Goal: Use online tool/utility: Utilize a website feature to perform a specific function

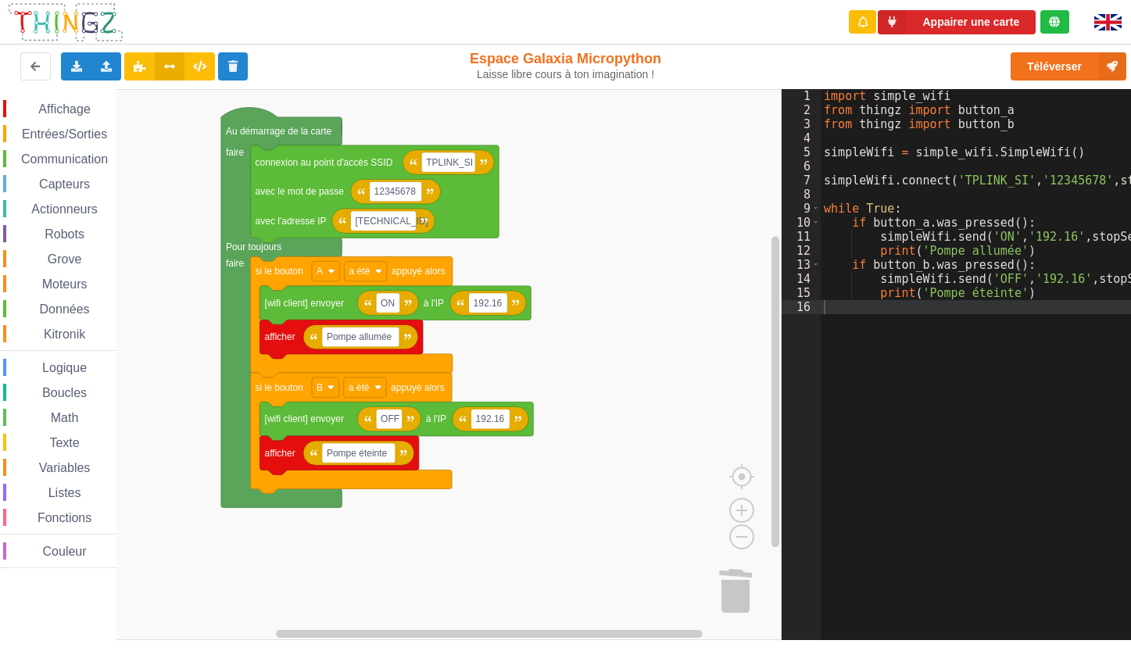
click at [690, 363] on rect "Espace de travail de Blocky" at bounding box center [391, 364] width 782 height 551
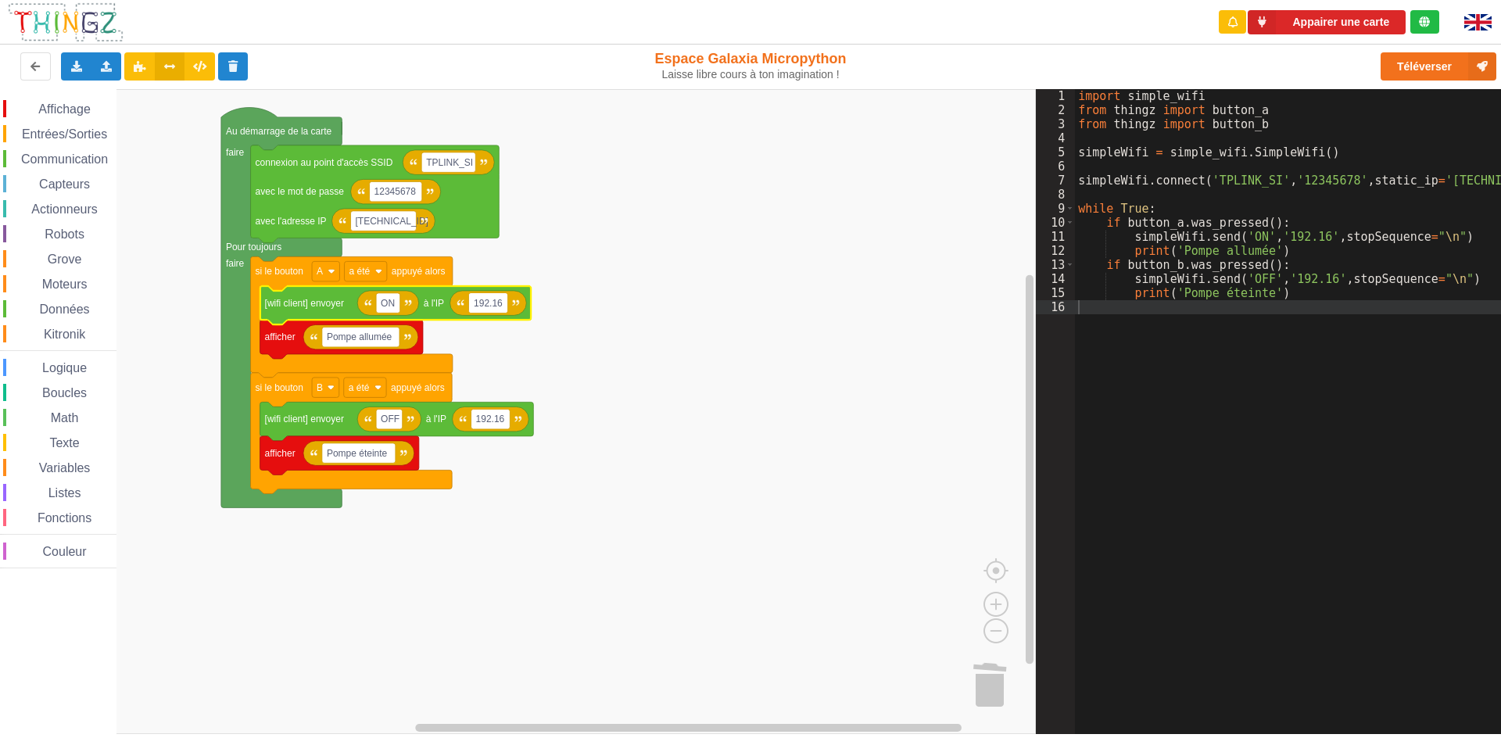
click at [502, 304] on input "192.16" at bounding box center [488, 303] width 39 height 20
click at [504, 302] on input "192.16" at bounding box center [488, 303] width 39 height 20
drag, startPoint x: 475, startPoint y: 307, endPoint x: 512, endPoint y: 302, distance: 37.2
click at [512, 302] on body "Appairer une carte Exporter l'assemblage de blocs Exporter l'assemblage de bloc…" at bounding box center [750, 372] width 1501 height 745
type input "IP serveur"
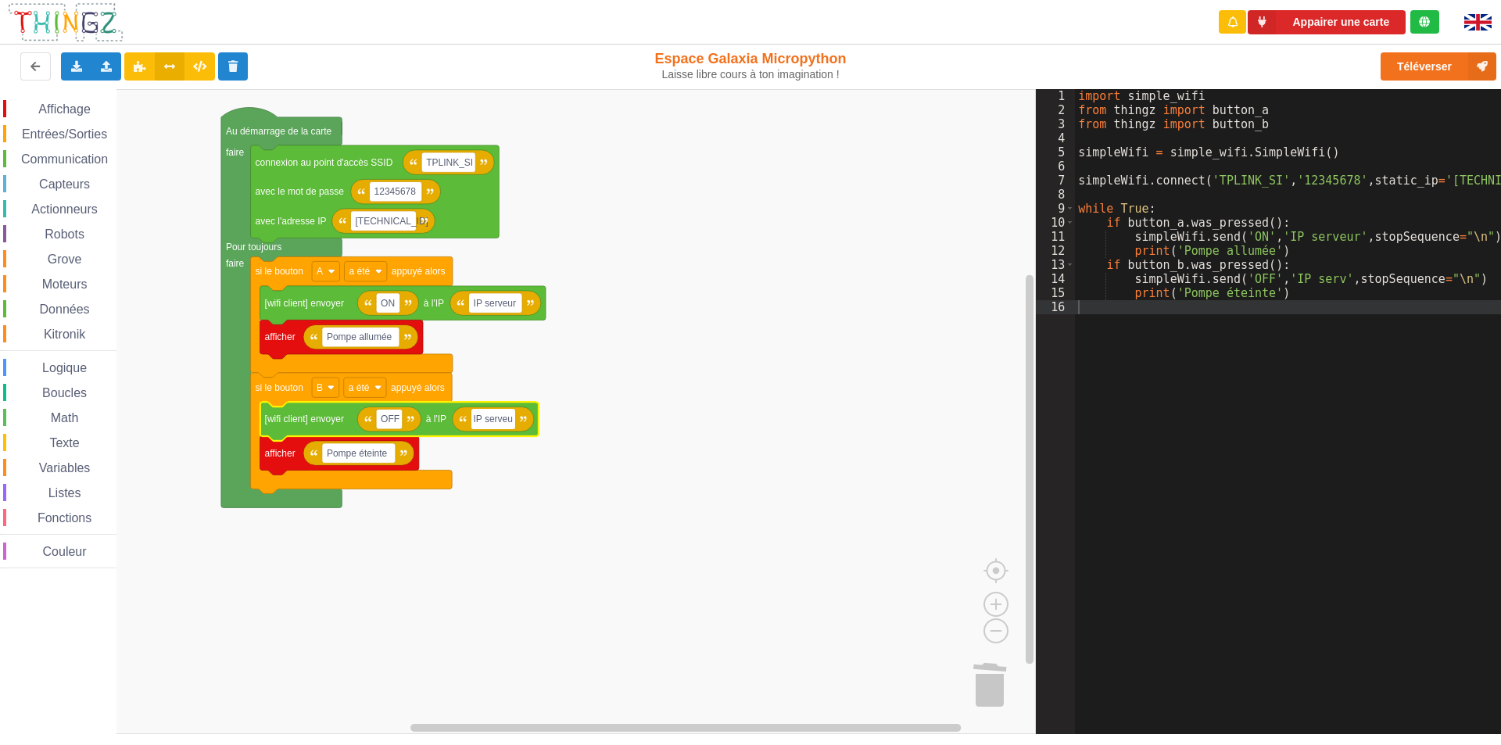
type input "IP serveur"
click at [577, 469] on rect "Espace de travail de Blocky" at bounding box center [518, 411] width 1036 height 645
click at [1131, 504] on div "import simple_wifi from thingz import button_a from thingz import button_b simp…" at bounding box center [1300, 419] width 451 height 661
click at [77, 70] on icon at bounding box center [76, 65] width 13 height 9
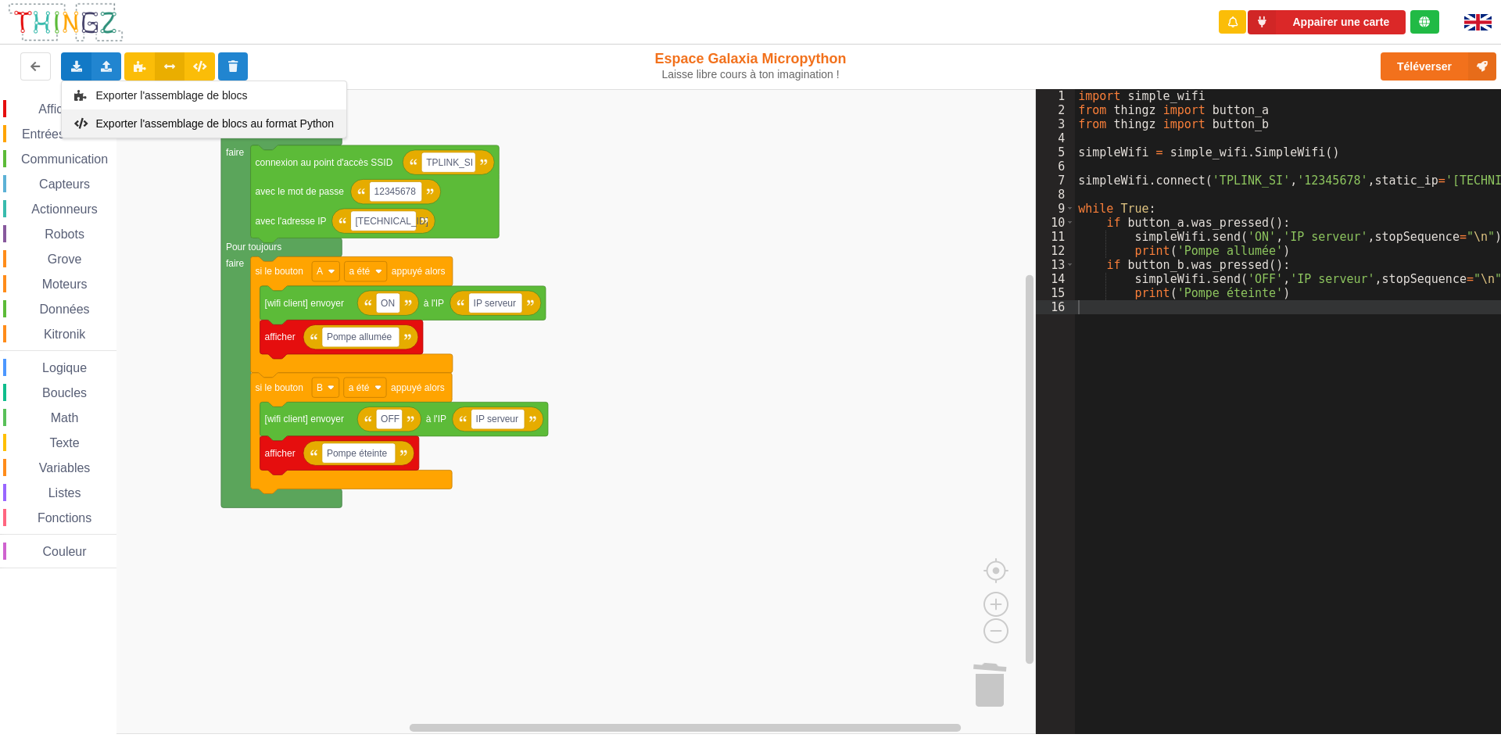
click at [119, 124] on span "Exporter l'assemblage de blocs au format Python" at bounding box center [215, 123] width 238 height 13
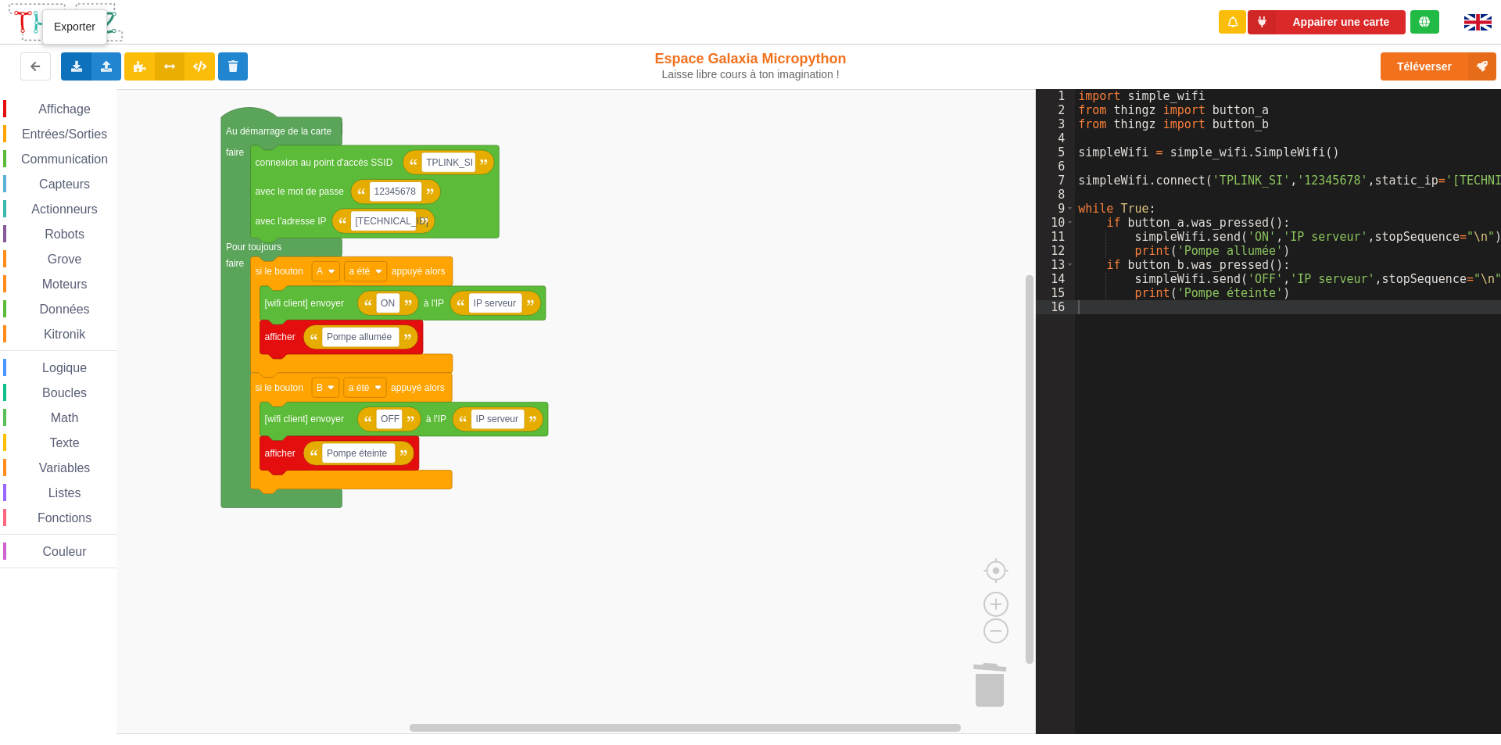
click at [77, 73] on div "Exporter l'assemblage de blocs Exporter l'assemblage de blocs au format Python" at bounding box center [76, 66] width 30 height 28
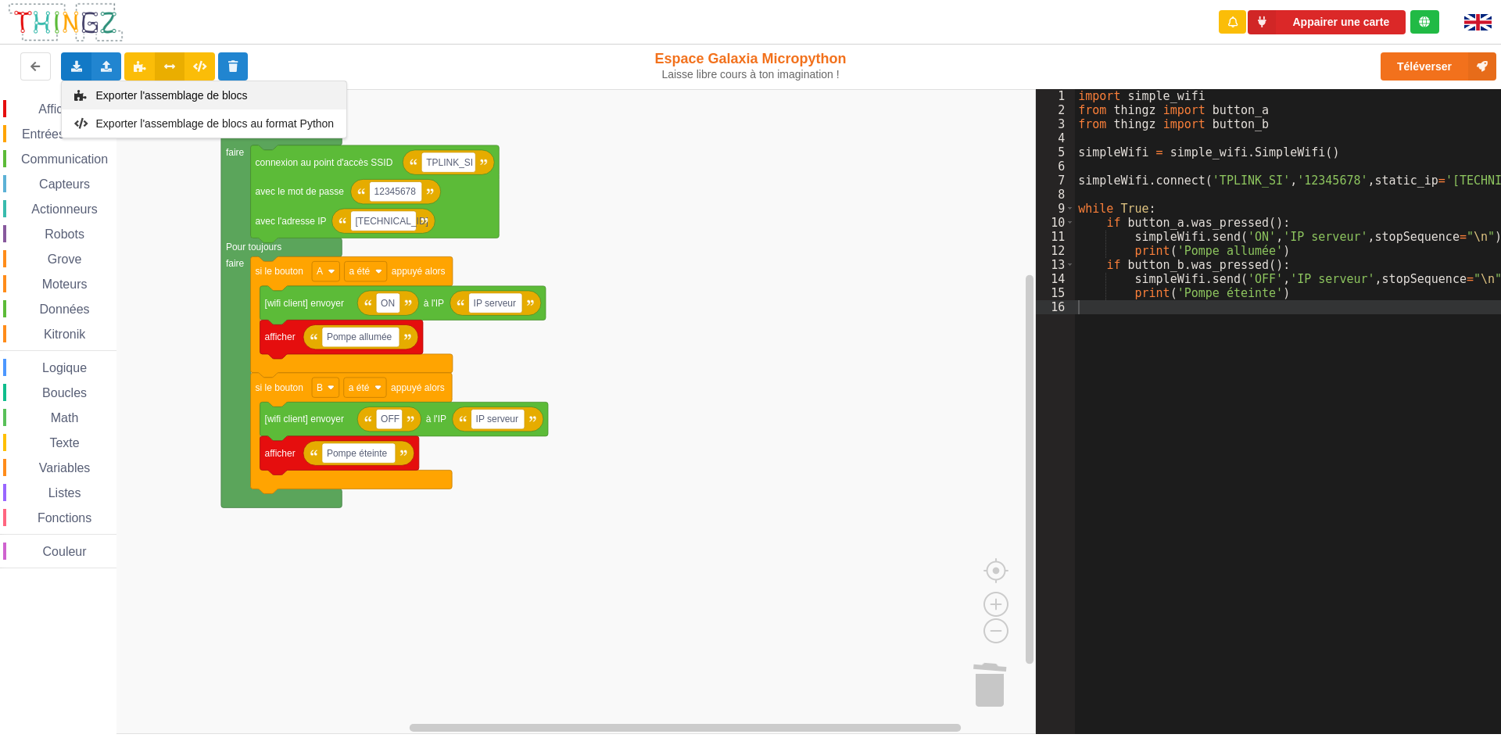
click at [120, 98] on span "Exporter l'assemblage de blocs" at bounding box center [172, 95] width 152 height 13
click at [509, 525] on rect "Espace de travail de Blocky" at bounding box center [518, 411] width 1036 height 645
click at [231, 66] on icon at bounding box center [233, 65] width 13 height 9
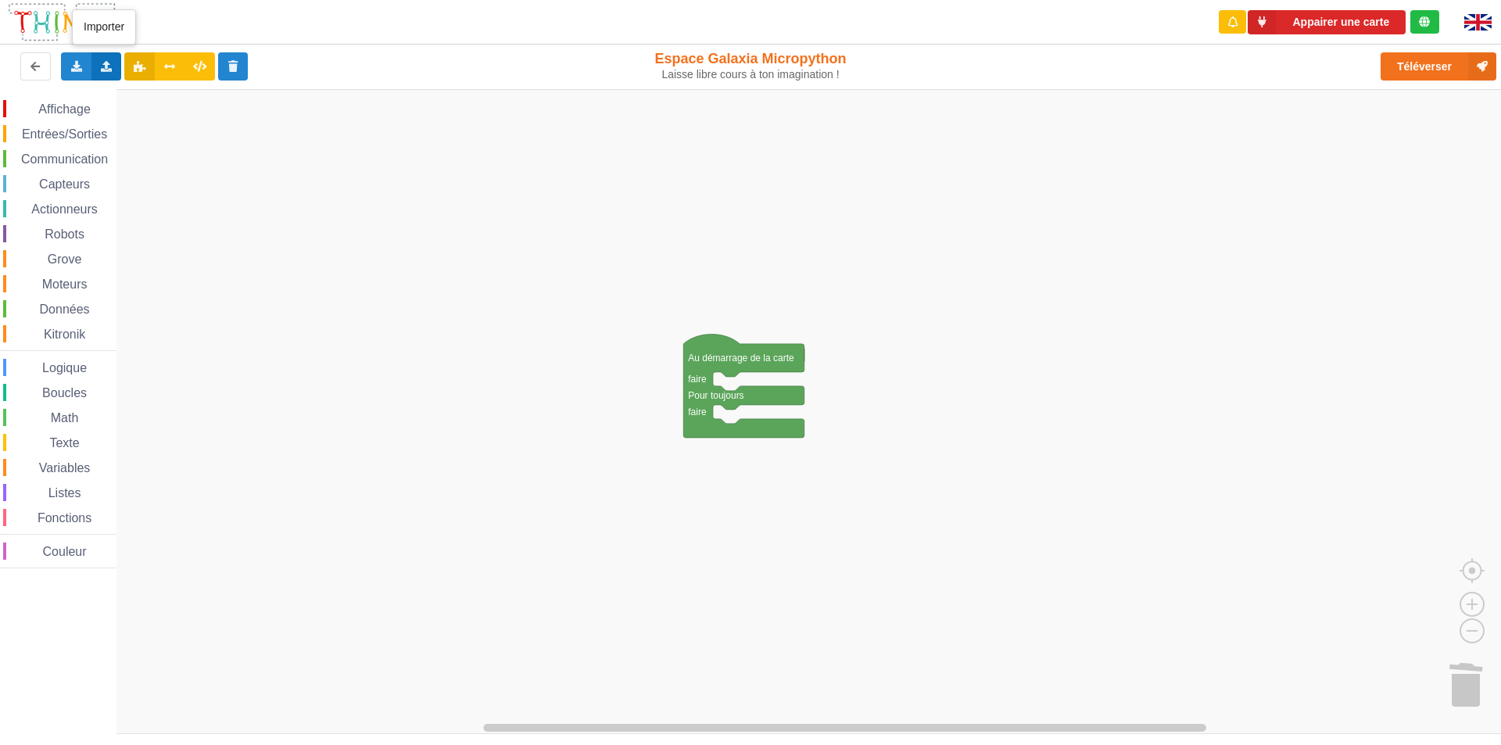
click at [104, 63] on icon at bounding box center [106, 65] width 13 height 9
click at [152, 88] on div "Importer un assemblage de blocs" at bounding box center [205, 95] width 209 height 28
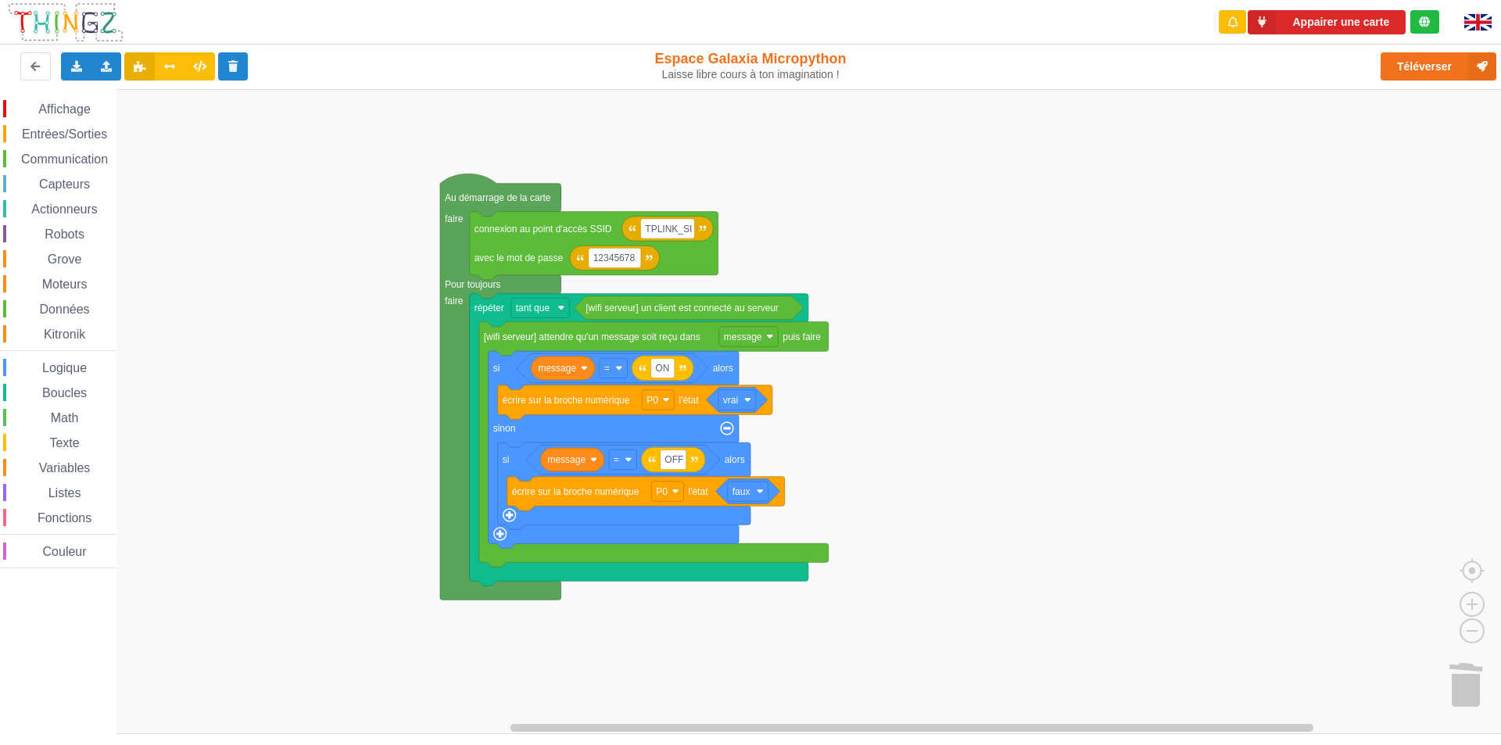
click at [798, 199] on rect "Espace de travail de Blocky" at bounding box center [756, 411] width 1512 height 645
drag, startPoint x: 164, startPoint y: 66, endPoint x: 238, endPoint y: 88, distance: 77.2
click at [167, 66] on icon at bounding box center [169, 65] width 13 height 9
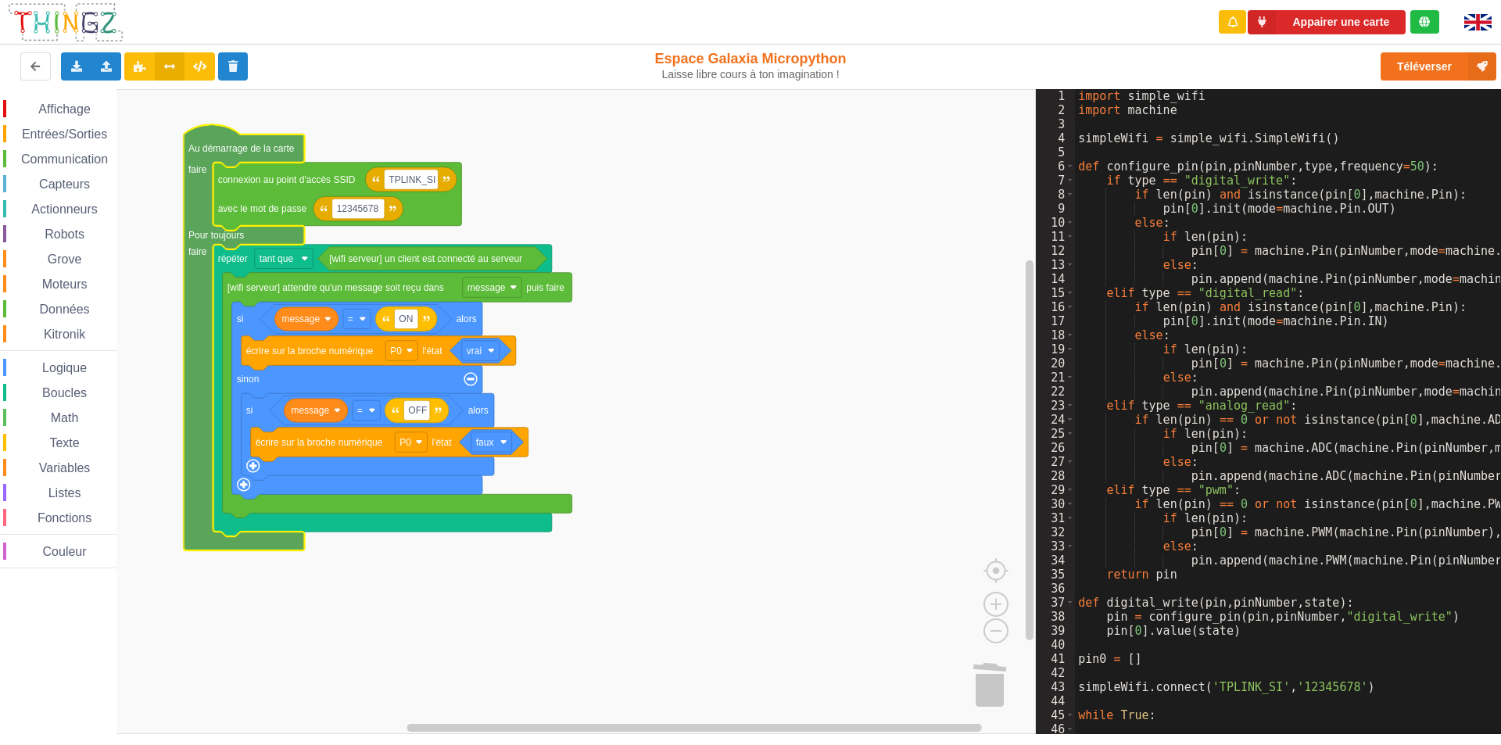
click at [49, 156] on span "Communication" at bounding box center [64, 158] width 91 height 13
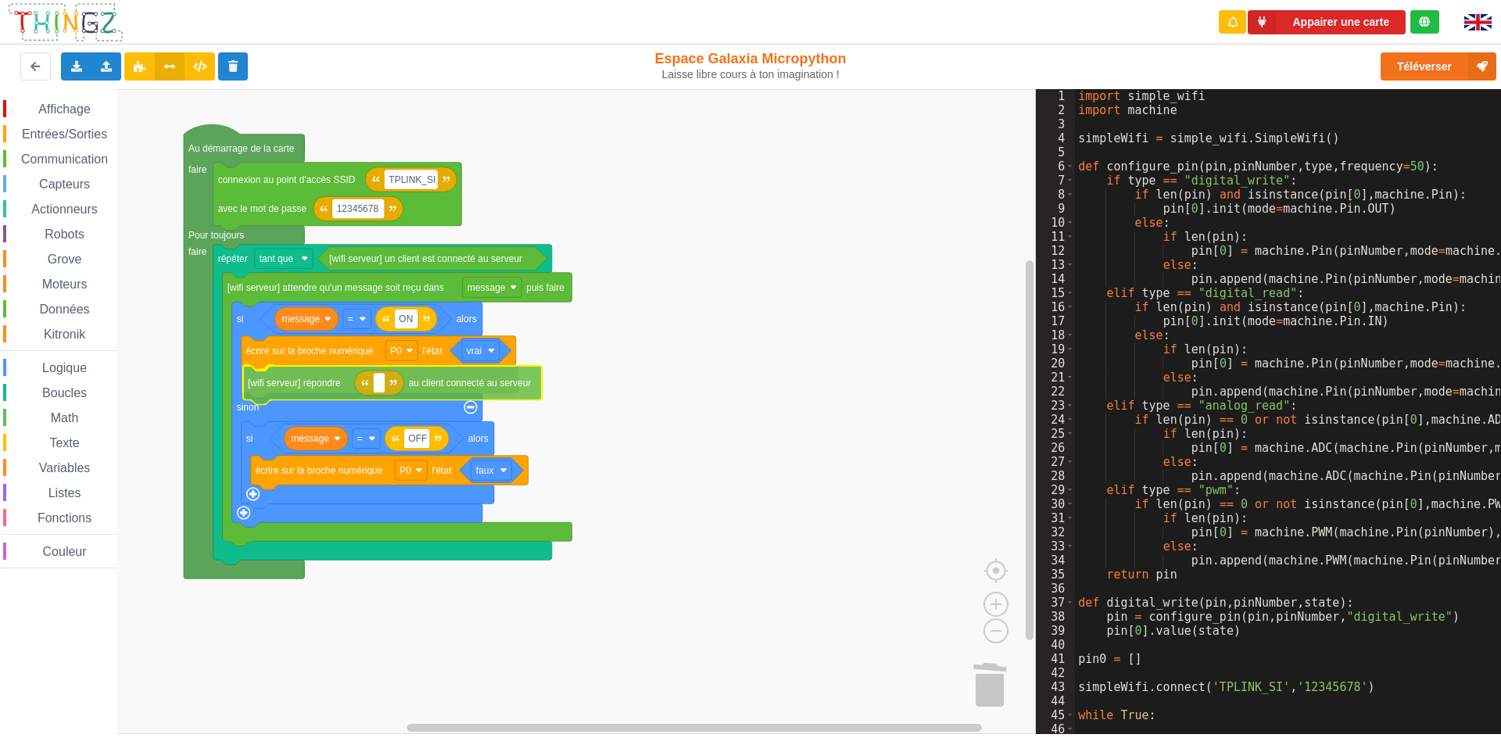
click at [322, 386] on div "Affichage Entrées/Sorties Communication Capteurs Actionneurs Robots Grove Moteu…" at bounding box center [518, 411] width 1036 height 645
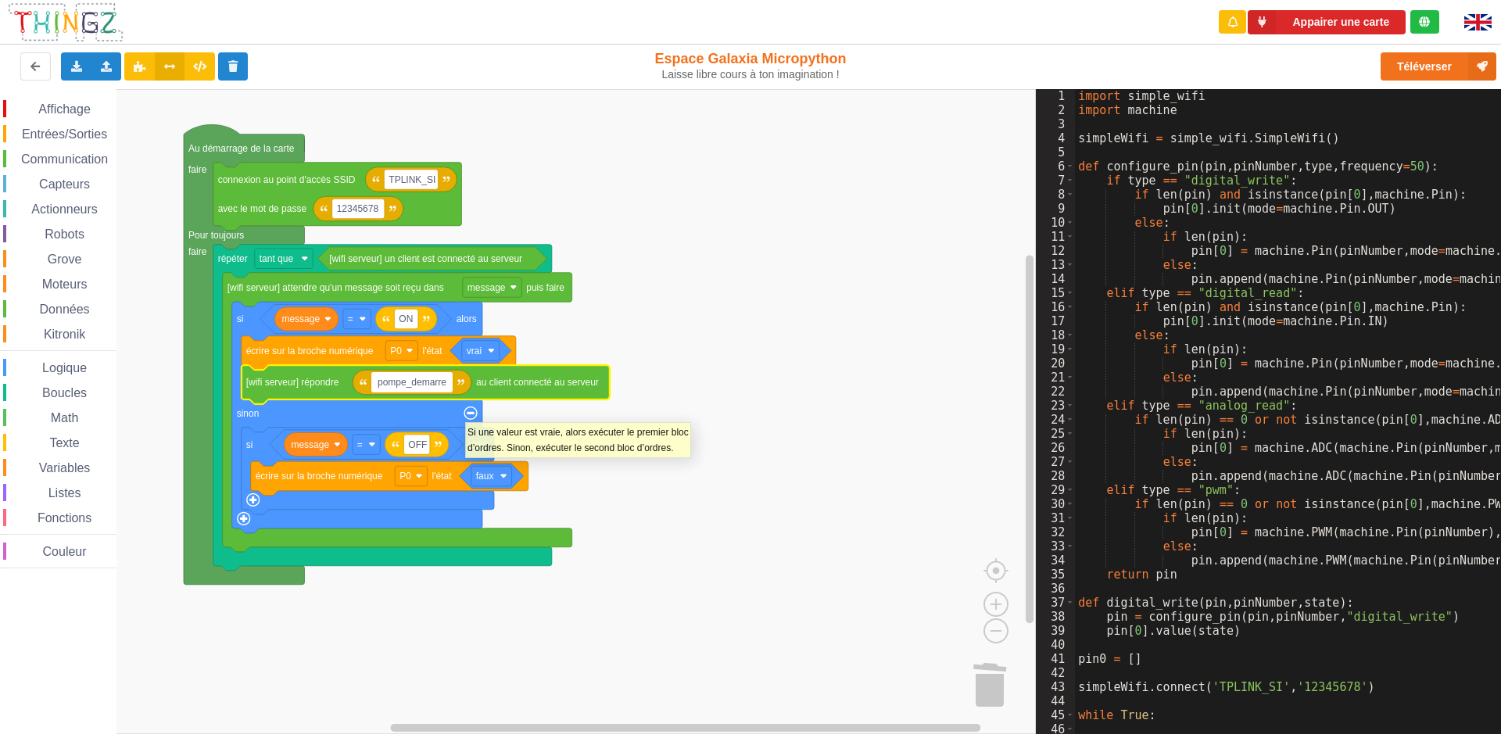
type input "pompe_demarree"
click at [450, 384] on input "pompe_demarree" at bounding box center [414, 382] width 87 height 20
drag, startPoint x: 455, startPoint y: 382, endPoint x: 342, endPoint y: 382, distance: 112.6
click at [342, 382] on body "Appairer une carte Exporter l'assemblage de blocs Exporter l'assemblage de bloc…" at bounding box center [750, 372] width 1501 height 745
click at [373, 364] on g "vrai écrire sur la broche numérique P0 l'état pompe_demarree [wifi serveur] rép…" at bounding box center [428, 370] width 373 height 68
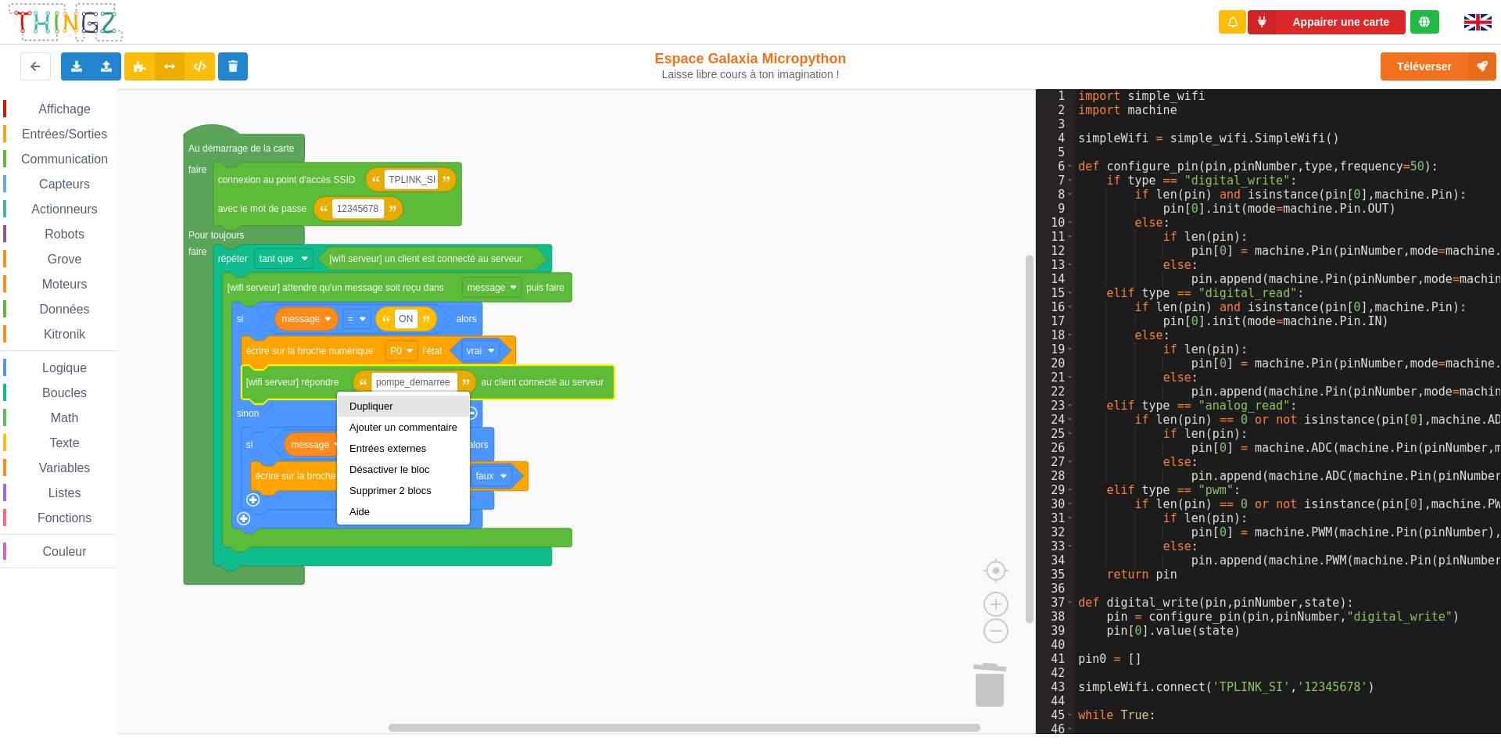
click at [372, 405] on div "Dupliquer" at bounding box center [403, 406] width 108 height 12
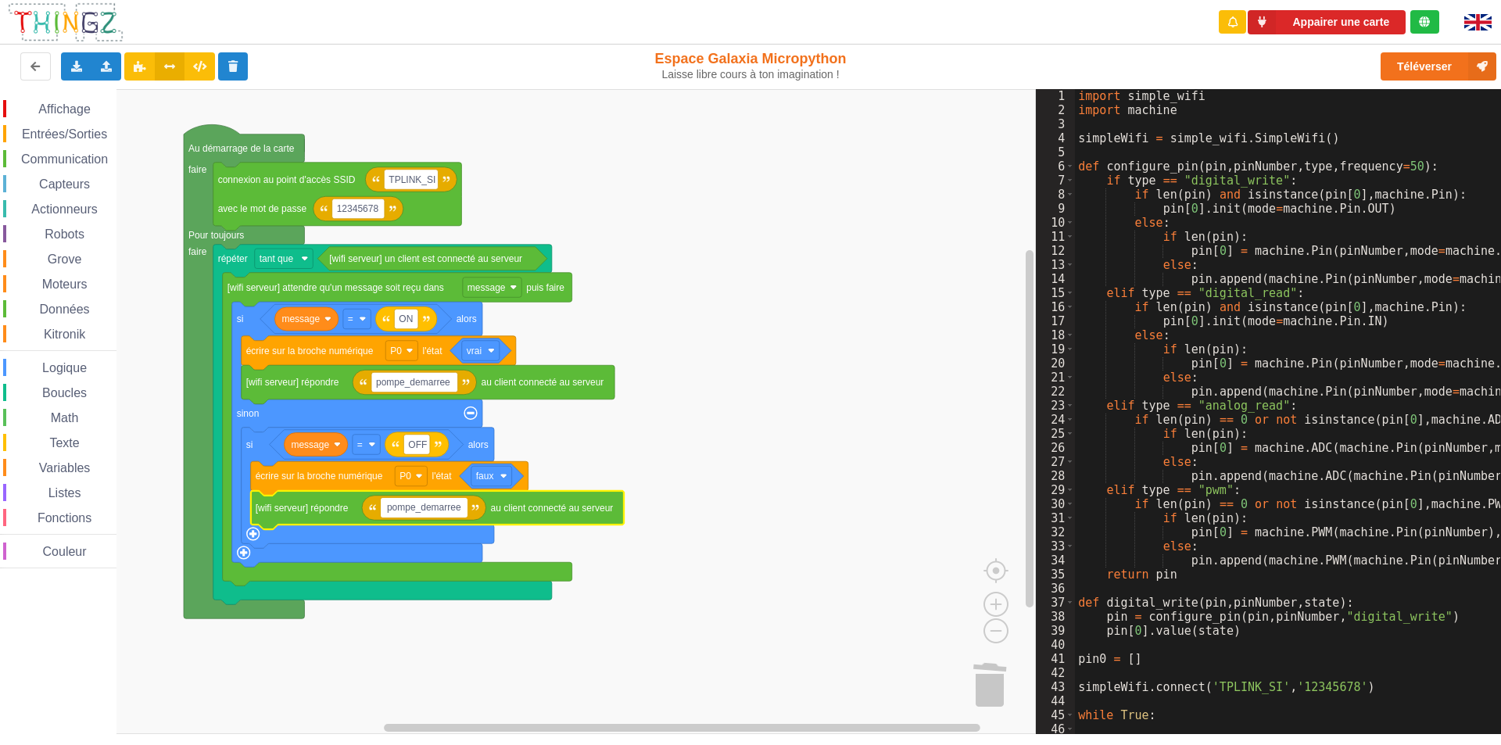
click at [422, 511] on input "pompe_demarree" at bounding box center [424, 508] width 87 height 20
drag, startPoint x: 424, startPoint y: 508, endPoint x: 473, endPoint y: 507, distance: 49.3
click at [473, 507] on body "Appairer une carte Exporter l'assemblage de blocs Exporter l'assemblage de bloc…" at bounding box center [750, 372] width 1501 height 745
type input "pompe_"
click at [428, 501] on rect "Espace de travail de Blocky" at bounding box center [405, 508] width 49 height 20
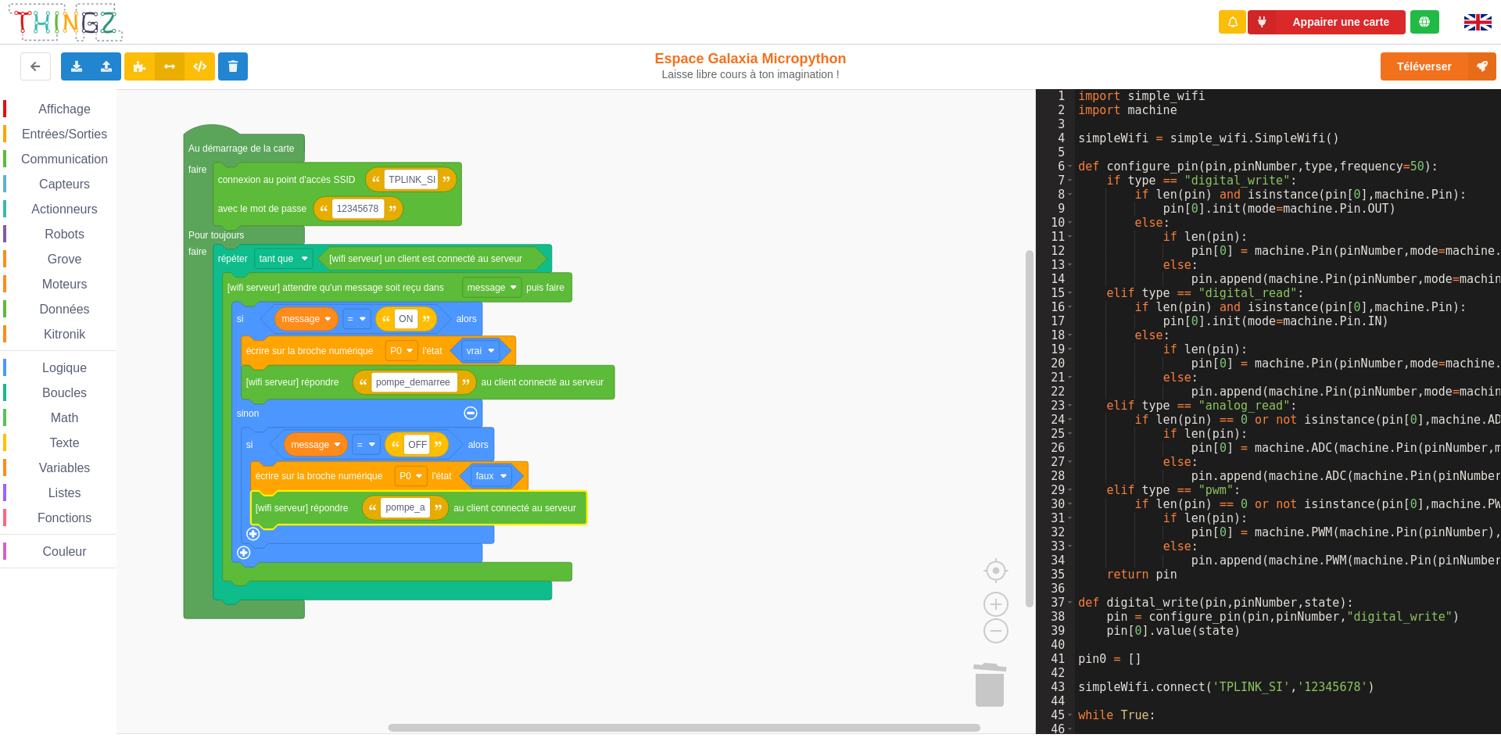
click at [430, 511] on input "pompe_a" at bounding box center [405, 508] width 49 height 20
type input "r"
type input "pompe_arretee"
click at [618, 570] on rect "Espace de travail de Blocky" at bounding box center [518, 411] width 1036 height 645
click at [429, 511] on text "pompe_arretee" at bounding box center [417, 507] width 64 height 11
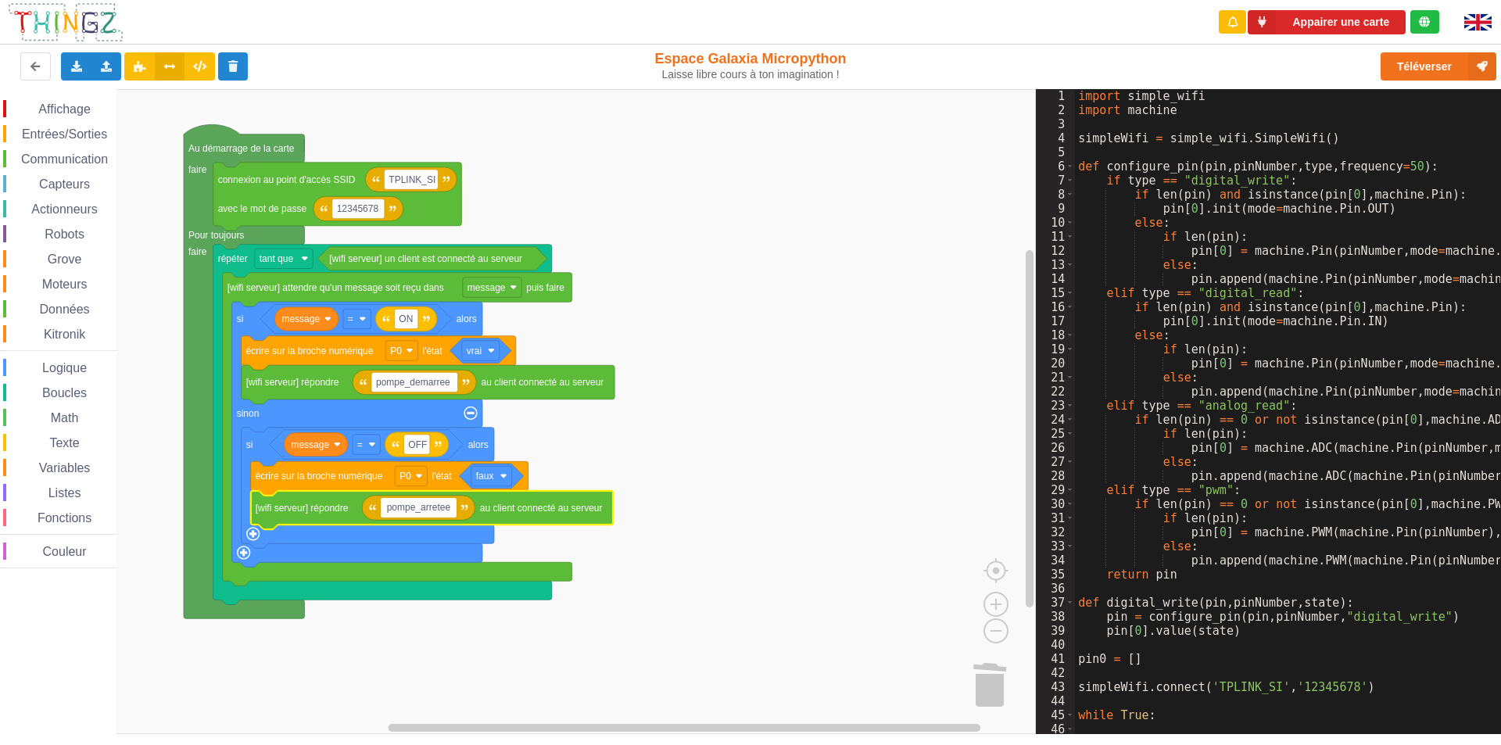
click at [744, 549] on rect "Espace de travail de Blocky" at bounding box center [518, 411] width 1036 height 645
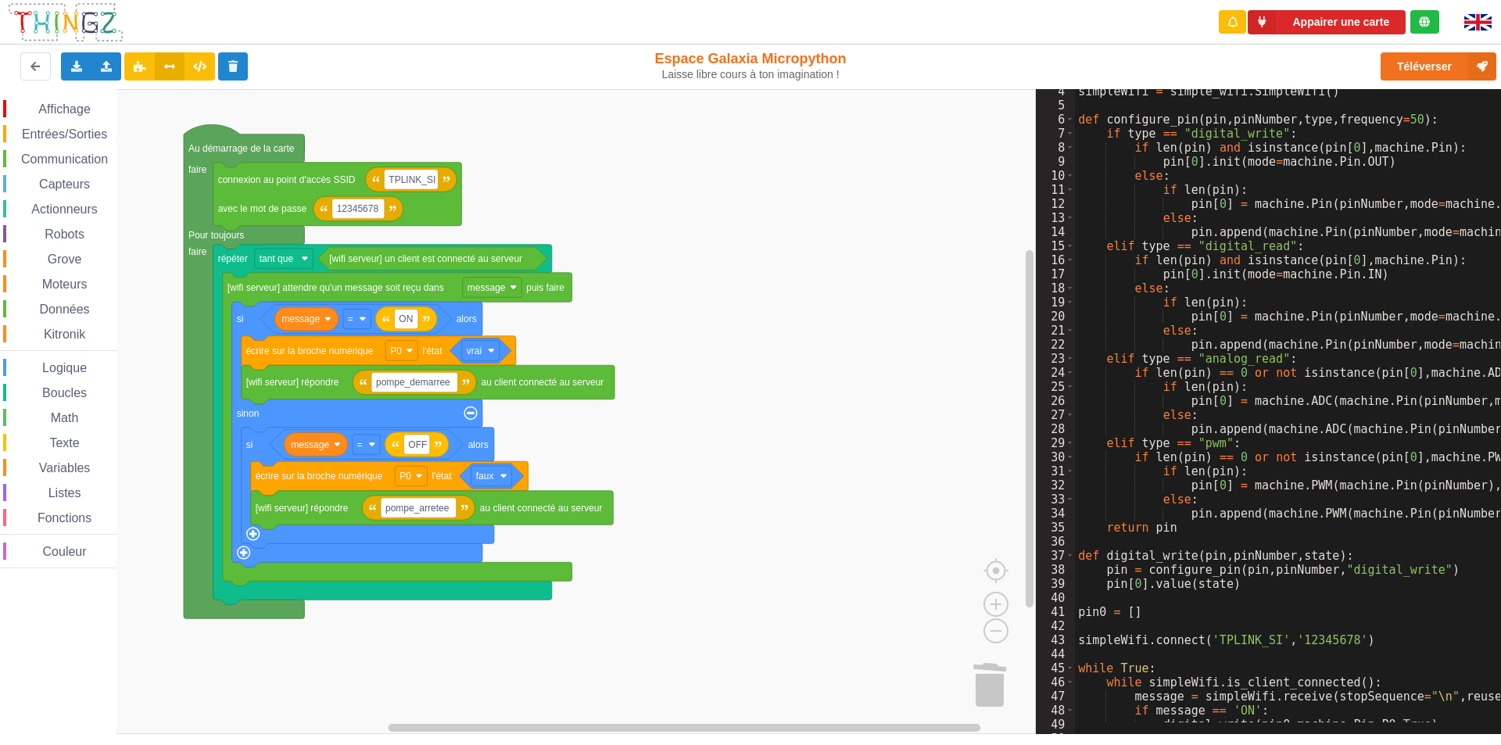
scroll to position [141, 0]
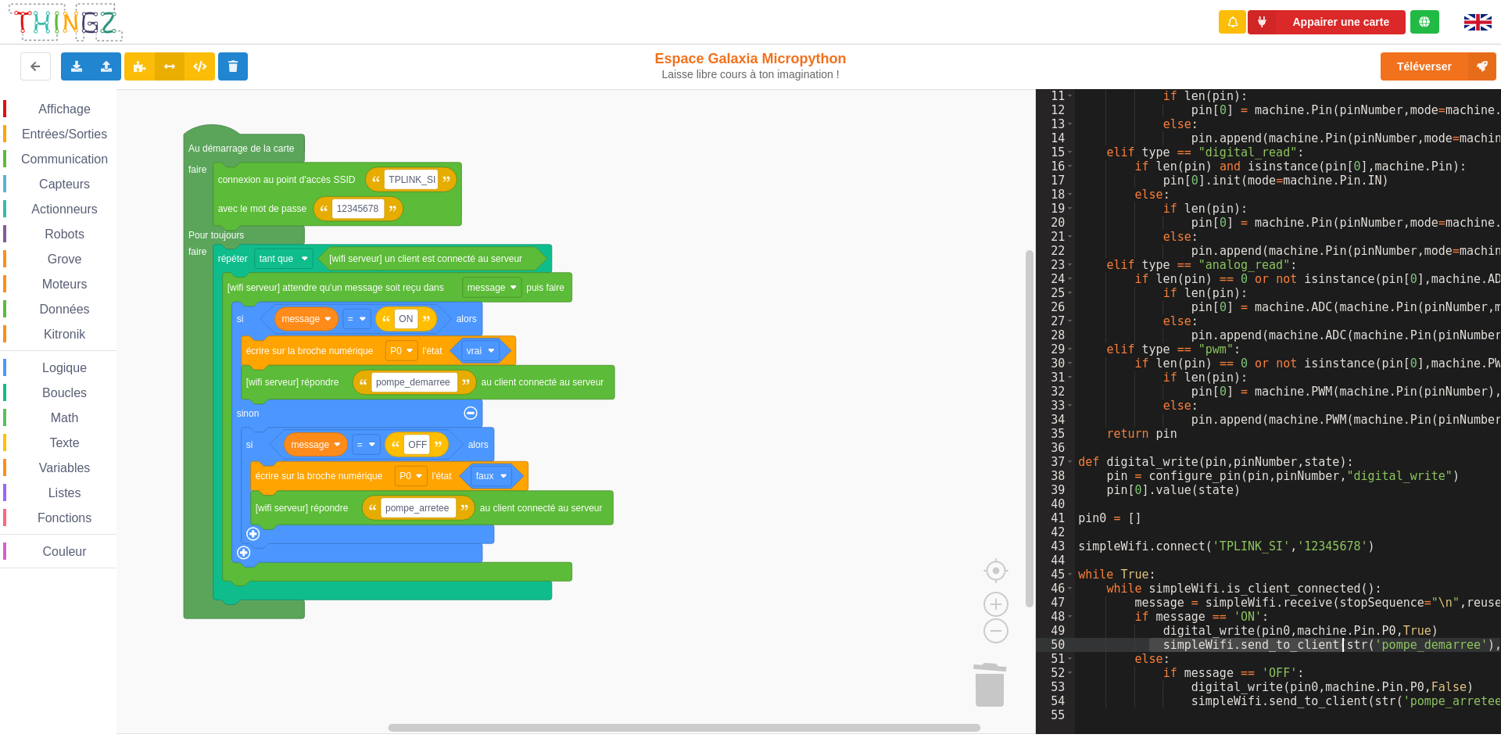
drag, startPoint x: 1151, startPoint y: 643, endPoint x: 1346, endPoint y: 638, distance: 195.5
click at [1131, 638] on div "if len ( pin ) : pin [ 0 ] = machine . Pin ( pinNumber , mode = machine . Pin .…" at bounding box center [1442, 419] width 735 height 661
click at [746, 337] on rect "Espace de travail de Blocky" at bounding box center [518, 411] width 1036 height 645
click at [1131, 651] on div "if len ( pin ) : pin [ 0 ] = machine . Pin ( pinNumber , mode = machine . Pin .…" at bounding box center [1442, 419] width 735 height 661
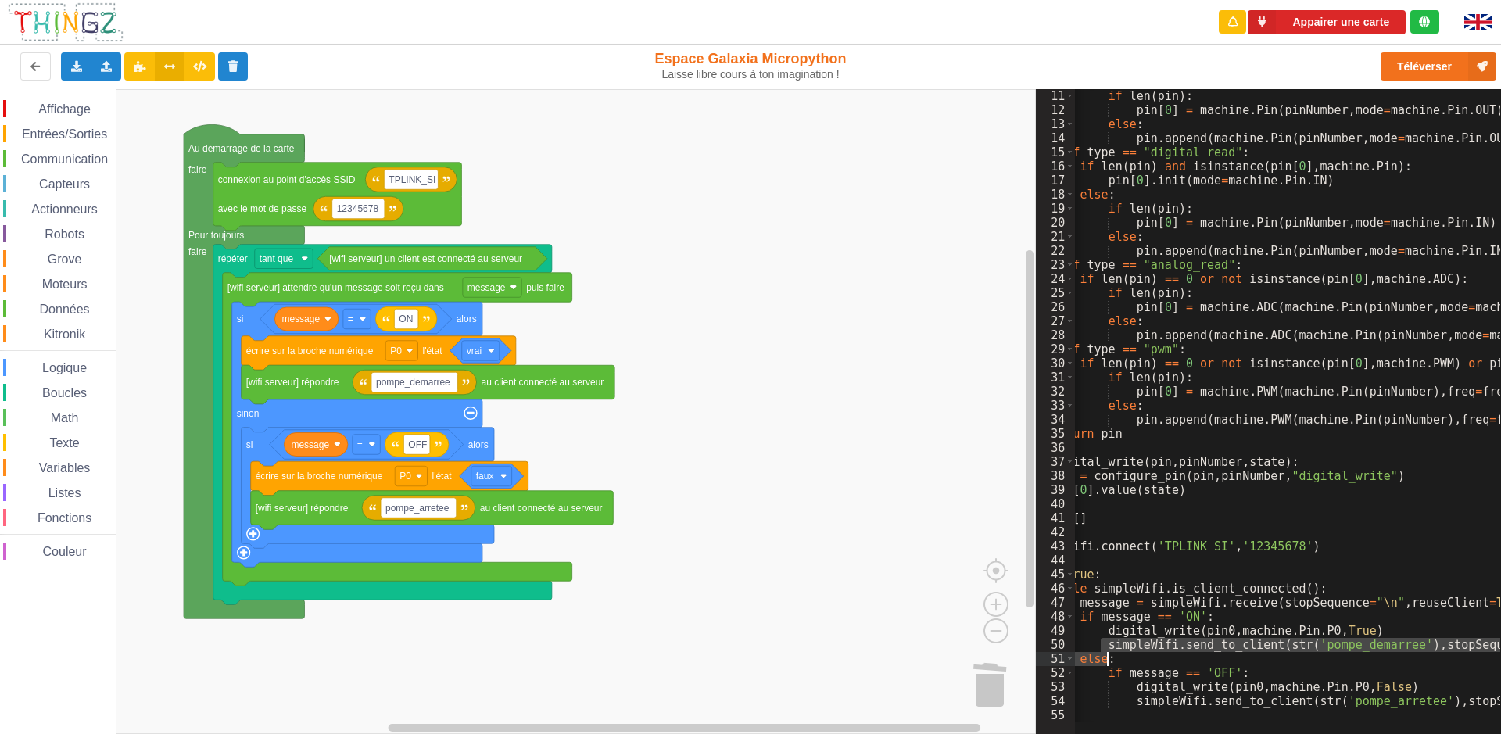
scroll to position [0, 94]
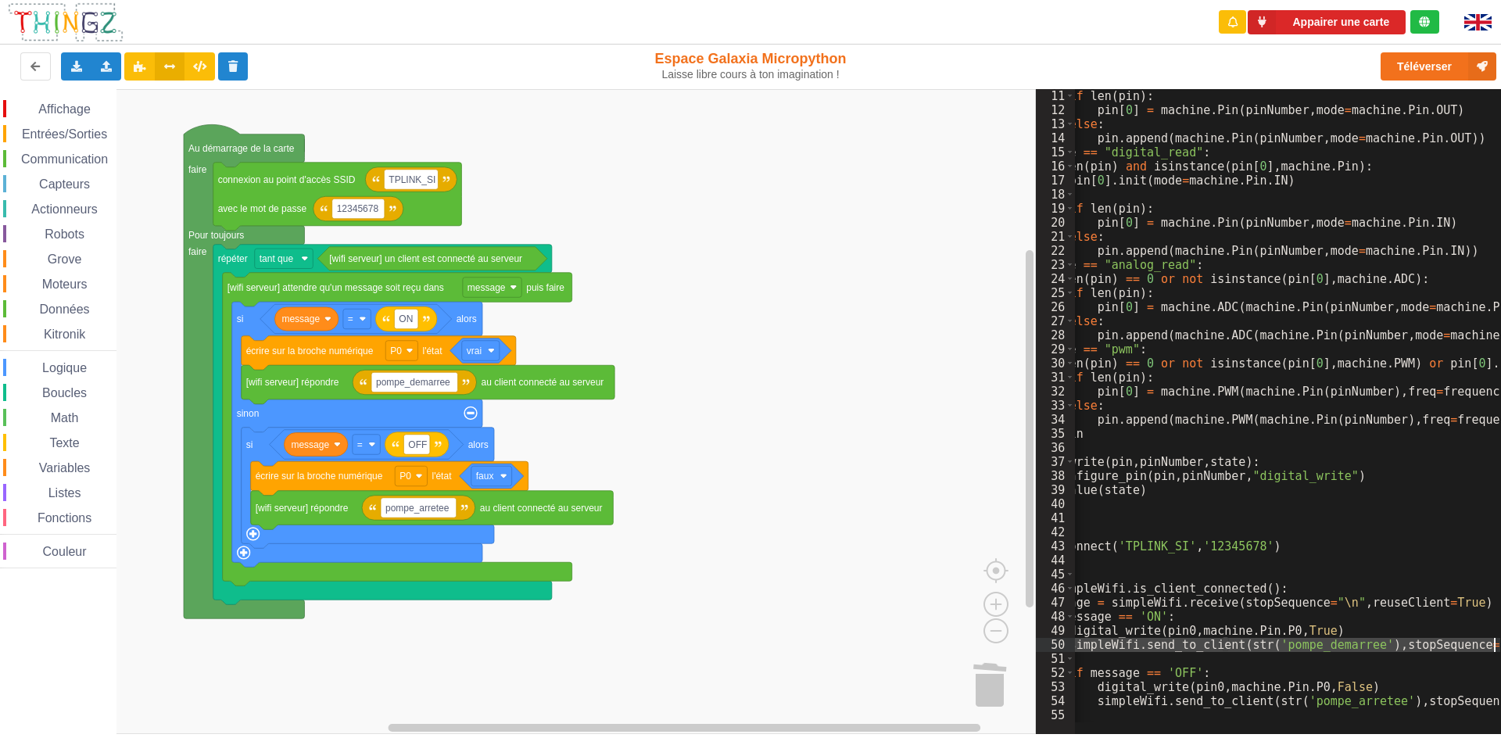
drag, startPoint x: 1153, startPoint y: 644, endPoint x: 1493, endPoint y: 645, distance: 339.3
click at [1131, 645] on div "if len ( pin ) : pin [ 0 ] = machine . Pin ( pinNumber , mode = machine . Pin .…" at bounding box center [1348, 419] width 735 height 661
click at [136, 220] on rect "Espace de travail de Blocky" at bounding box center [518, 411] width 1036 height 645
click at [75, 159] on span "Communication" at bounding box center [64, 158] width 91 height 13
click at [728, 450] on div "Affichage Entrées/Sorties Communication Capteurs Actionneurs Robots Grove Moteu…" at bounding box center [518, 411] width 1036 height 645
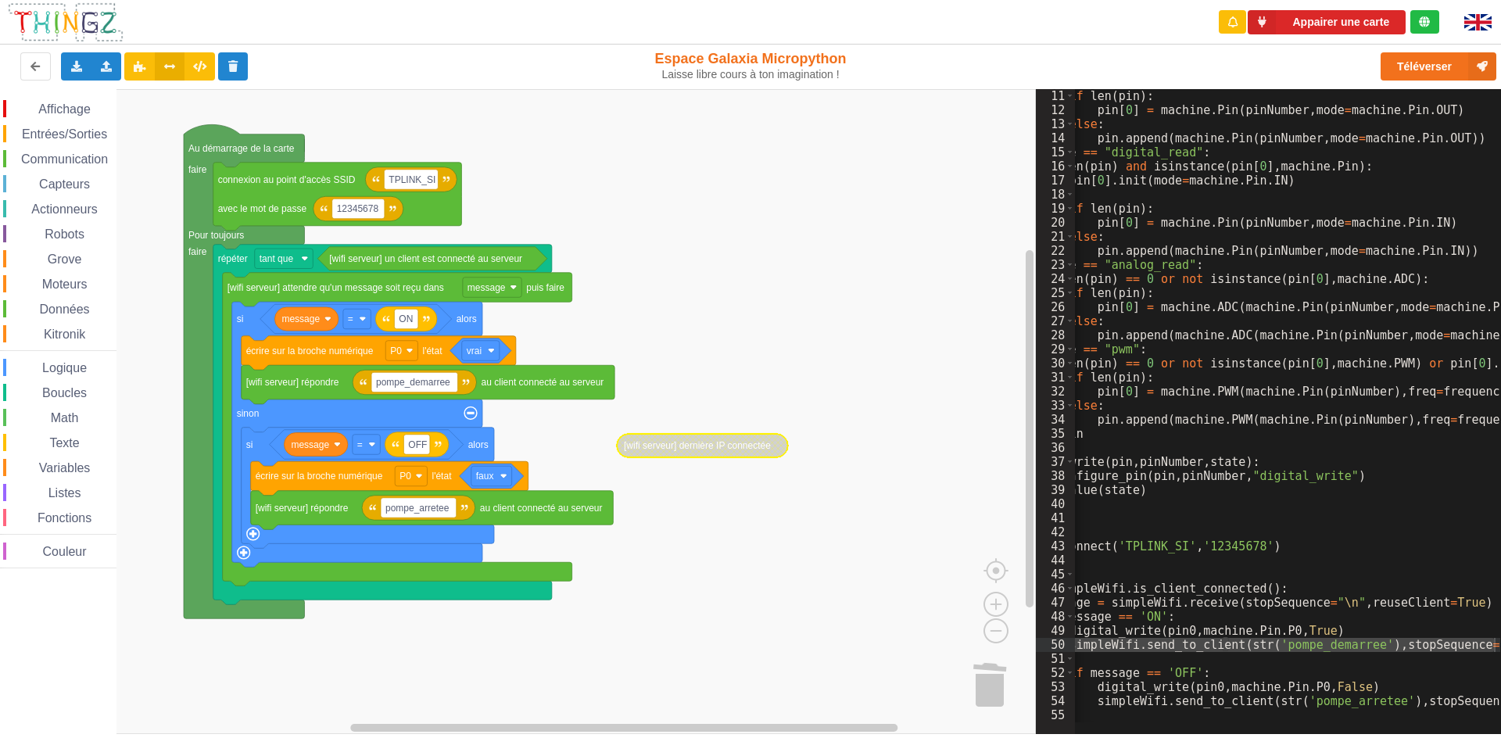
click at [72, 108] on span "Affichage" at bounding box center [64, 108] width 56 height 13
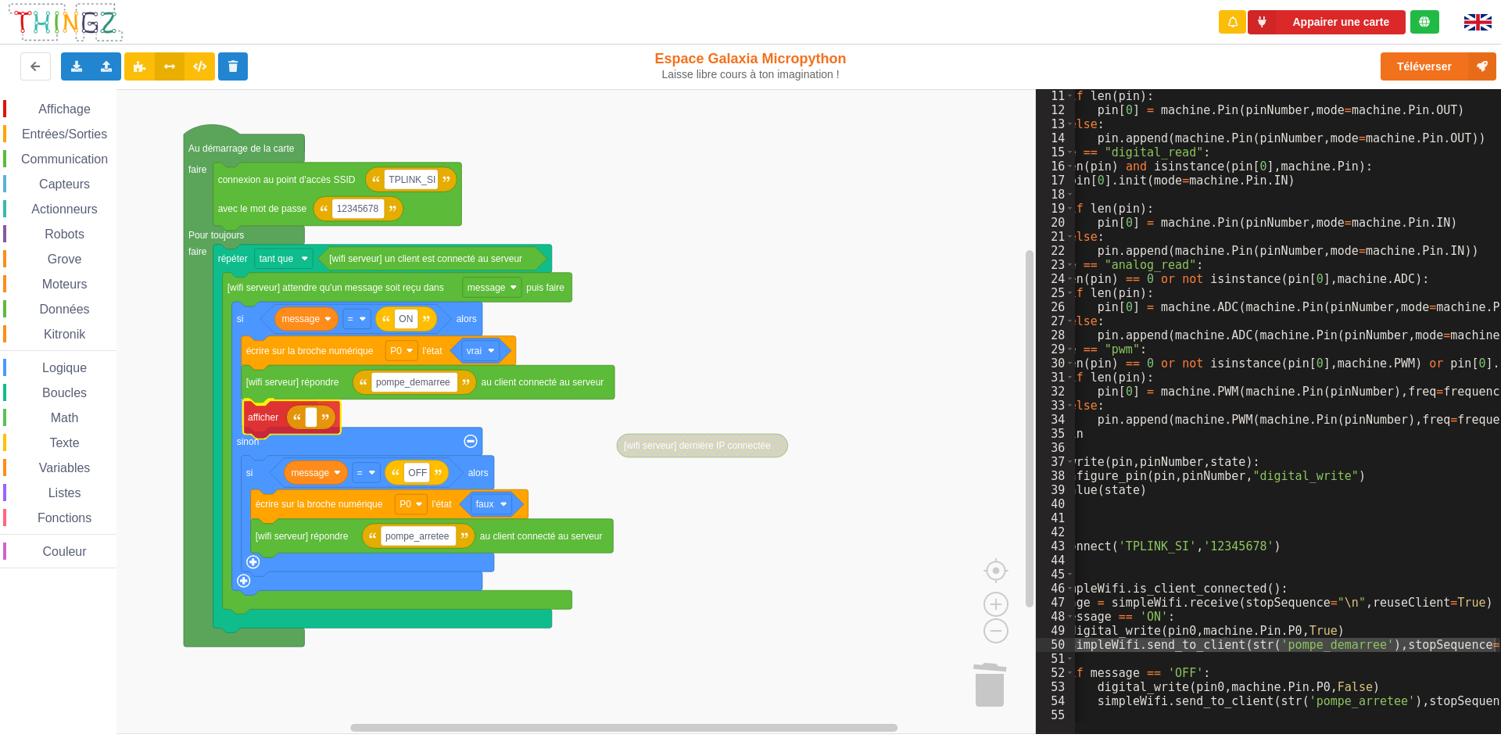
click at [267, 418] on div "Affichage Entrées/Sorties Communication Capteurs Actionneurs Robots Grove Moteu…" at bounding box center [518, 411] width 1036 height 645
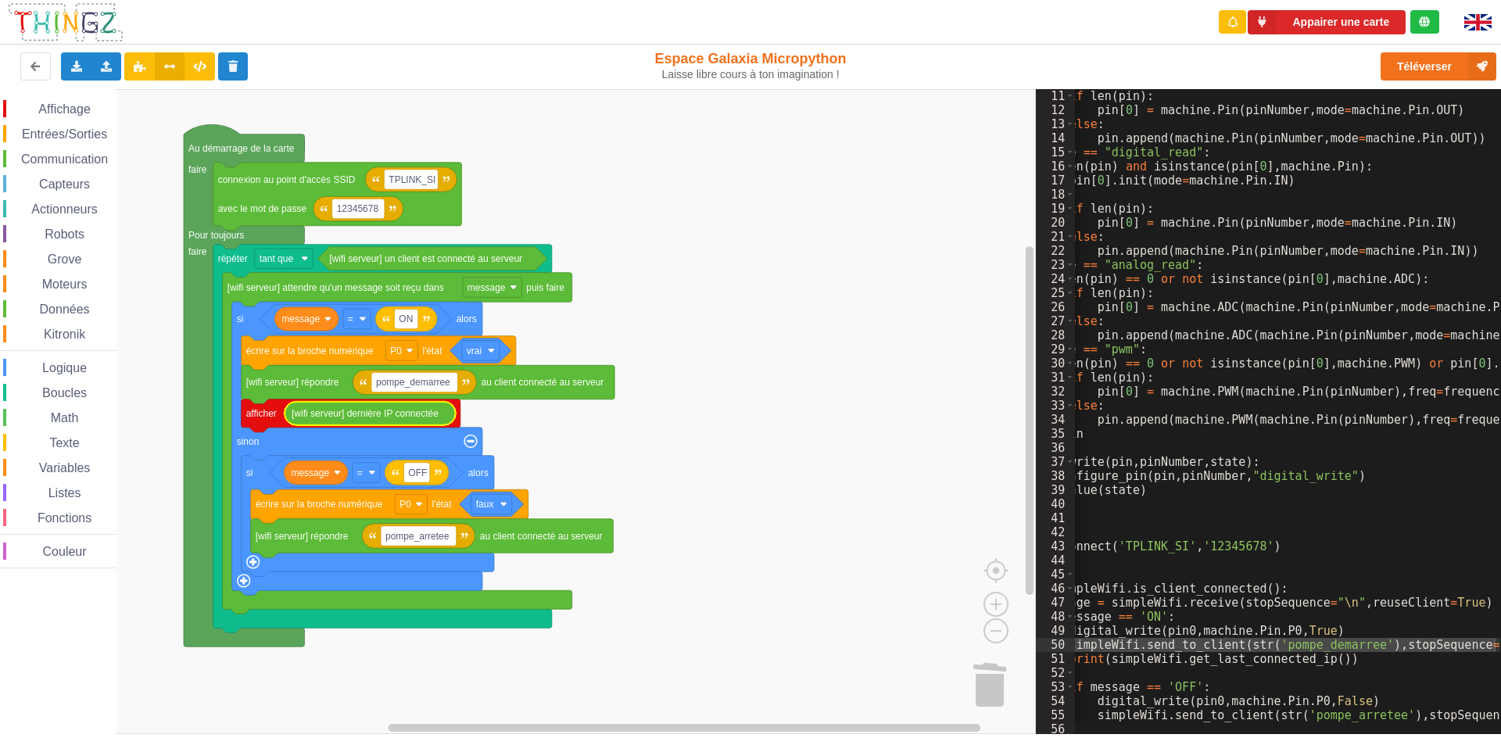
click at [601, 430] on rect "Espace de travail de Blocky" at bounding box center [518, 411] width 1036 height 645
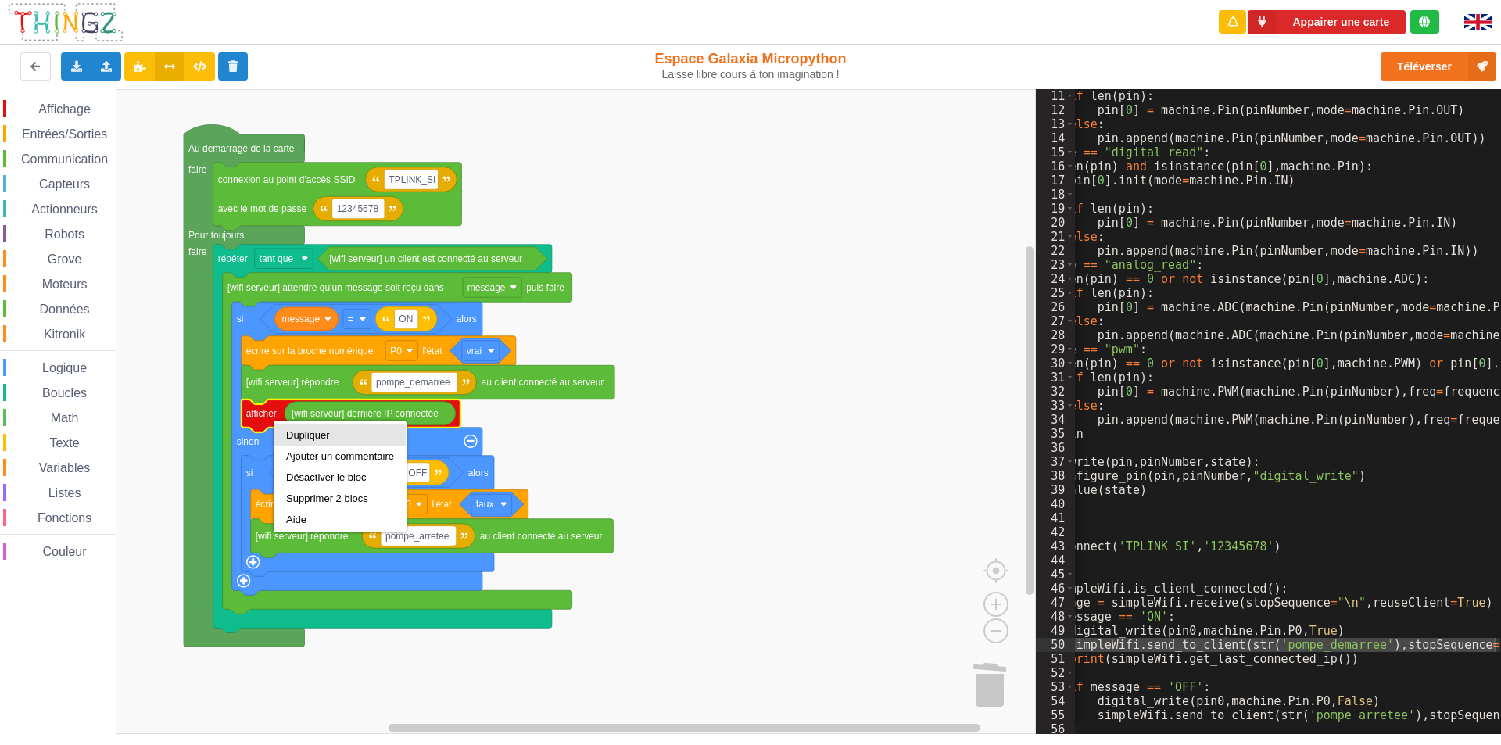
click at [306, 434] on div "Dupliquer" at bounding box center [340, 435] width 108 height 12
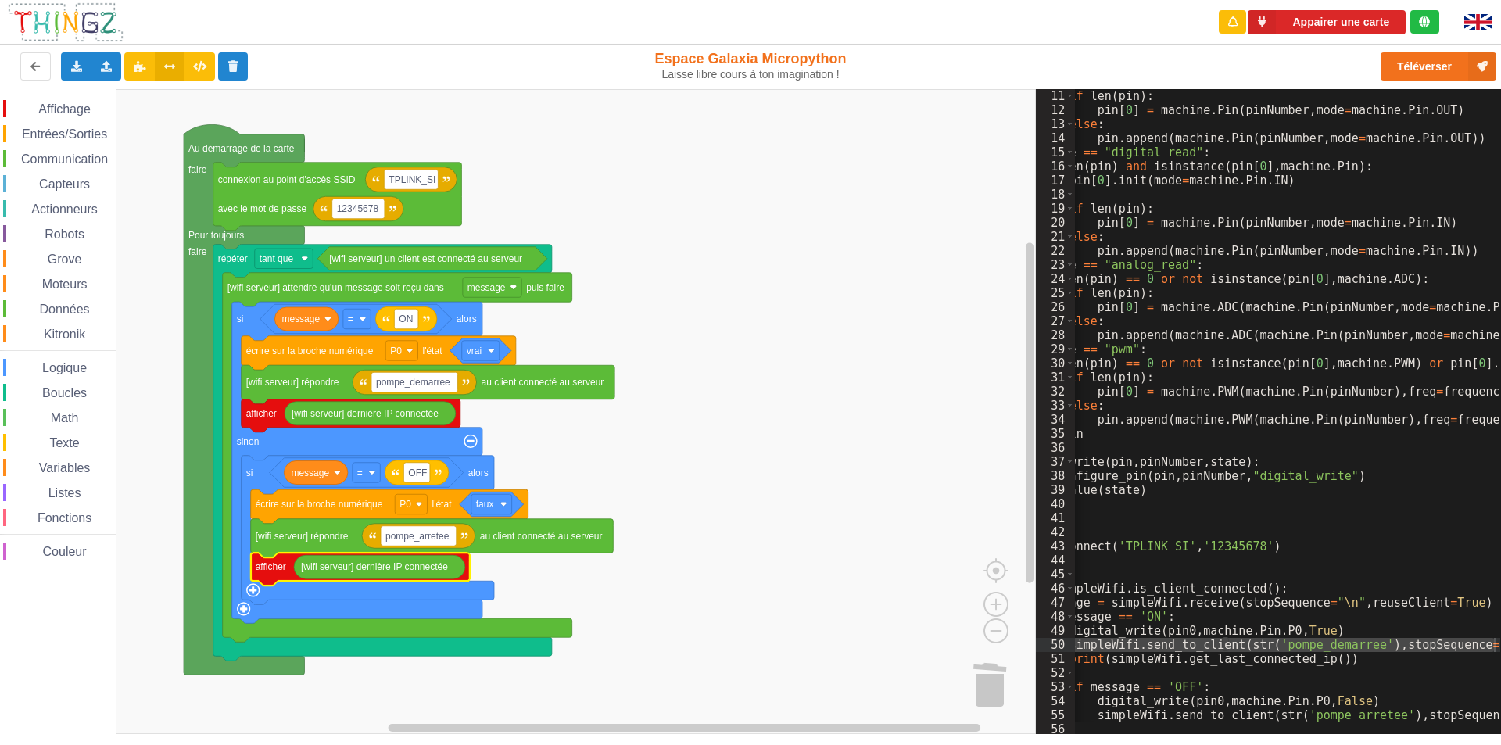
click at [567, 574] on rect "Espace de travail de Blocky" at bounding box center [518, 411] width 1036 height 645
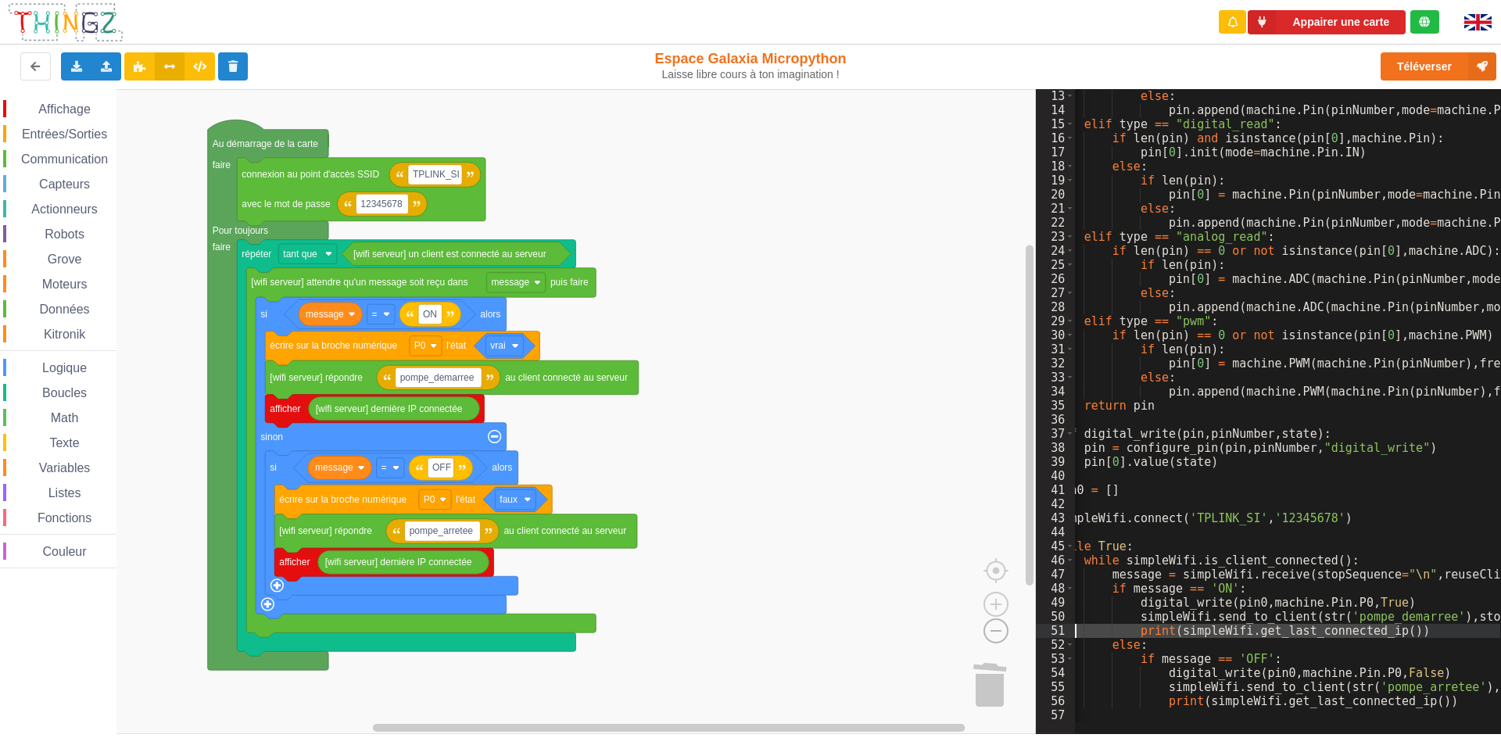
scroll to position [0, 0]
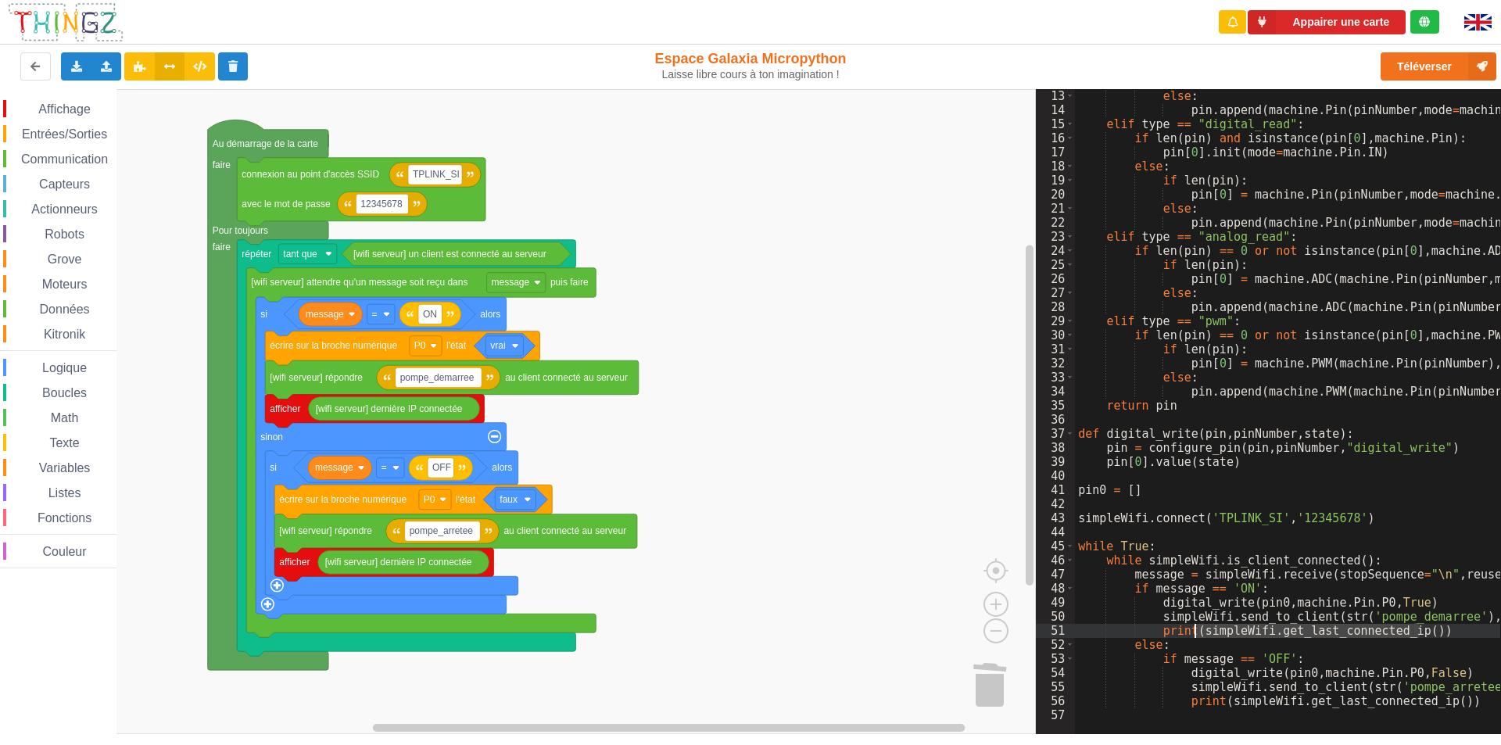
drag, startPoint x: 1334, startPoint y: 634, endPoint x: 1196, endPoint y: 629, distance: 137.7
click at [1131, 629] on div "else : pin . append ( machine . Pin ( pinNumber , mode = machine . Pin . OUT ))…" at bounding box center [1442, 419] width 735 height 661
click at [1131, 629] on div "else : pin . append ( machine . Pin ( pinNumber , mode = machine . Pin . OUT ))…" at bounding box center [1287, 405] width 425 height 633
drag, startPoint x: 1193, startPoint y: 629, endPoint x: 1412, endPoint y: 642, distance: 219.3
click at [1131, 630] on div "else : pin . append ( machine . Pin ( pinNumber , mode = machine . Pin . OUT ))…" at bounding box center [1442, 419] width 735 height 661
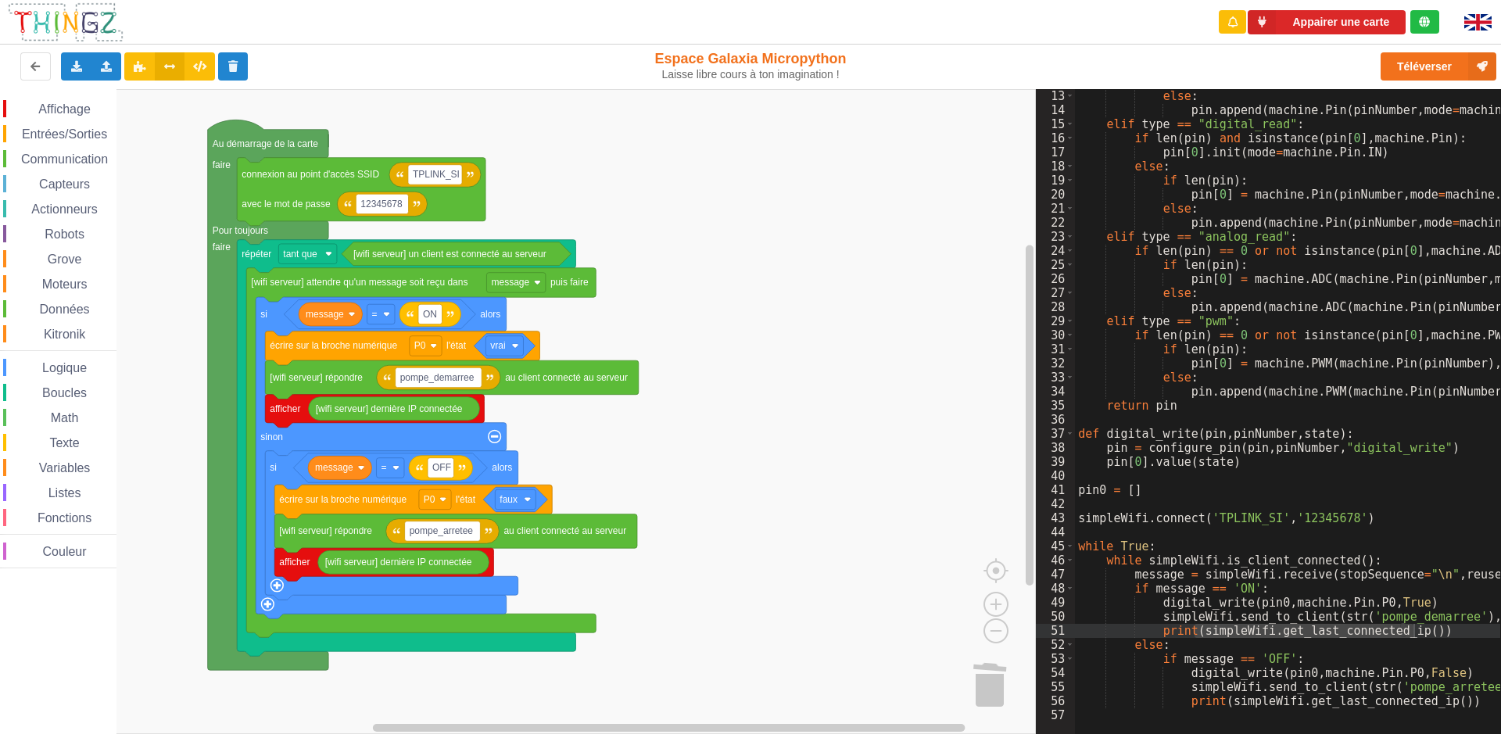
click at [177, 414] on rect "Espace de travail de Blocky" at bounding box center [518, 411] width 1036 height 645
click at [79, 66] on icon at bounding box center [76, 65] width 13 height 9
click at [119, 96] on span "Exporter l'assemblage de blocs" at bounding box center [172, 95] width 152 height 13
click at [633, 171] on rect "Espace de travail de Blocky" at bounding box center [518, 411] width 1036 height 645
click at [291, 112] on rect "Espace de travail de Blocky" at bounding box center [518, 411] width 1036 height 645
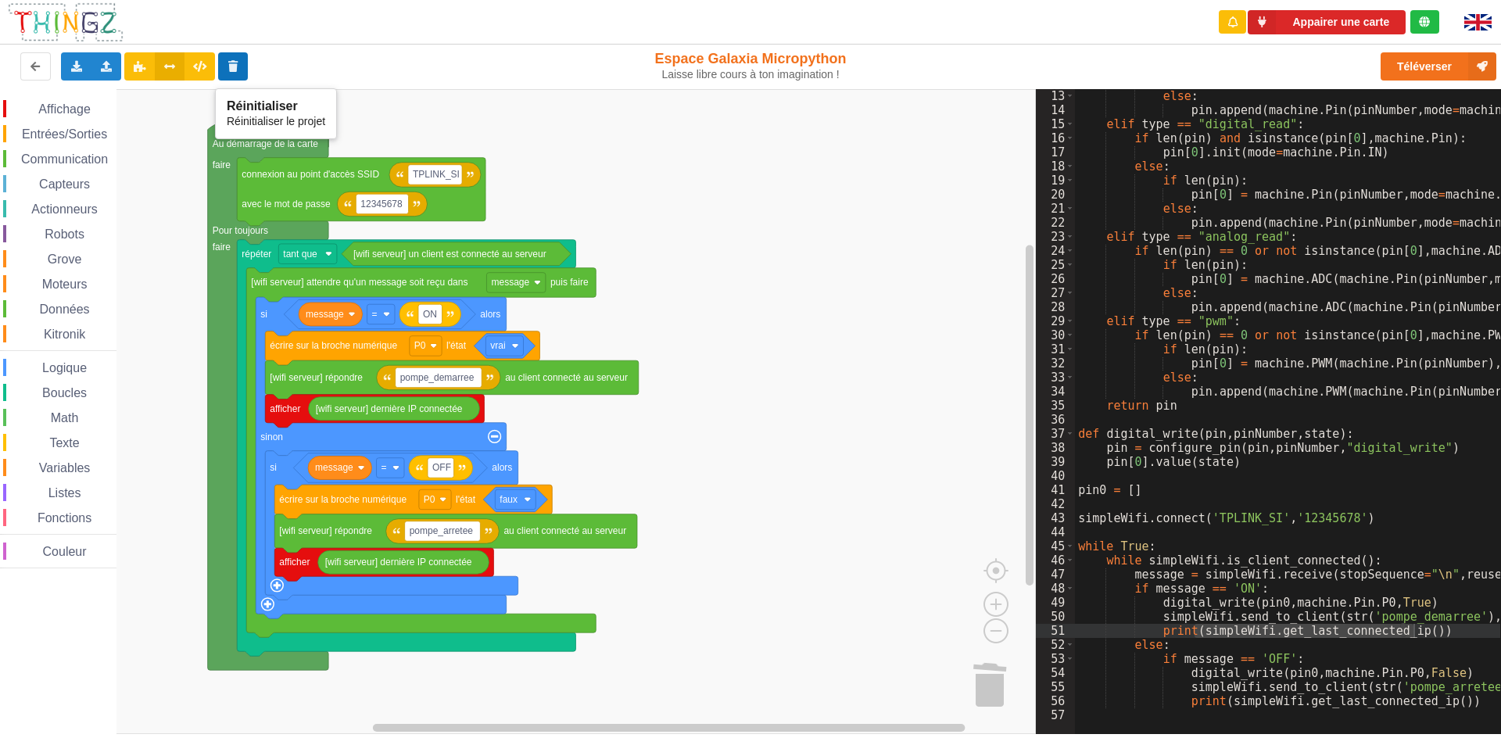
click at [230, 64] on icon at bounding box center [233, 65] width 13 height 9
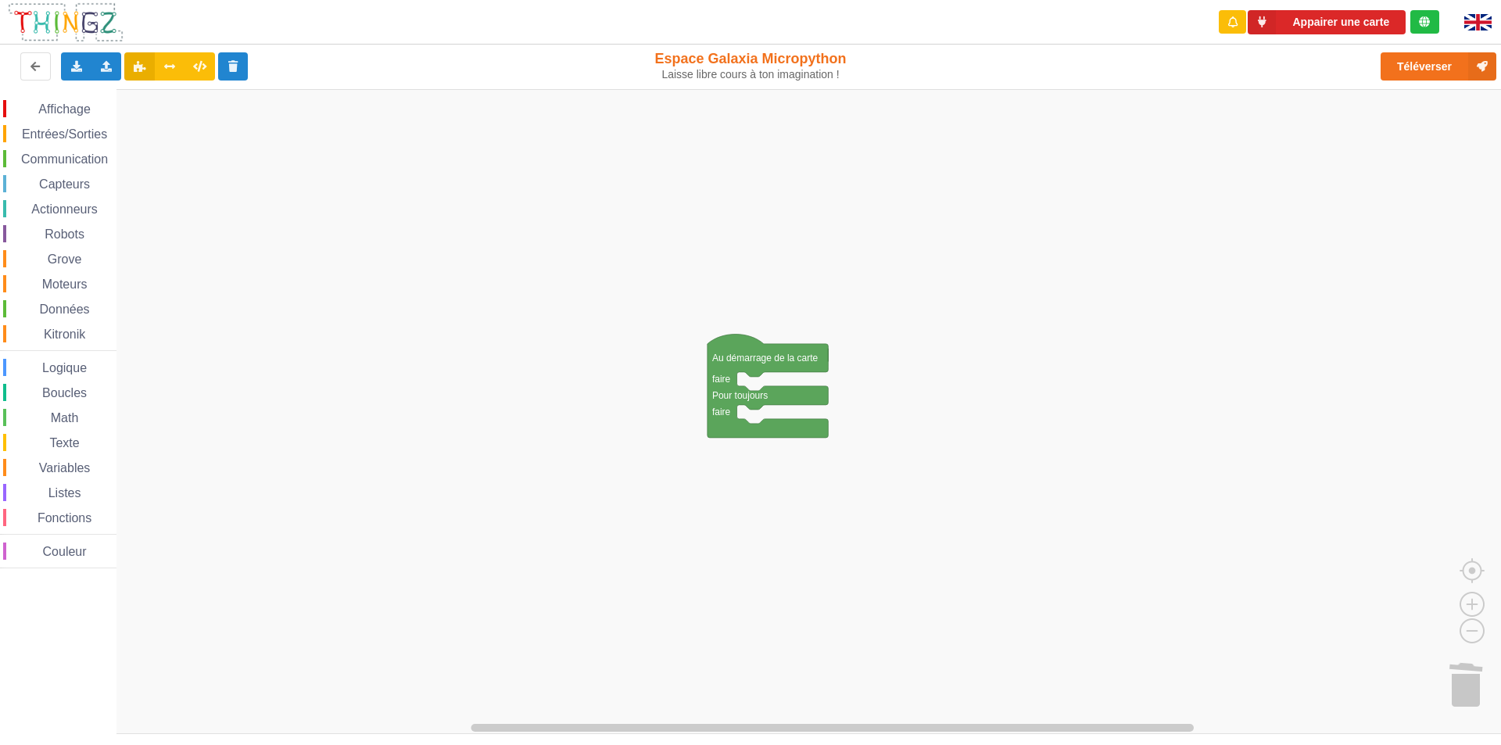
click at [67, 159] on span "Communication" at bounding box center [64, 158] width 91 height 13
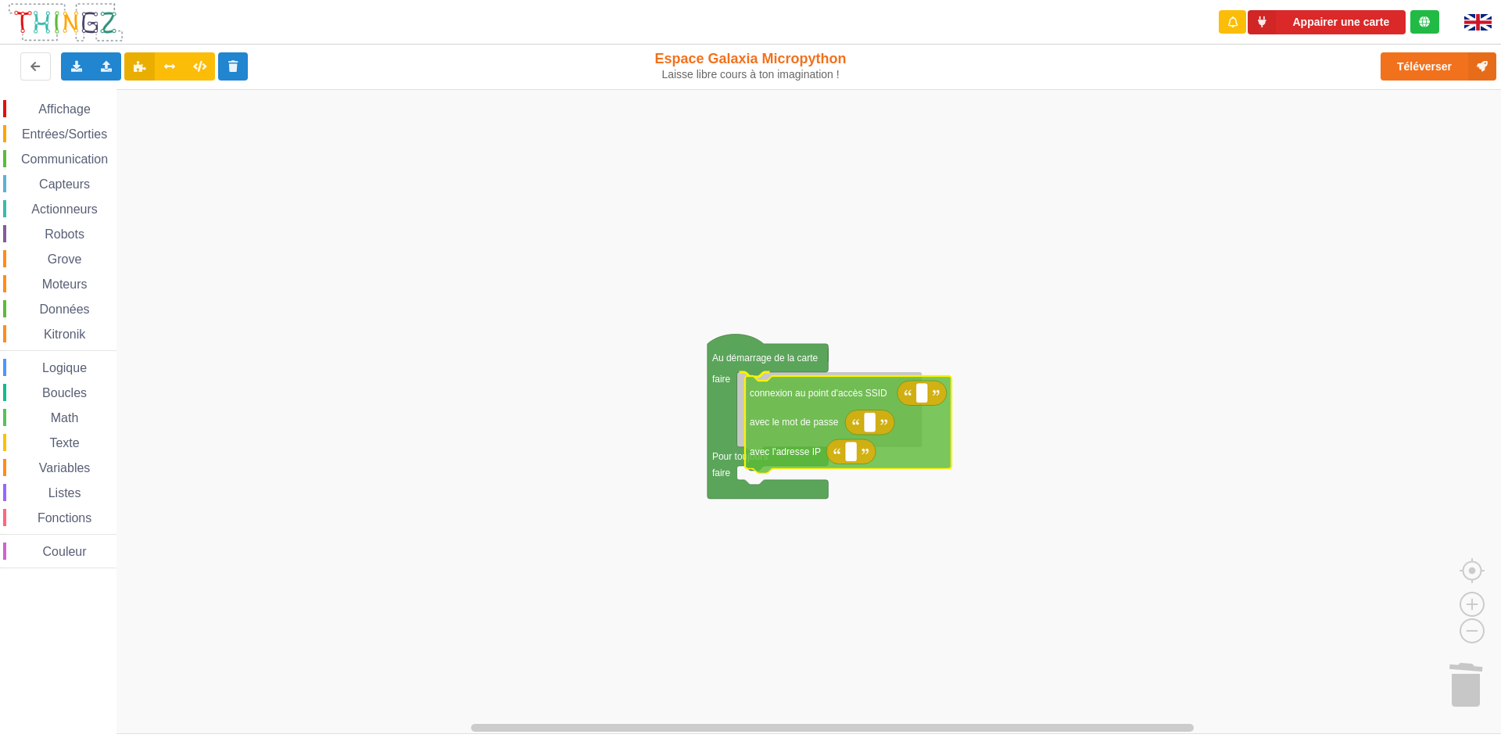
click at [815, 422] on div "Affichage Entrées/Sorties Communication Capteurs Actionneurs Robots Grove Moteu…" at bounding box center [756, 411] width 1512 height 645
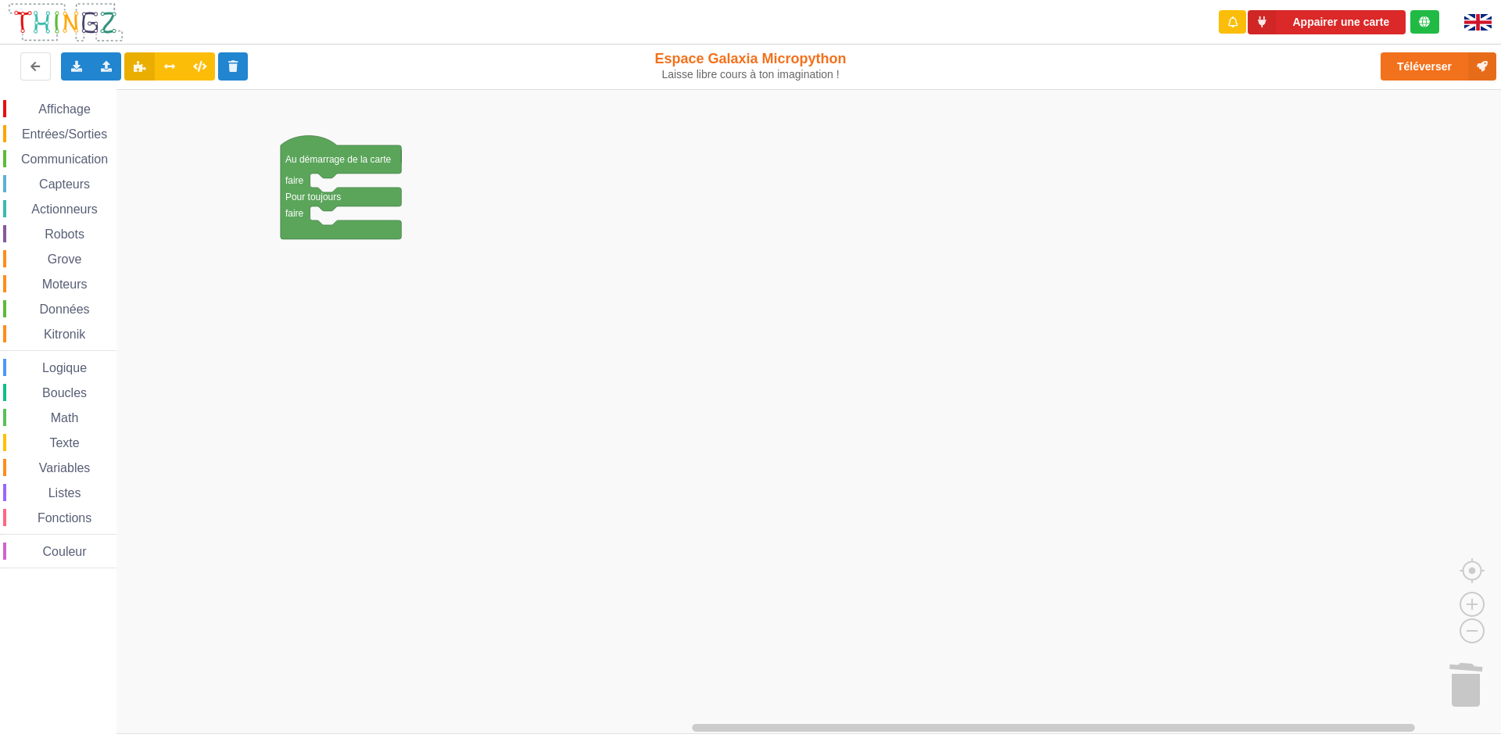
click at [63, 104] on span "Affichage" at bounding box center [64, 108] width 56 height 13
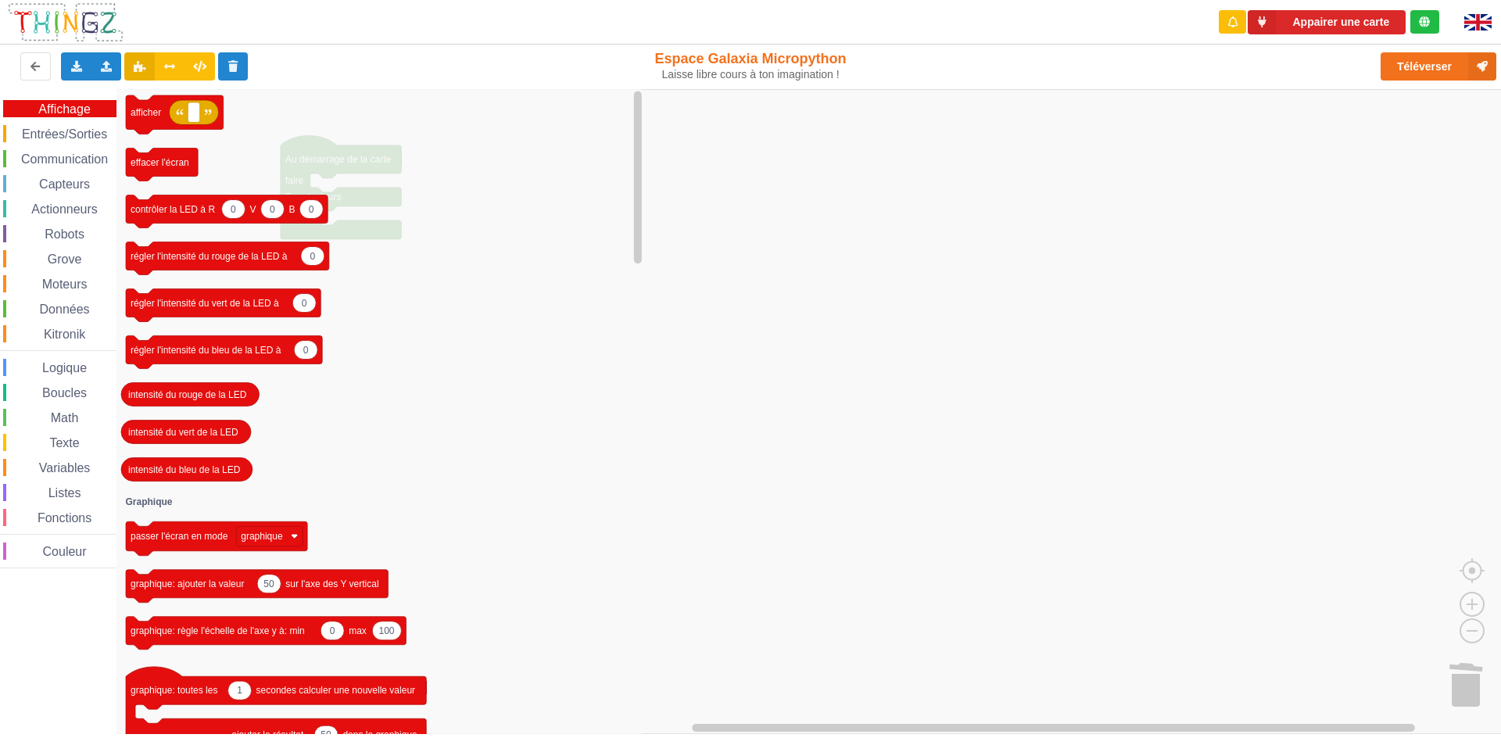
click at [54, 152] on span "Communication" at bounding box center [64, 158] width 91 height 13
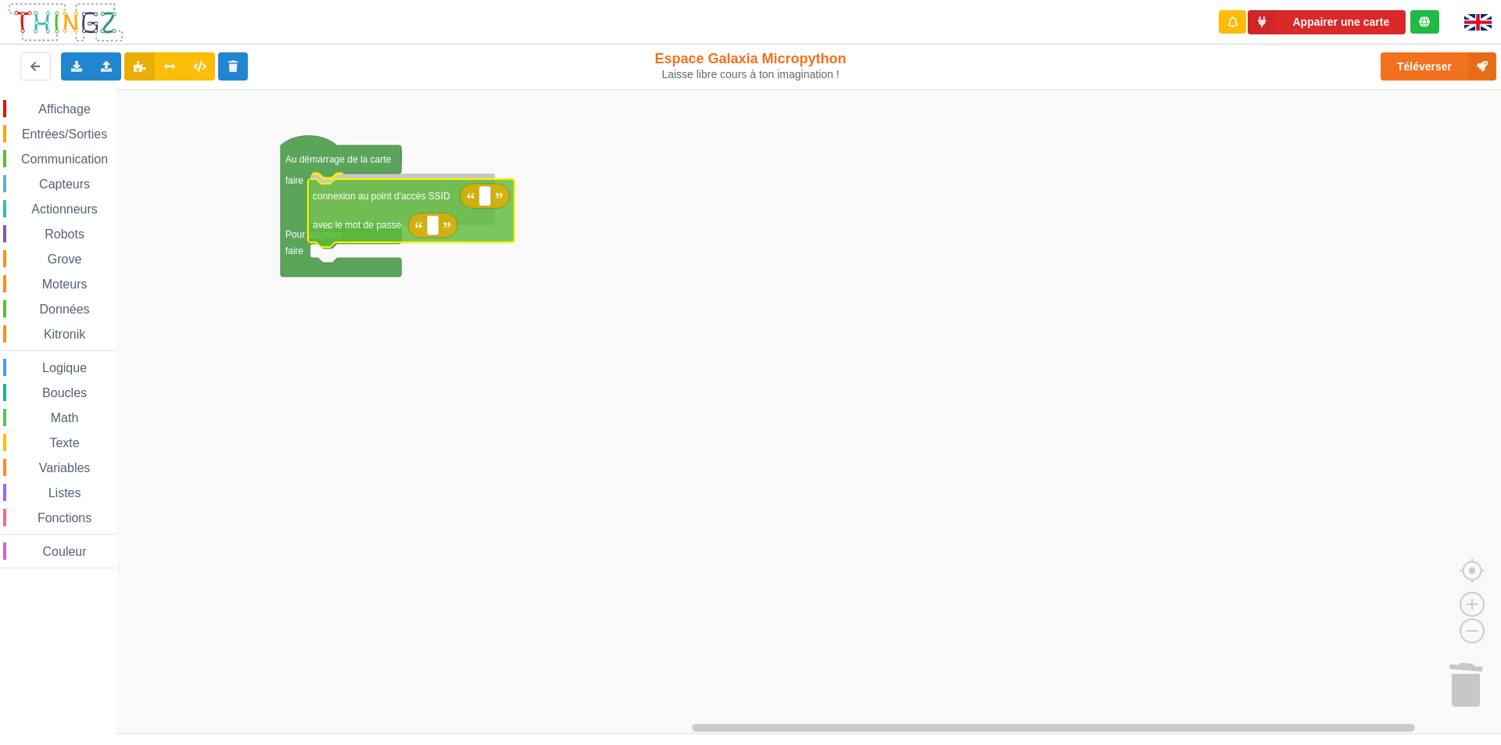
click at [366, 205] on div "Affichage Entrées/Sorties Communication Capteurs Actionneurs Robots Grove Moteu…" at bounding box center [756, 411] width 1512 height 645
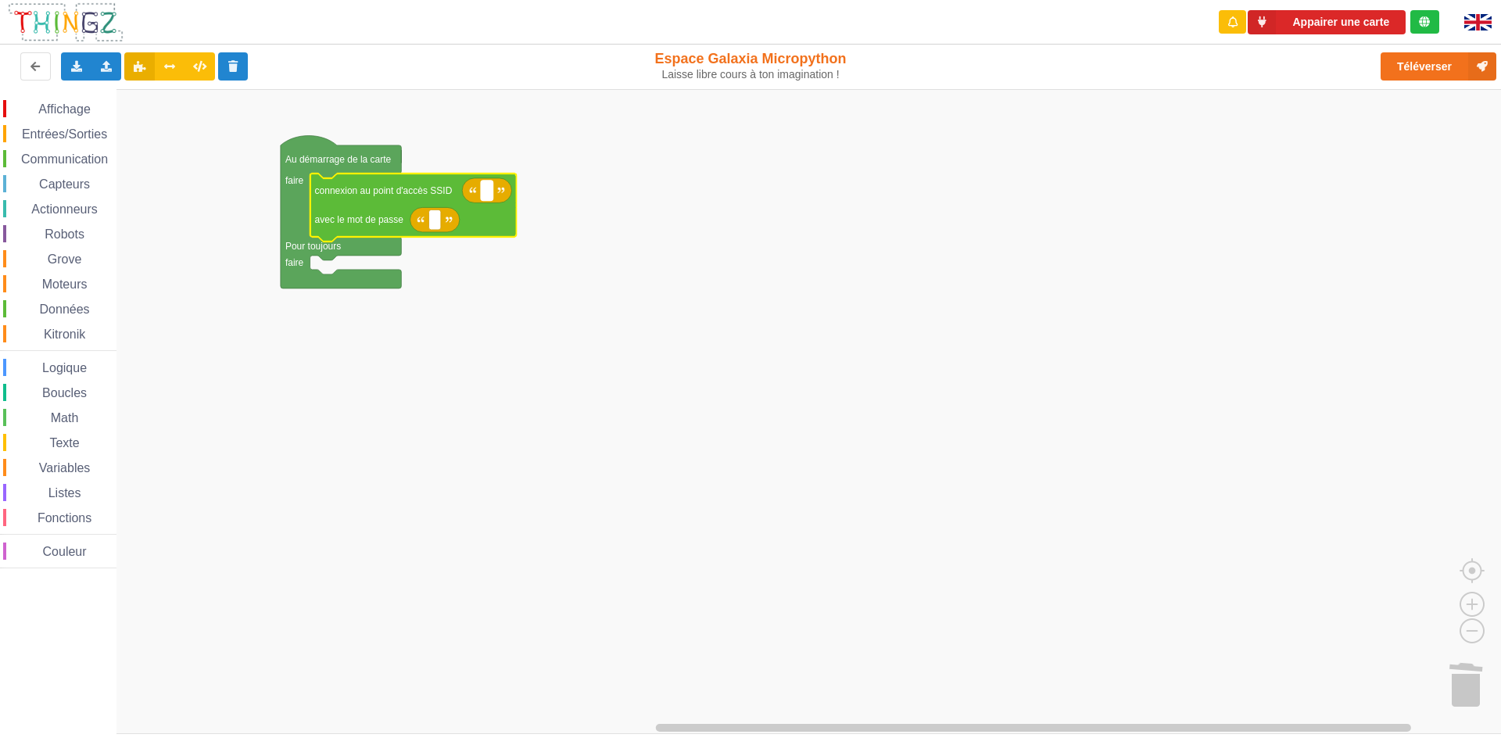
click at [487, 190] on text "Espace de travail de Blocky" at bounding box center [487, 190] width 2 height 11
type input "TPLINK_SI"
click at [429, 221] on rect "Espace de travail de Blocky" at bounding box center [435, 220] width 12 height 20
type input "12345678"
click at [446, 251] on rect "Espace de travail de Blocky" at bounding box center [756, 411] width 1512 height 645
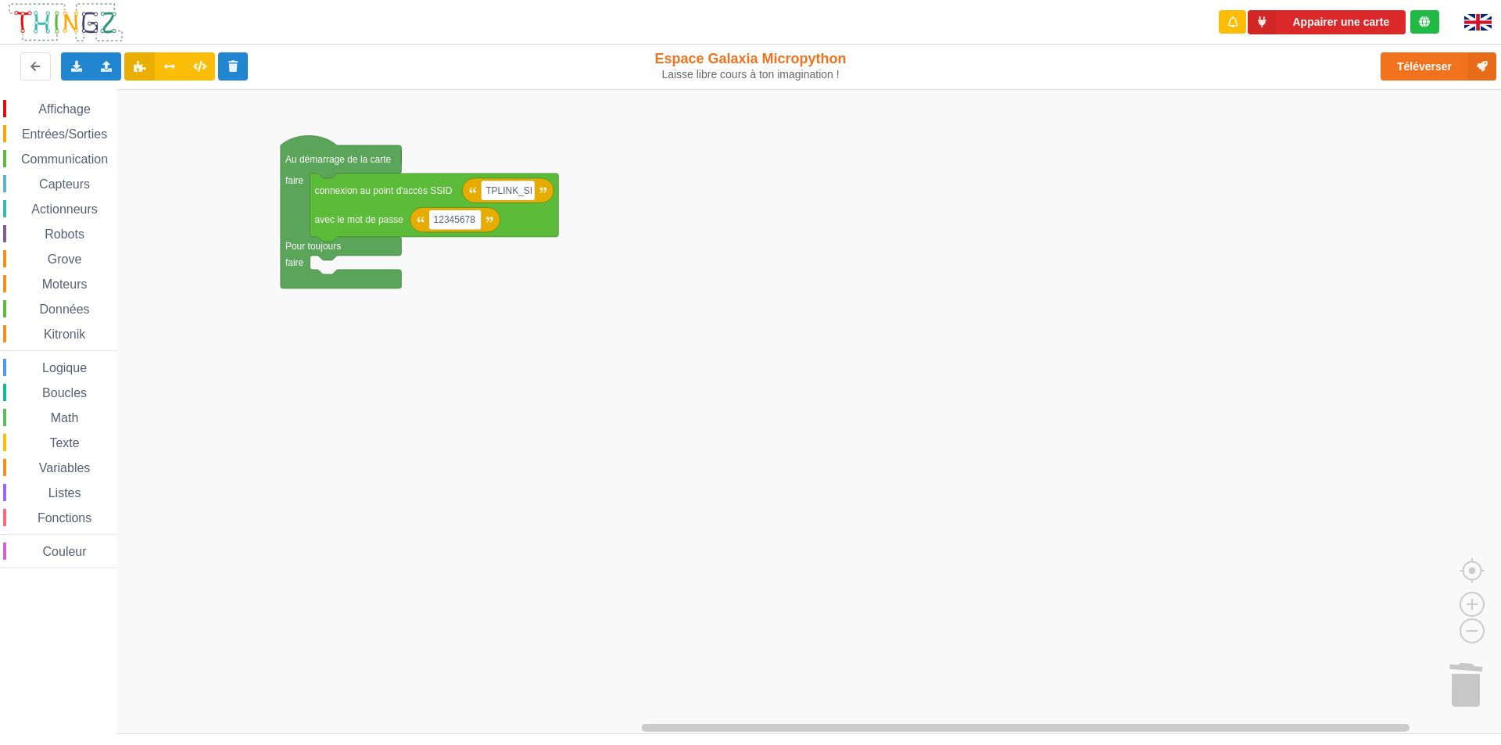
click at [353, 263] on rect "Espace de travail de Blocky" at bounding box center [756, 411] width 1512 height 645
click at [84, 155] on span "Communication" at bounding box center [64, 158] width 91 height 13
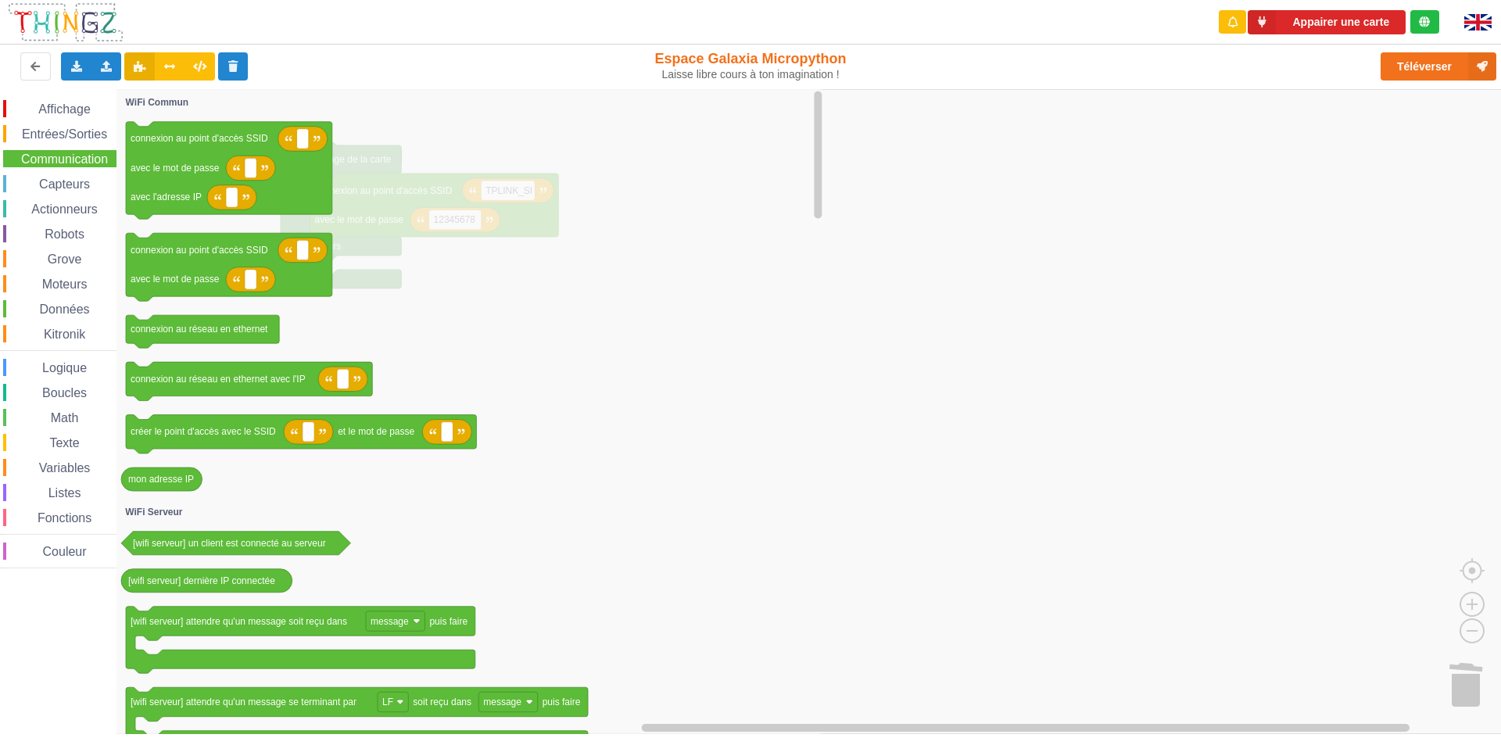
click at [488, 341] on icon "Espace de travail de Blocky" at bounding box center [470, 411] width 709 height 645
click at [774, 334] on icon "Espace de travail de Blocky" at bounding box center [470, 411] width 709 height 645
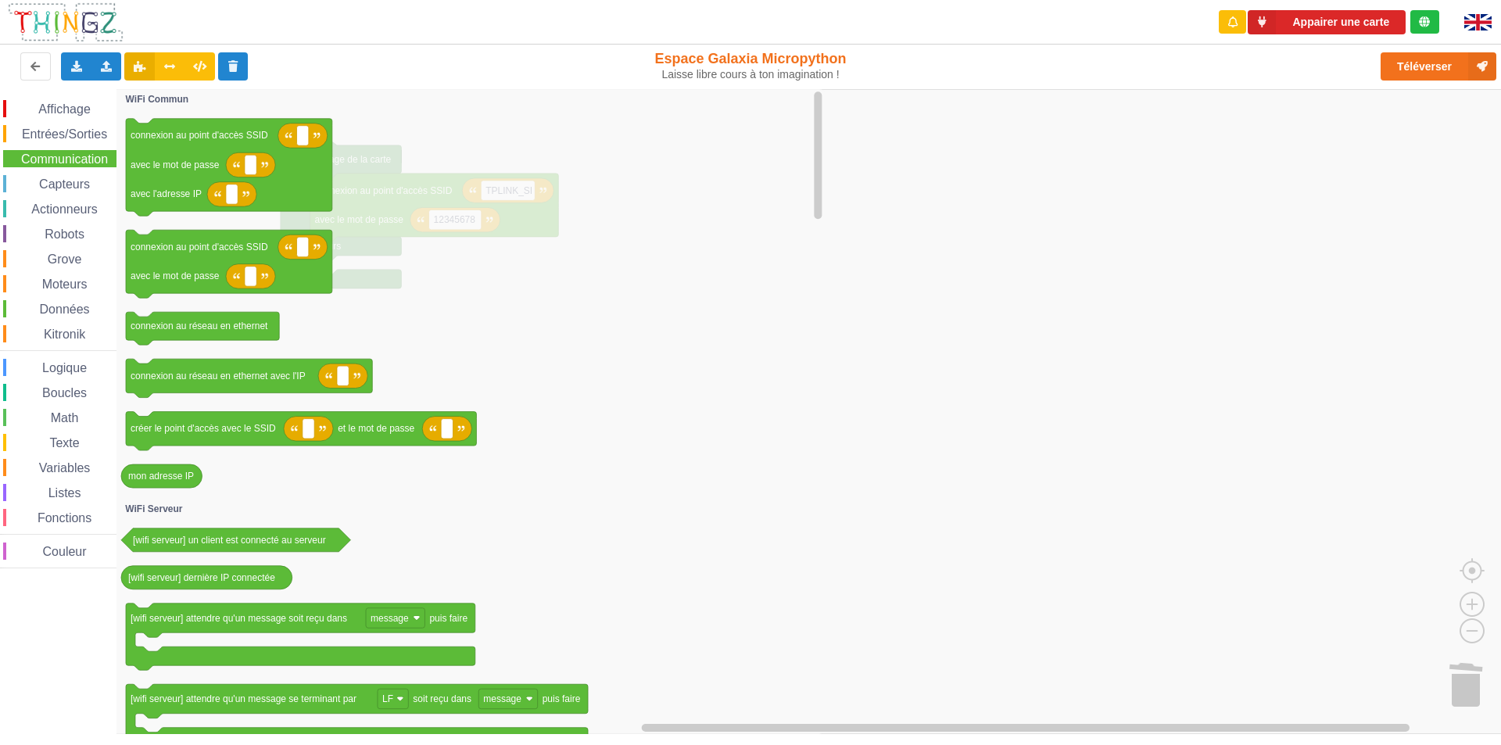
click at [849, 306] on rect "Espace de travail de Blocky" at bounding box center [756, 411] width 1512 height 645
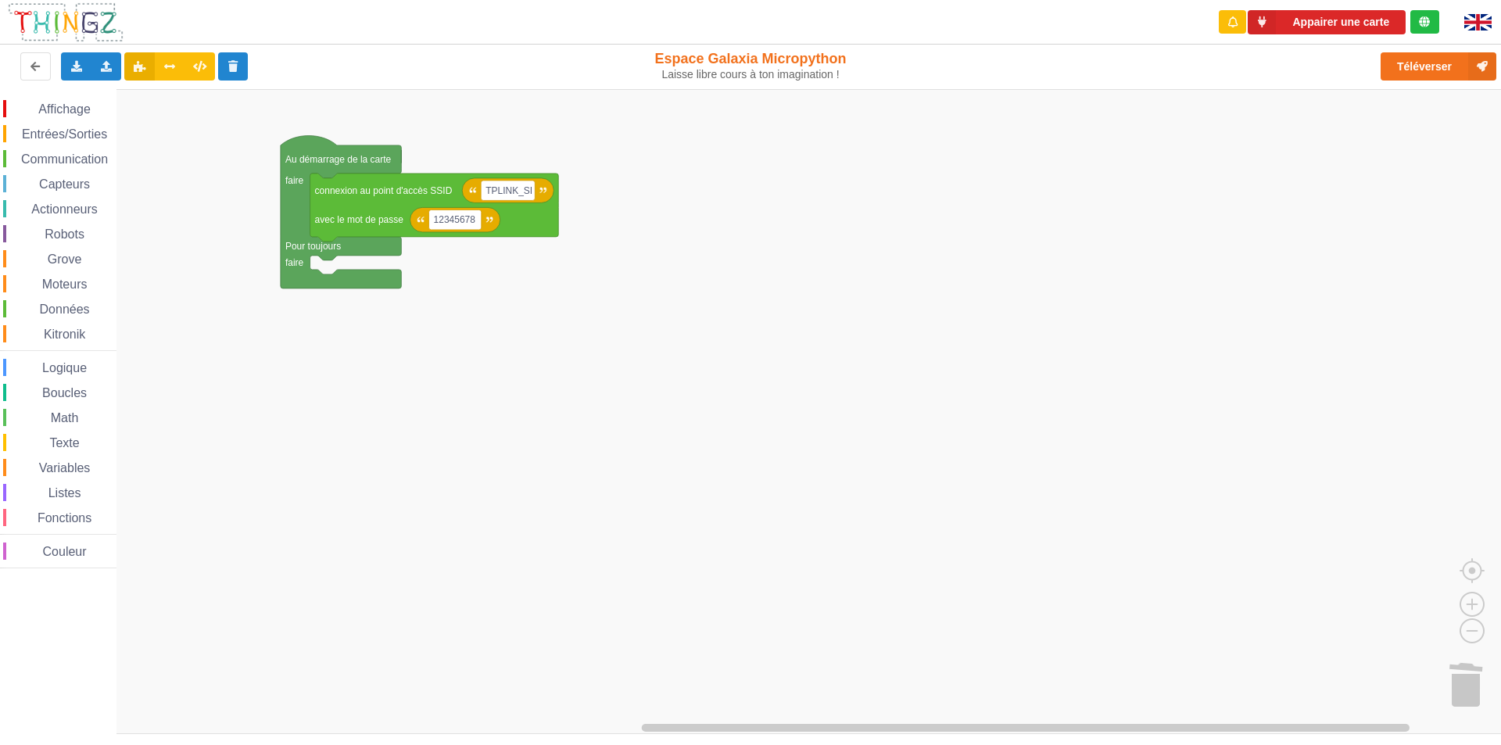
click at [845, 305] on rect "Espace de travail de Blocky" at bounding box center [756, 411] width 1512 height 645
click at [71, 159] on span "Communication" at bounding box center [64, 158] width 91 height 13
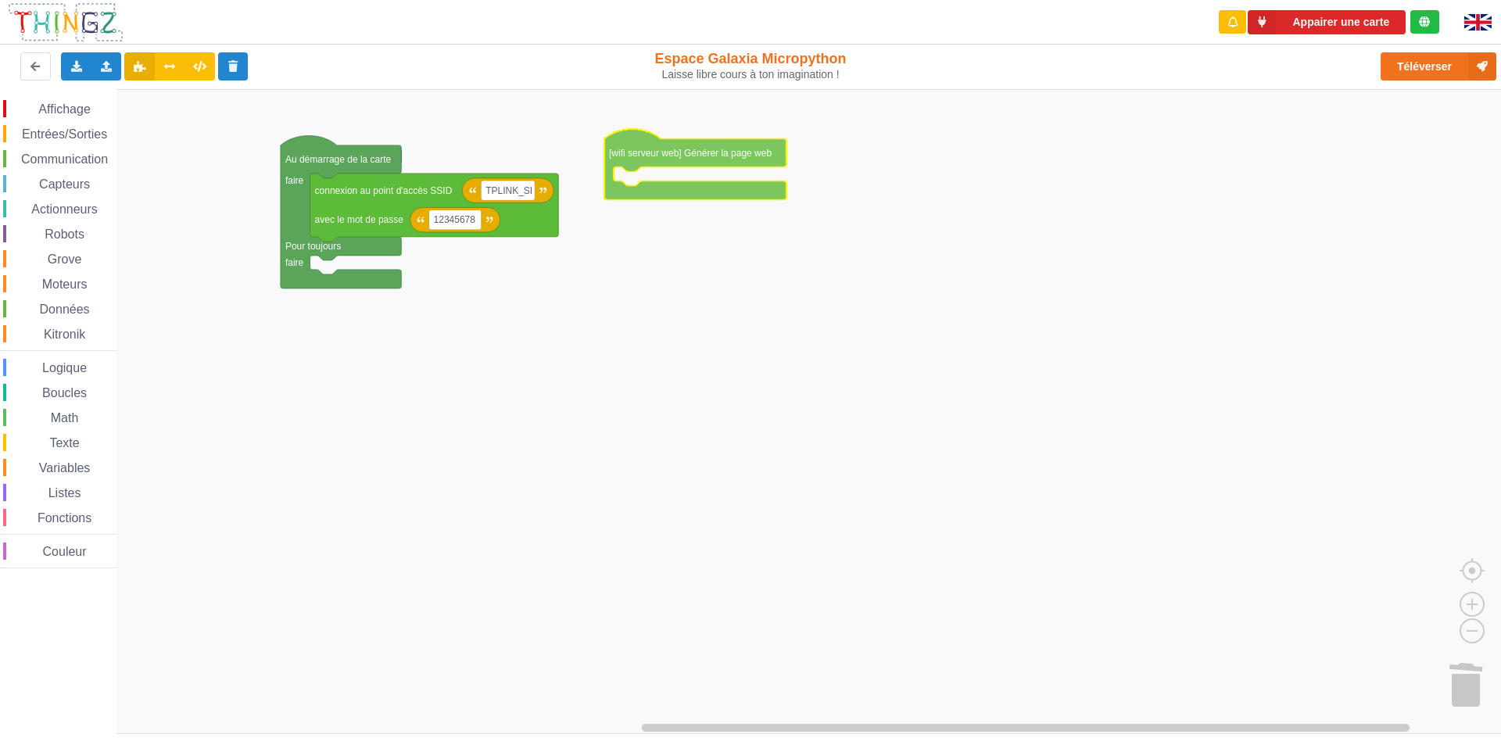
click at [674, 156] on div "Affichage Entrées/Sorties Communication Capteurs Actionneurs Robots Grove Moteu…" at bounding box center [756, 411] width 1512 height 645
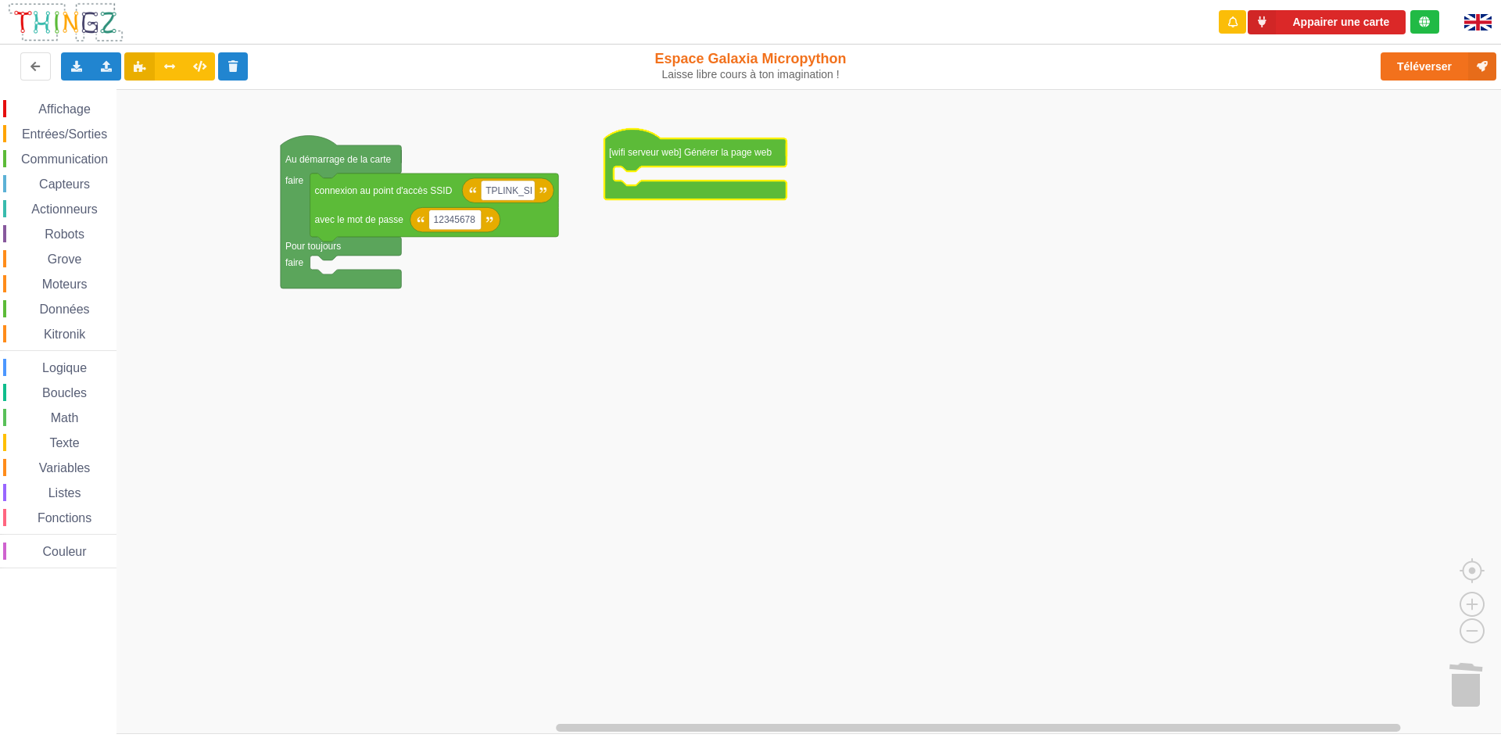
click at [670, 295] on rect "Espace de travail de Blocky" at bounding box center [756, 411] width 1512 height 645
click at [169, 65] on icon at bounding box center [169, 65] width 13 height 9
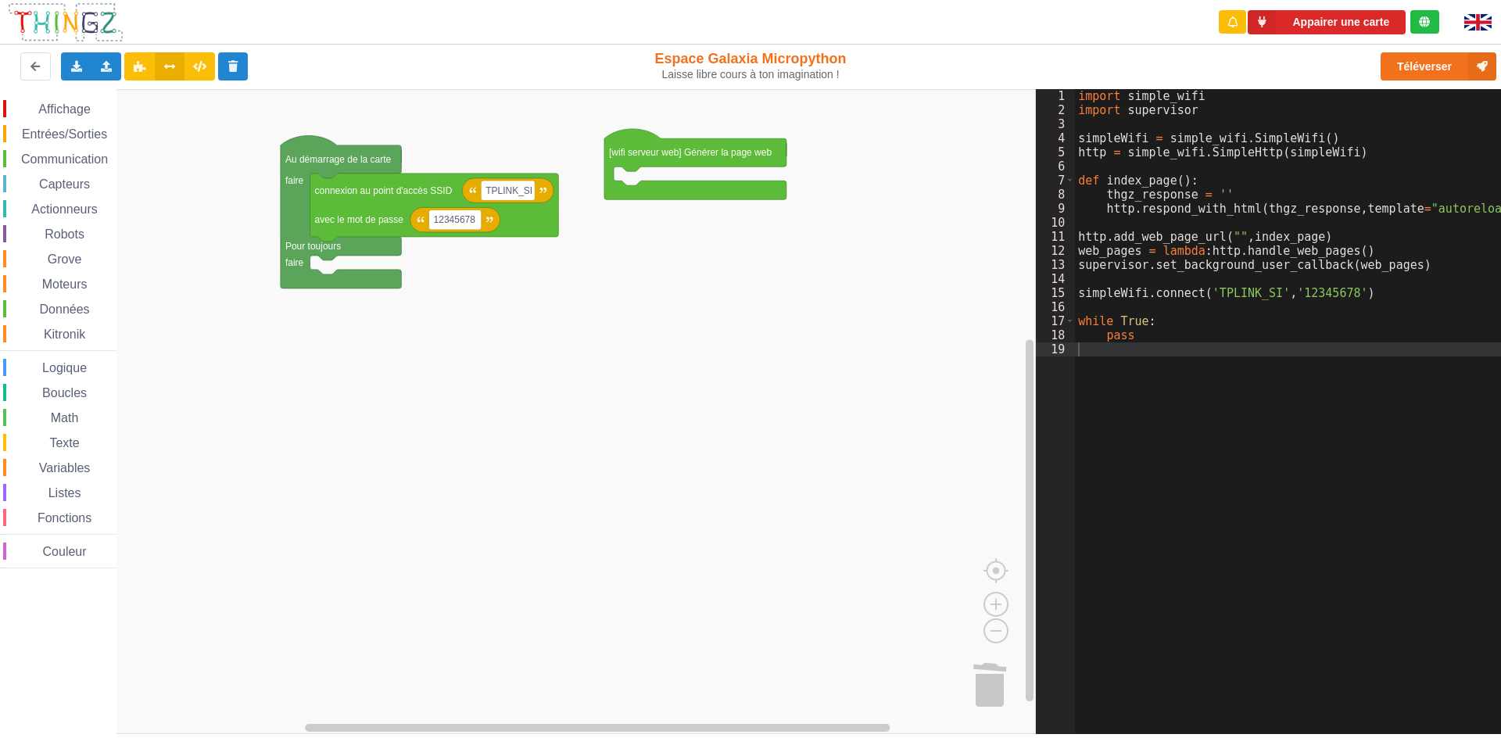
click at [553, 285] on rect "Espace de travail de Blocky" at bounding box center [518, 411] width 1036 height 645
click at [59, 156] on span "Communication" at bounding box center [64, 158] width 91 height 13
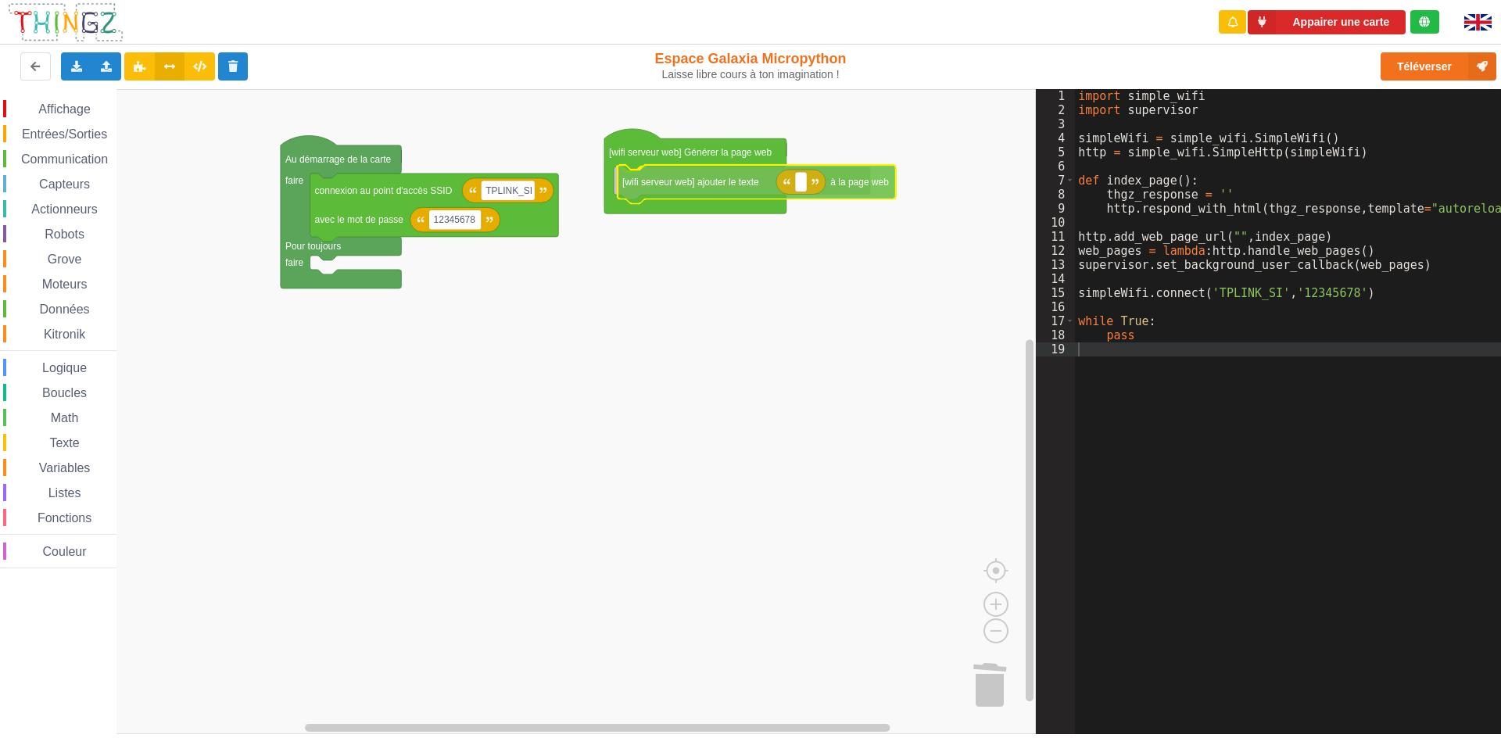
click at [715, 185] on div "Affichage Entrées/Sorties Communication Capteurs Actionneurs Robots Grove Moteu…" at bounding box center [518, 411] width 1036 height 645
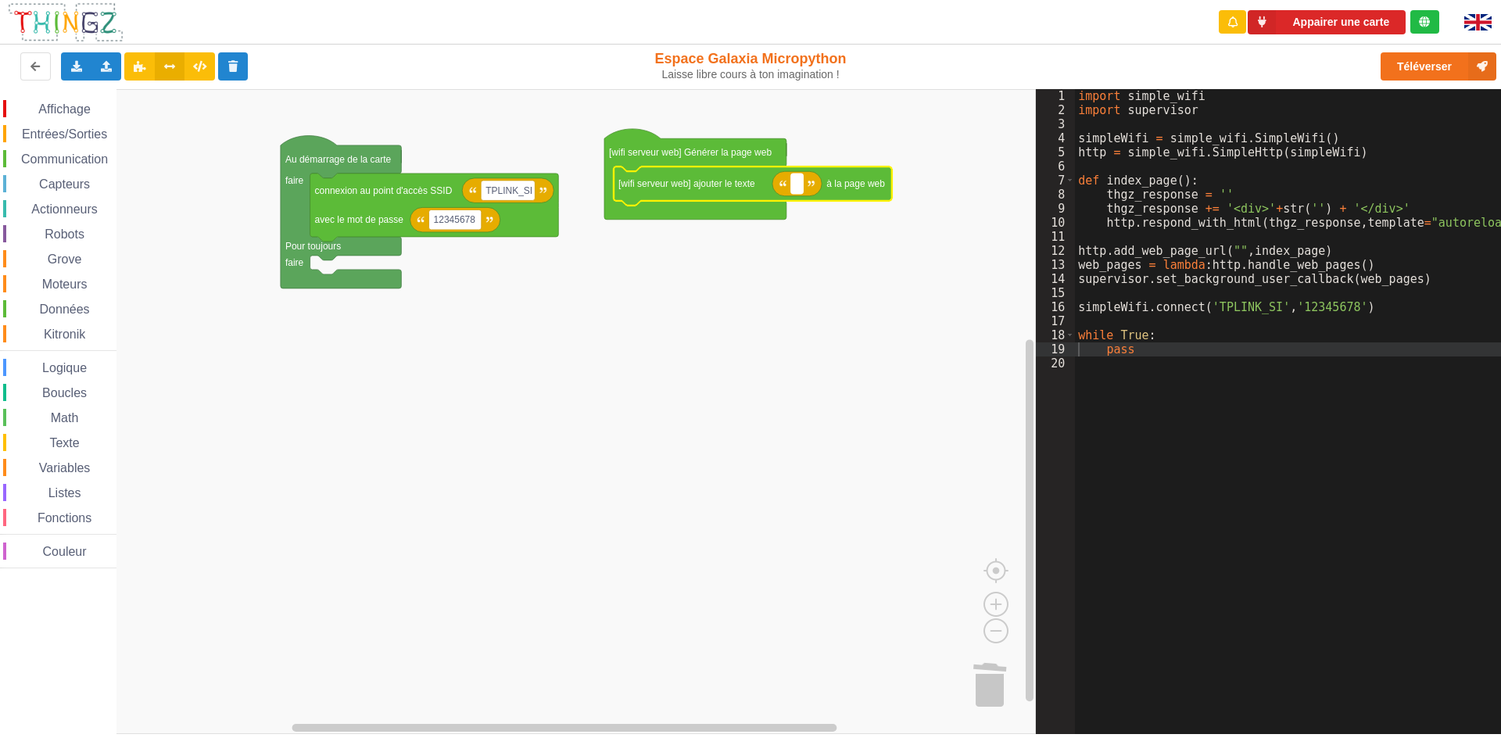
click at [795, 182] on rect "Espace de travail de Blocky" at bounding box center [797, 184] width 12 height 20
click at [858, 184] on input "Serveur pompo connectée" at bounding box center [853, 184] width 125 height 20
type input "Serveur pompe connectée"
click at [666, 271] on rect "Espace de travail de Blocky" at bounding box center [518, 411] width 1036 height 645
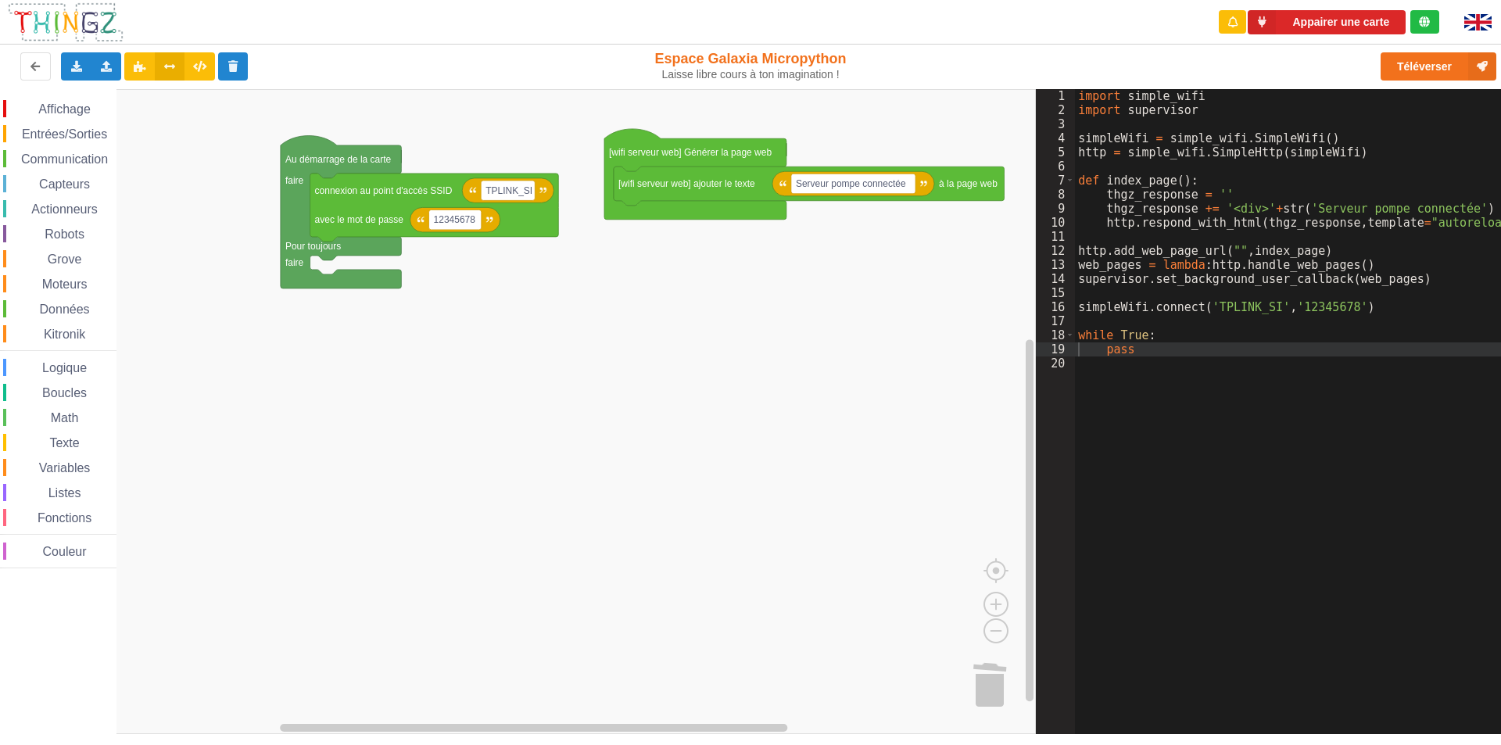
click at [71, 150] on div "Communication" at bounding box center [59, 158] width 113 height 17
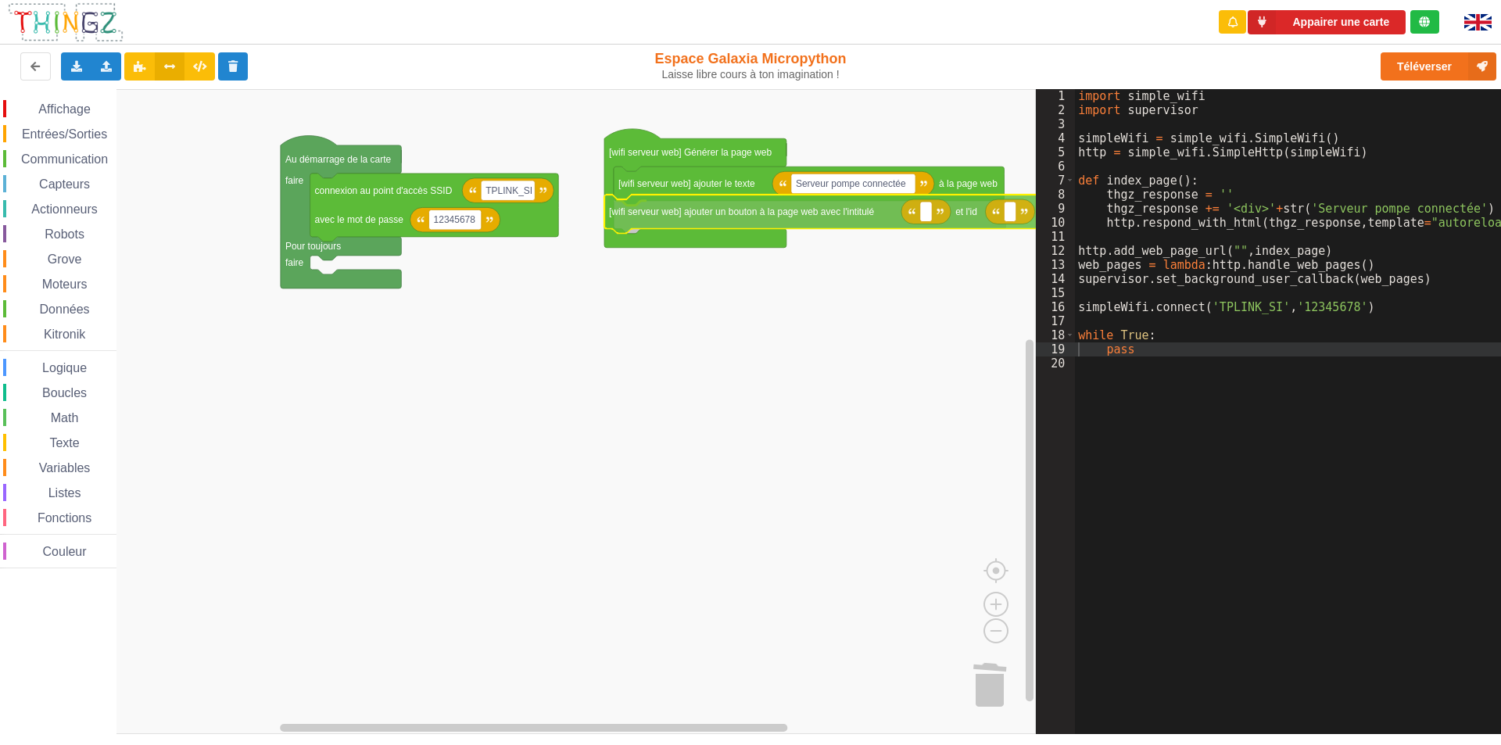
click at [769, 217] on div "Affichage Entrées/Sorties Communication Capteurs Actionneurs Robots Grove Moteu…" at bounding box center [518, 411] width 1036 height 645
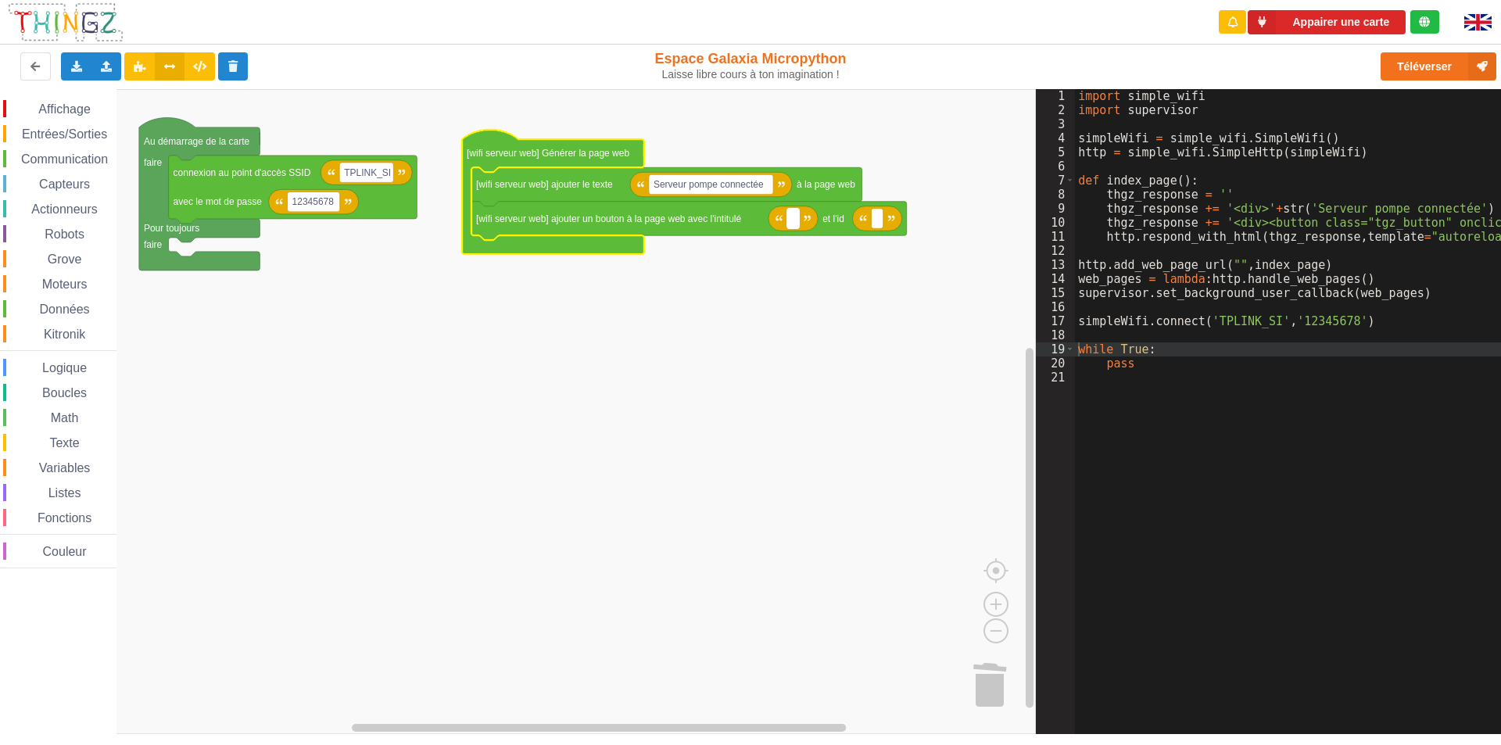
click at [792, 221] on text "Espace de travail de Blocky" at bounding box center [793, 218] width 2 height 11
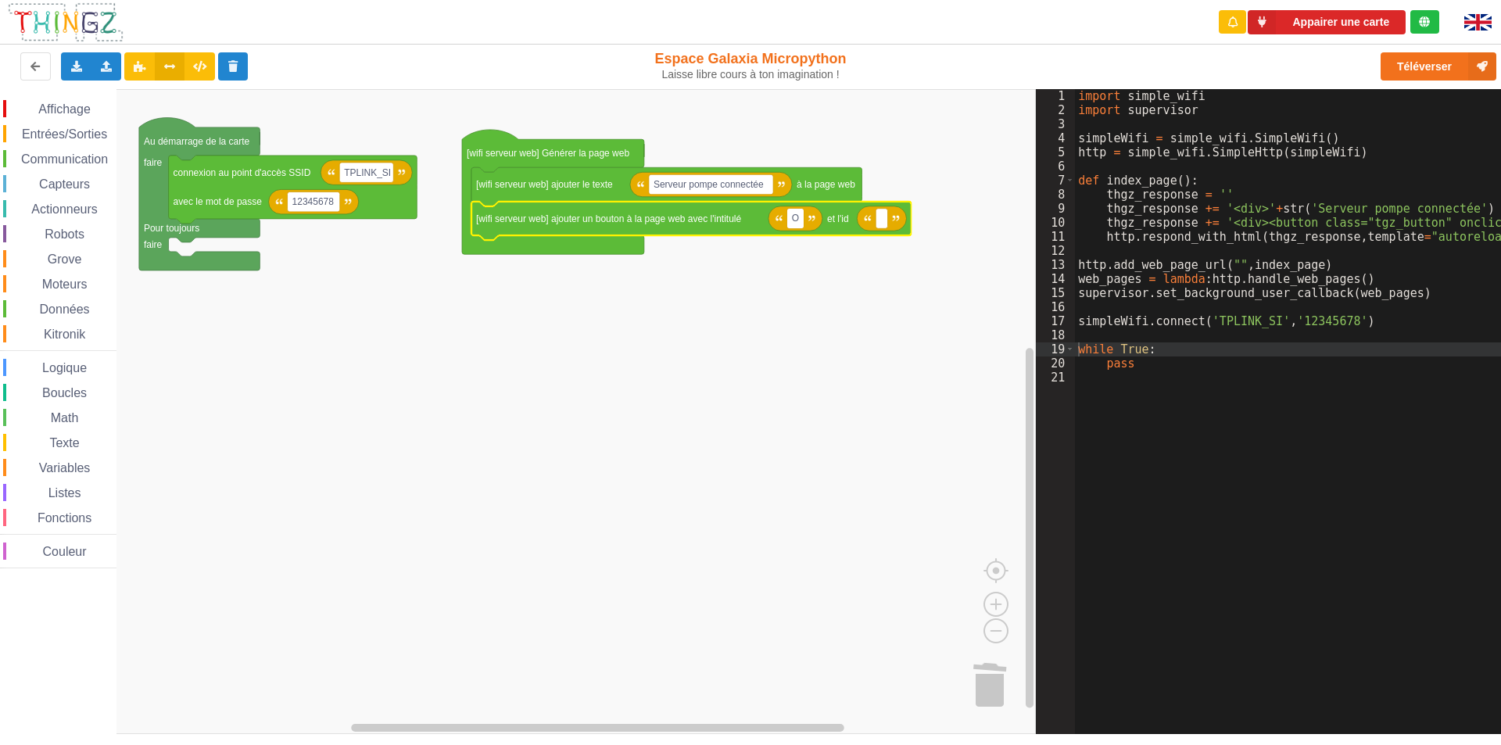
type input "ON"
click at [884, 219] on rect "Espace de travail de Blocky" at bounding box center [889, 219] width 12 height 20
type input "bouton_ON"
click at [656, 353] on rect "Espace de travail de Blocky" at bounding box center [518, 411] width 1036 height 645
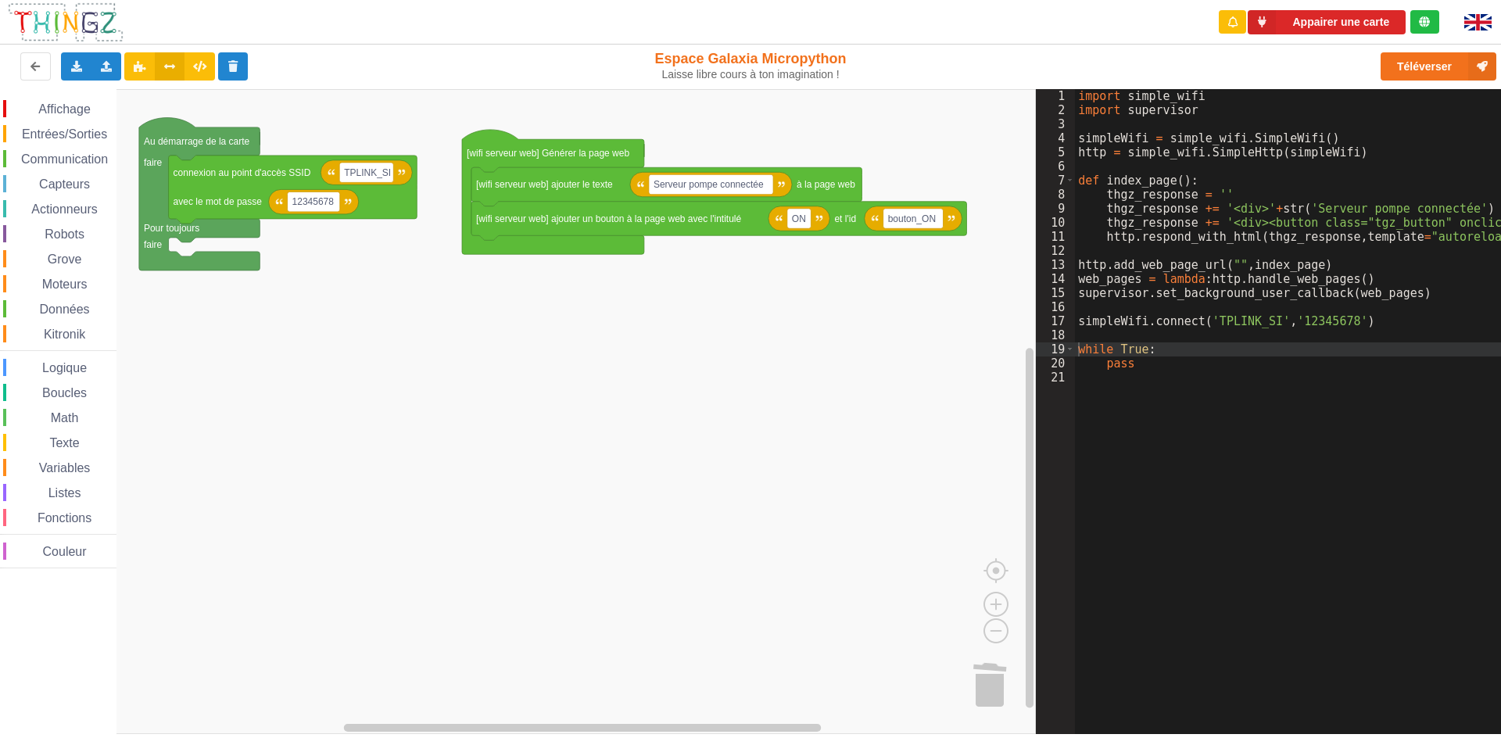
click at [66, 153] on span "Communication" at bounding box center [64, 158] width 91 height 13
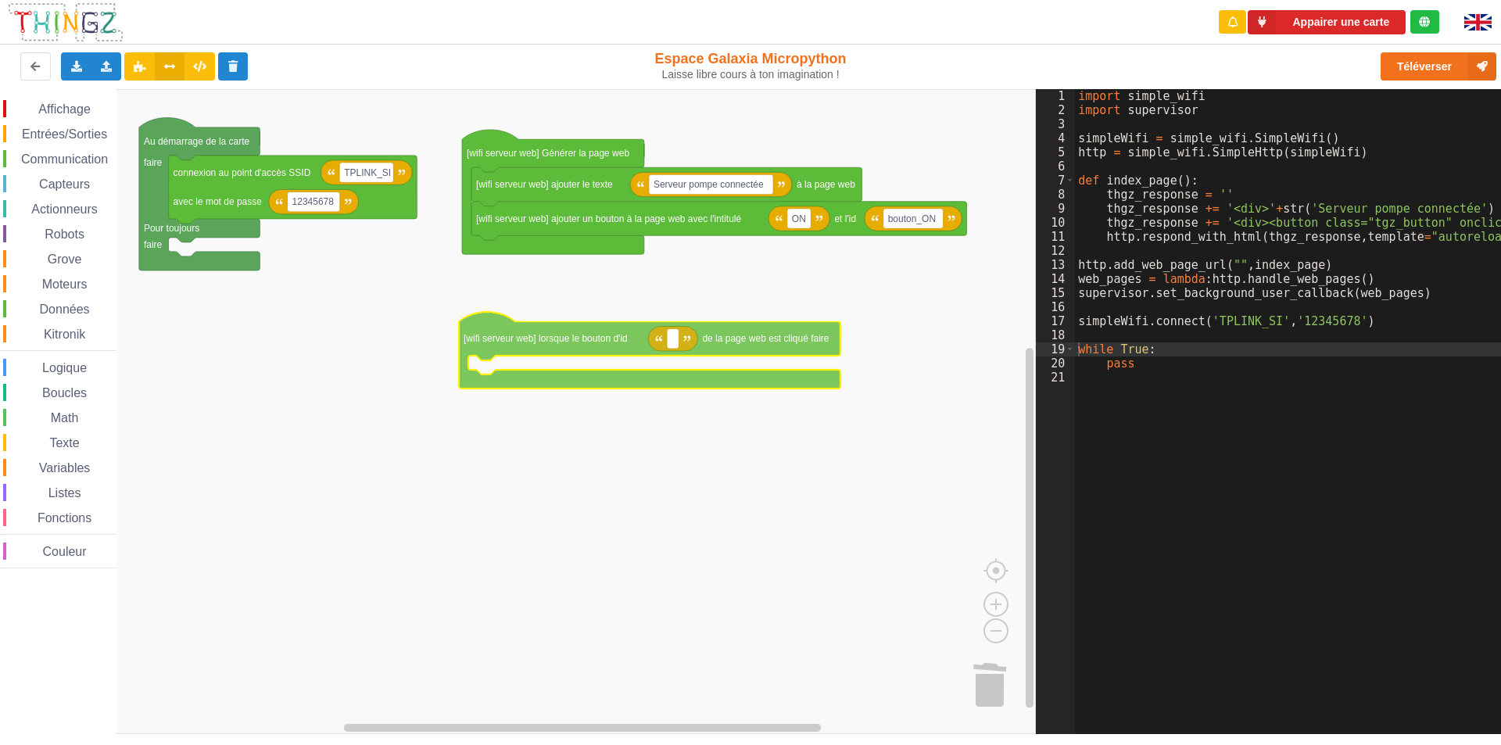
click at [578, 341] on div "Affichage Entrées/Sorties Communication Capteurs Actionneurs Robots Grove Moteu…" at bounding box center [518, 411] width 1036 height 645
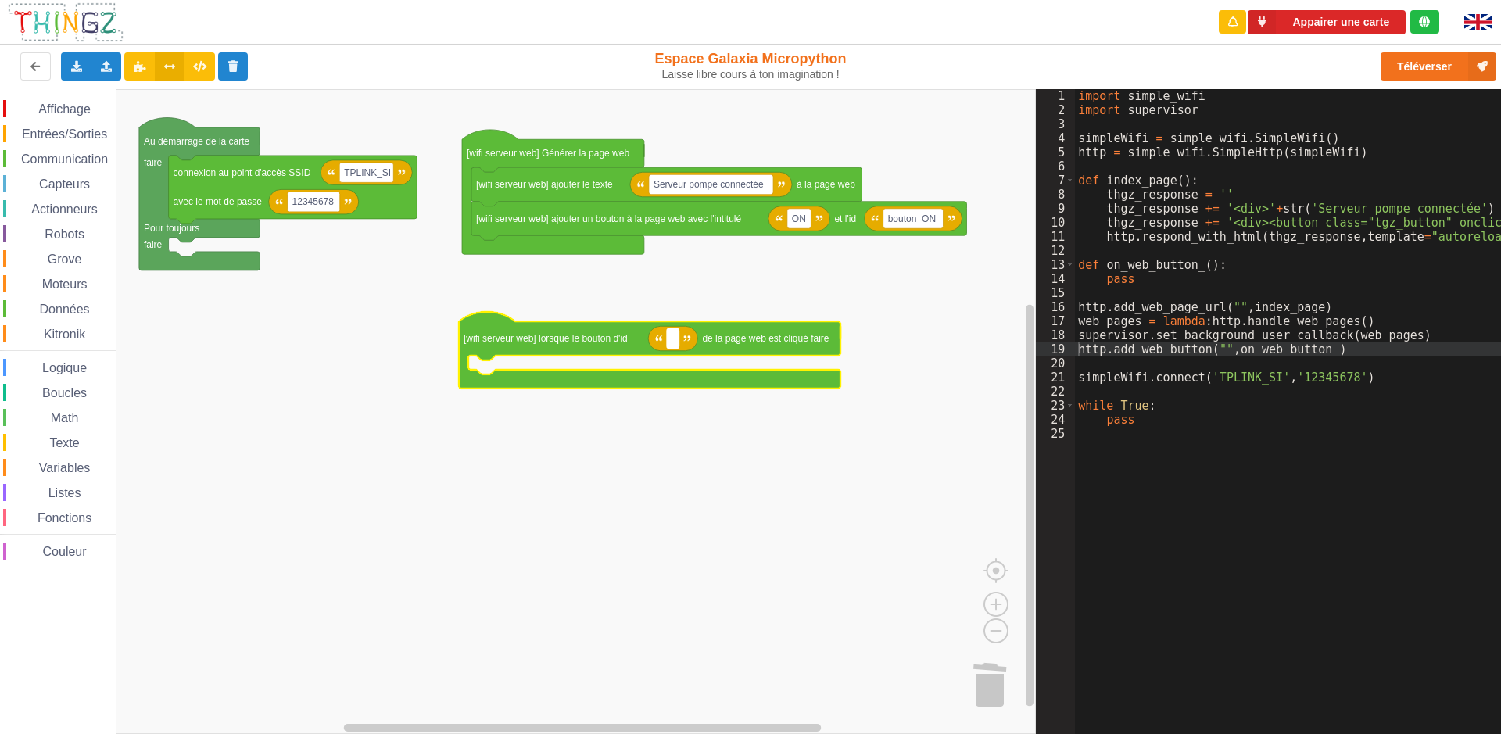
click at [672, 339] on text "Espace de travail de Blocky" at bounding box center [673, 338] width 2 height 11
type input "bouton_ON"
click at [59, 108] on span "Affichage" at bounding box center [64, 108] width 56 height 13
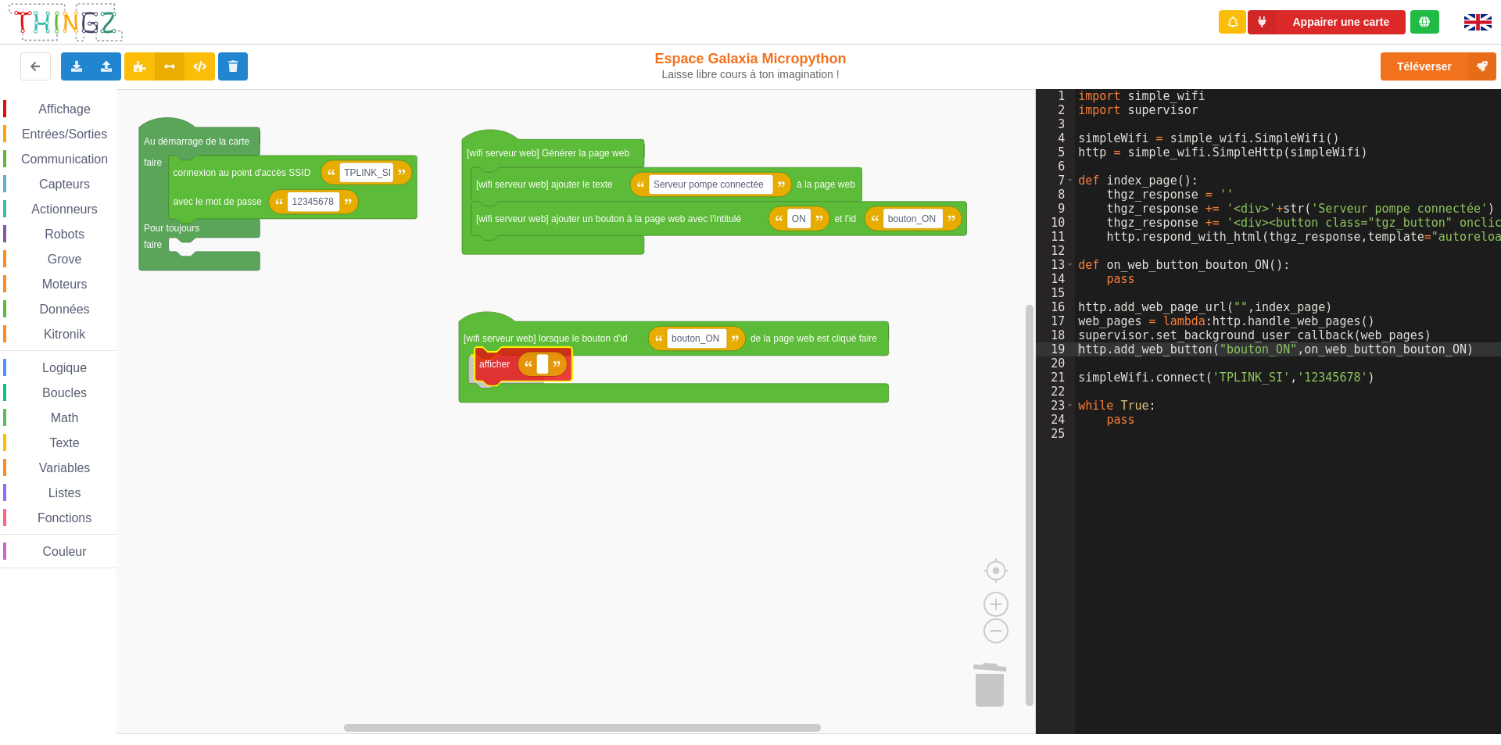
click at [499, 369] on div "Affichage Entrées/Sorties Communication Capteurs Actionneurs Robots Grove Moteu…" at bounding box center [518, 411] width 1036 height 645
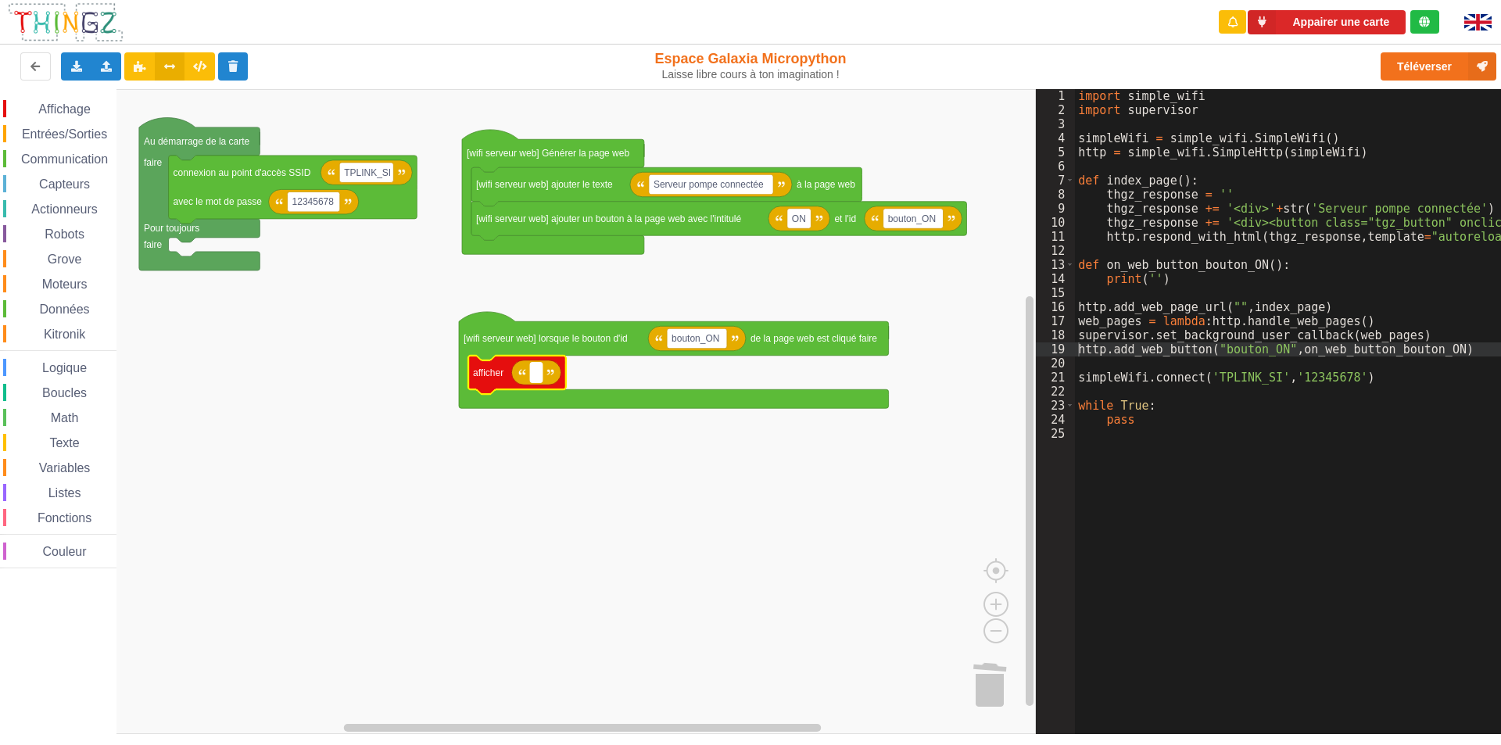
click at [534, 371] on rect "Espace de travail de Blocky" at bounding box center [536, 373] width 12 height 20
type input "activation de la pompe"
click at [677, 450] on rect "Espace de travail de Blocky" at bounding box center [518, 411] width 1036 height 645
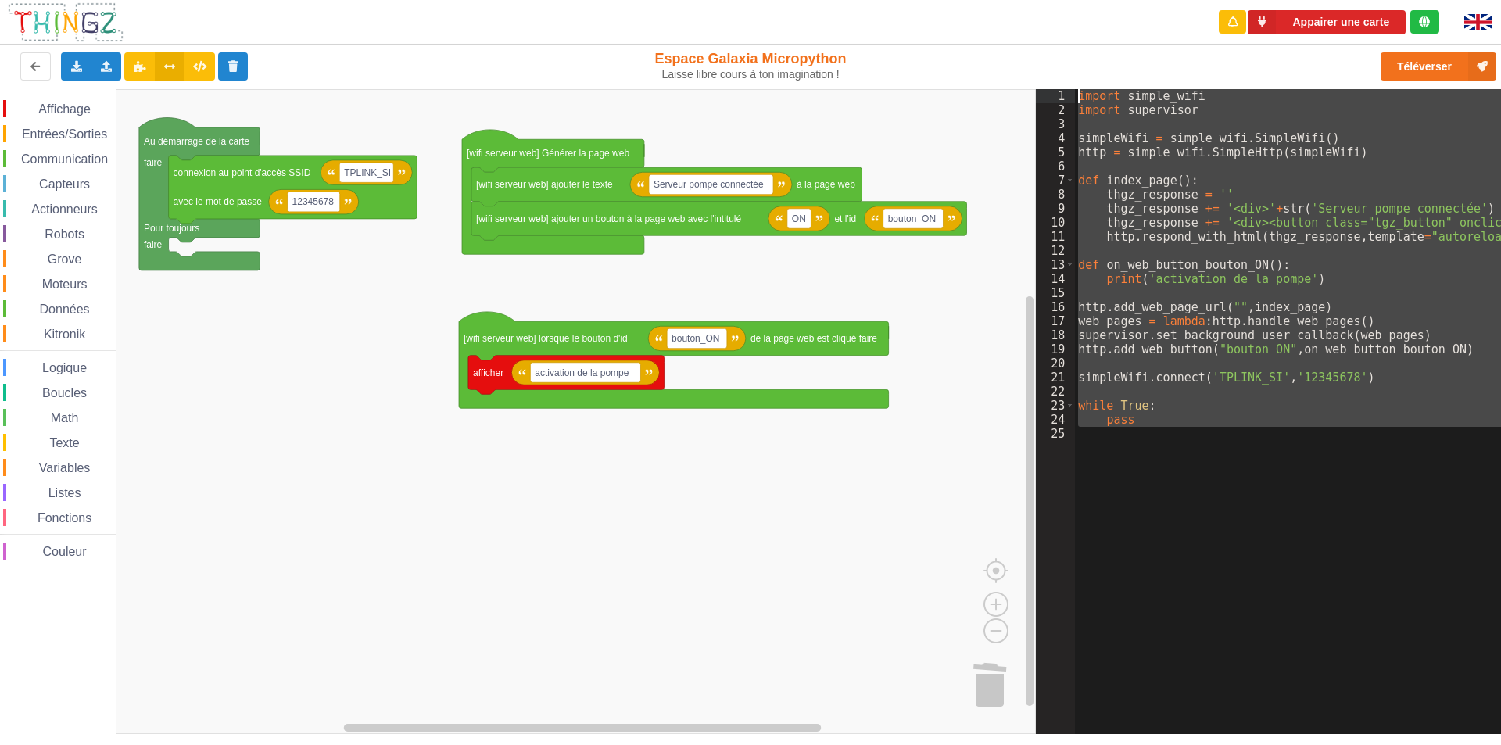
drag, startPoint x: 1138, startPoint y: 431, endPoint x: 1017, endPoint y: 72, distance: 378.5
click at [1017, 72] on div "Appairer une carte Exporter l'assemblage de blocs Exporter l'assemblage de bloc…" at bounding box center [750, 361] width 1523 height 745
click at [318, 582] on rect "Espace de travail de Blocky" at bounding box center [518, 411] width 1036 height 645
click at [396, 278] on rect "Espace de travail de Blocky" at bounding box center [518, 411] width 1036 height 645
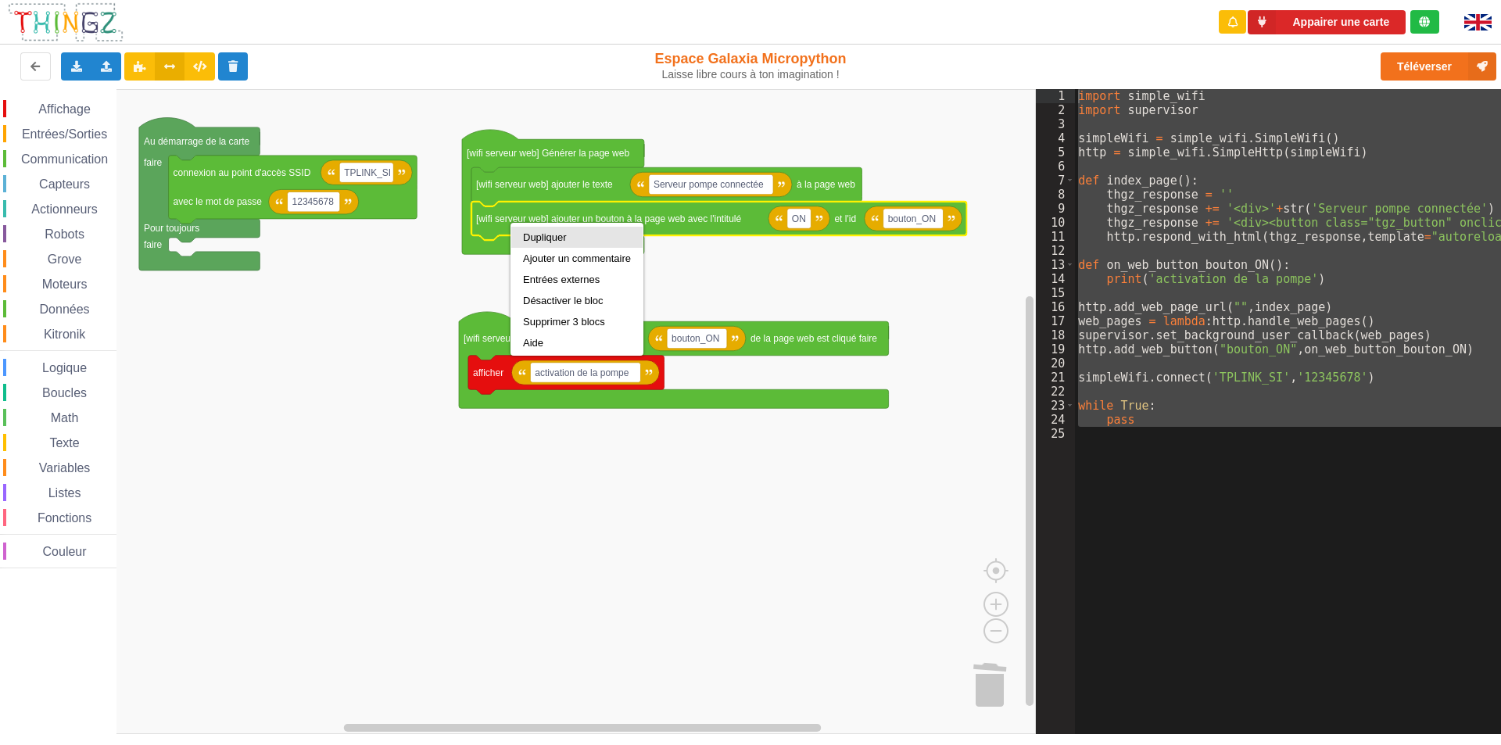
click at [554, 240] on div "Dupliquer" at bounding box center [577, 237] width 108 height 12
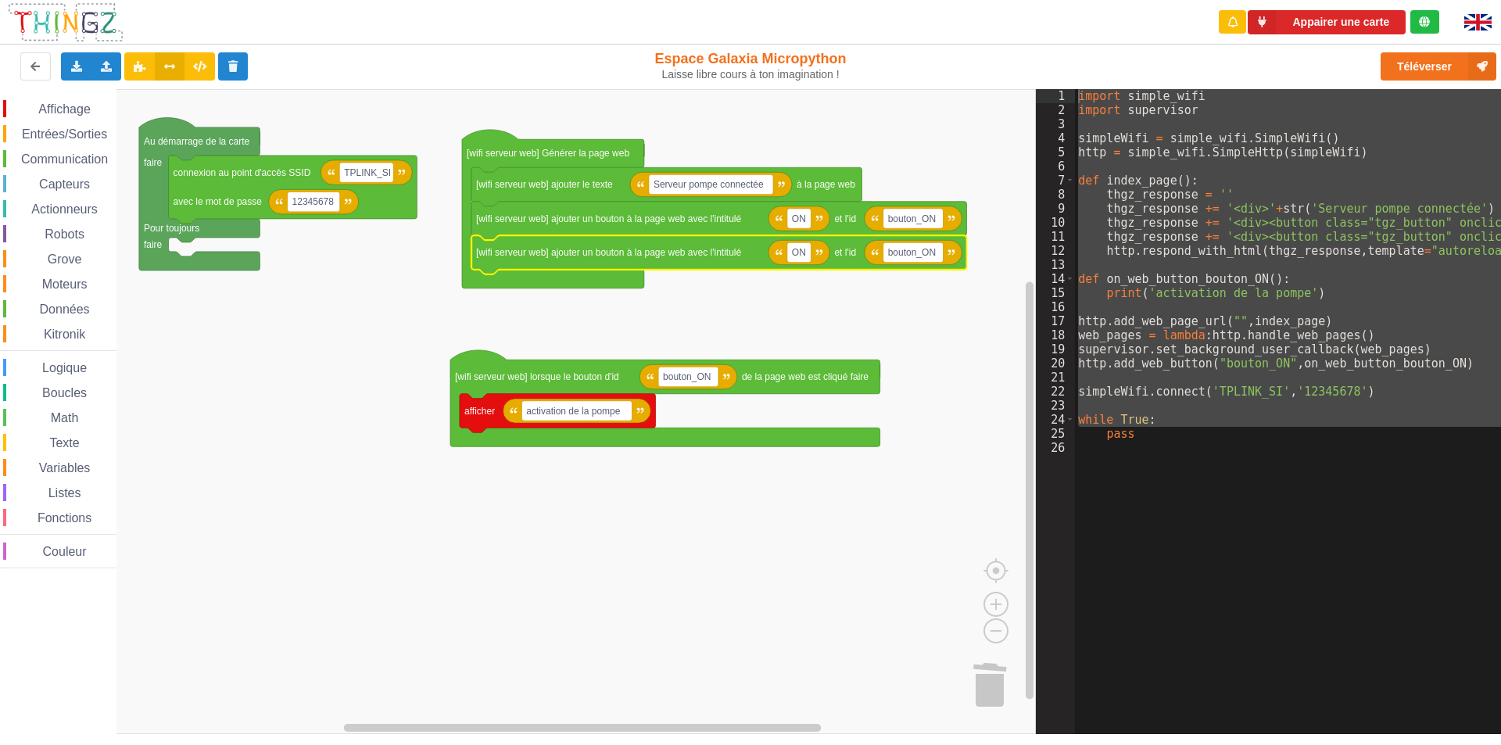
click at [801, 252] on text "ON" at bounding box center [799, 252] width 14 height 11
click at [801, 252] on input "ON" at bounding box center [799, 252] width 24 height 20
type input "OFF"
click at [934, 256] on text "bouton_ON" at bounding box center [915, 252] width 48 height 11
type input "bouton_OFF"
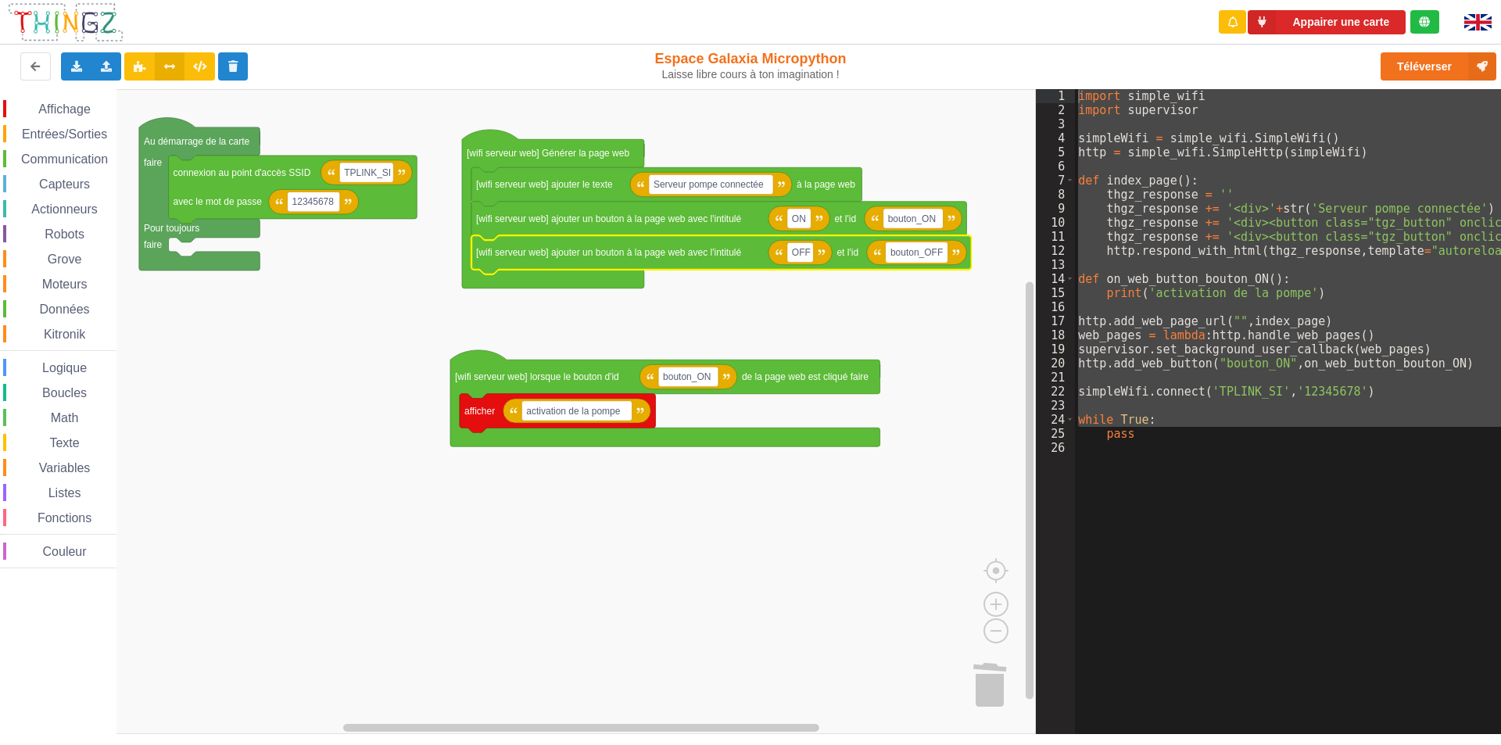
click at [908, 303] on rect "Espace de travail de Blocky" at bounding box center [518, 411] width 1036 height 645
click at [1131, 498] on div "import simple_wifi import supervisor simpleWifi = simple_wifi . SimpleWifi ( ) …" at bounding box center [1442, 419] width 735 height 661
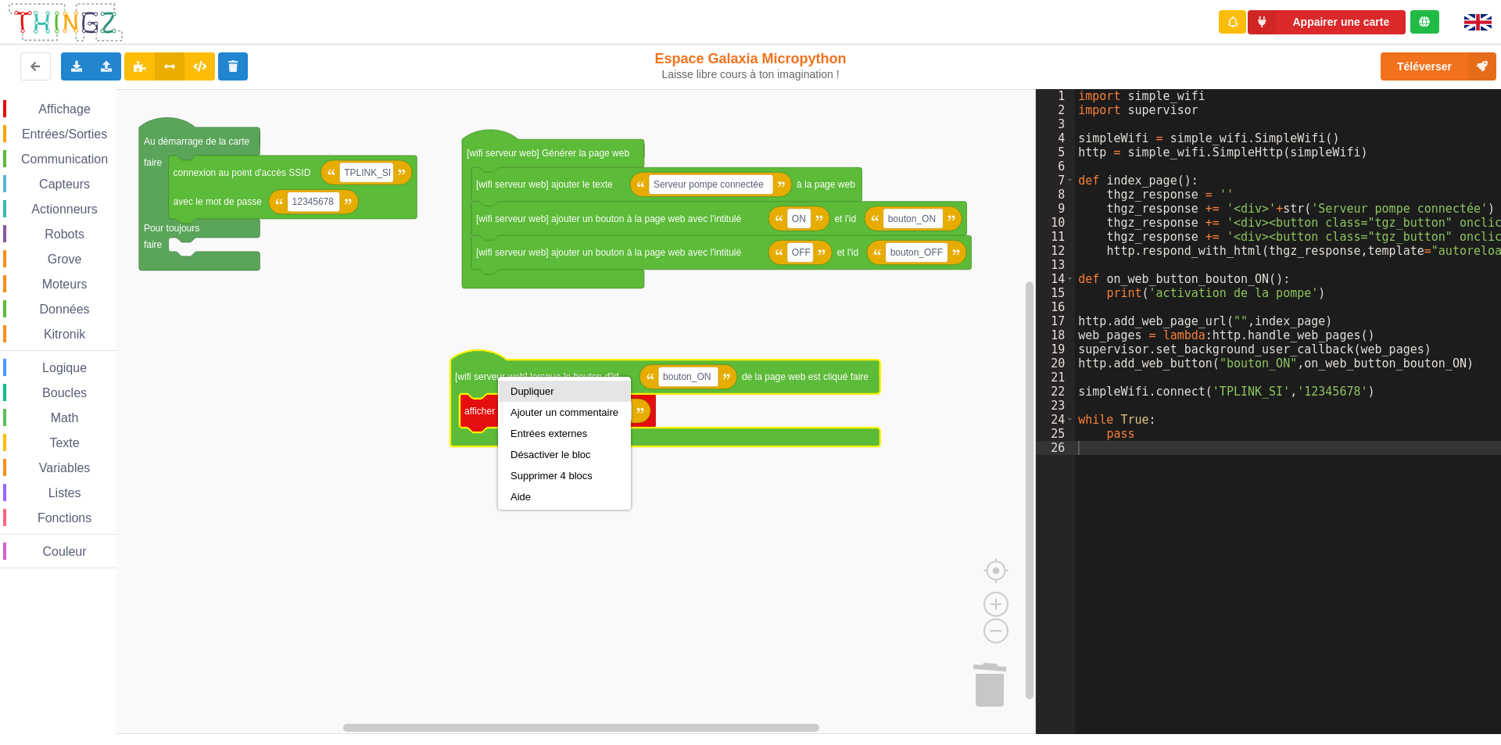
click at [547, 392] on div "Dupliquer" at bounding box center [565, 391] width 108 height 12
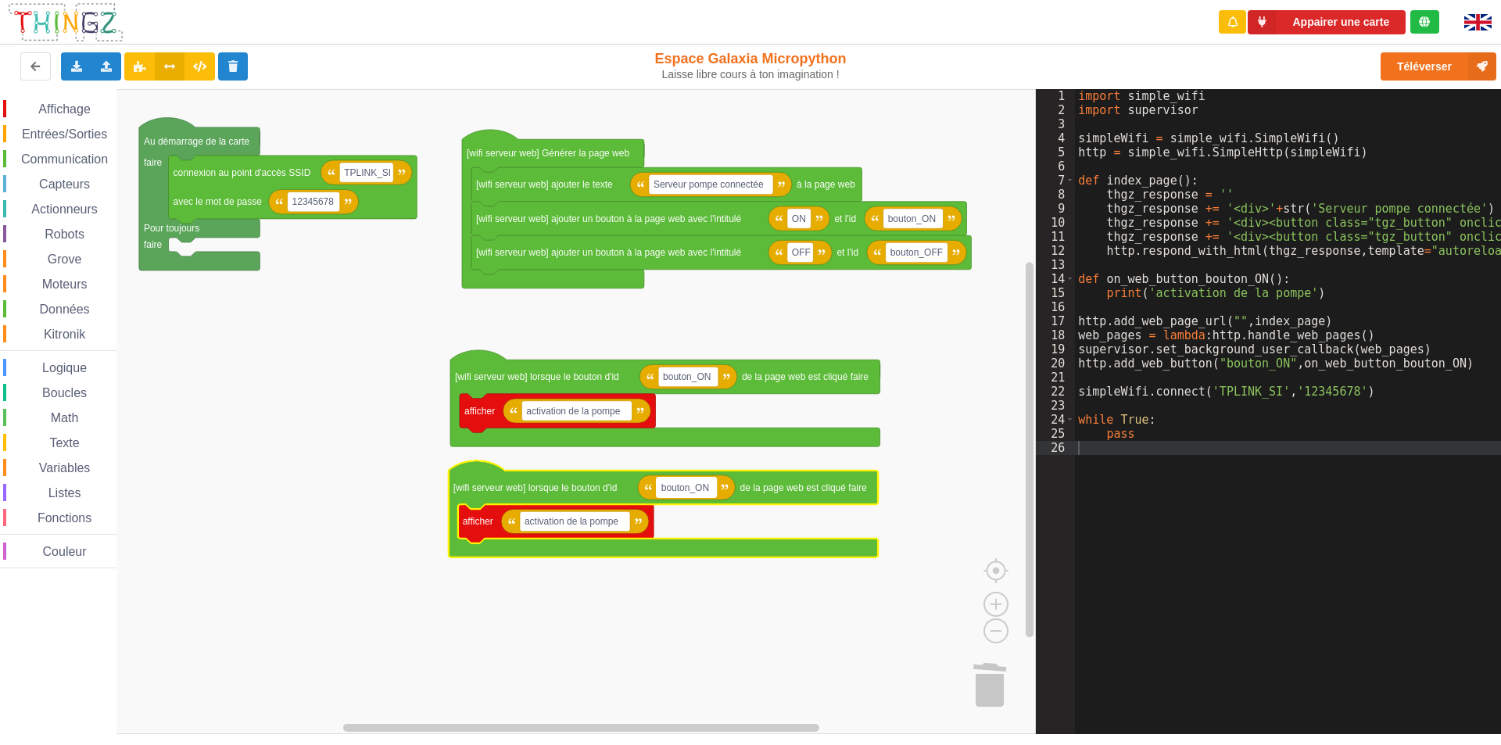
click at [708, 494] on rect "Espace de travail de Blocky" at bounding box center [687, 488] width 60 height 20
click at [705, 491] on input "bouton_ON" at bounding box center [687, 488] width 60 height 20
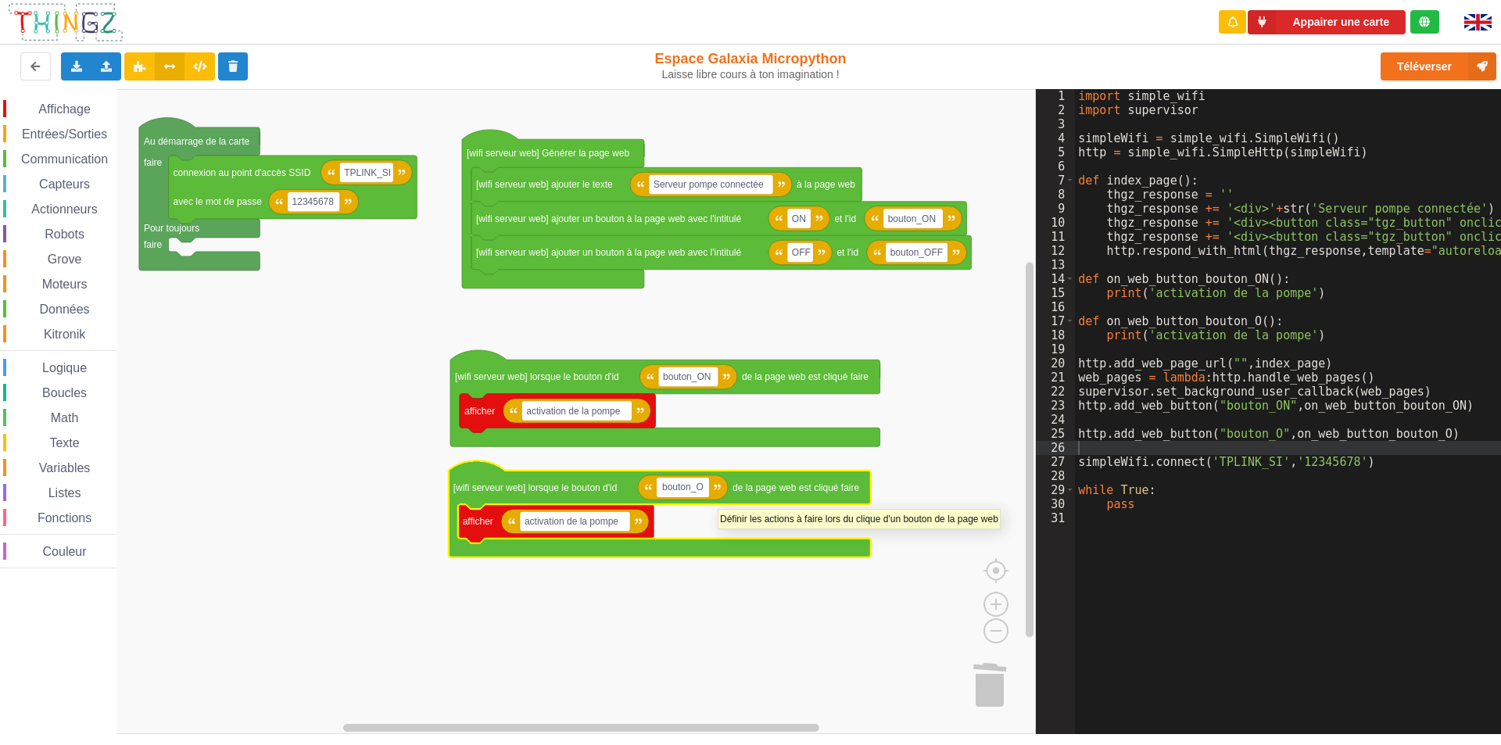
type input "bouton_OF"
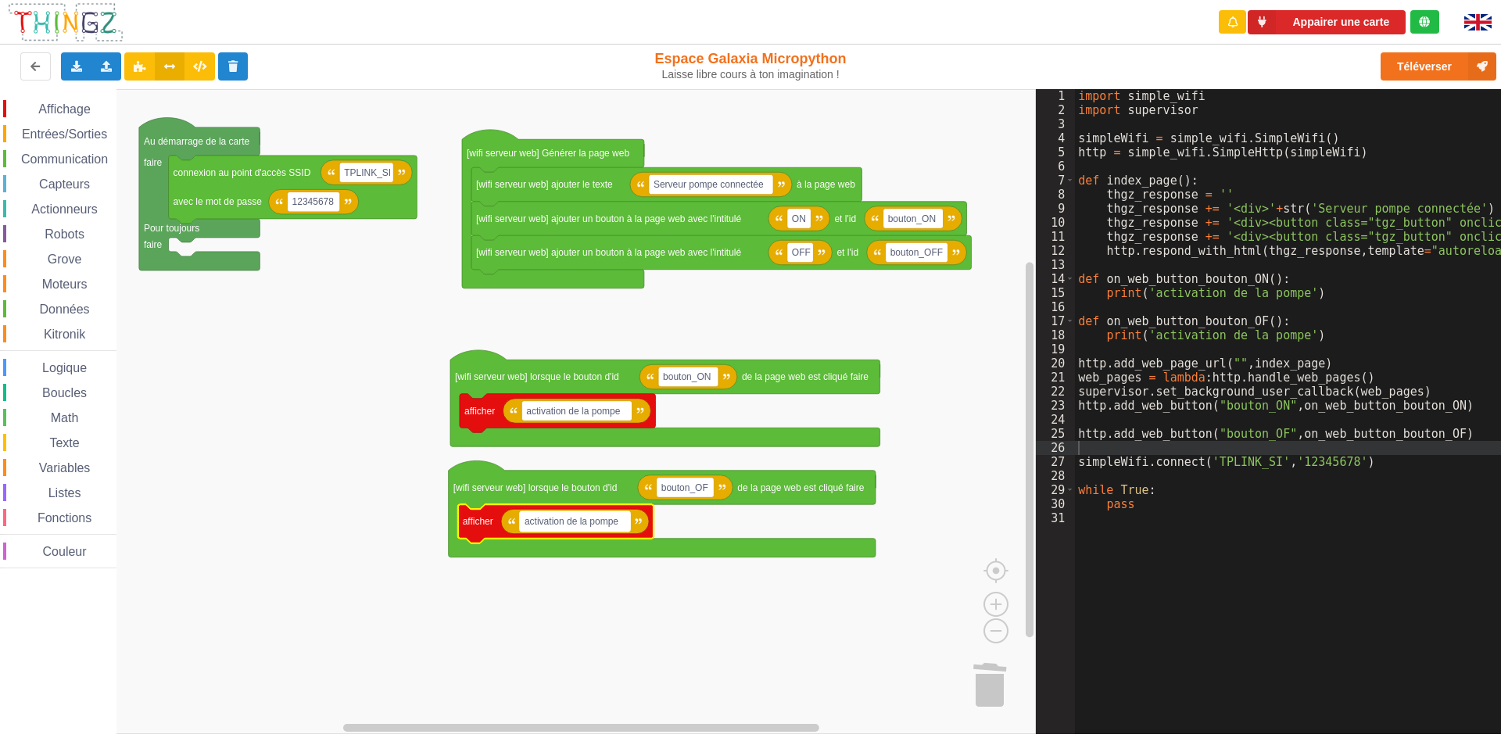
click at [557, 525] on text "activation de la pompe" at bounding box center [572, 521] width 94 height 11
click at [536, 521] on input "activation de la pompe" at bounding box center [575, 521] width 110 height 20
type input "eteindre la pompe"
click at [774, 647] on rect "Espace de travail de Blocky" at bounding box center [518, 411] width 1036 height 645
click at [708, 491] on text "bouton_OF" at bounding box center [684, 487] width 47 height 11
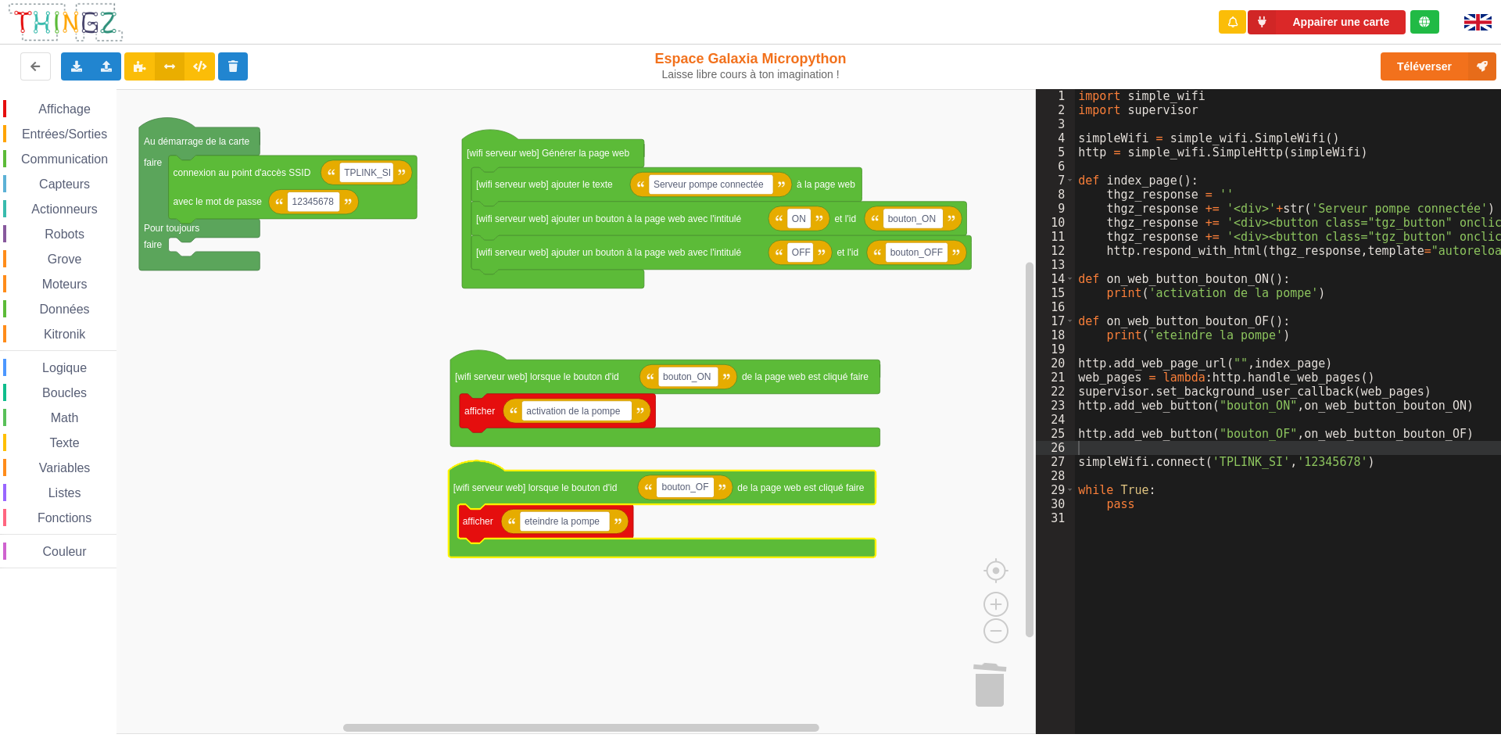
type input "bouton_OFF"
click at [876, 649] on rect "Espace de travail de Blocky" at bounding box center [518, 411] width 1036 height 645
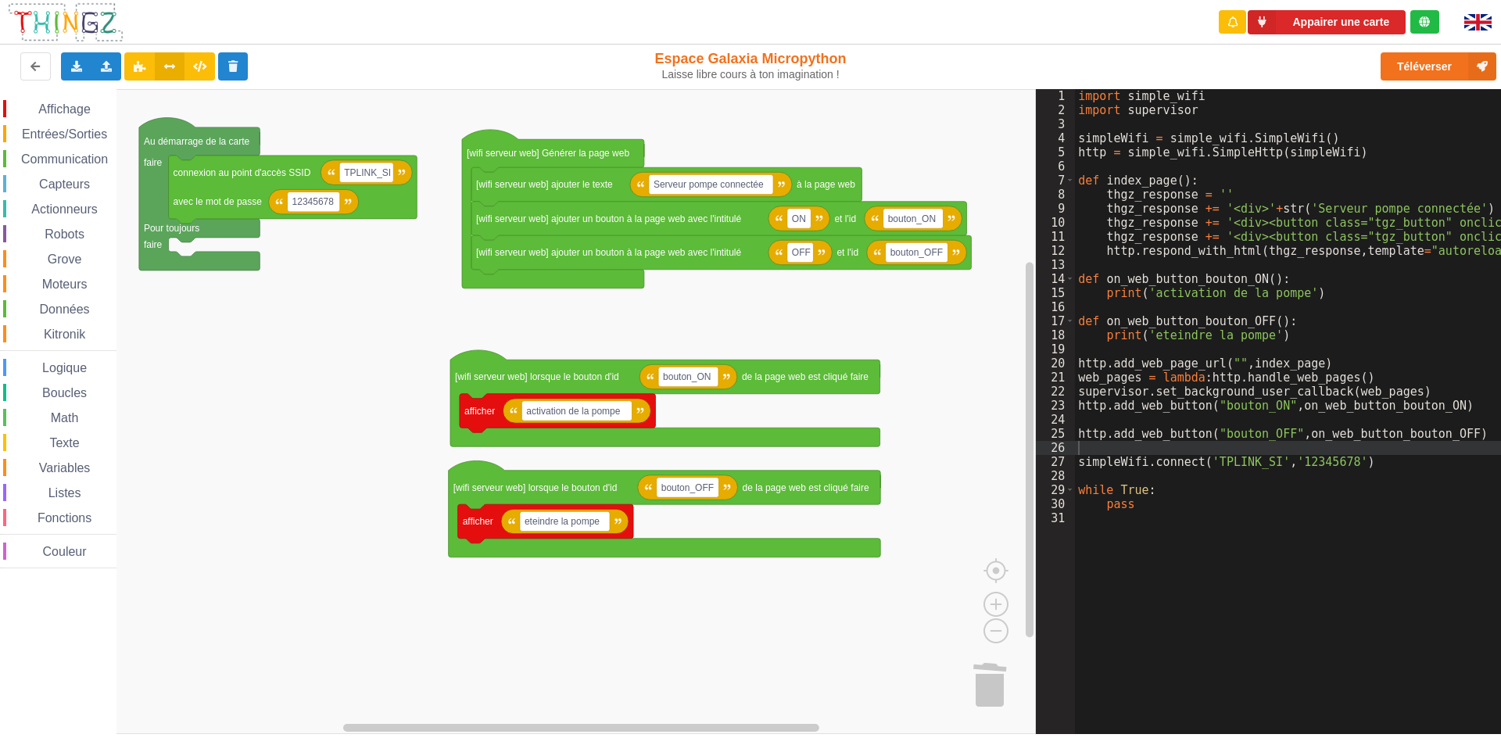
click at [1131, 348] on div "import simple_wifi import supervisor simpleWifi = simple_wifi . SimpleWifi ( ) …" at bounding box center [1442, 419] width 735 height 661
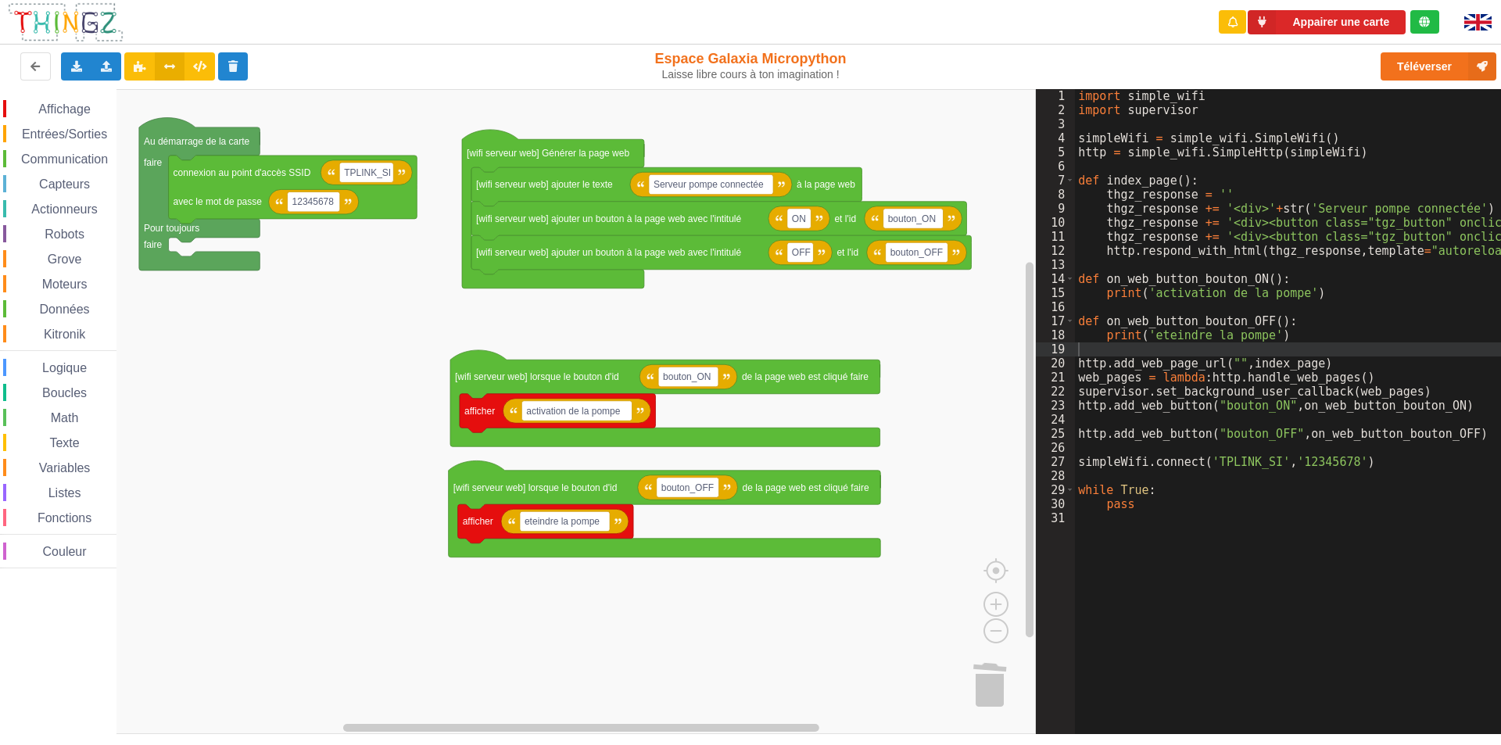
click at [1108, 620] on div "import simple_wifi import supervisor simpleWifi = simple_wifi . SimpleWifi ( ) …" at bounding box center [1442, 419] width 735 height 661
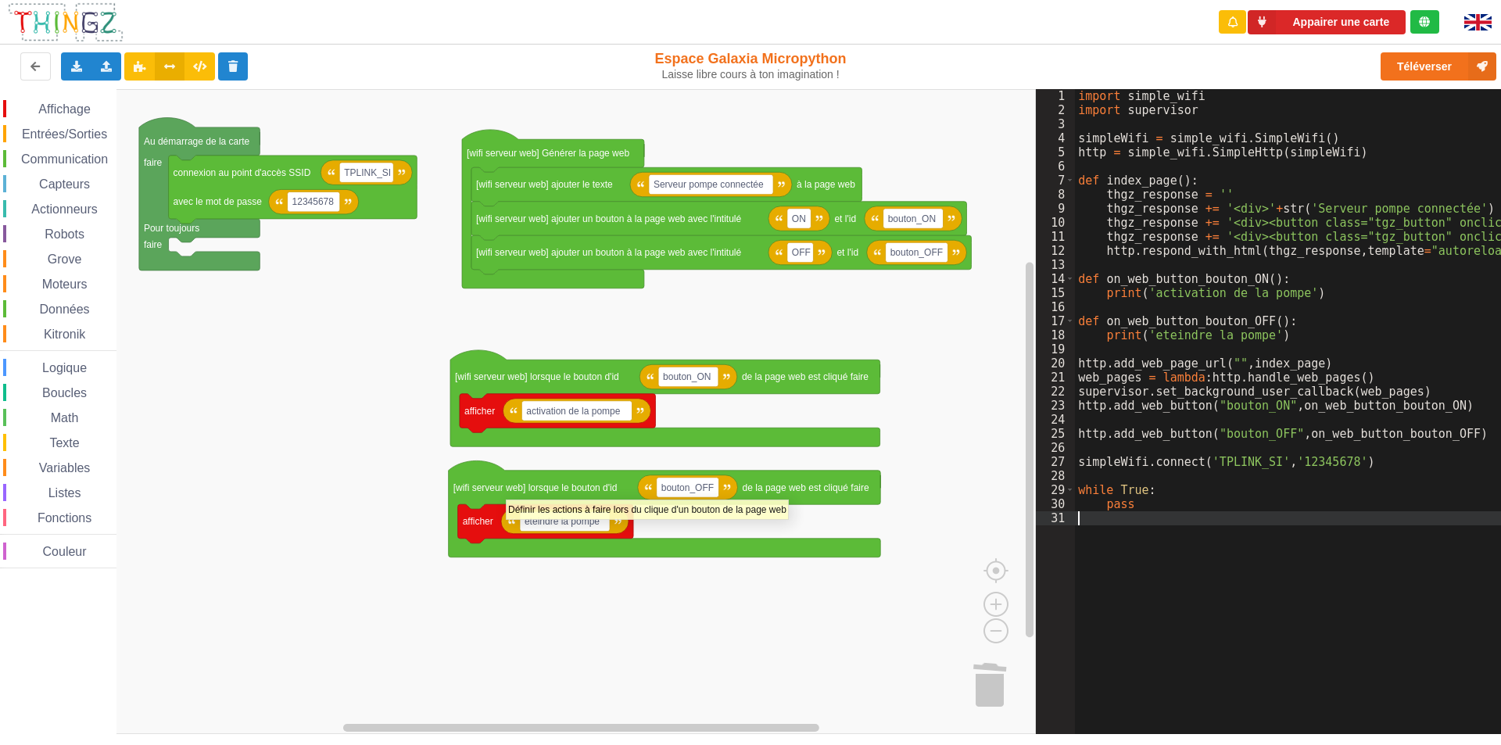
click at [506, 492] on text "[wifi serveur web] lorsque le bouton d'id" at bounding box center [535, 487] width 164 height 11
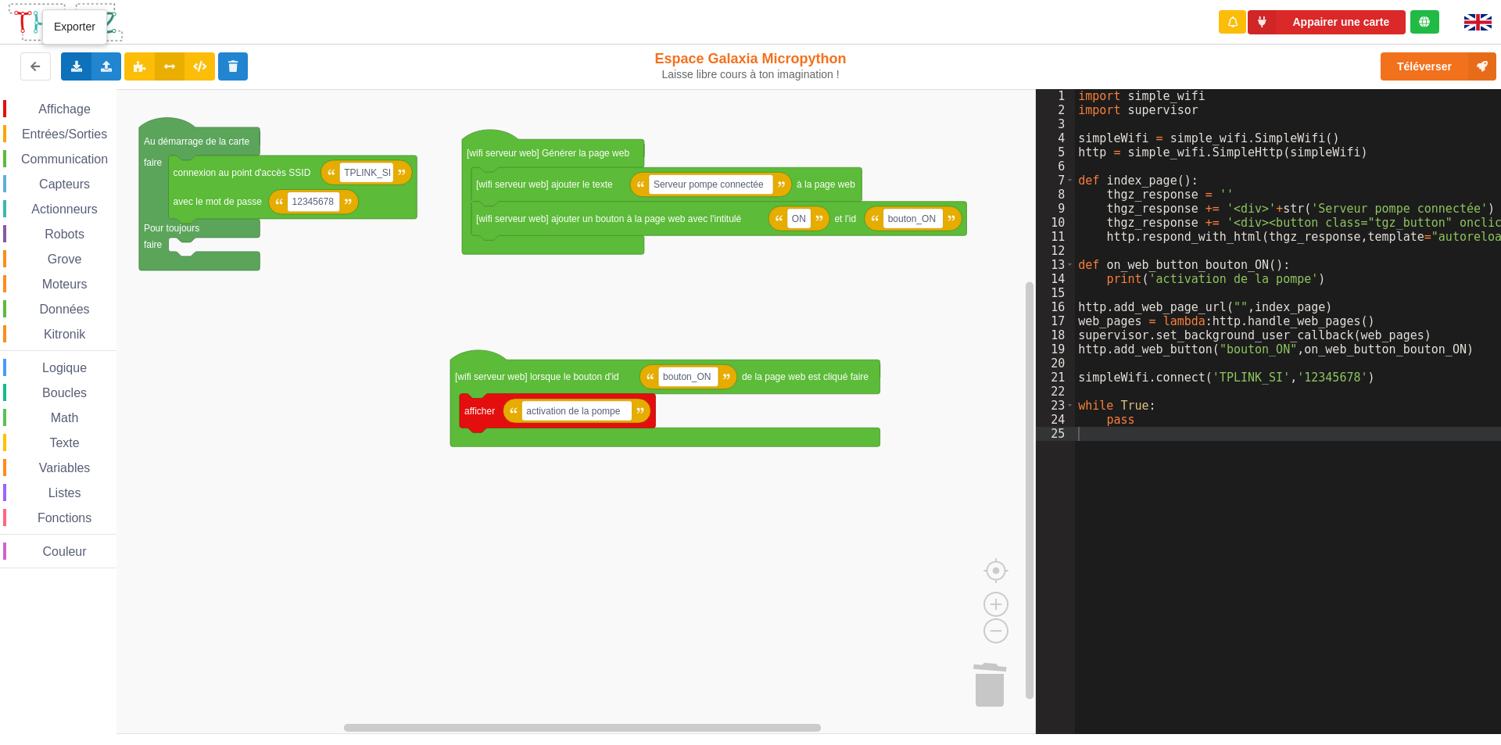
click at [81, 66] on icon at bounding box center [76, 65] width 13 height 9
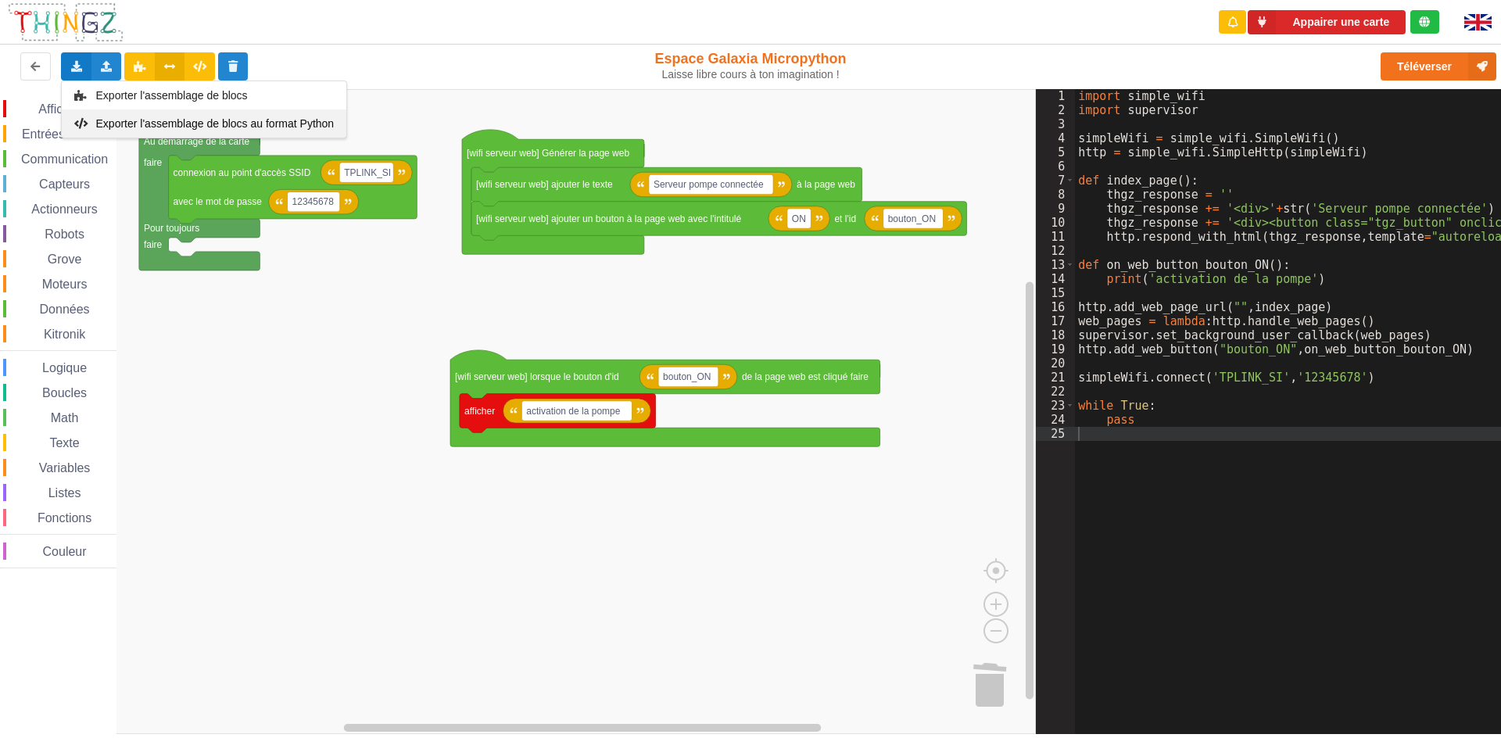
click at [127, 123] on span "Exporter l'assemblage de blocs au format Python" at bounding box center [215, 123] width 238 height 13
click at [224, 381] on rect "Espace de travail de Blocky" at bounding box center [518, 411] width 1036 height 645
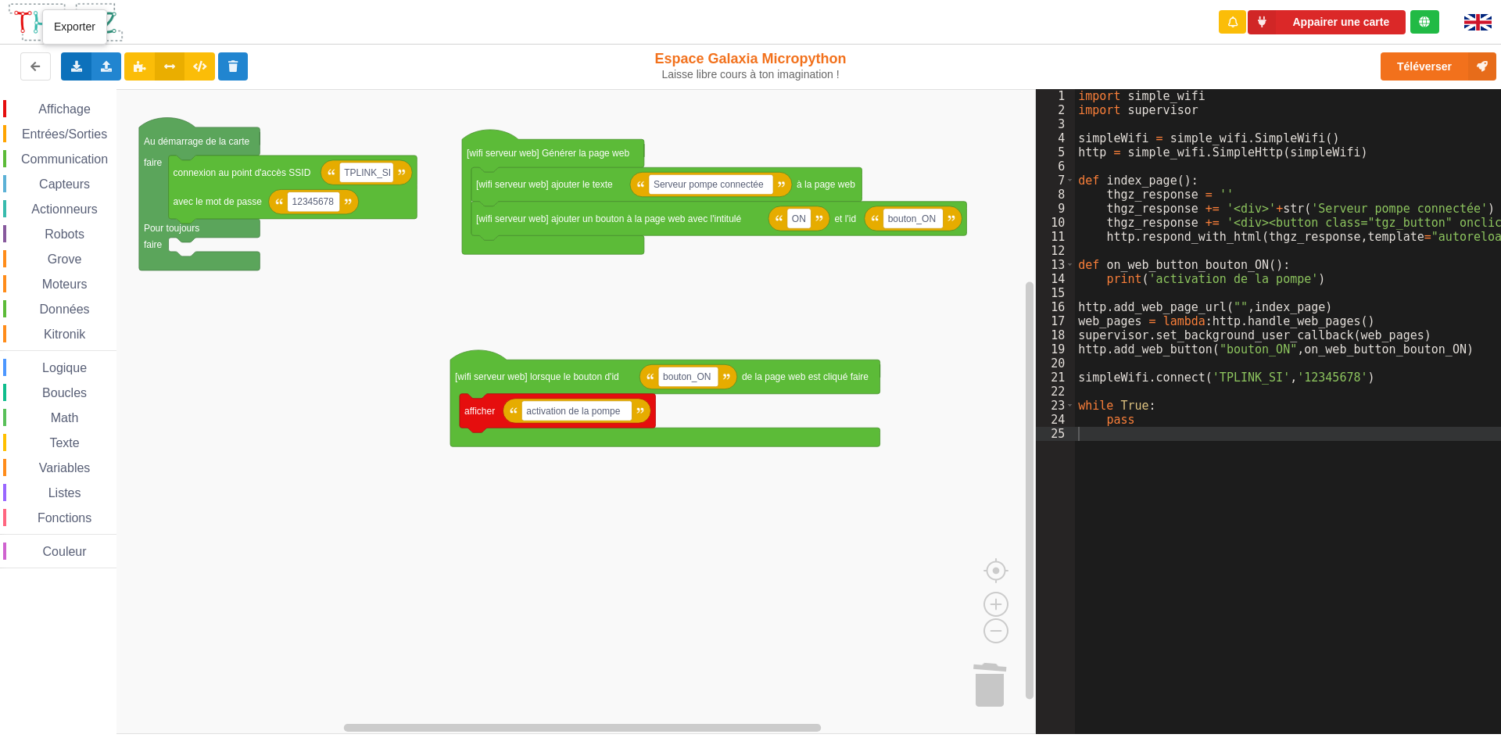
click at [79, 66] on icon at bounding box center [76, 65] width 13 height 9
click at [129, 94] on span "Exporter l'assemblage de blocs" at bounding box center [172, 95] width 152 height 13
click at [896, 306] on rect "Espace de travail de Blocky" at bounding box center [518, 411] width 1036 height 645
click at [815, 651] on rect "Espace de travail de Blocky" at bounding box center [518, 411] width 1036 height 645
click at [27, 418] on div "Math" at bounding box center [59, 417] width 113 height 17
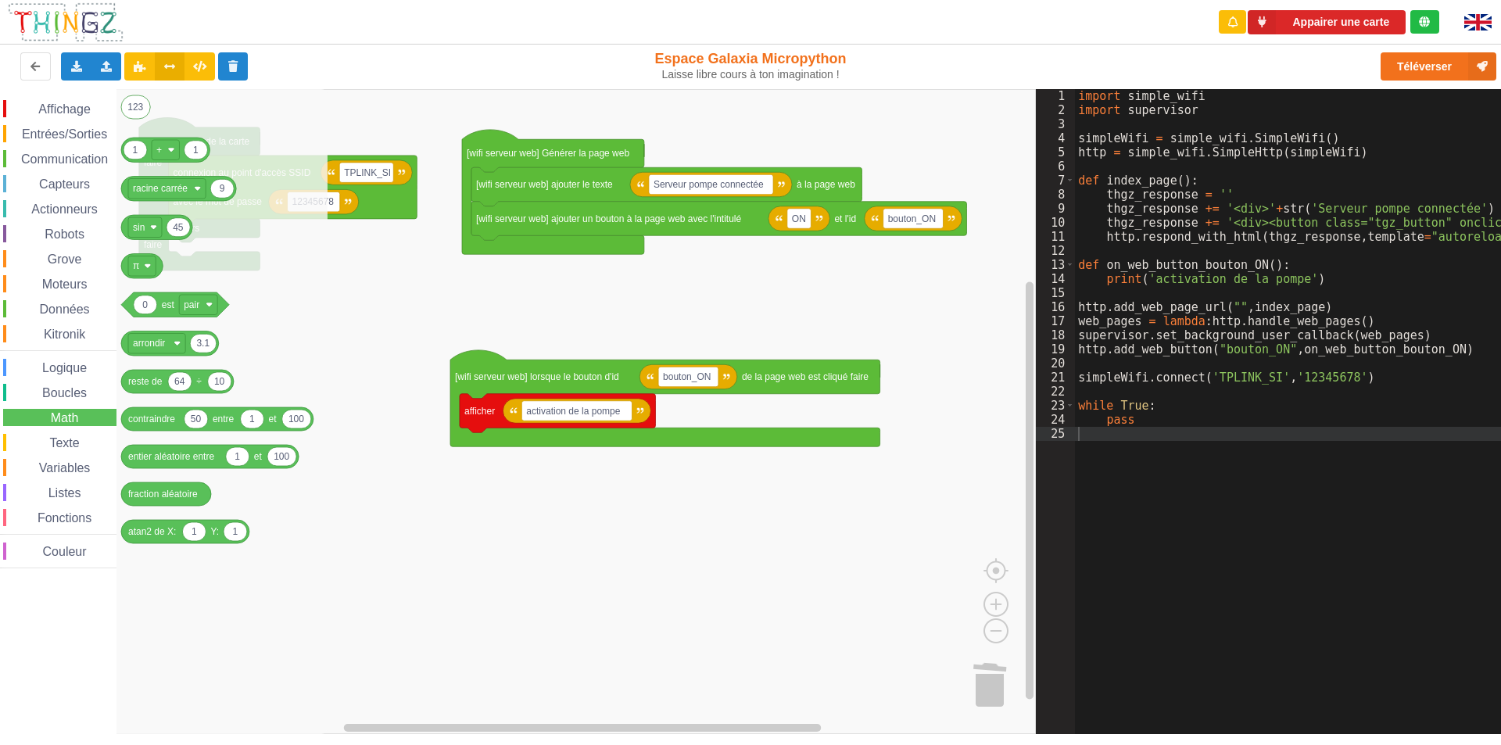
click at [78, 159] on span "Communication" at bounding box center [64, 158] width 91 height 13
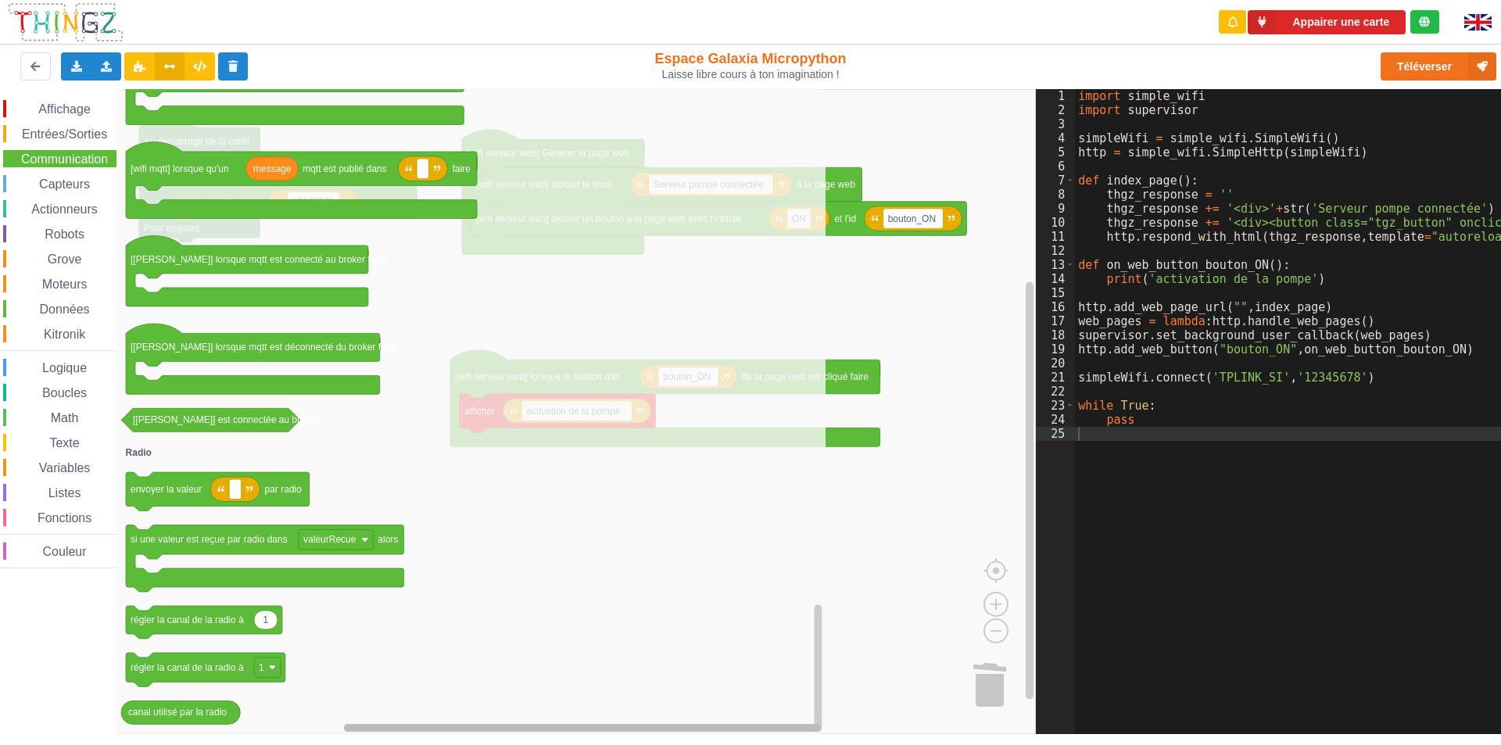
click at [884, 651] on g "Espace de travail de Blocky" at bounding box center [570, 728] width 907 height 12
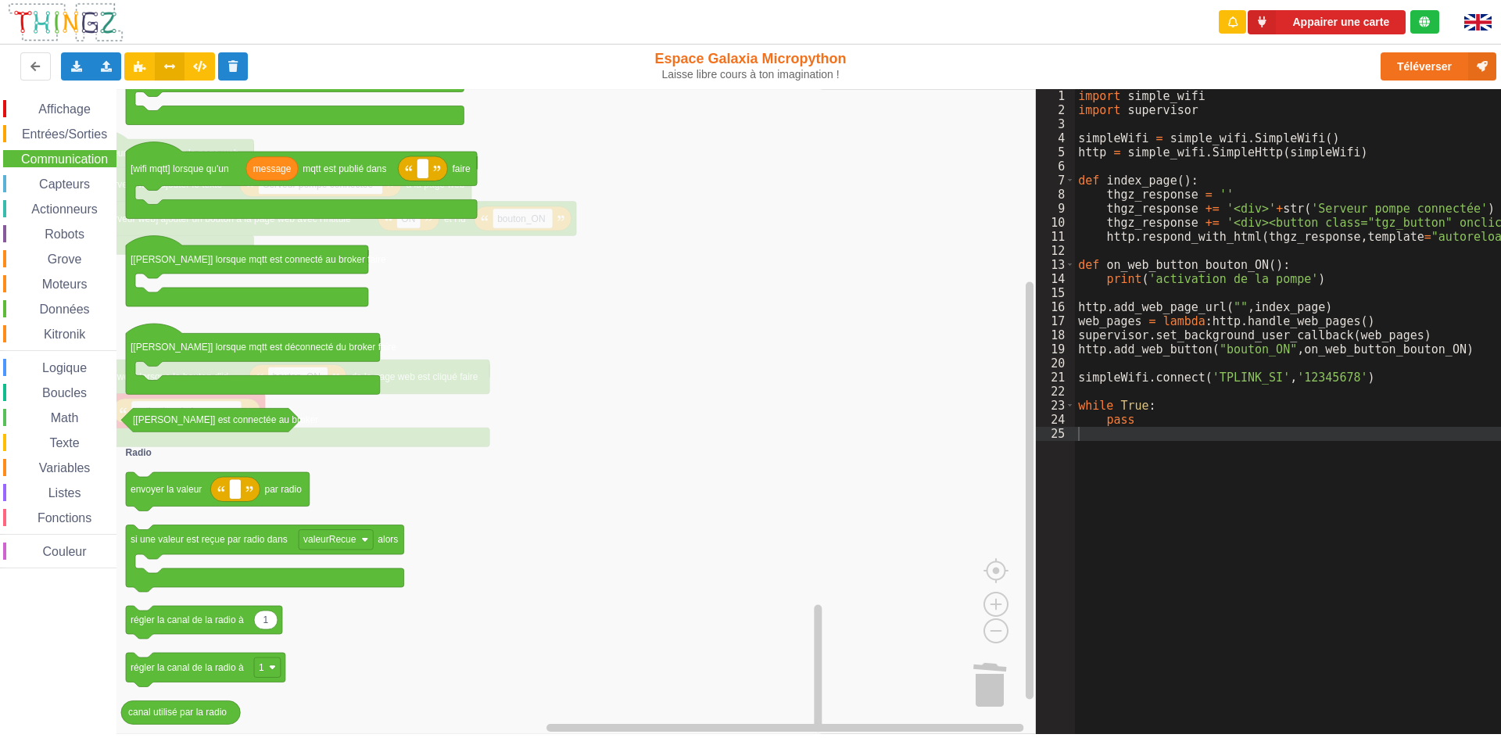
click at [557, 630] on icon "Espace de travail de Blocky" at bounding box center [470, 411] width 709 height 645
click at [1096, 582] on div "import simple_wifi import supervisor simpleWifi = simple_wifi . SimpleWifi ( ) …" at bounding box center [1436, 419] width 722 height 661
click at [1131, 619] on div "import simple_wifi import supervisor simpleWifi = simple_wifi . SimpleWifi ( ) …" at bounding box center [1436, 419] width 722 height 661
click at [1131, 596] on div "import simple_wifi import supervisor simpleWifi = simple_wifi . SimpleWifi ( ) …" at bounding box center [1436, 419] width 722 height 661
click at [231, 59] on button at bounding box center [233, 66] width 30 height 28
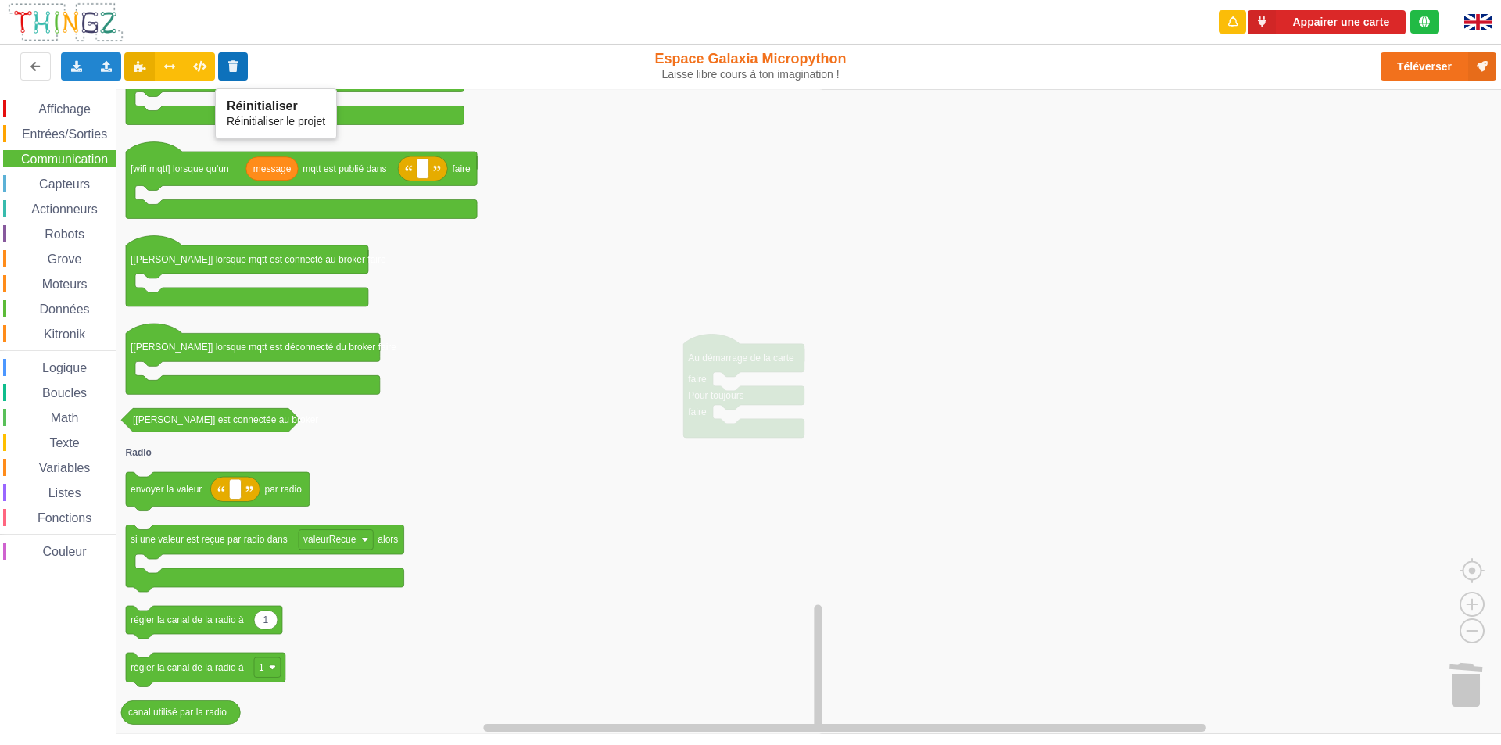
click at [234, 61] on icon at bounding box center [233, 65] width 13 height 9
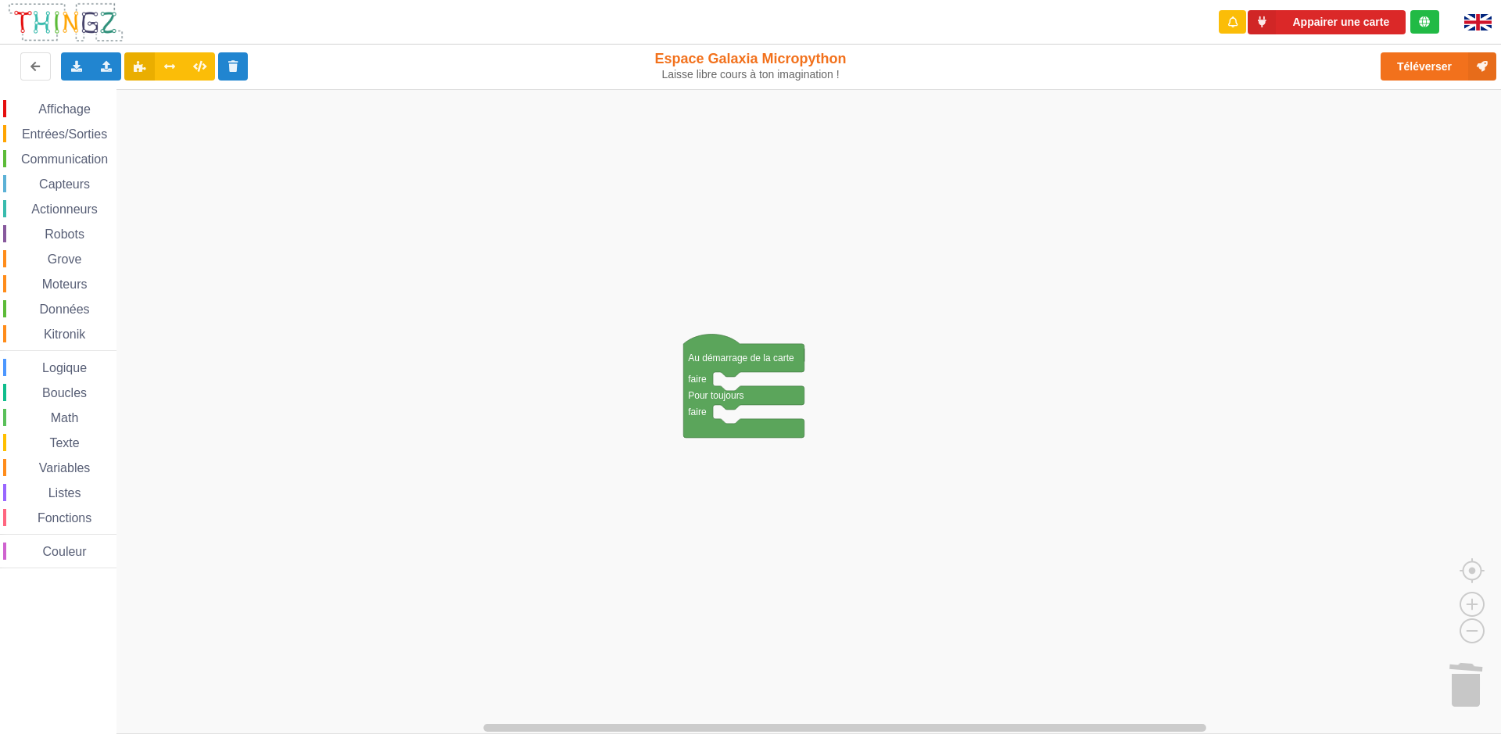
click at [971, 384] on rect "Espace de travail de Blocky" at bounding box center [756, 411] width 1512 height 645
click at [83, 162] on span "Communication" at bounding box center [64, 158] width 91 height 13
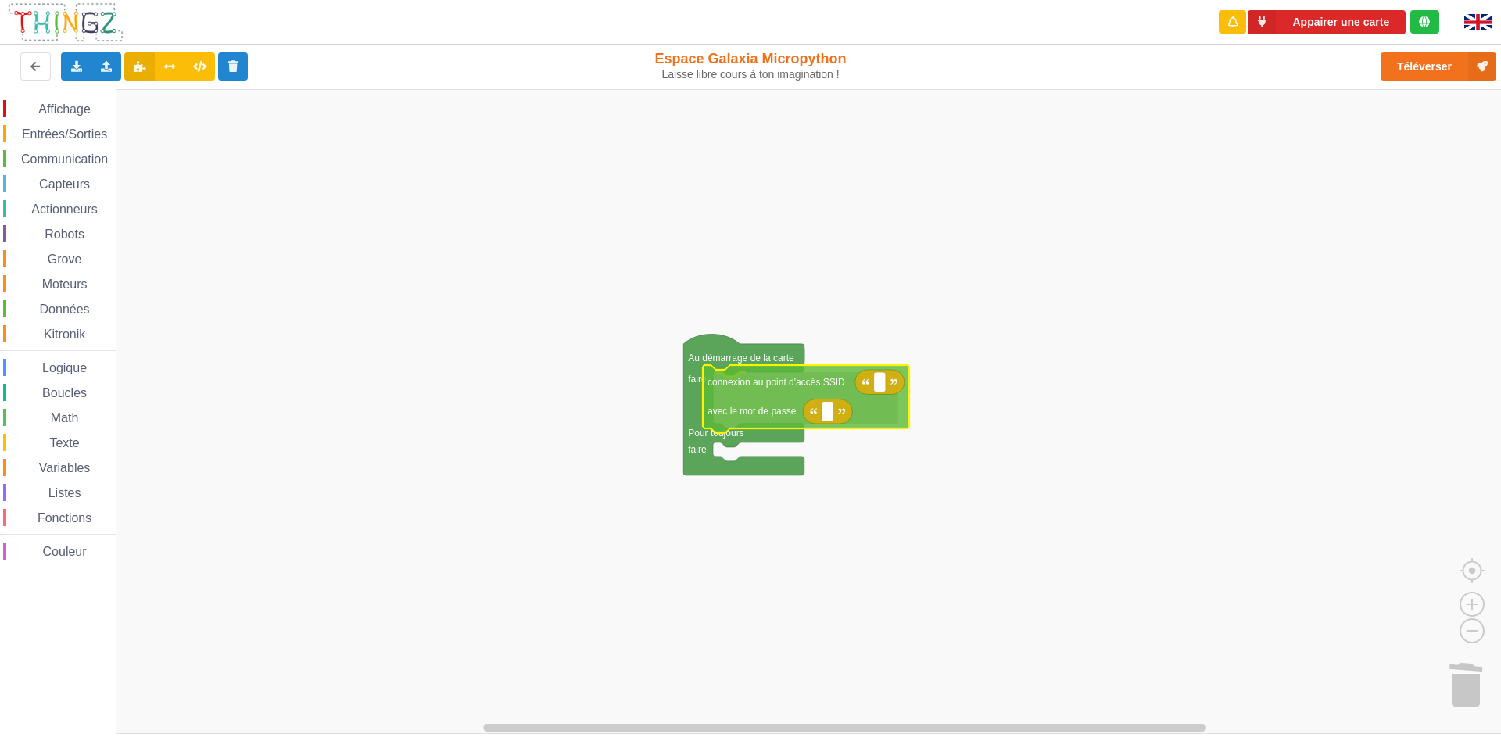
click at [758, 396] on div "Affichage Entrées/Sorties Communication Capteurs Actionneurs Robots Grove Moteu…" at bounding box center [756, 411] width 1512 height 645
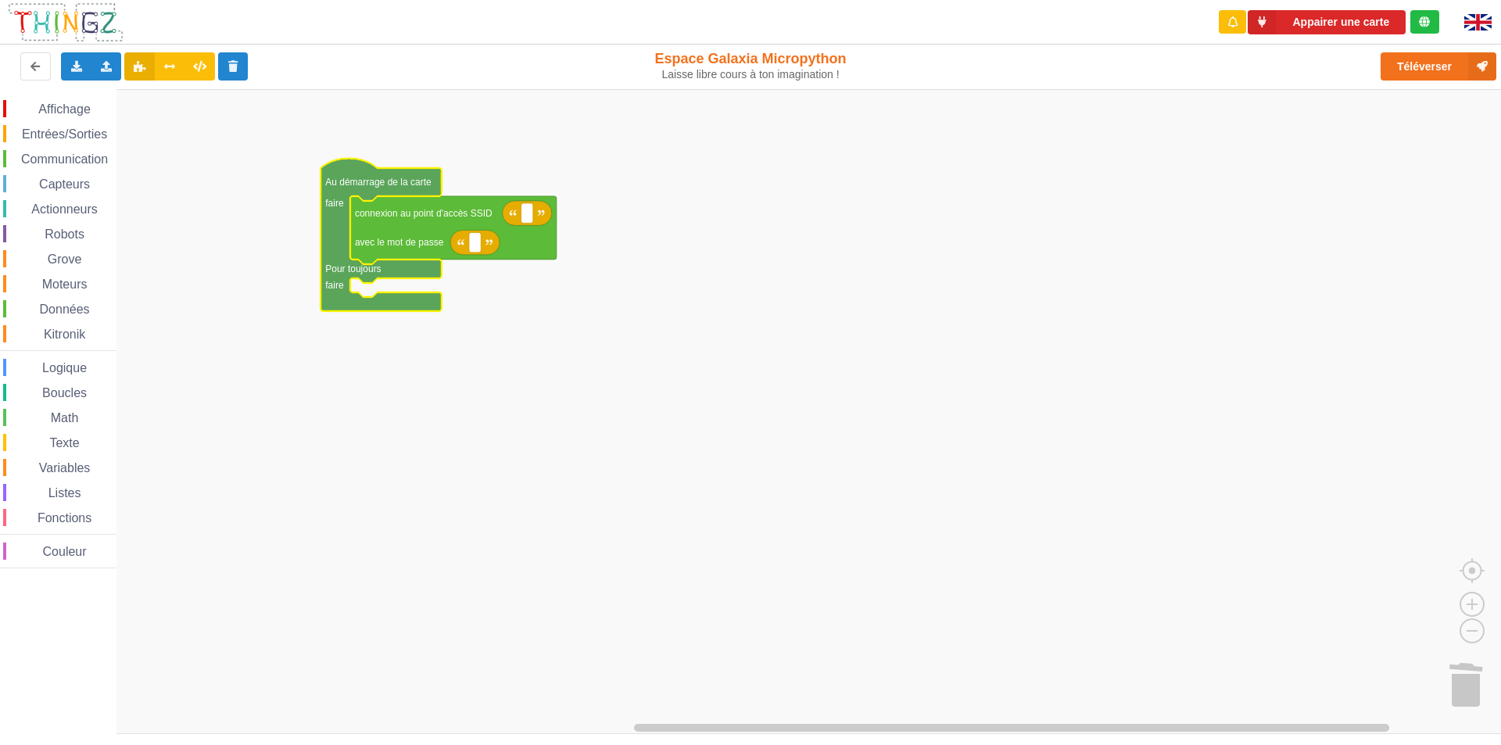
click at [63, 161] on span "Communication" at bounding box center [64, 158] width 91 height 13
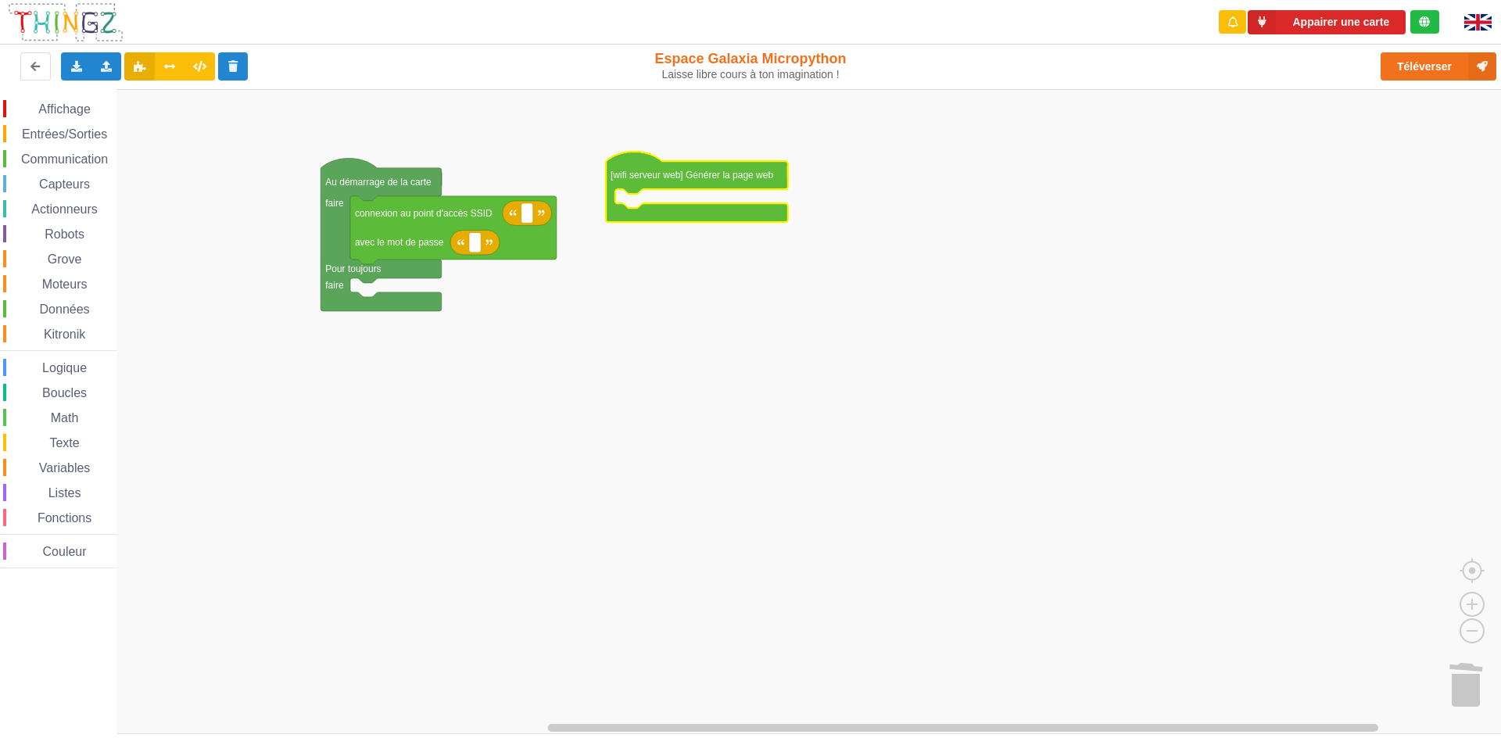
click at [670, 371] on rect "Espace de travail de Blocky" at bounding box center [756, 411] width 1512 height 645
click at [56, 109] on span "Affichage" at bounding box center [64, 108] width 56 height 13
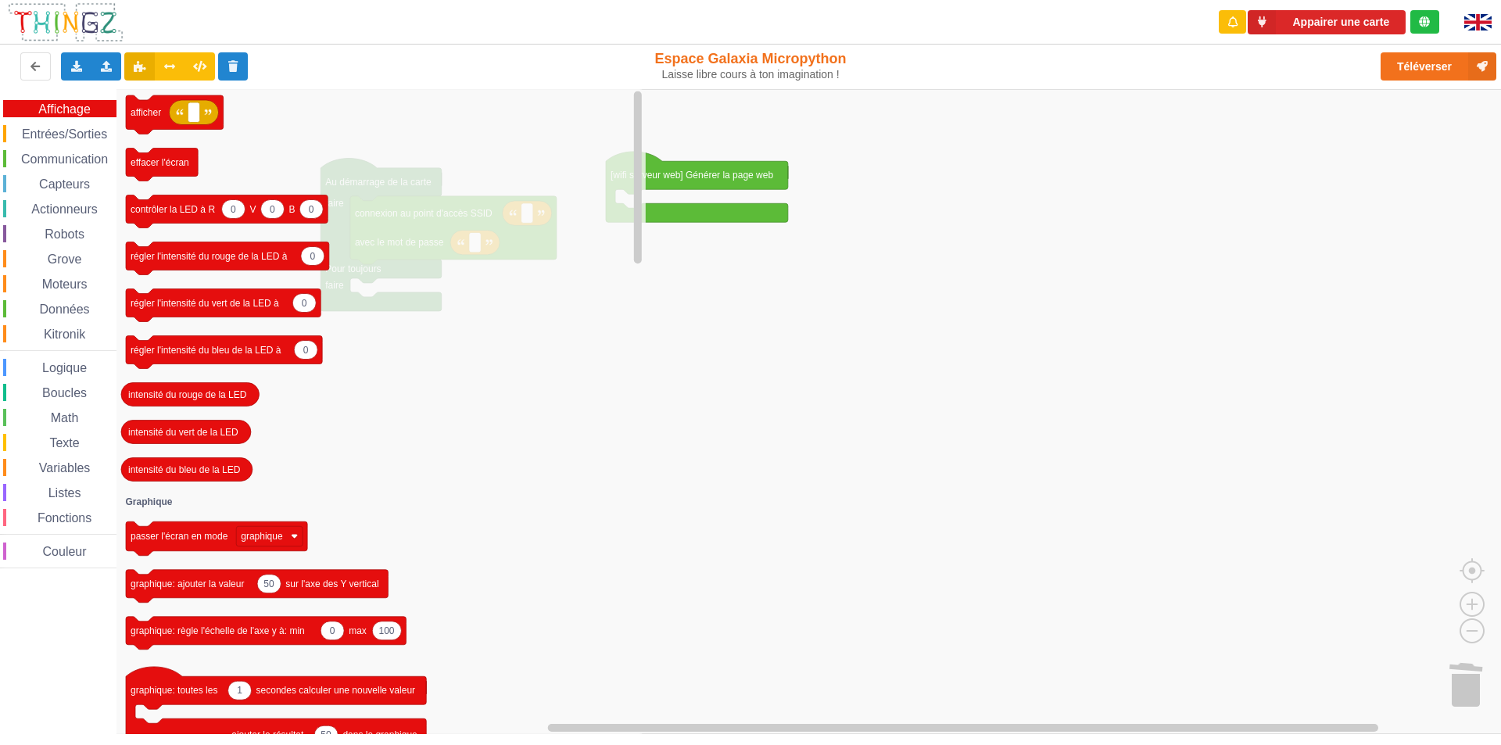
click at [69, 157] on span "Communication" at bounding box center [64, 158] width 91 height 13
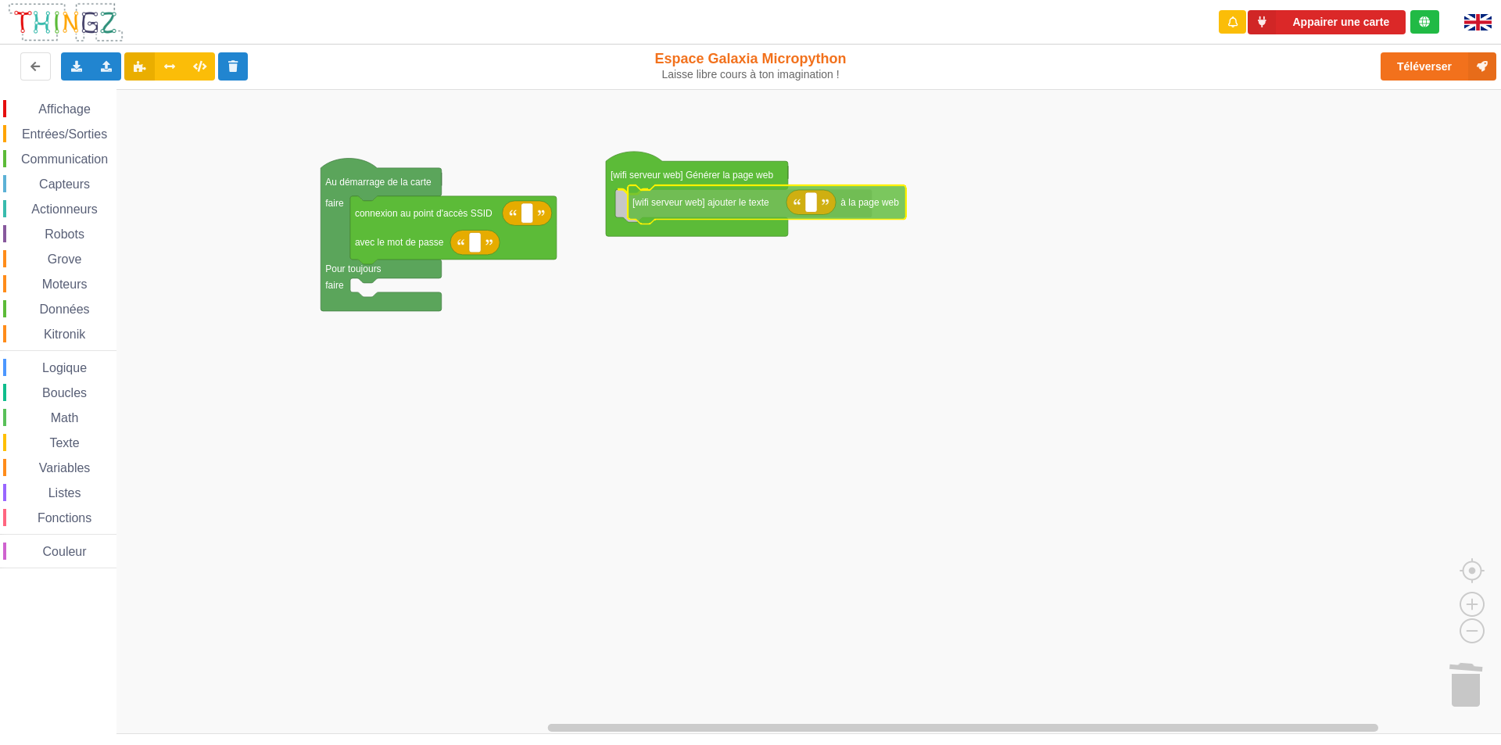
click at [737, 206] on div "Affichage Entrées/Sorties Communication Capteurs Actionneurs Robots Grove Moteu…" at bounding box center [756, 411] width 1512 height 645
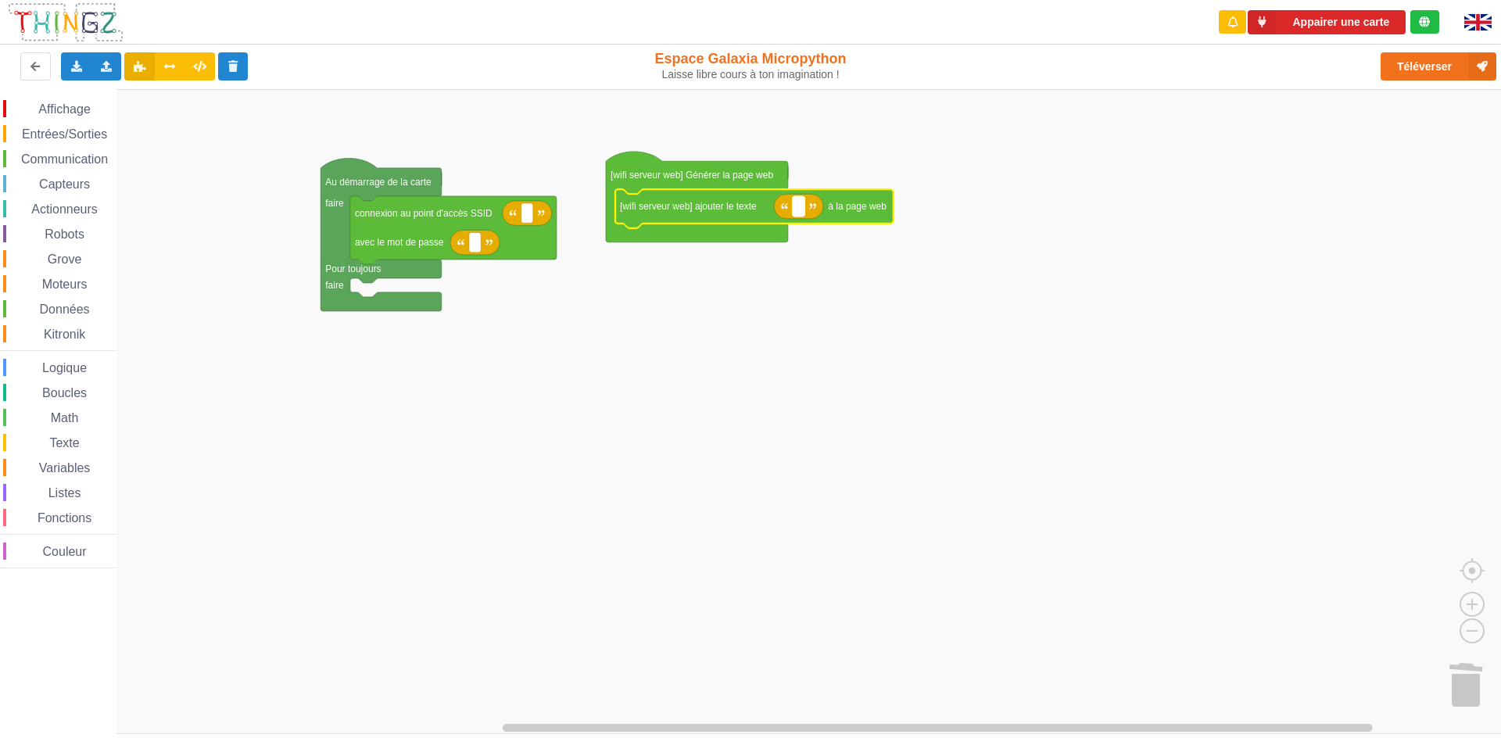
click at [798, 206] on text "Espace de travail de Blocky" at bounding box center [798, 206] width 2 height 11
type input "Etat du capteur :"
click at [866, 314] on rect "Espace de travail de Blocky" at bounding box center [756, 411] width 1512 height 645
click at [56, 156] on span "Communication" at bounding box center [64, 158] width 91 height 13
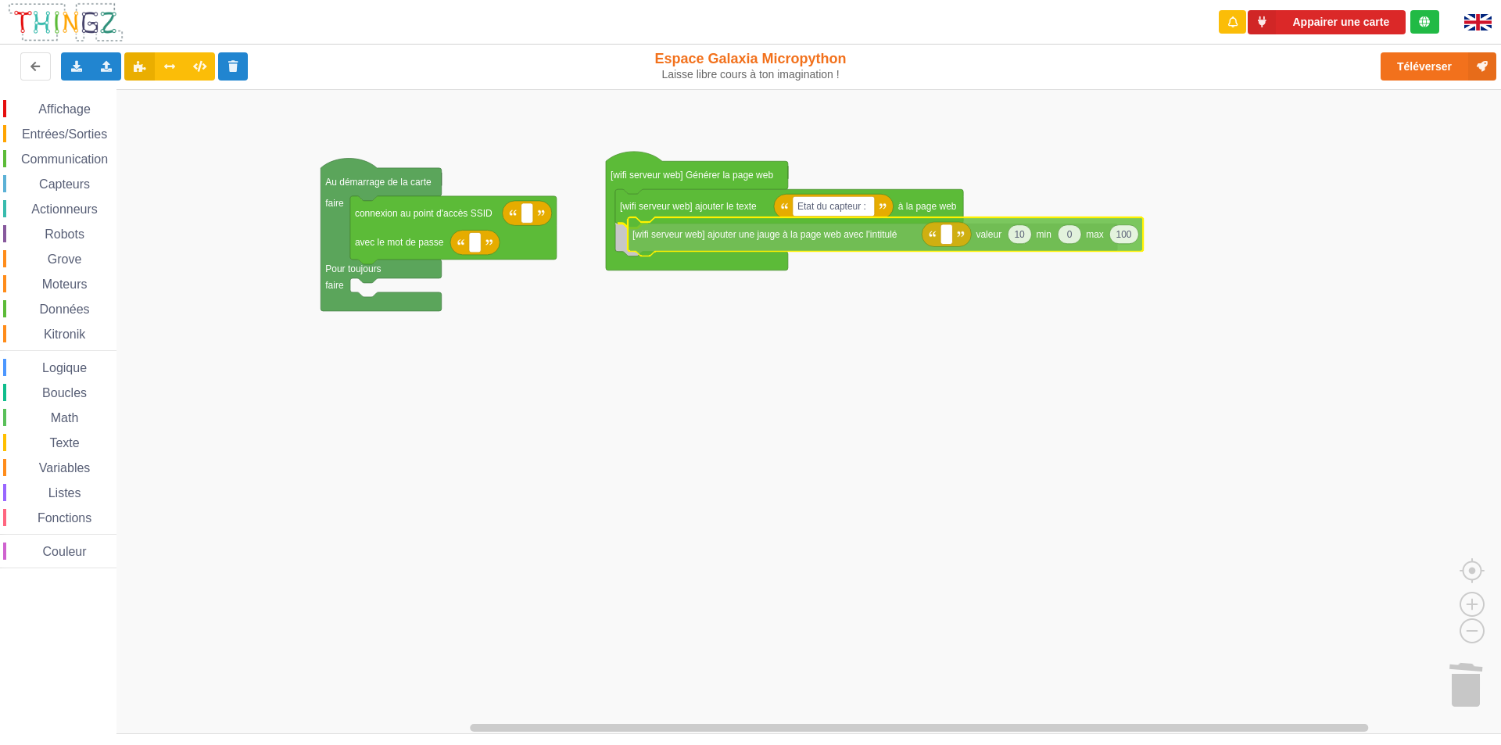
click at [757, 245] on div "Affichage Entrées/Sorties Communication Capteurs Actionneurs Robots Grove Moteu…" at bounding box center [756, 411] width 1512 height 645
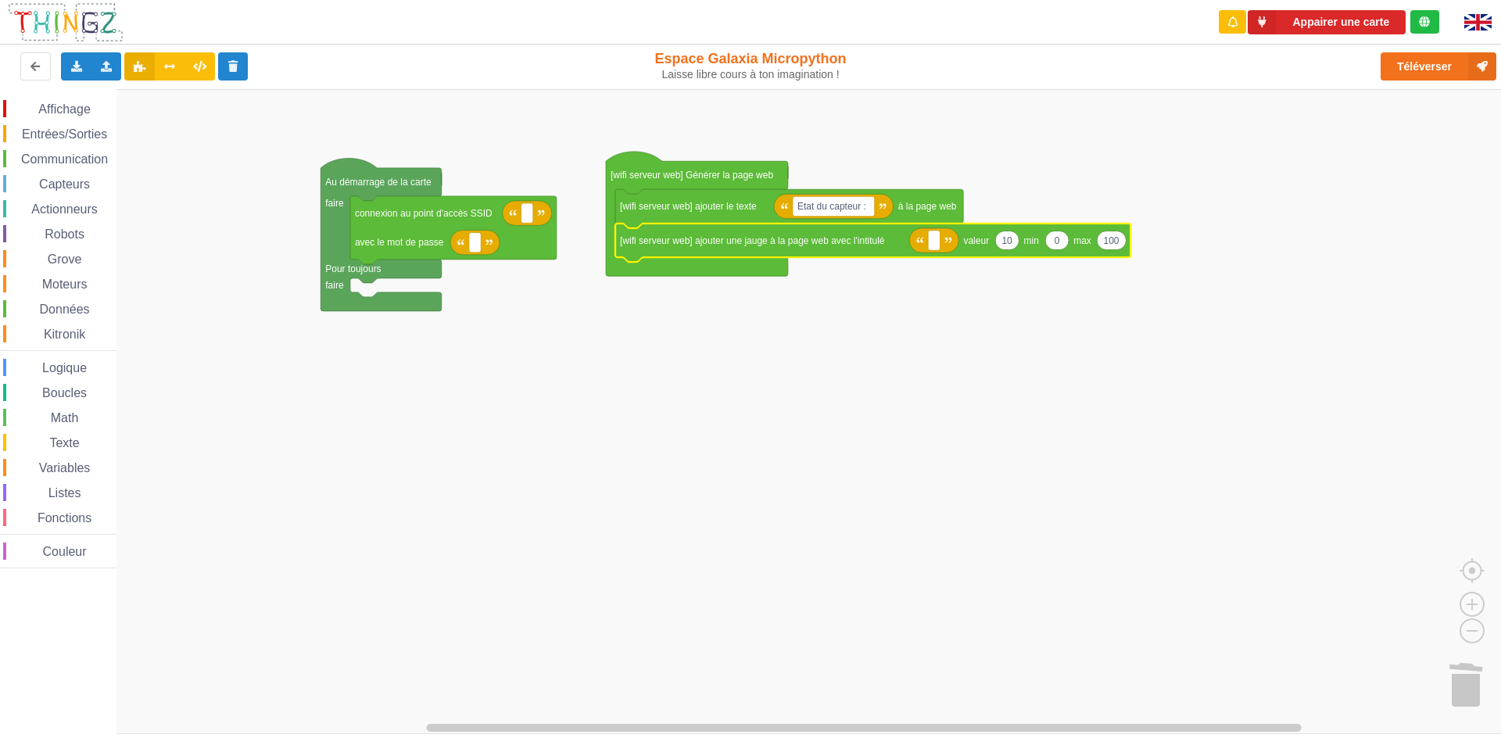
click at [55, 153] on span "Communication" at bounding box center [64, 158] width 91 height 13
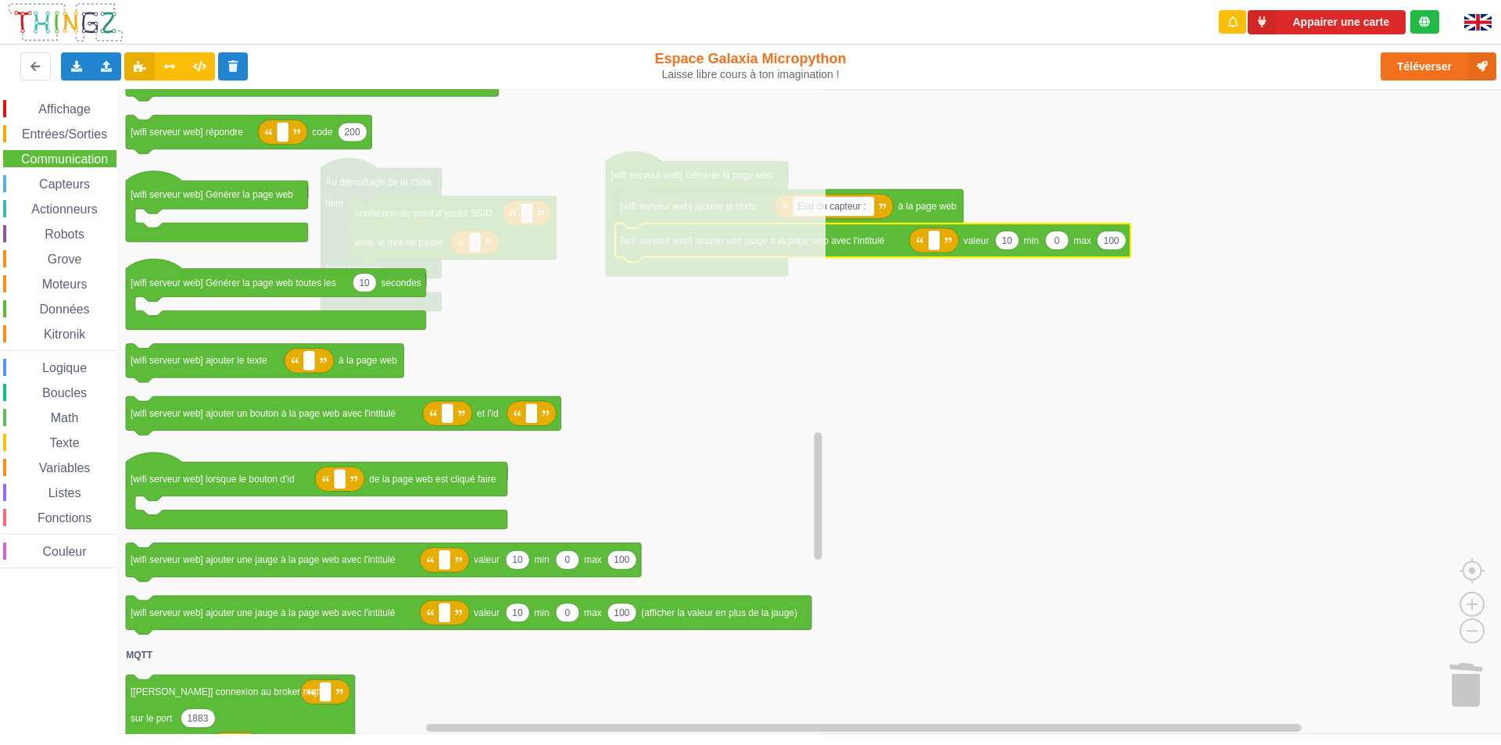
click at [1131, 405] on rect "Espace de travail de Blocky" at bounding box center [756, 411] width 1512 height 645
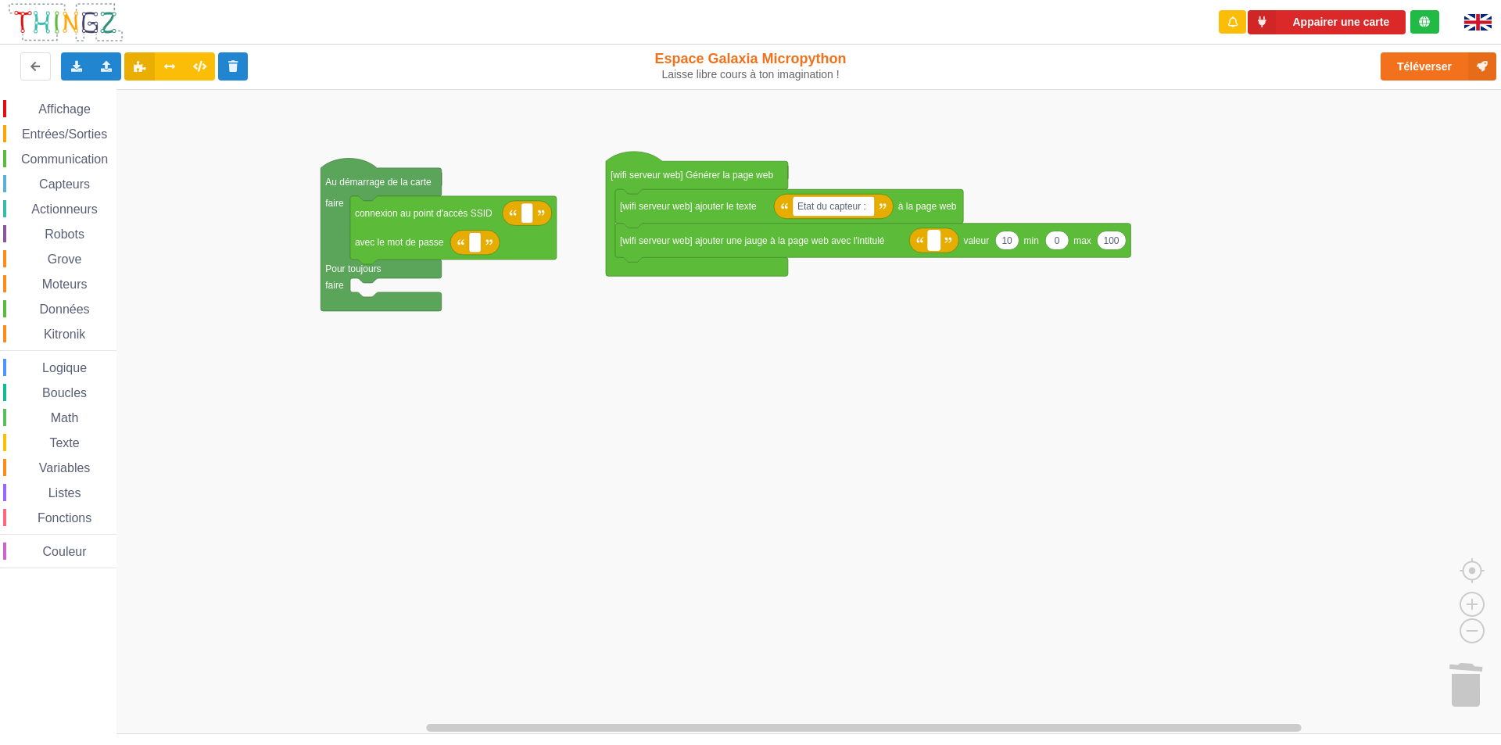
click at [937, 244] on rect "Espace de travail de Blocky" at bounding box center [934, 241] width 12 height 20
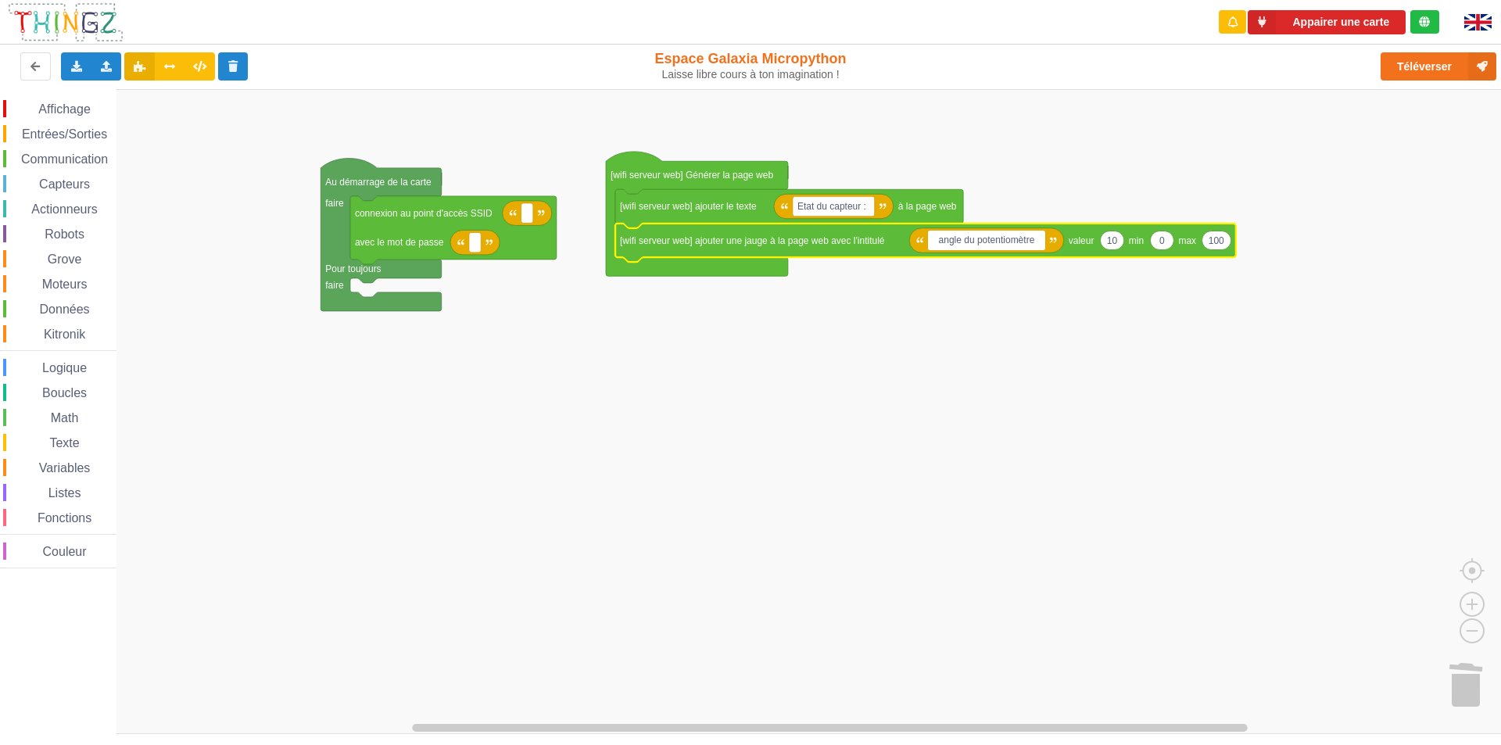
type input "angle du potentiomètre"
click at [1056, 322] on rect "Espace de travail de Blocky" at bounding box center [756, 411] width 1512 height 645
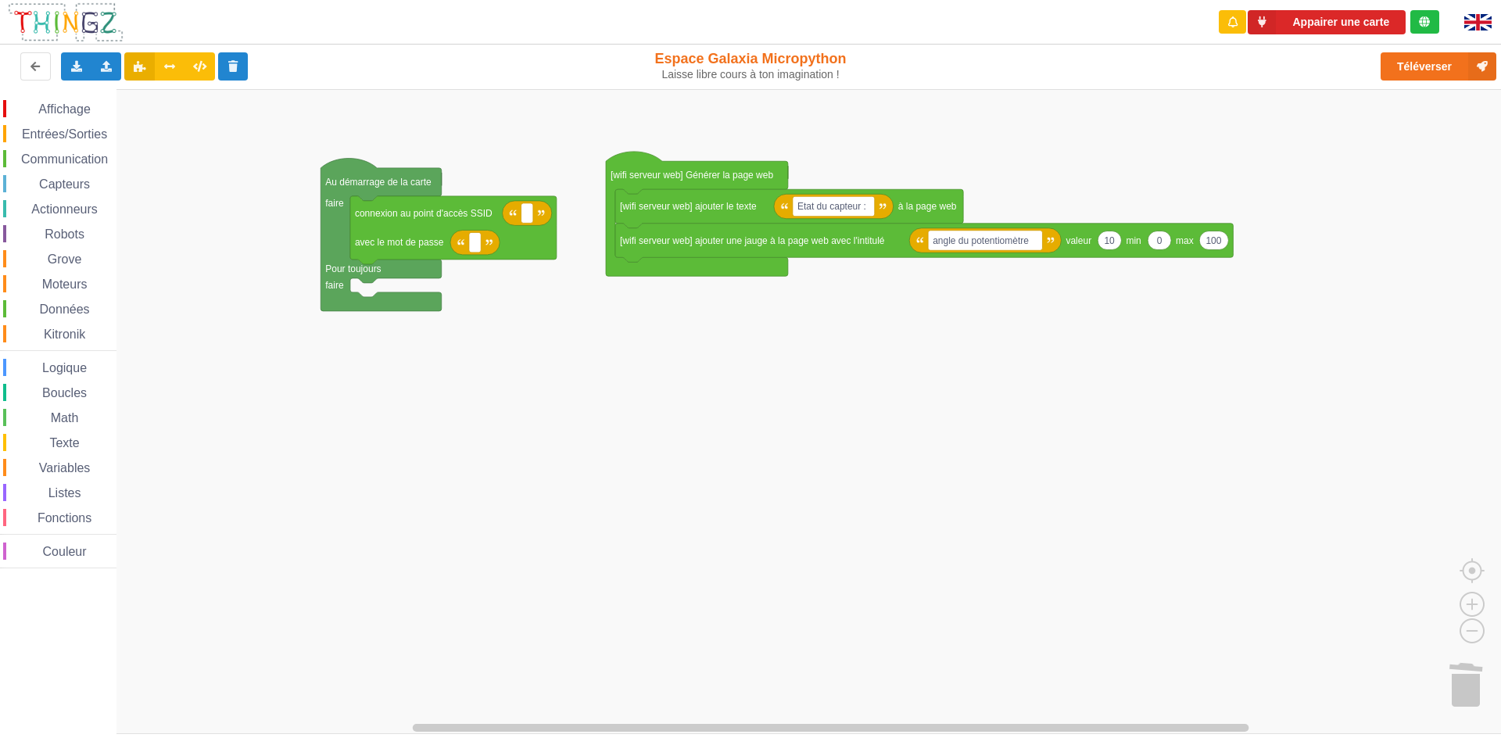
click at [73, 134] on span "Entrées/Sorties" at bounding box center [65, 133] width 90 height 13
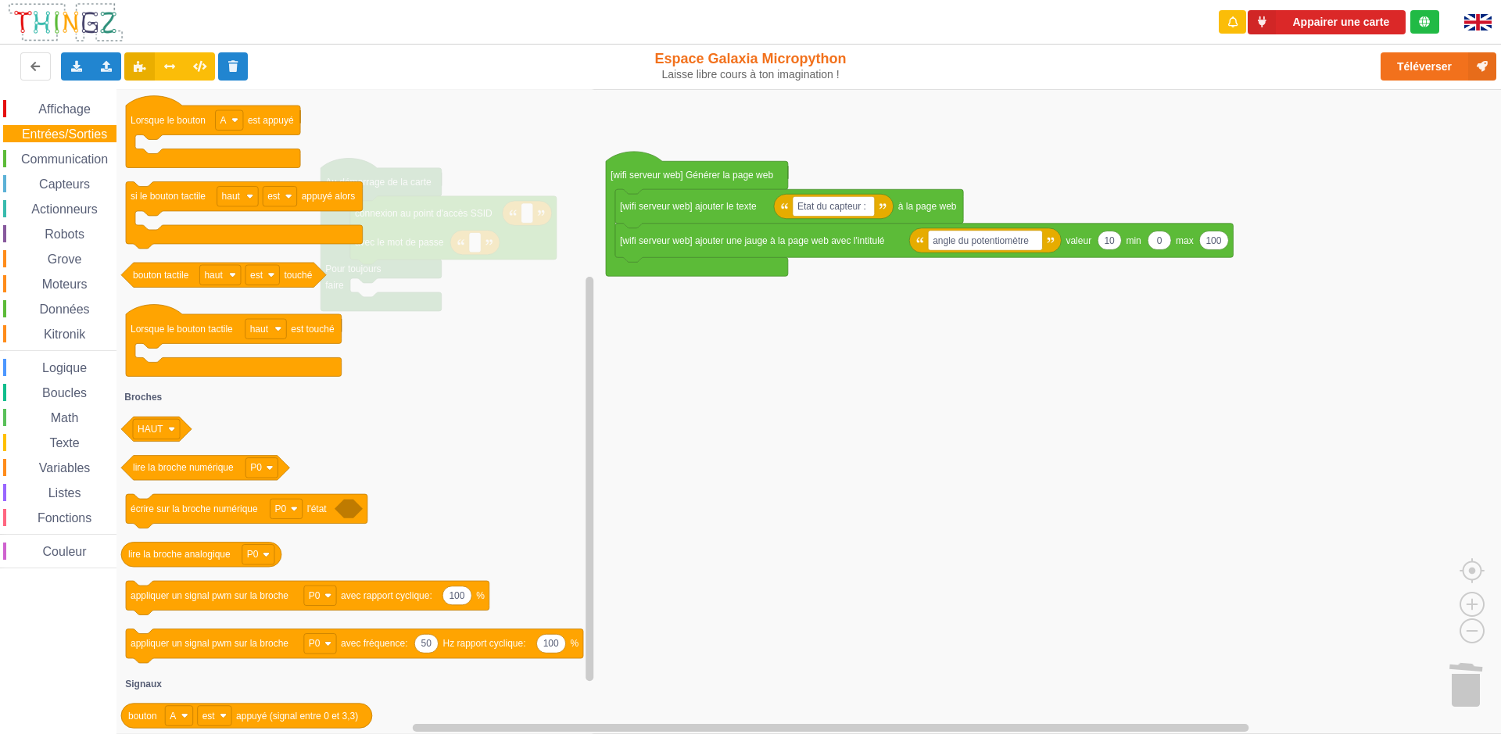
click at [751, 576] on div "Affichage Entrées/Sorties Communication Capteurs Actionneurs Robots Grove Moteu…" at bounding box center [756, 411] width 1512 height 645
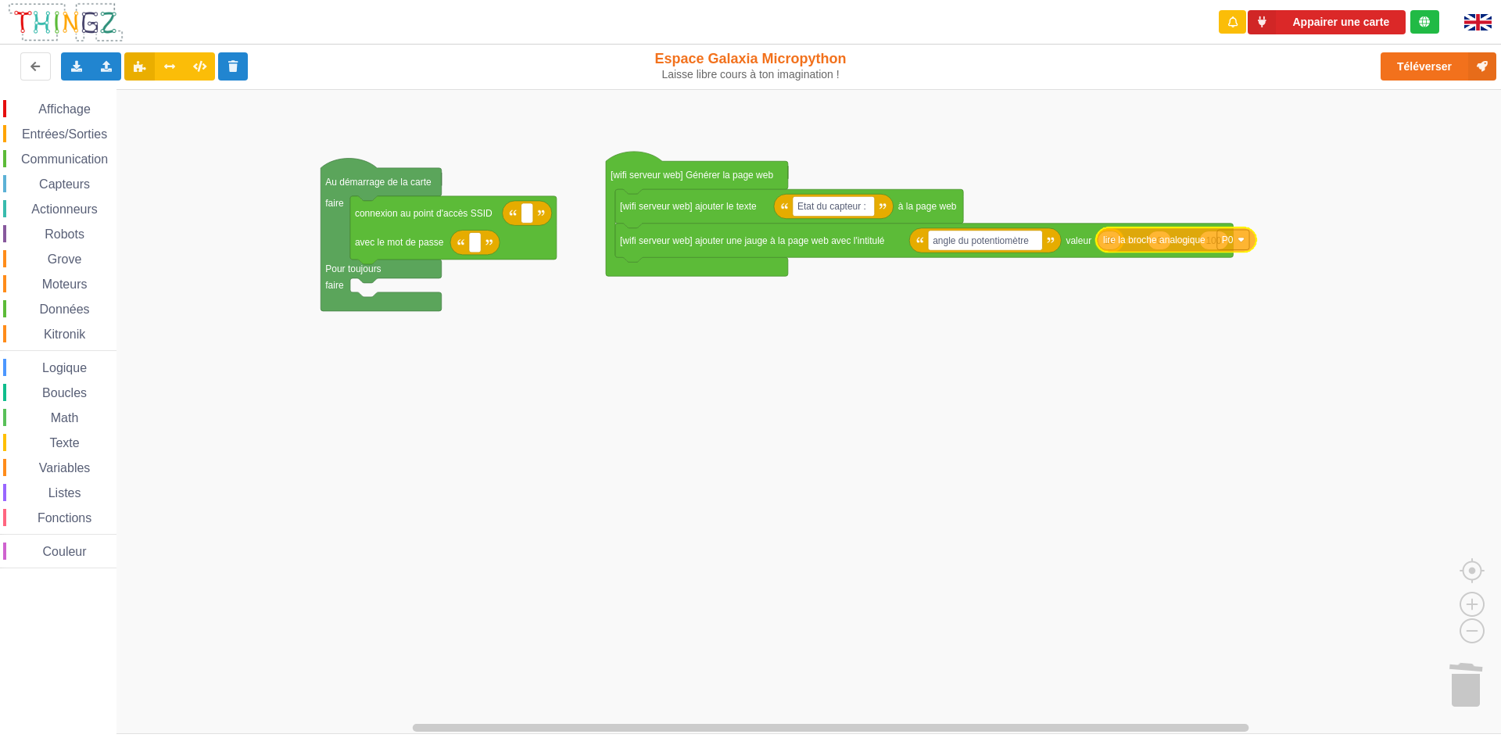
click at [1131, 247] on div "Affichage Entrées/Sorties Communication Capteurs Actionneurs Robots Grove Moteu…" at bounding box center [756, 411] width 1512 height 645
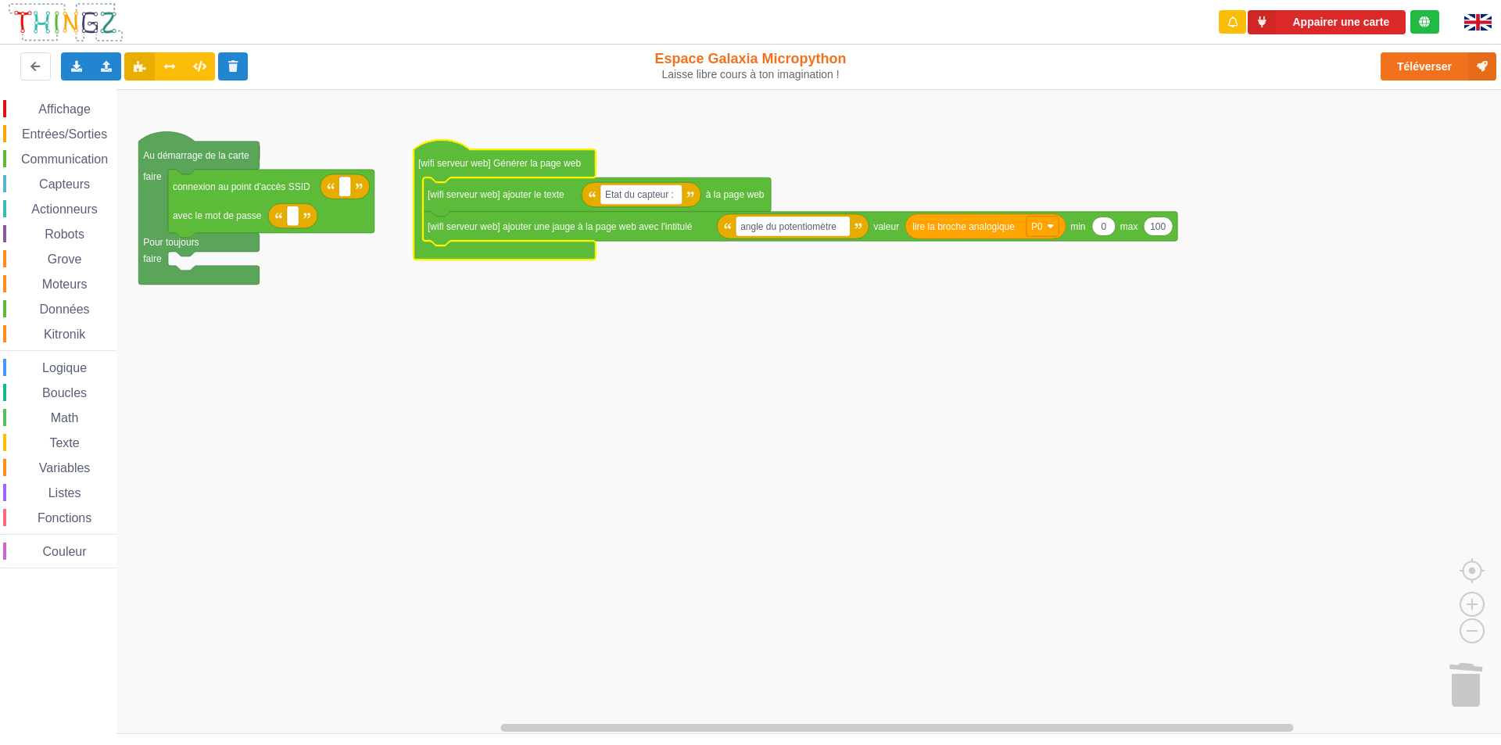
click at [784, 317] on rect "Espace de travail de Blocky" at bounding box center [756, 411] width 1512 height 645
click at [1131, 228] on text "100" at bounding box center [1158, 225] width 16 height 11
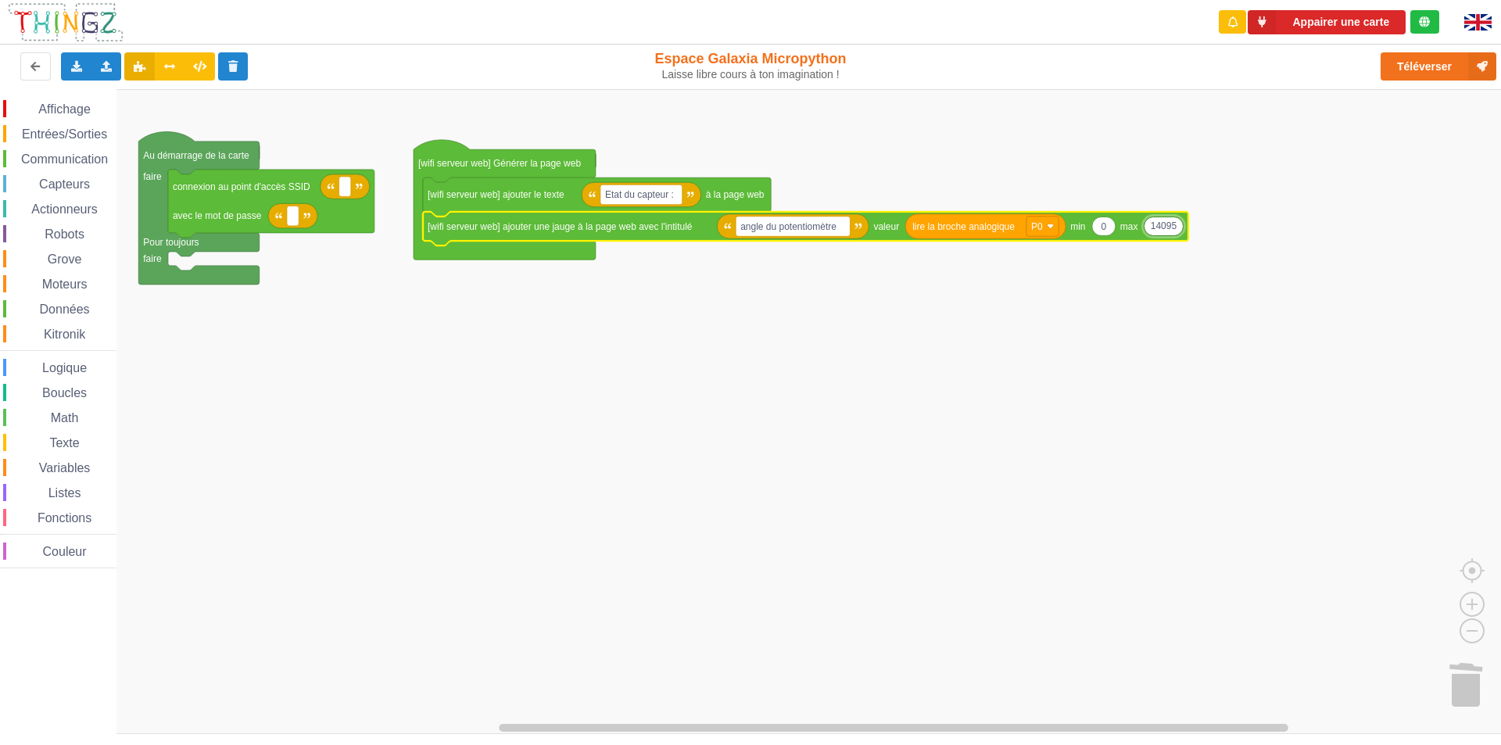
click at [1131, 220] on input "14095" at bounding box center [1164, 227] width 41 height 20
type input "4095"
click at [1104, 262] on rect "Espace de travail de Blocky" at bounding box center [756, 411] width 1512 height 645
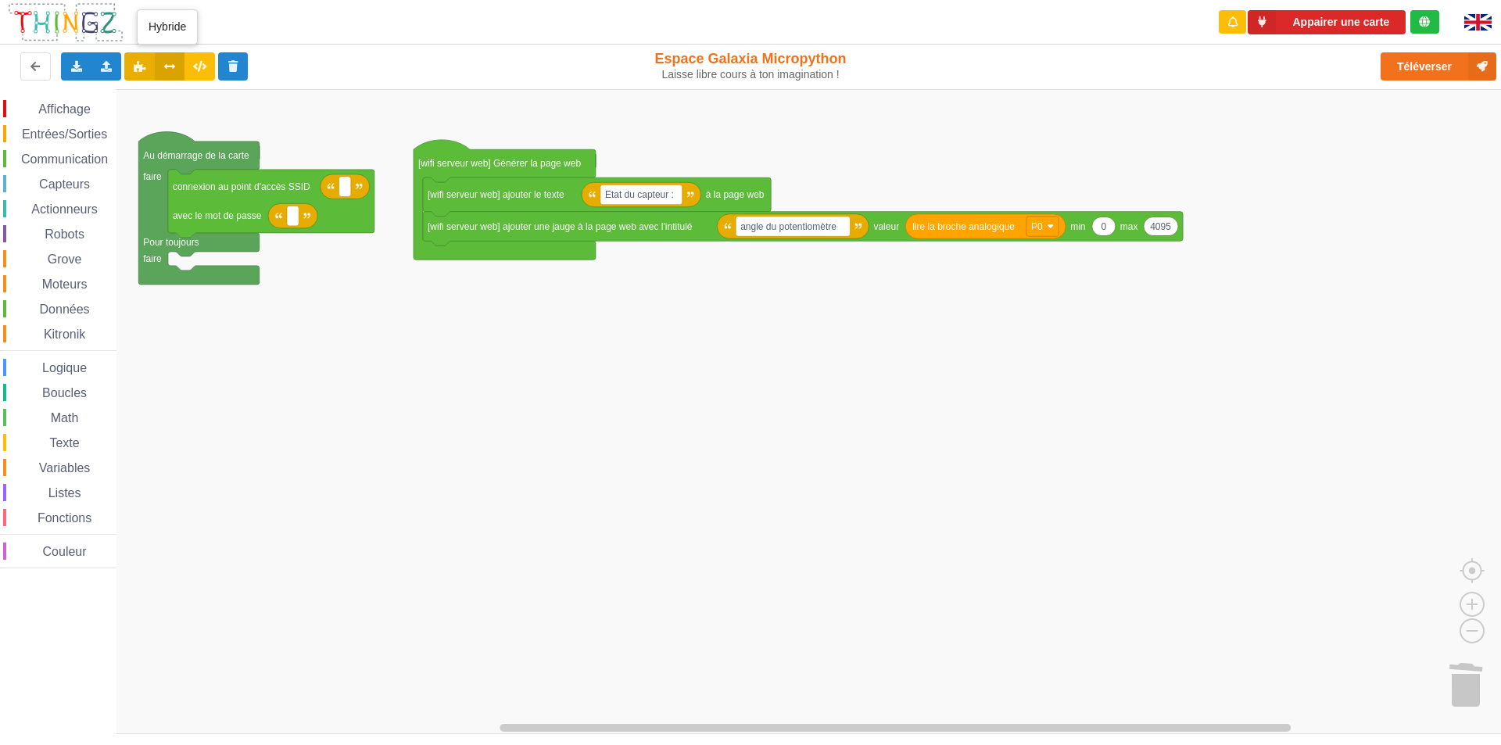
click at [175, 63] on button at bounding box center [170, 66] width 30 height 28
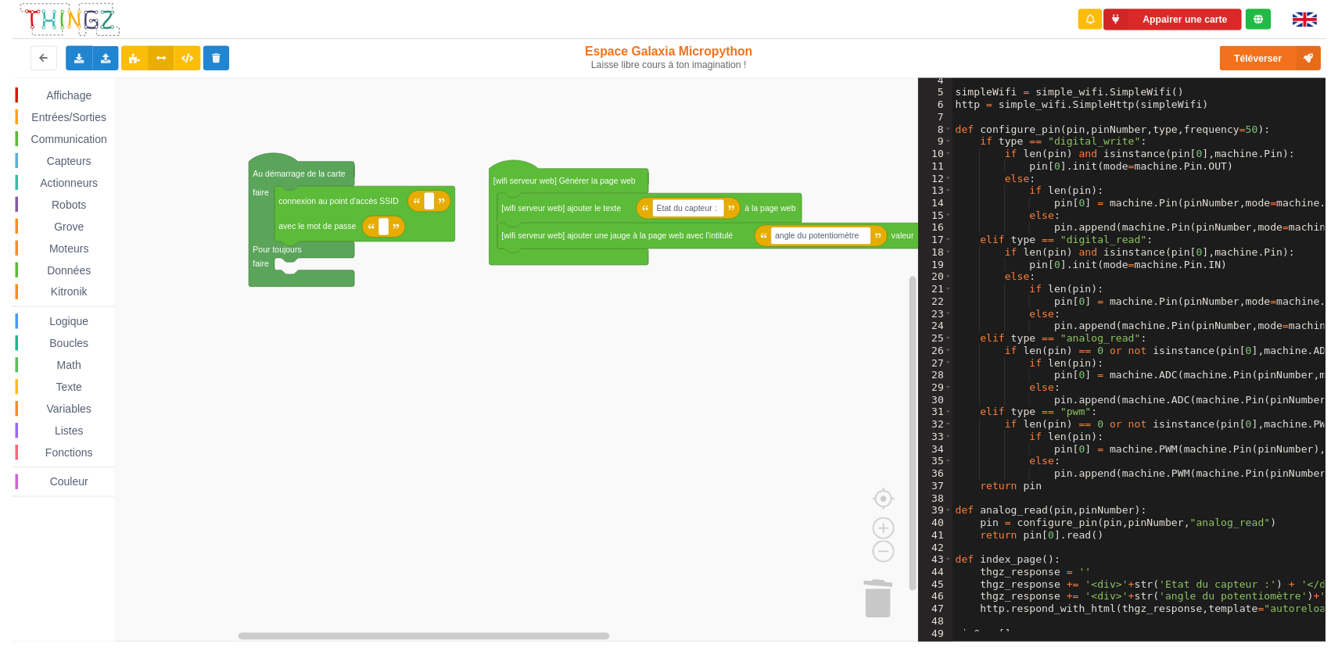
scroll to position [183, 0]
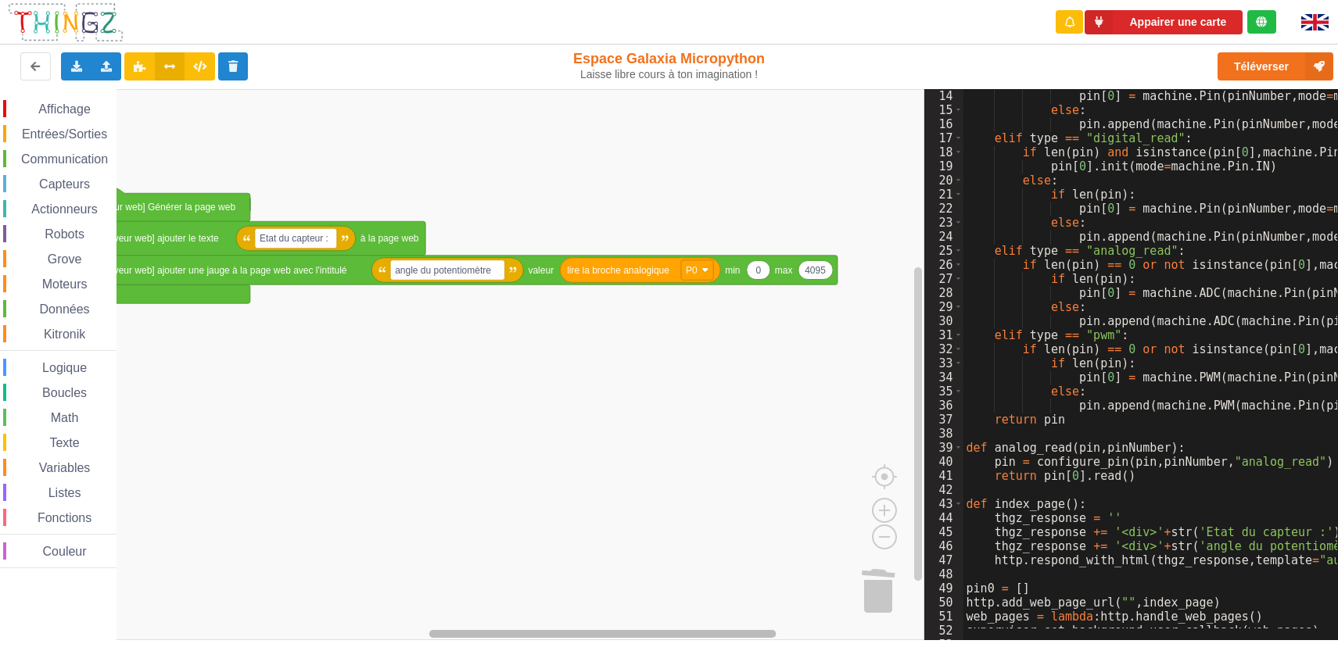
click at [720, 641] on div "Appairer une carte Exporter l'assemblage de blocs Exporter l'assemblage de bloc…" at bounding box center [669, 325] width 1338 height 651
click at [1131, 650] on div "Appairer une carte Exporter l'assemblage de blocs Exporter l'assemblage de bloc…" at bounding box center [669, 325] width 1338 height 651
click at [1131, 643] on div "Appairer une carte Exporter l'assemblage de blocs Exporter l'assemblage de bloc…" at bounding box center [669, 325] width 1338 height 651
drag, startPoint x: 1206, startPoint y: 644, endPoint x: 1285, endPoint y: 645, distance: 79.8
click at [1131, 645] on div "Appairer une carte Exporter l'assemblage de blocs Exporter l'assemblage de bloc…" at bounding box center [669, 325] width 1338 height 651
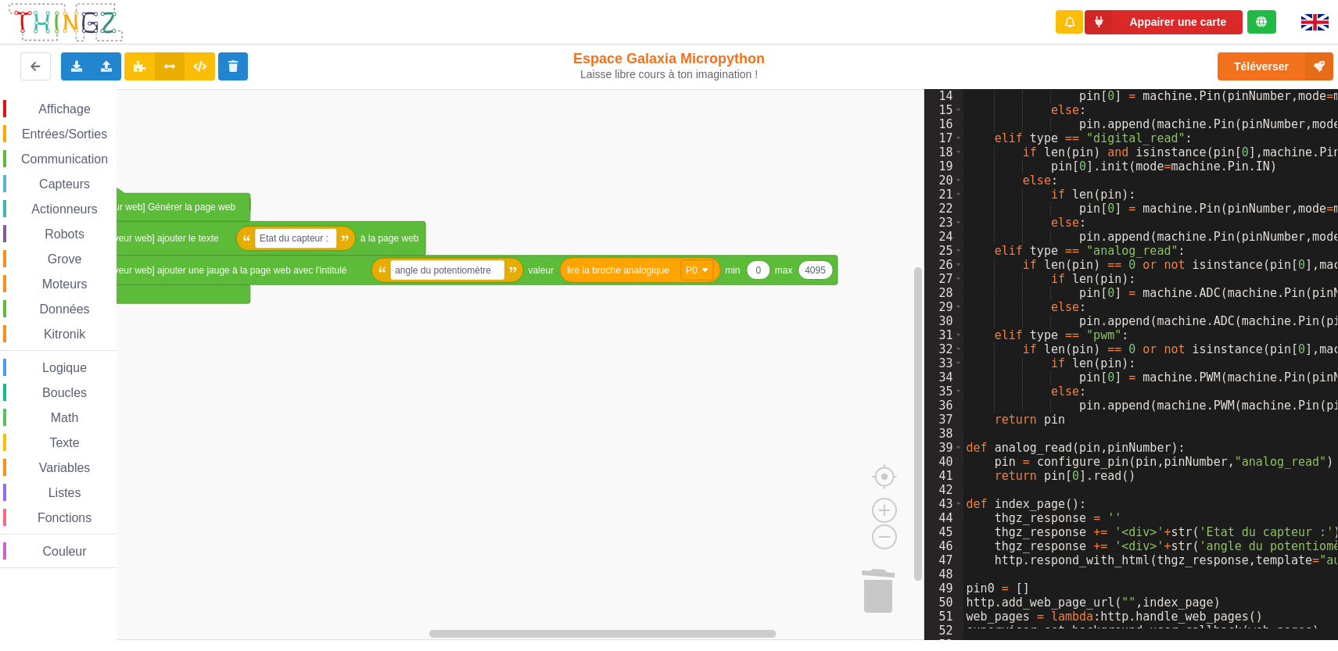
drag, startPoint x: 1197, startPoint y: 647, endPoint x: 1228, endPoint y: 647, distance: 30.5
click at [1131, 647] on div "Appairer une carte Exporter l'assemblage de blocs Exporter l'assemblage de bloc…" at bounding box center [669, 325] width 1338 height 651
click at [1123, 640] on div "Appairer une carte Exporter l'assemblage de blocs Exporter l'assemblage de bloc…" at bounding box center [669, 325] width 1338 height 651
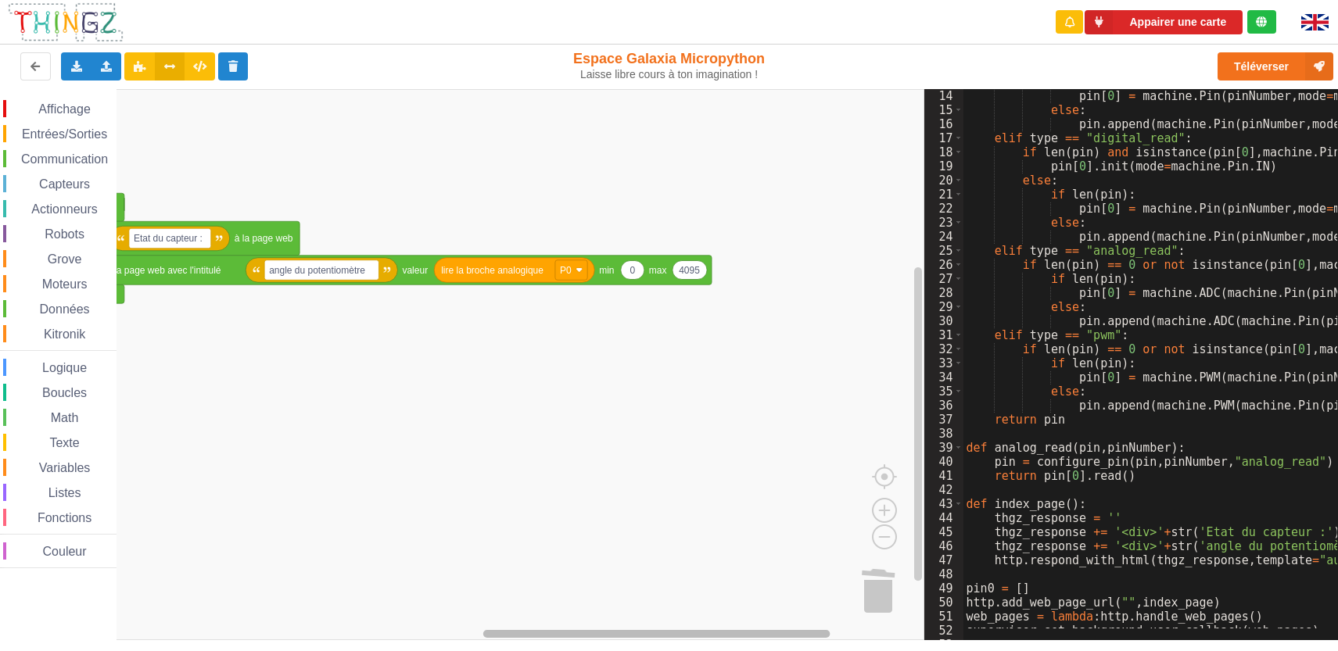
click at [746, 633] on rect "Espace de travail de Blocky" at bounding box center [656, 634] width 347 height 8
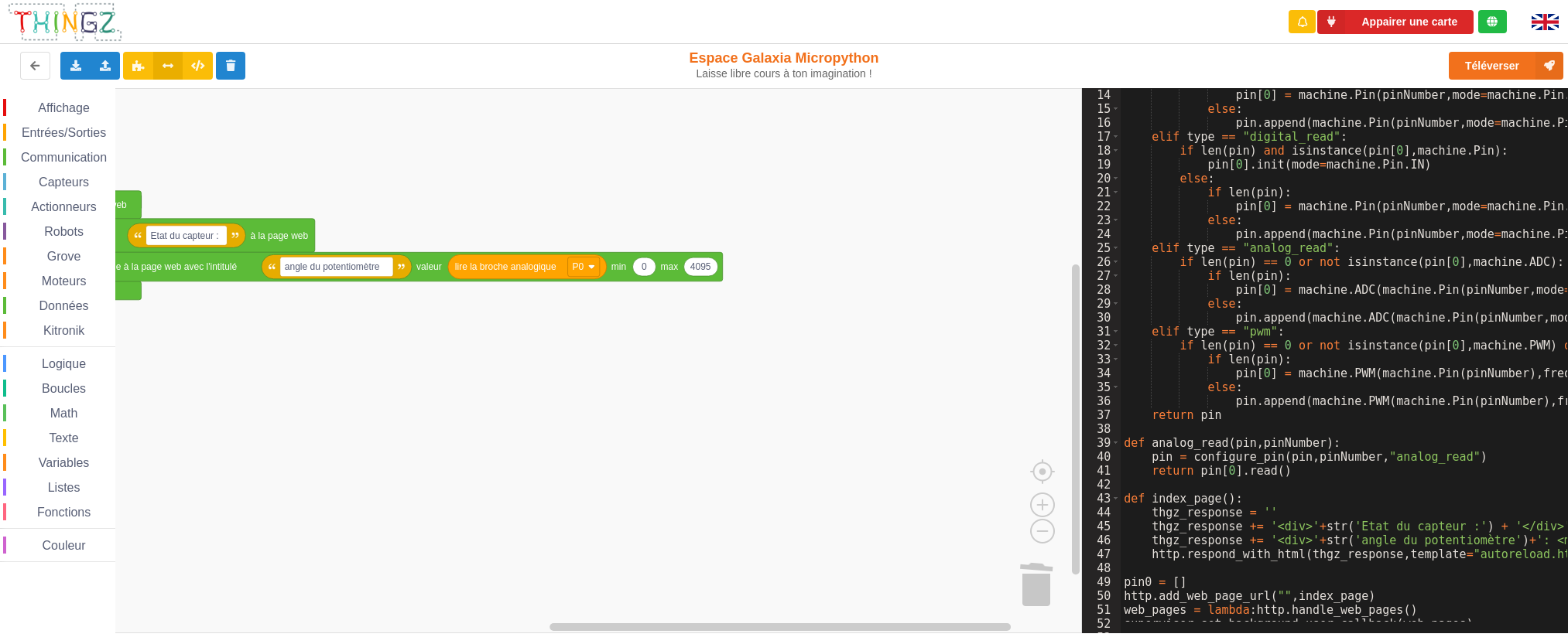
scroll to position [0, 0]
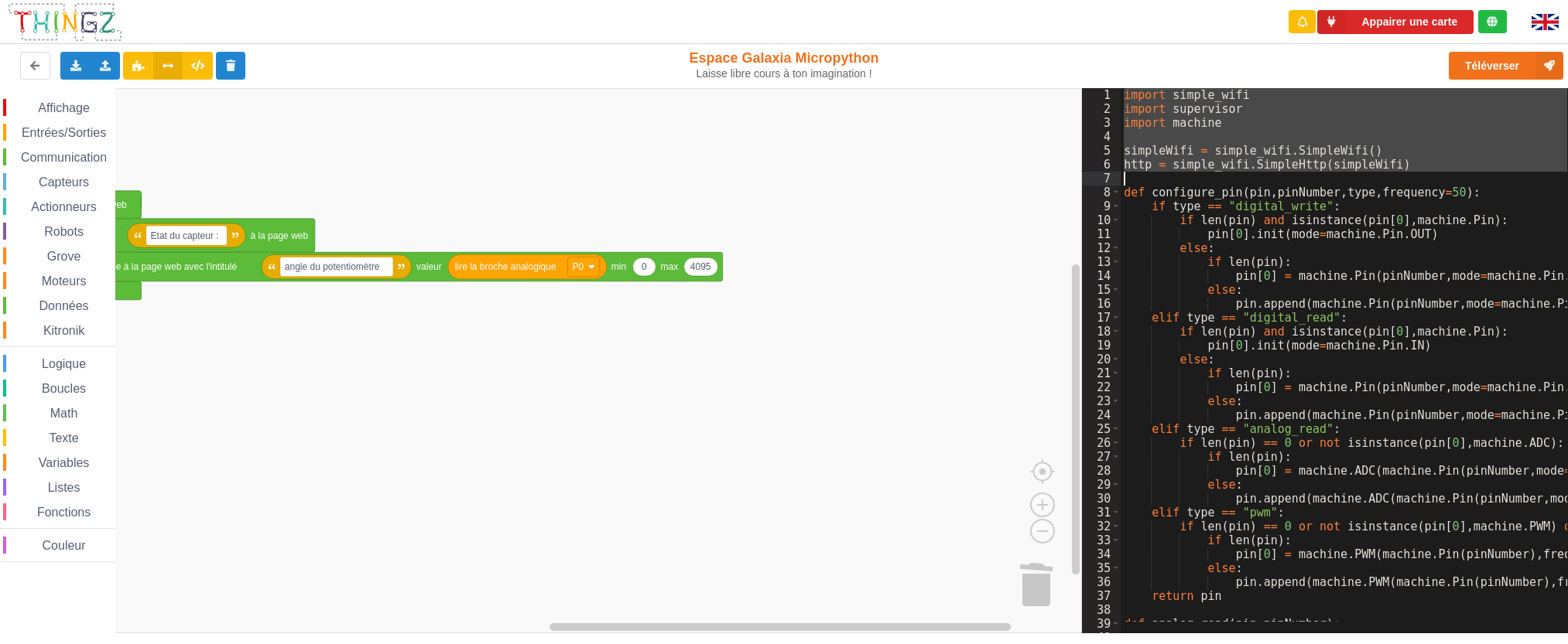
drag, startPoint x: 1126, startPoint y: 90, endPoint x: 1384, endPoint y: 175, distance: 271.6
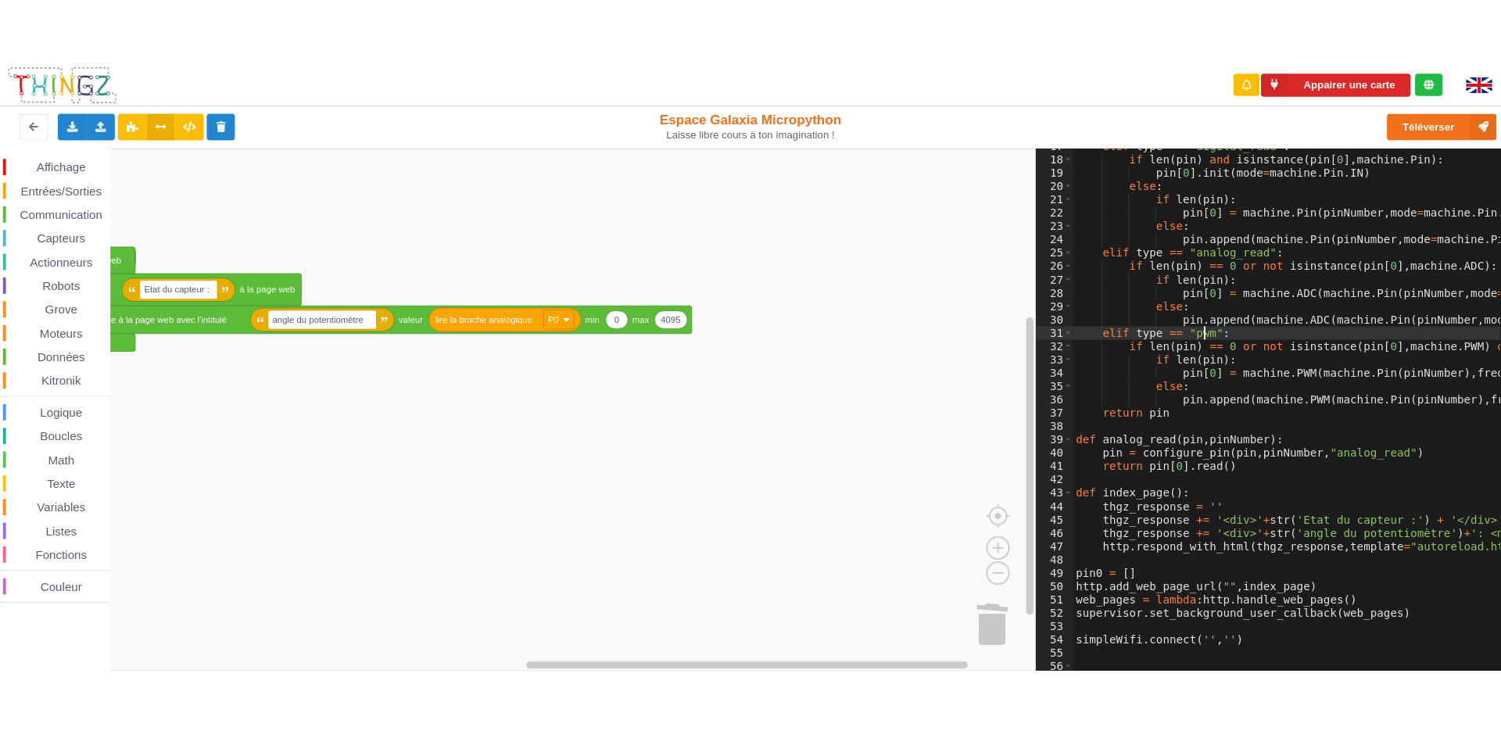
scroll to position [277, 0]
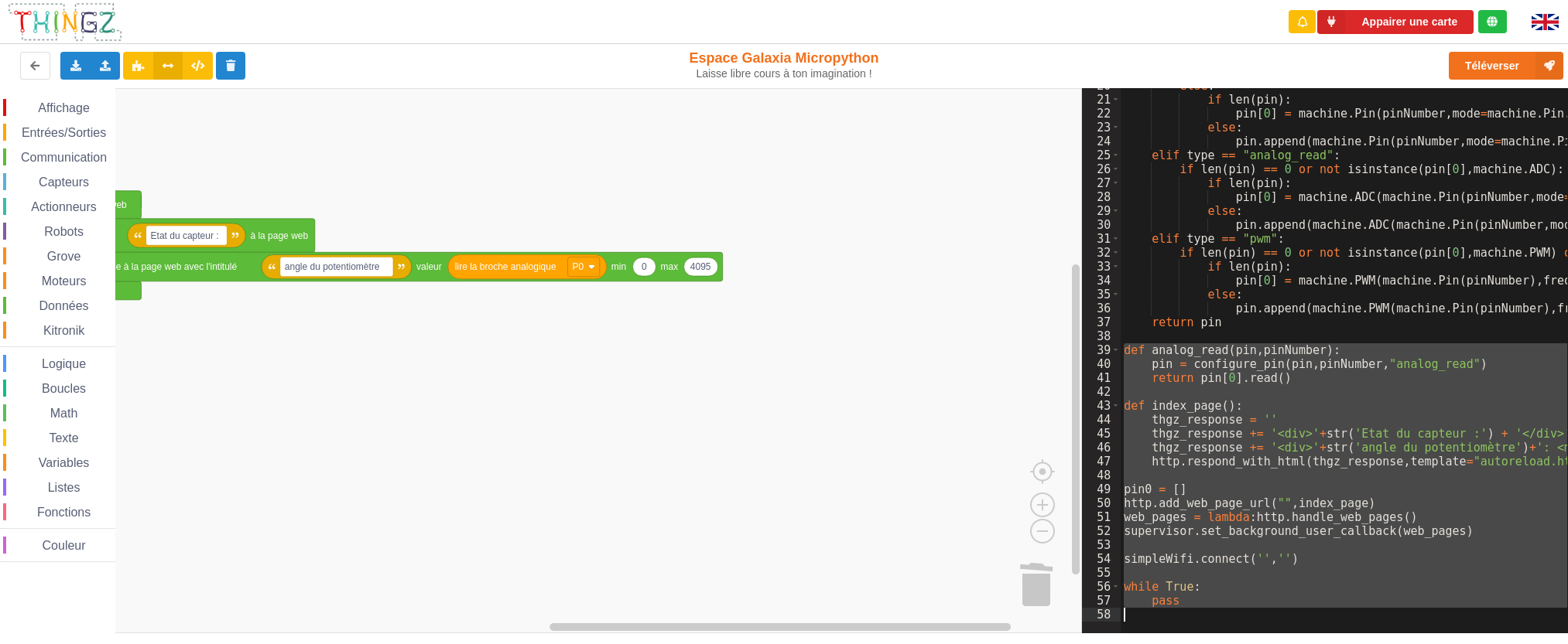
drag, startPoint x: 1126, startPoint y: 350, endPoint x: 1212, endPoint y: 614, distance: 277.7
click at [100, 423] on div "Affichage Entrées/Sorties Communication Capteurs Actionneurs Robots Grove Moteu…" at bounding box center [57, 330] width 115 height 463
click at [287, 621] on icon "Espace de travail de Blocky" at bounding box center [593, 627] width 954 height 12
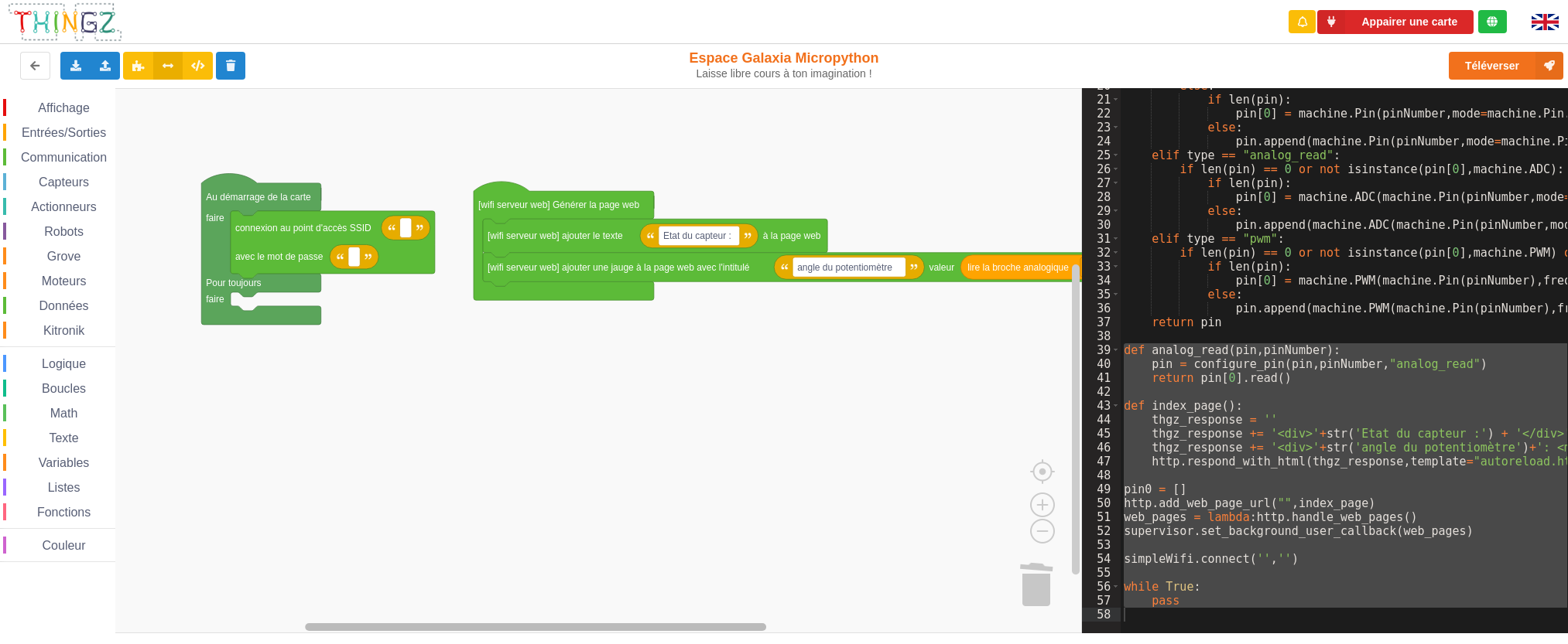
click at [362, 611] on div "Affichage Entrées/Sorties Communication Capteurs Actionneurs Robots Grove Moteu…" at bounding box center [540, 360] width 1082 height 545
click at [1015, 371] on rect "Espace de travail de Blocky" at bounding box center [540, 360] width 1082 height 545
click at [995, 213] on rect "Espace de travail de Blocky" at bounding box center [540, 360] width 1082 height 545
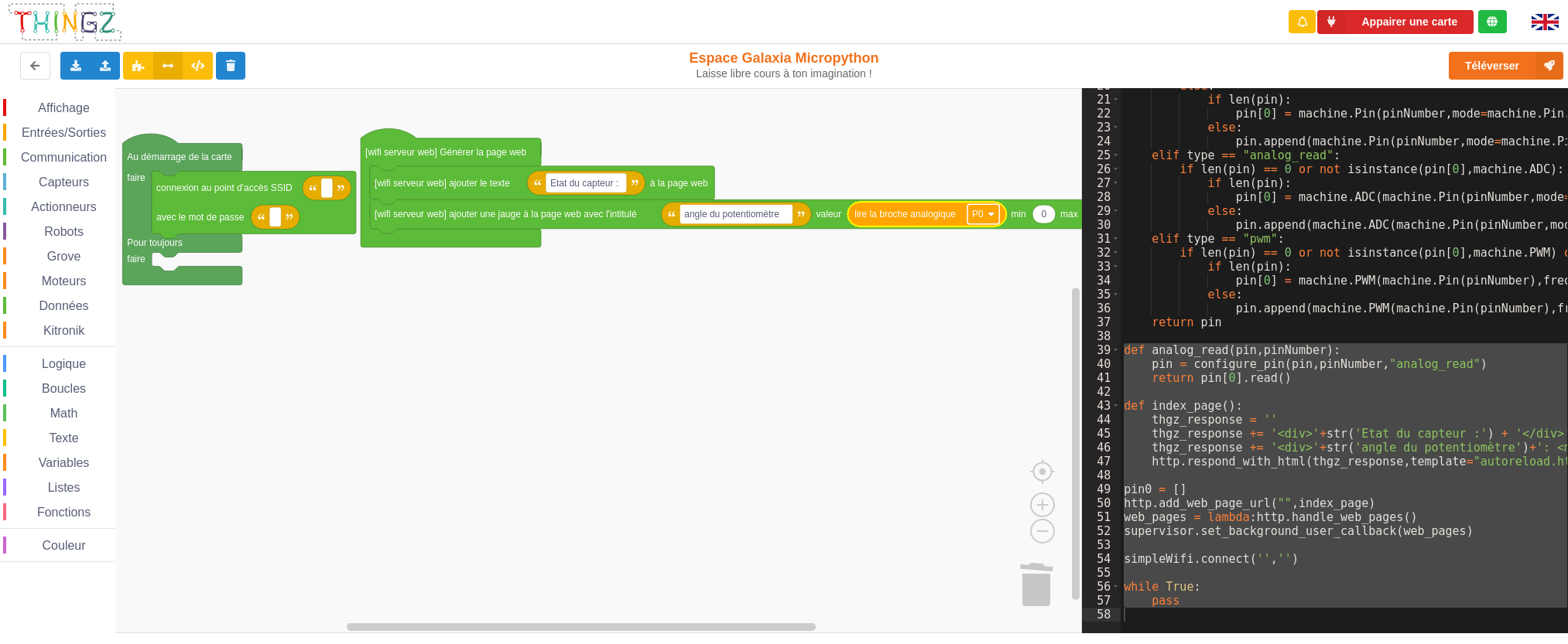
click at [992, 213] on image "Espace de travail de Blocky" at bounding box center [991, 214] width 7 height 7
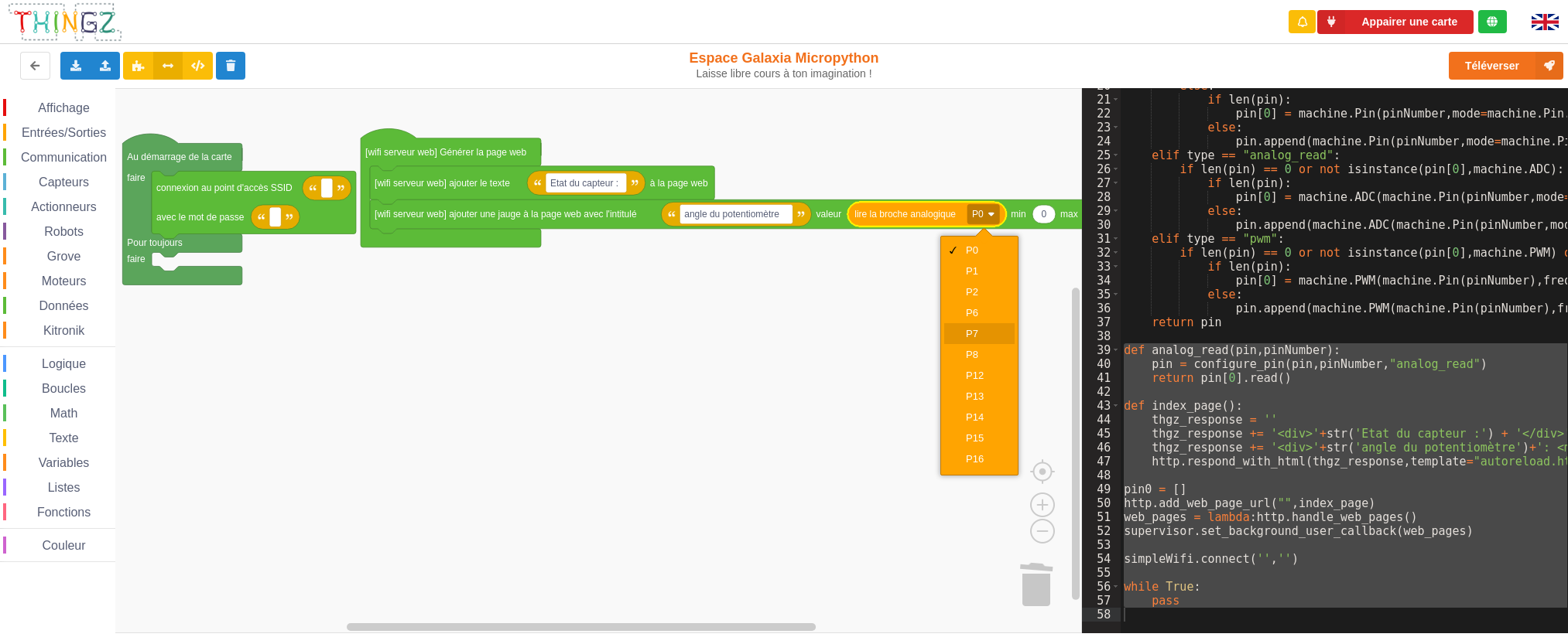
click at [977, 331] on div "P7" at bounding box center [985, 334] width 38 height 12
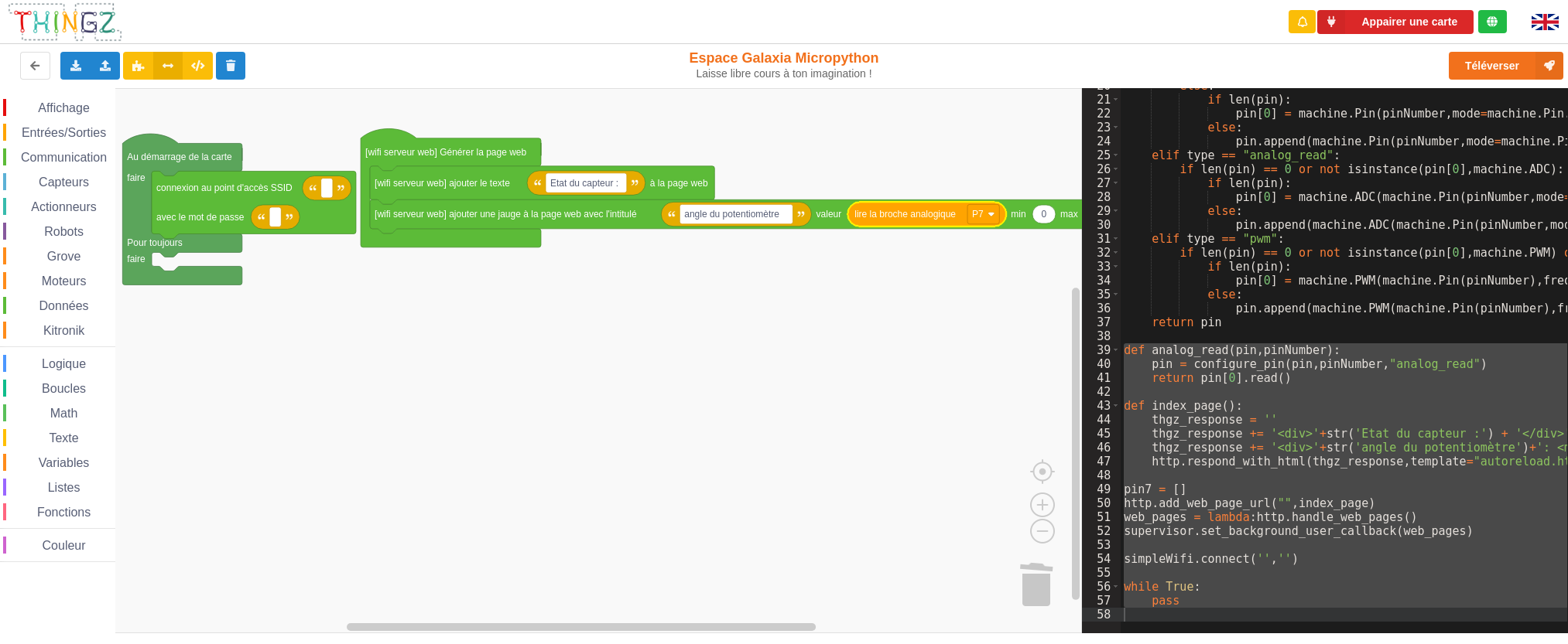
click at [832, 310] on rect "Espace de travail de Blocky" at bounding box center [540, 360] width 1082 height 545
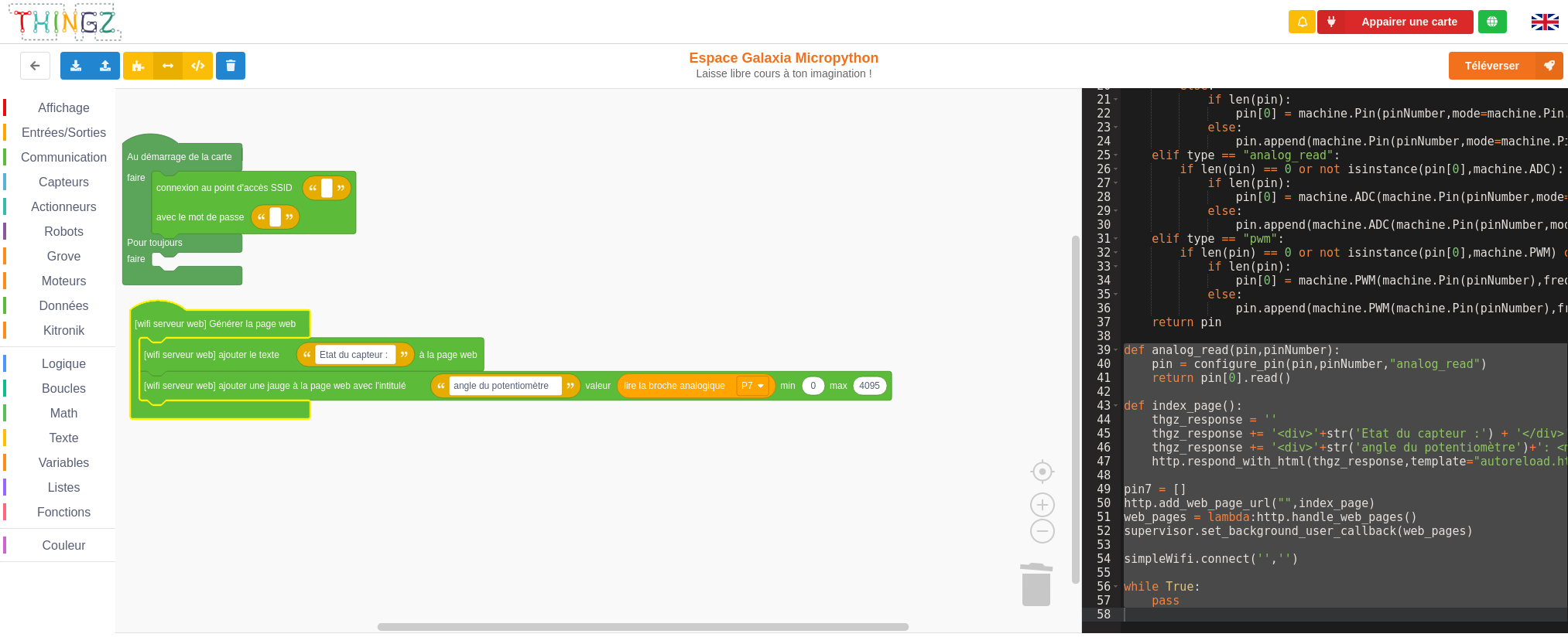
click at [497, 287] on rect "Espace de travail de Blocky" at bounding box center [540, 360] width 1082 height 545
click at [985, 146] on rect "Espace de travail de Blocky" at bounding box center [540, 360] width 1082 height 545
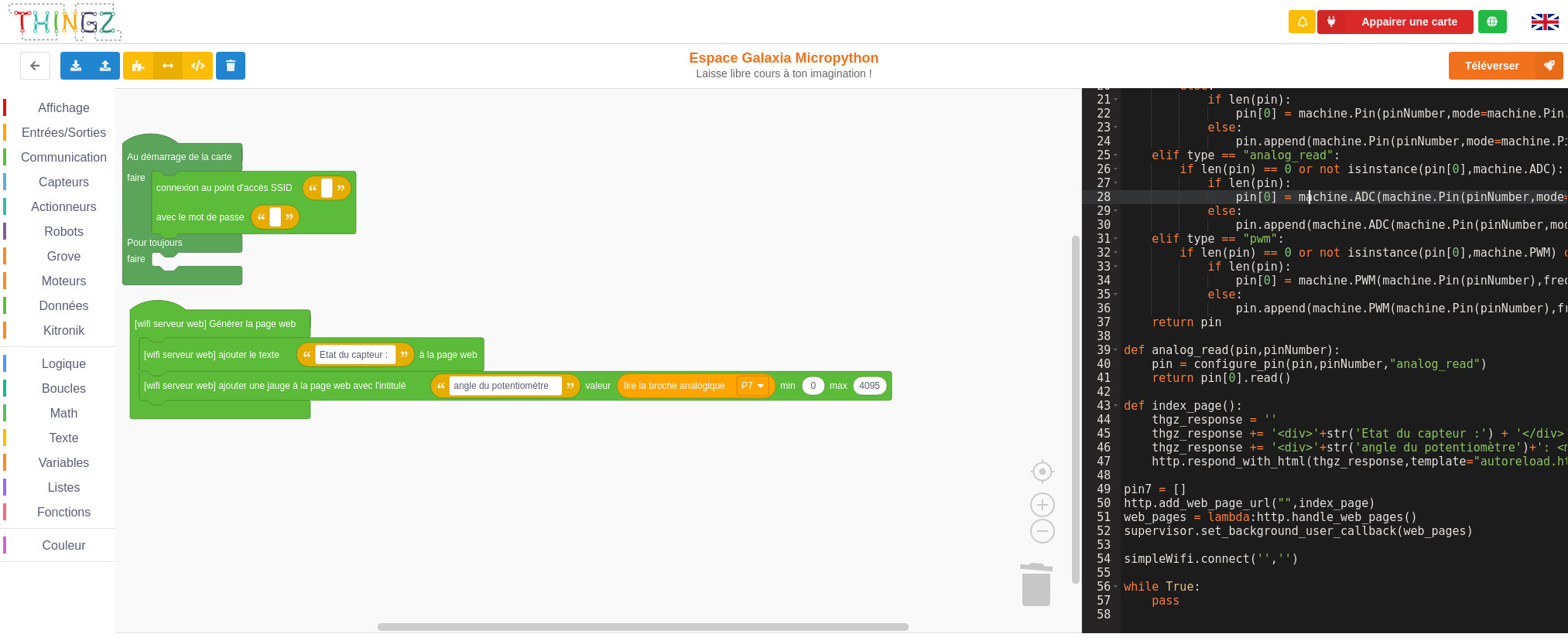
click at [78, 63] on icon at bounding box center [75, 64] width 13 height 9
click at [118, 99] on span "Exporter l'assemblage de blocs" at bounding box center [170, 94] width 150 height 13
click at [74, 67] on icon at bounding box center [75, 64] width 13 height 9
click at [93, 93] on div "Exporter l'assemblage de blocs" at bounding box center [202, 94] width 282 height 28
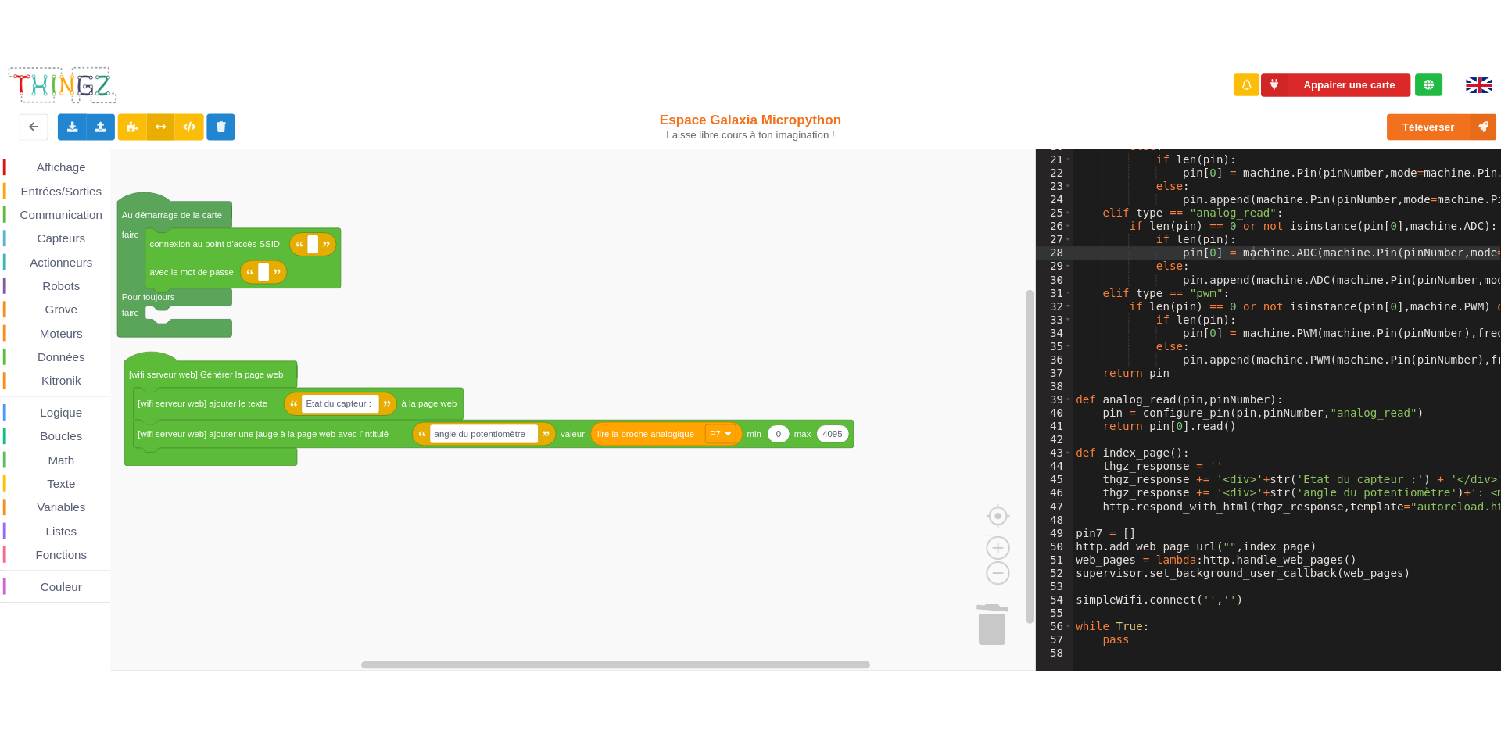
scroll to position [183, 0]
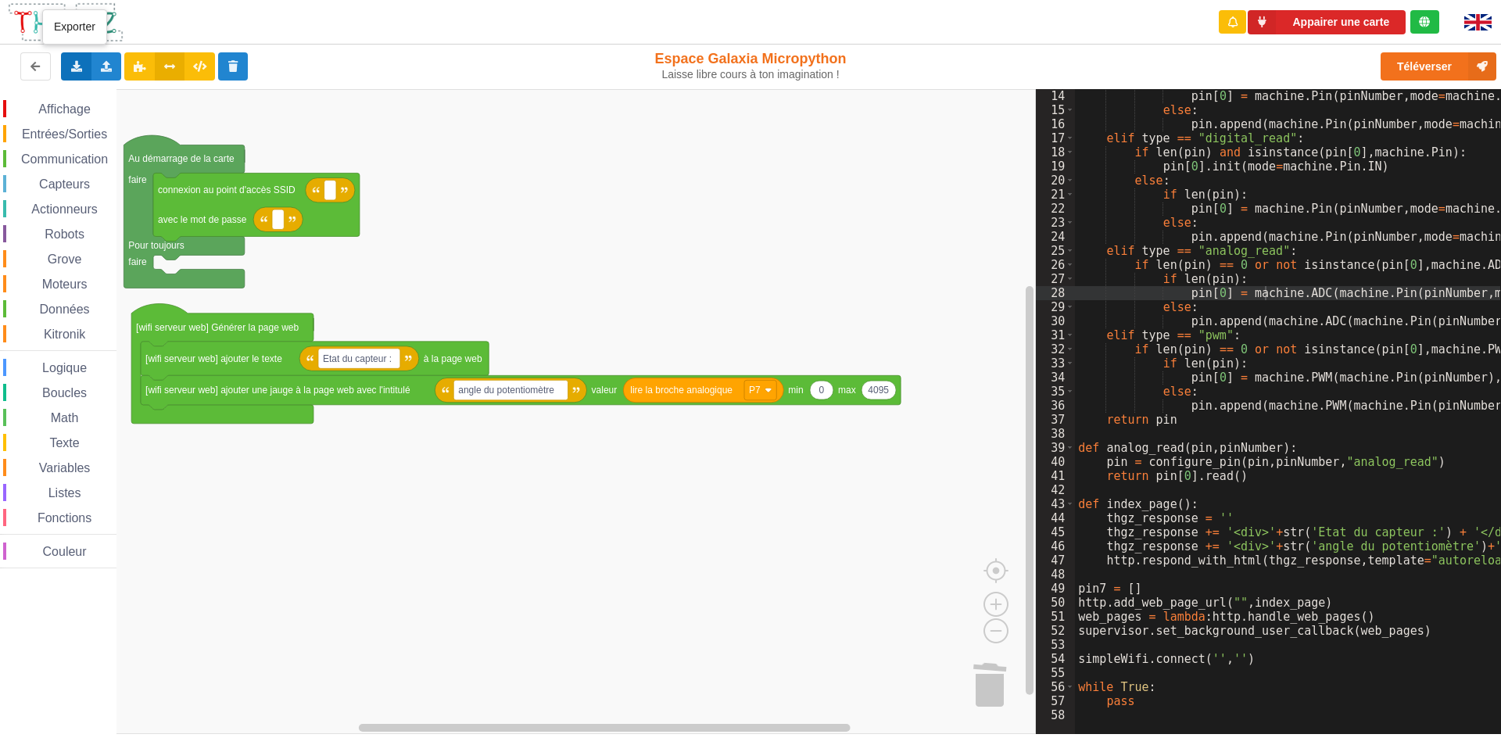
click at [71, 70] on icon at bounding box center [76, 65] width 13 height 9
click at [137, 101] on span "Exporter l'assemblage de blocs" at bounding box center [172, 95] width 152 height 13
click at [690, 620] on rect "Espace de travail de Blocky" at bounding box center [518, 411] width 1036 height 645
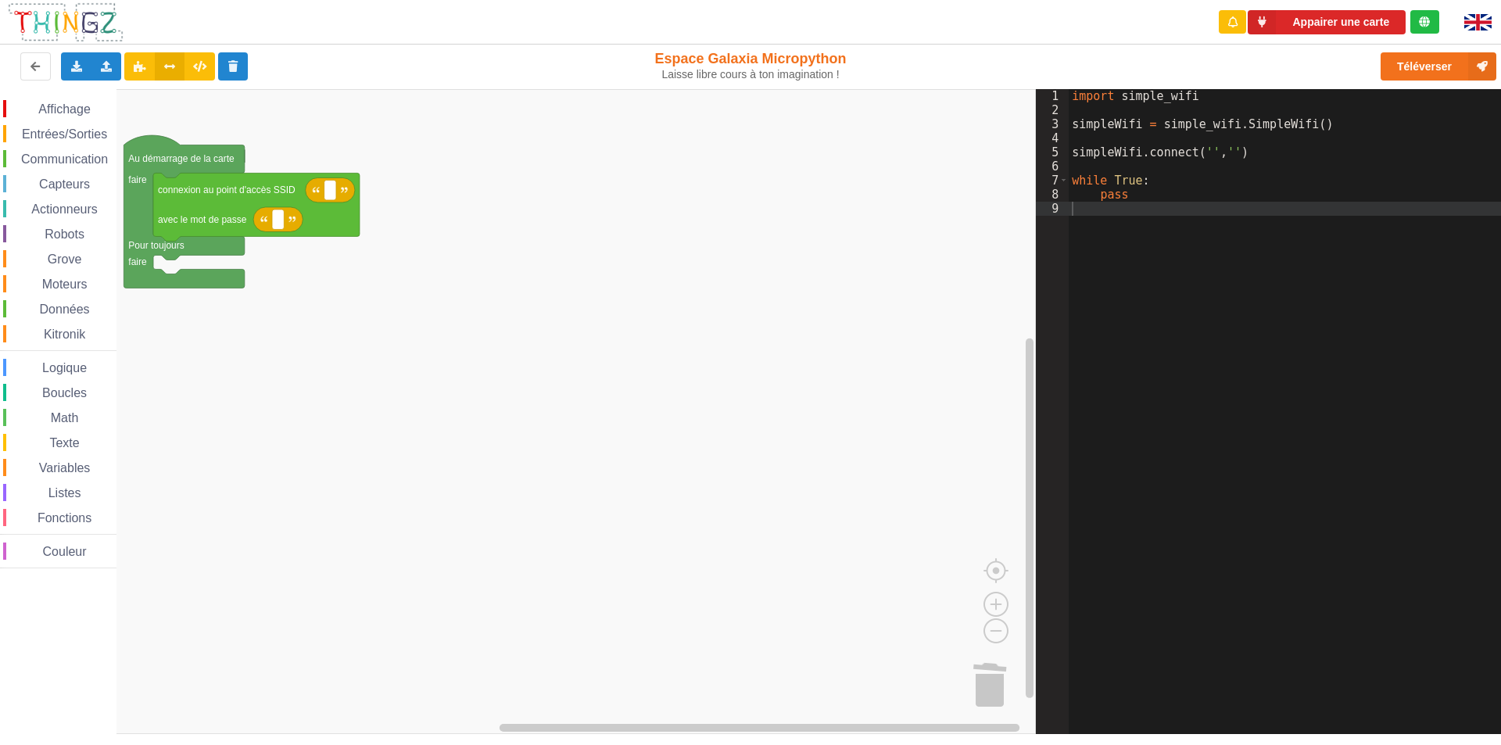
click at [49, 157] on span "Communication" at bounding box center [64, 158] width 91 height 13
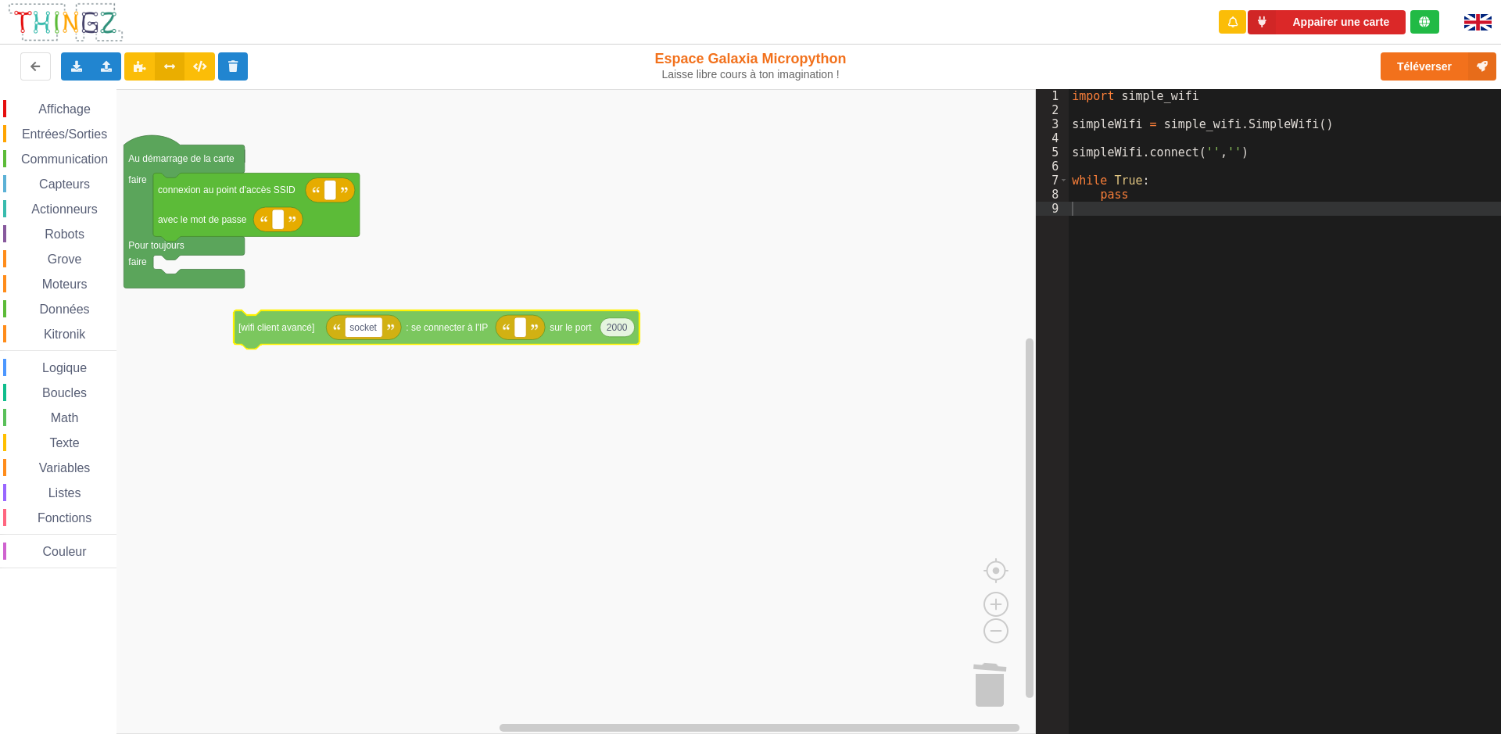
click at [314, 338] on div "Affichage Entrées/Sorties Communication Capteurs Actionneurs Robots Grove Moteu…" at bounding box center [518, 411] width 1036 height 645
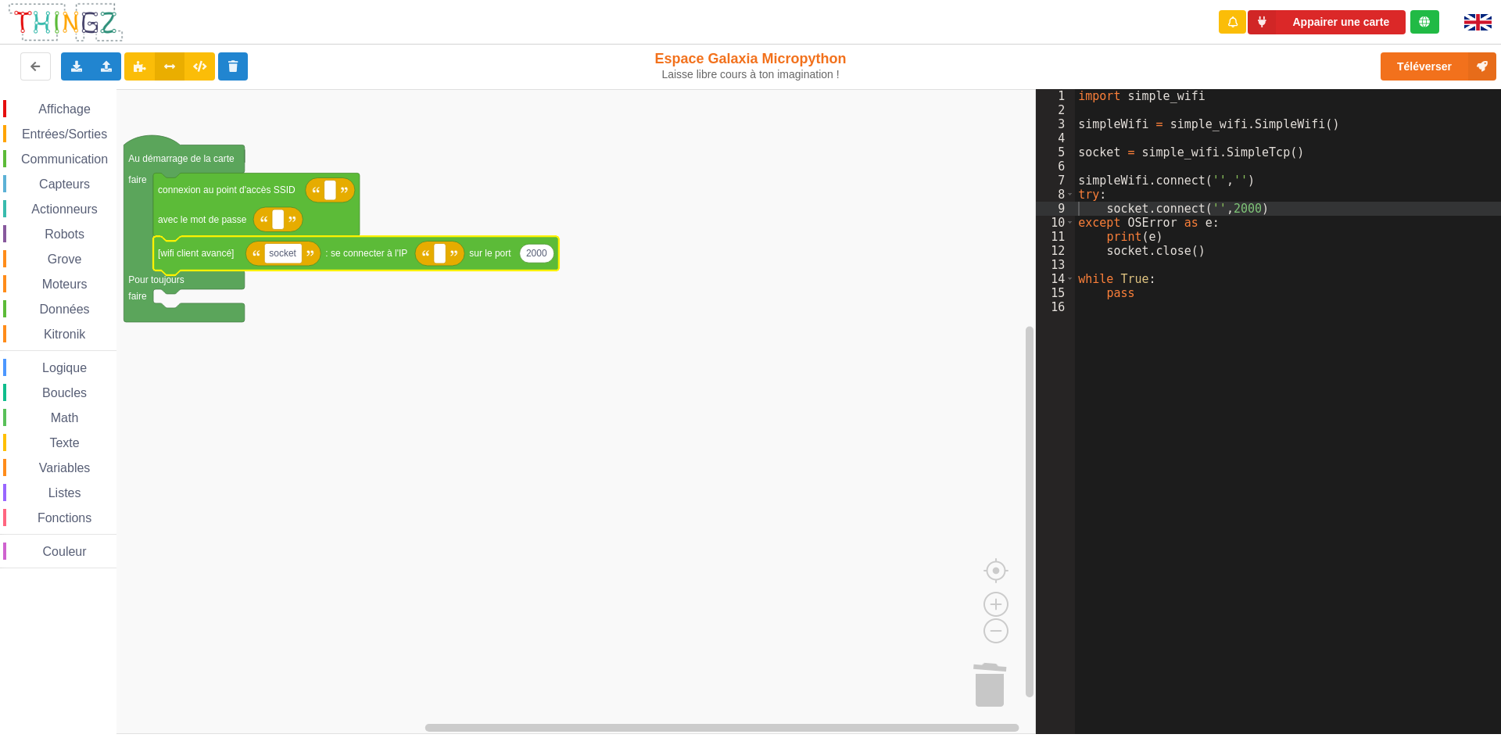
click at [385, 381] on rect "Espace de travail de Blocky" at bounding box center [518, 411] width 1036 height 645
click at [441, 259] on text "Espace de travail de Blocky" at bounding box center [440, 253] width 2 height 11
type input "lampe connectee"
click at [432, 295] on rect "Espace de travail de Blocky" at bounding box center [518, 411] width 1036 height 645
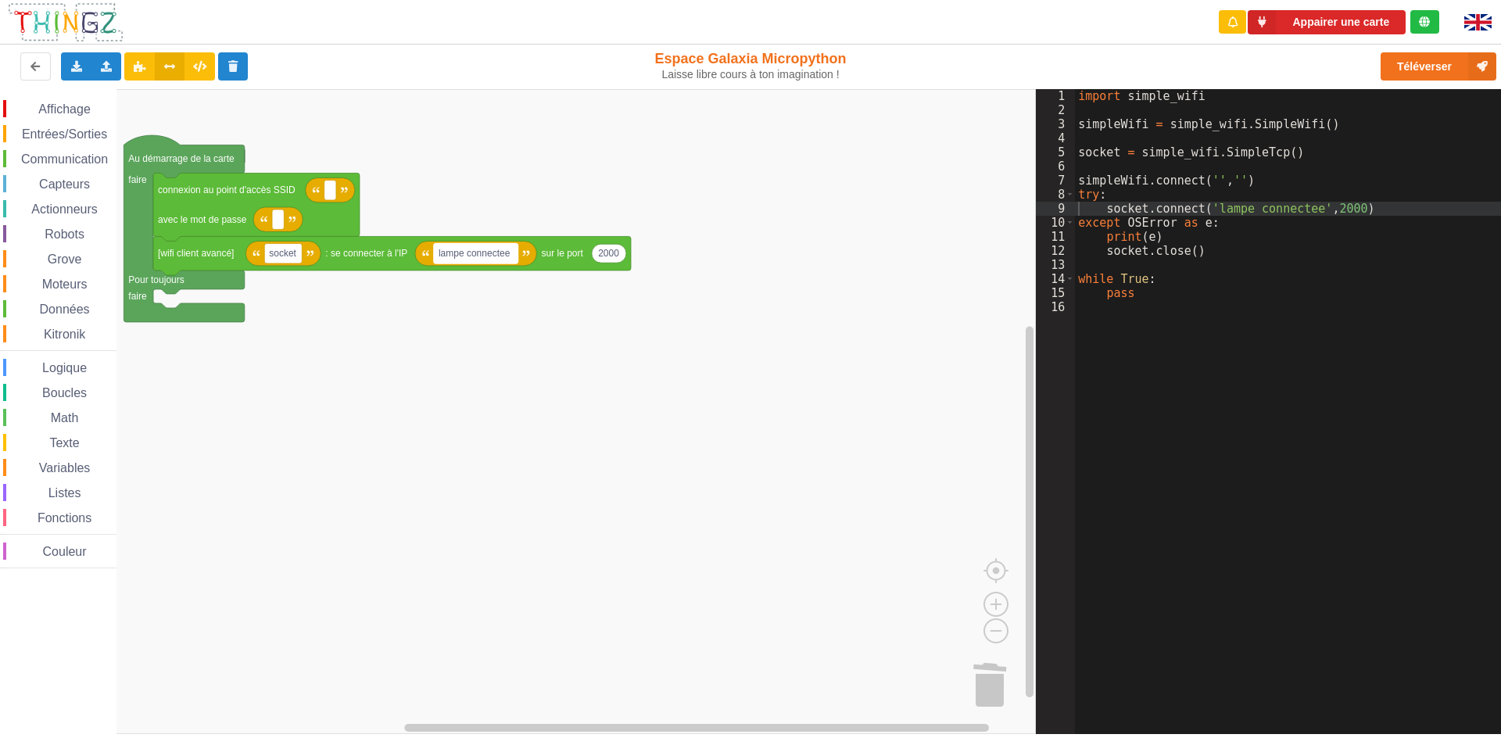
click at [499, 252] on text "lampe connectee" at bounding box center [475, 253] width 72 height 11
click at [443, 304] on rect "Espace de travail de Blocky" at bounding box center [518, 411] width 1036 height 645
click at [456, 256] on text "lampe connectee" at bounding box center [475, 253] width 72 height 11
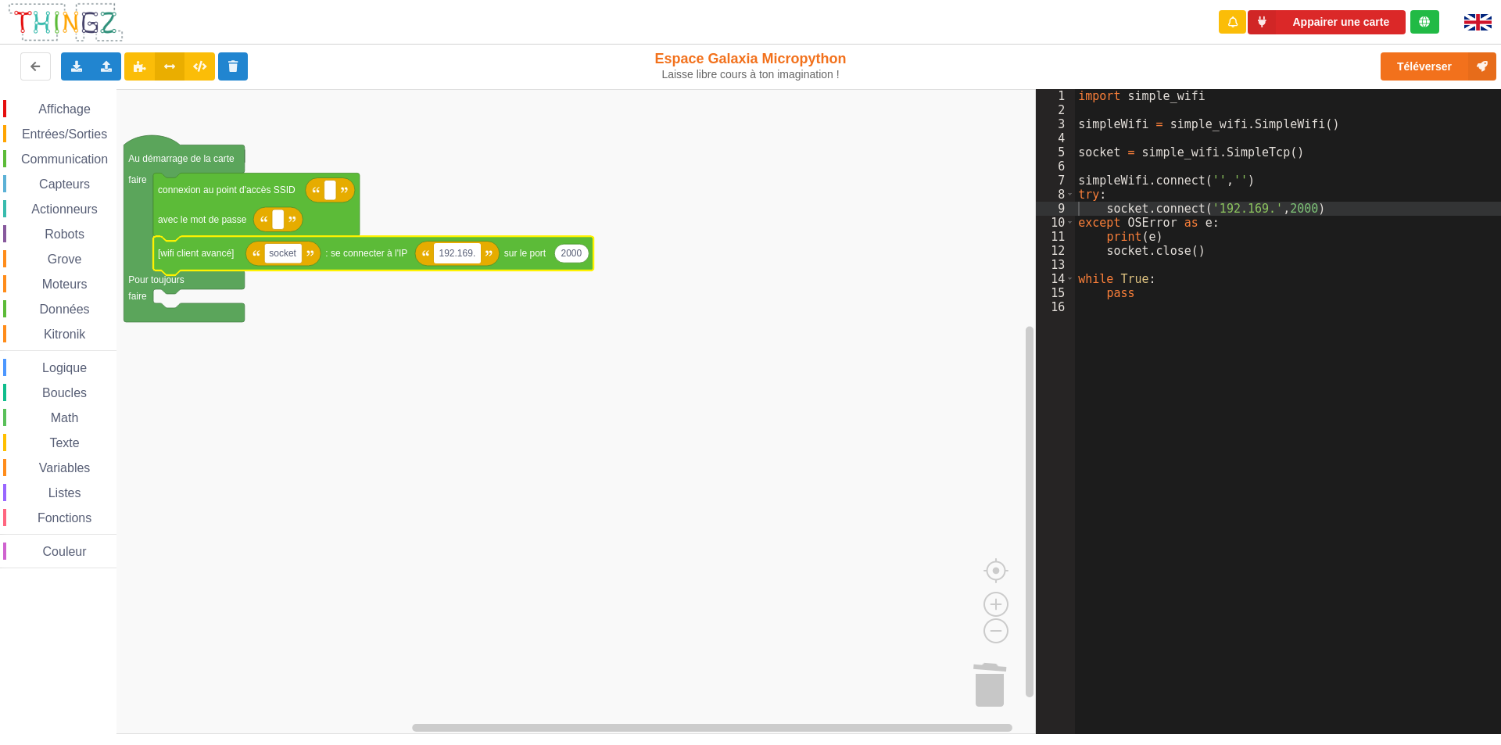
type input "192.169.1"
click at [477, 253] on rect "Espace de travail de Blocky" at bounding box center [460, 253] width 52 height 20
type input "[TECHNICAL_ID]"
click at [698, 336] on rect "Espace de travail de Blocky" at bounding box center [518, 411] width 1036 height 645
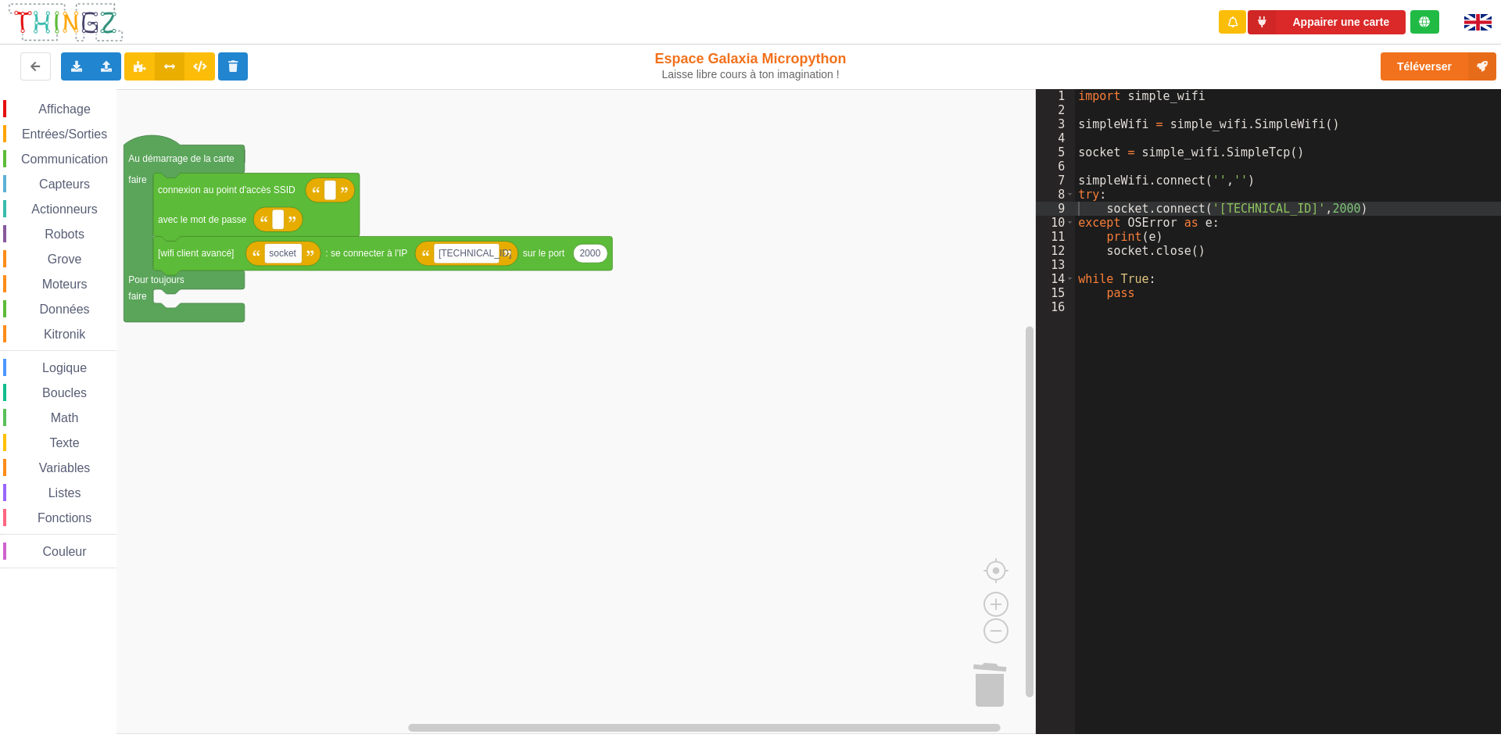
click at [170, 469] on rect "Espace de travail de Blocky" at bounding box center [518, 411] width 1036 height 645
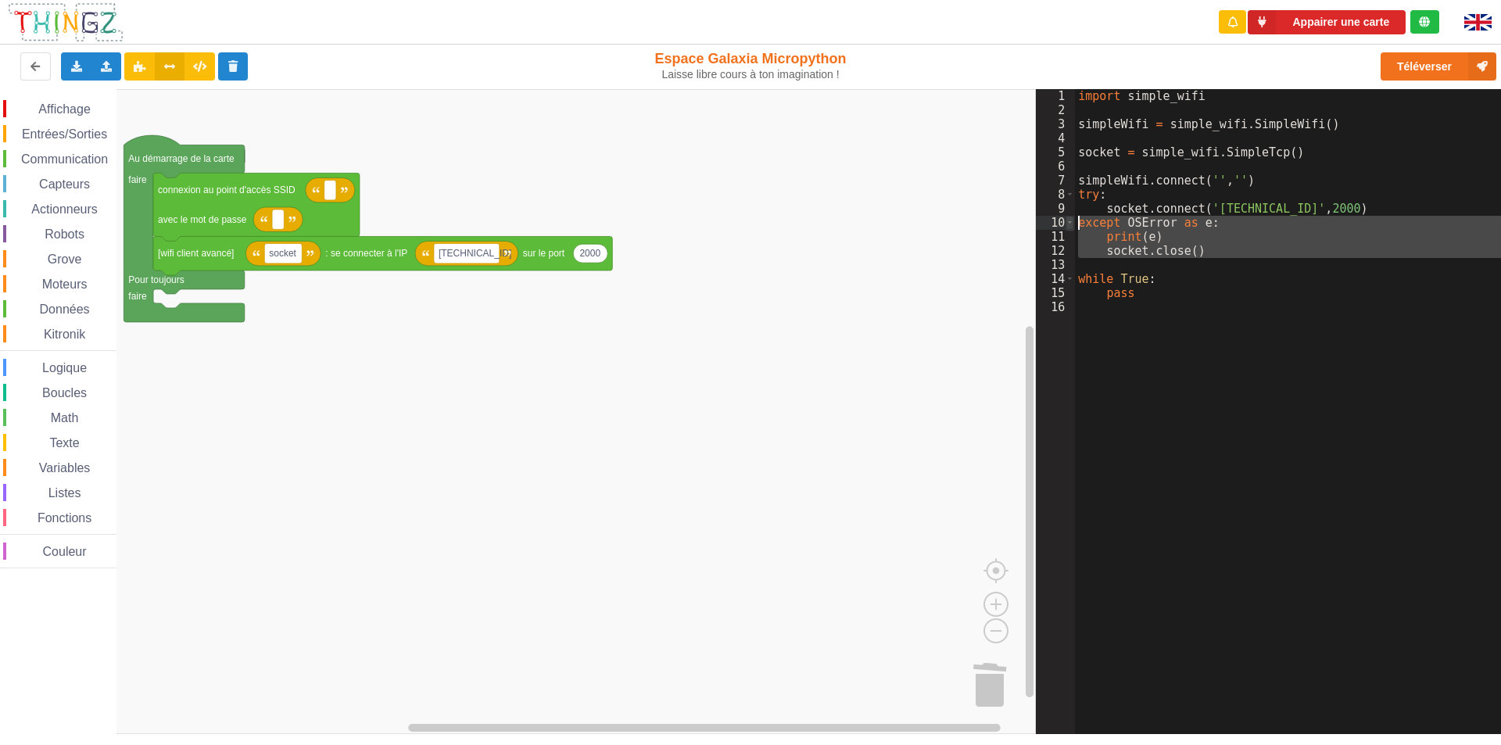
drag, startPoint x: 1206, startPoint y: 258, endPoint x: 1074, endPoint y: 224, distance: 135.8
click at [1074, 224] on div "1 2 3 4 5 6 7 8 9 10 11 12 13 14 15 16 import simple_wifi simpleWifi = simple_w…" at bounding box center [1274, 411] width 476 height 645
click at [959, 446] on rect "Espace de travail de Blocky" at bounding box center [518, 411] width 1036 height 645
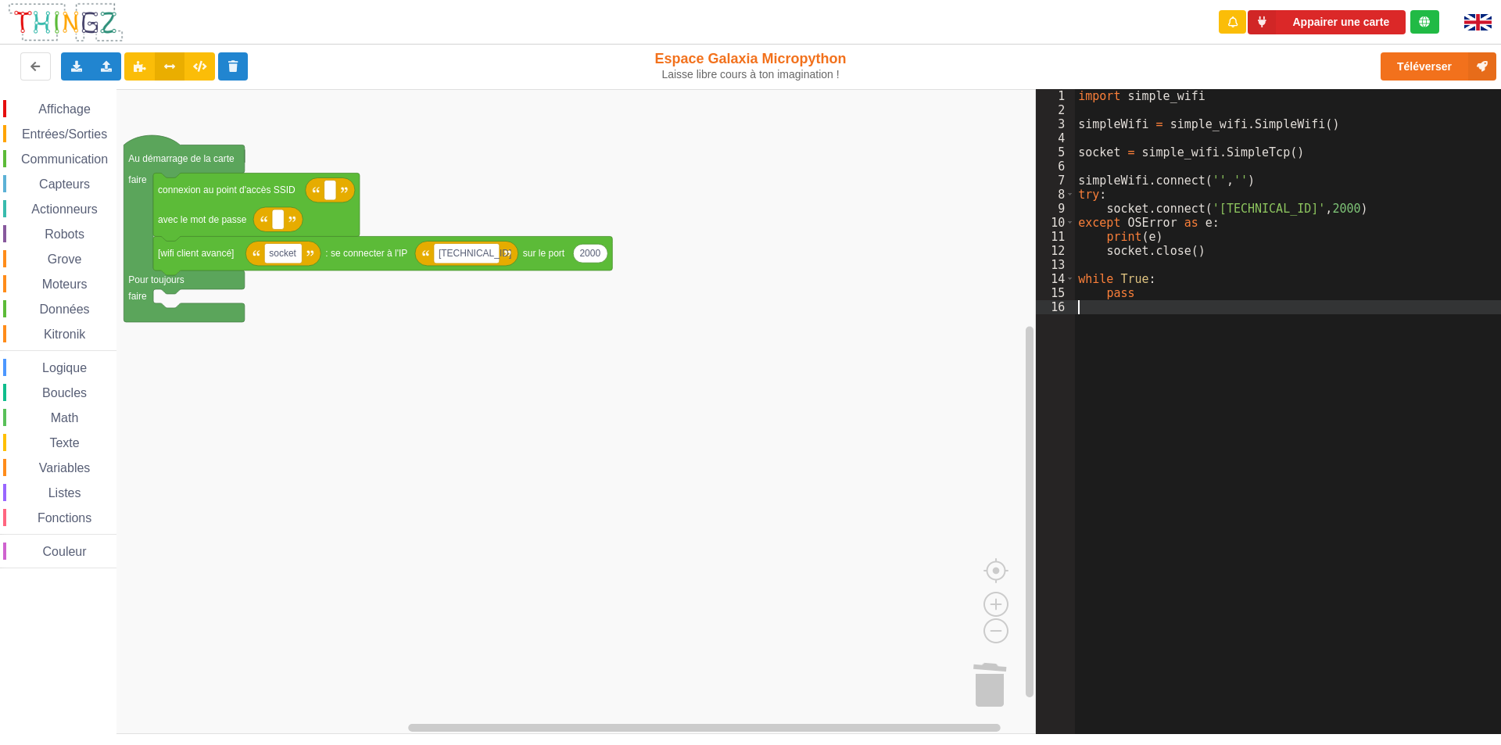
click at [1131, 307] on div "import simple_wifi simpleWifi = simple_wifi . SimpleWifi ( ) socket = simple_wi…" at bounding box center [1293, 425] width 437 height 673
click at [823, 357] on rect "Espace de travail de Blocky" at bounding box center [518, 411] width 1036 height 645
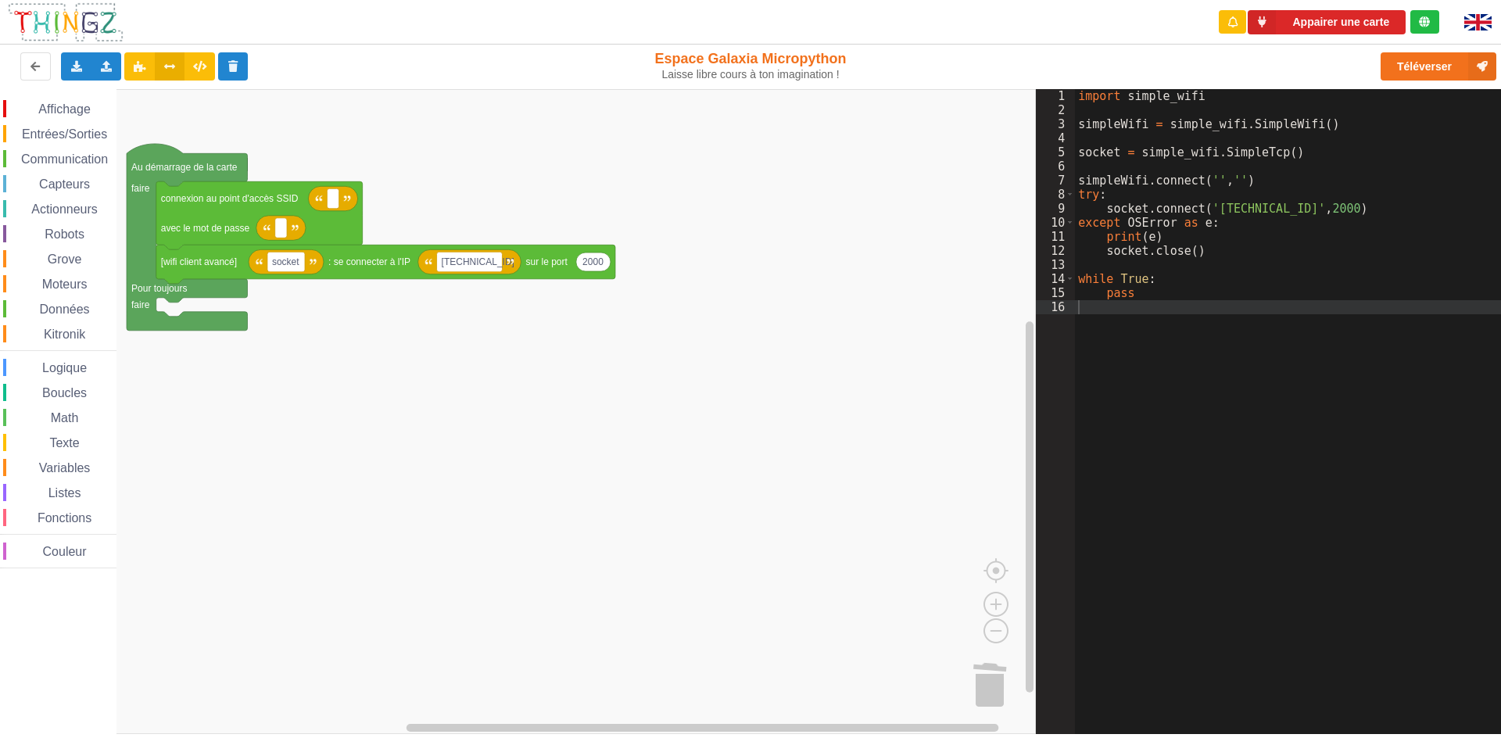
click at [406, 390] on rect "Espace de travail de Blocky" at bounding box center [518, 411] width 1036 height 645
click at [69, 137] on span "Entrées/Sorties" at bounding box center [65, 133] width 90 height 13
click at [783, 414] on rect "Espace de travail de Blocky" at bounding box center [518, 411] width 1036 height 645
click at [65, 365] on span "Logique" at bounding box center [64, 367] width 49 height 13
click at [187, 323] on div "Affichage Entrées/Sorties Communication Capteurs Actionneurs Robots Grove Moteu…" at bounding box center [518, 411] width 1036 height 645
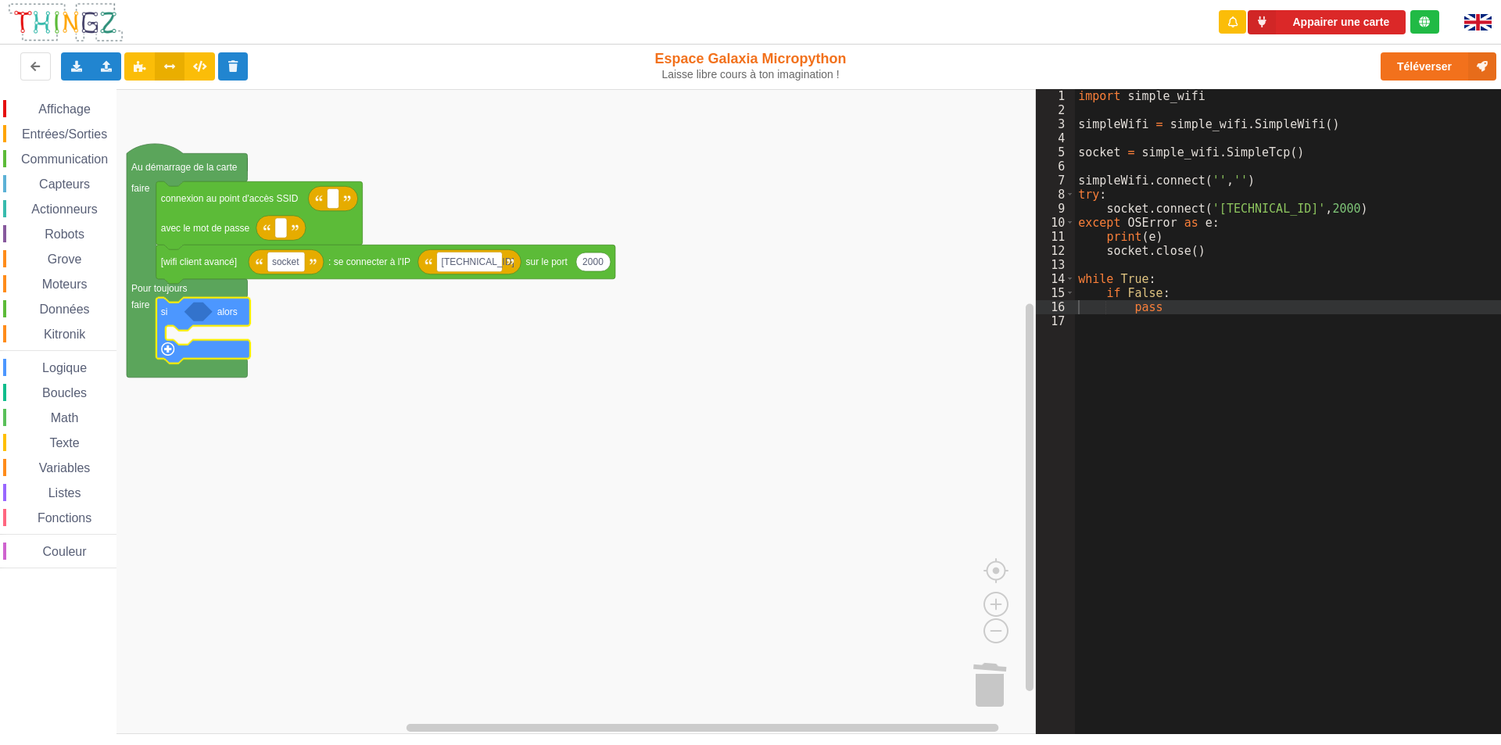
click at [55, 133] on span "Entrées/Sorties" at bounding box center [65, 133] width 90 height 13
click at [205, 317] on div "Affichage Entrées/Sorties Communication Capteurs Actionneurs Robots Grove Moteu…" at bounding box center [518, 411] width 1036 height 645
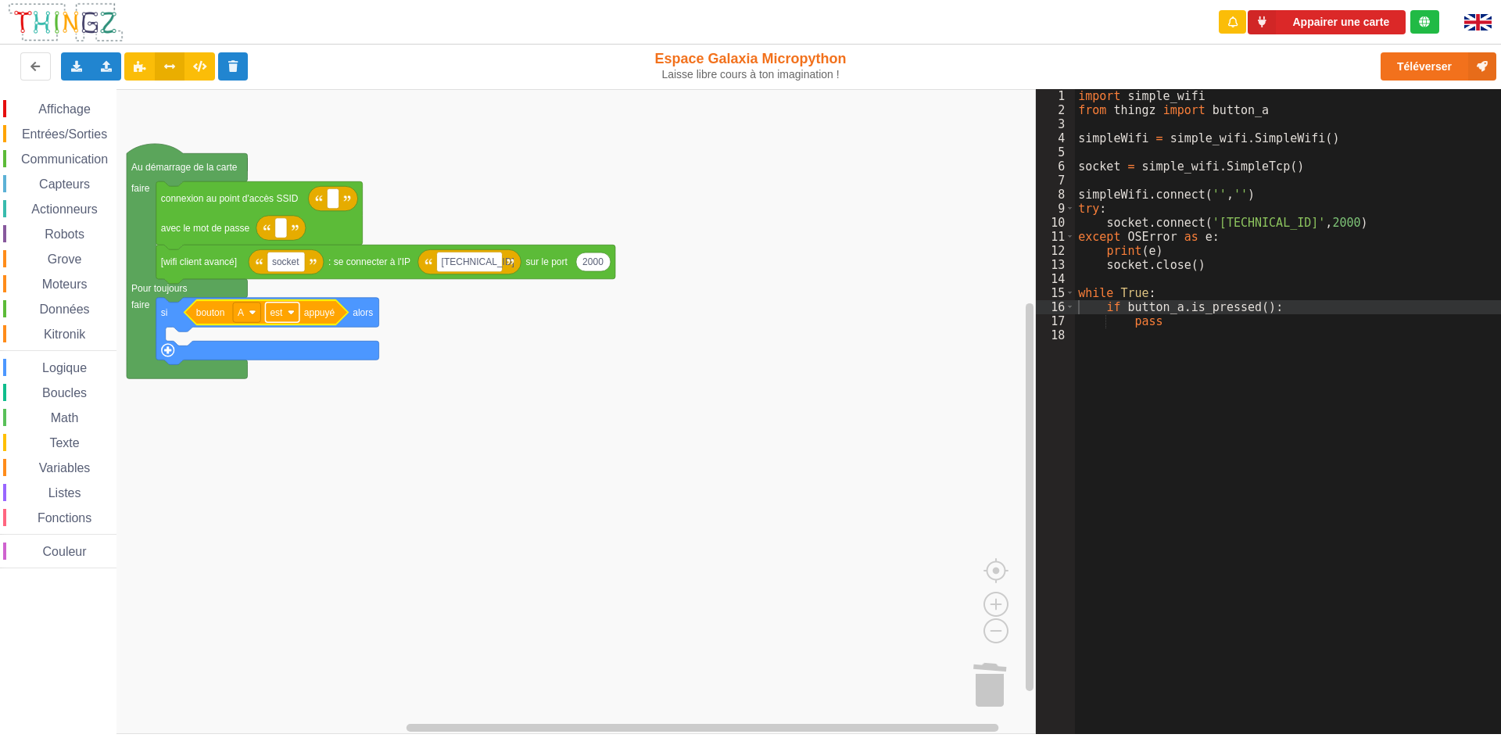
click at [291, 309] on image "Espace de travail de Blocky" at bounding box center [291, 312] width 7 height 7
click at [283, 364] on div "a été" at bounding box center [281, 370] width 71 height 21
click at [58, 153] on span "Communication" at bounding box center [64, 158] width 91 height 13
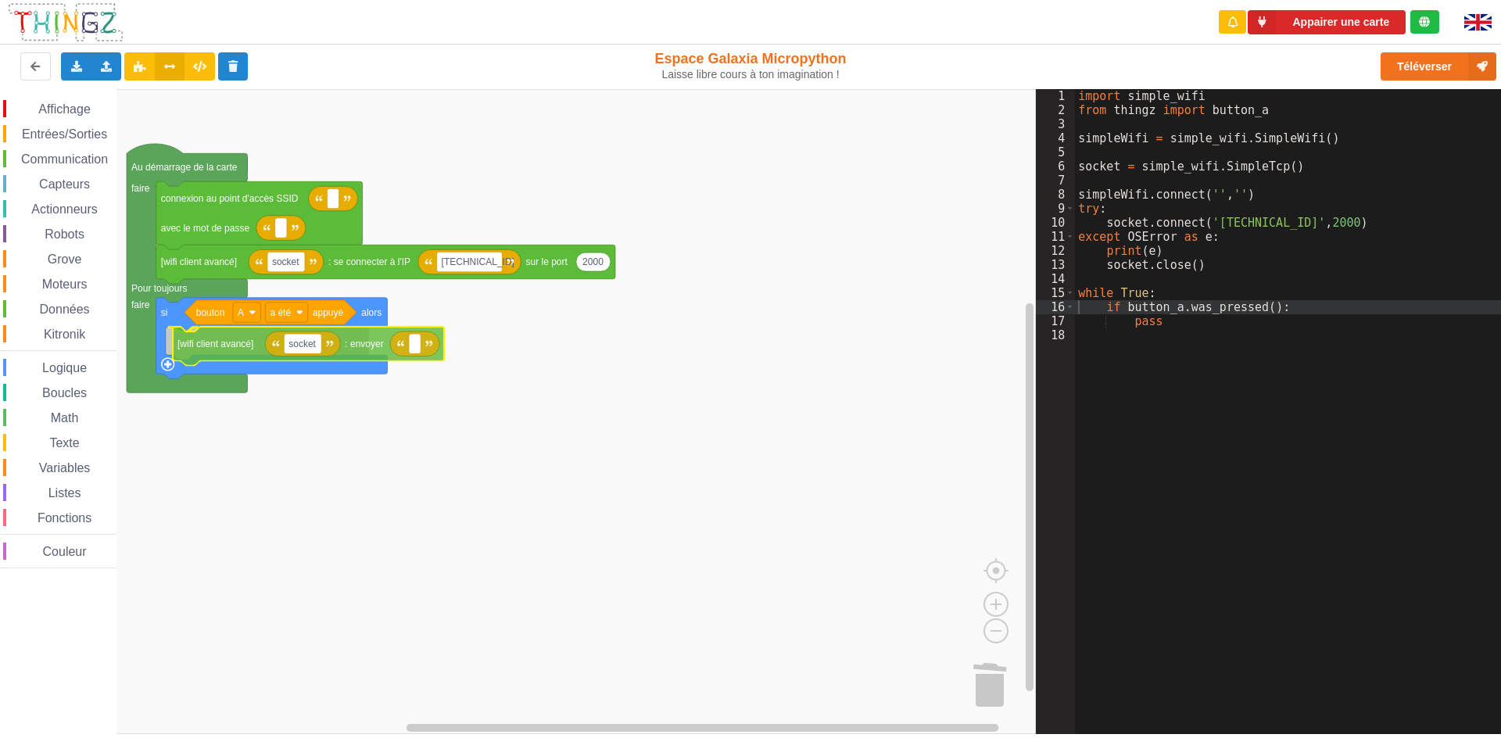
click at [371, 351] on div "Affichage Entrées/Sorties Communication Capteurs Actionneurs Robots Grove Moteu…" at bounding box center [518, 411] width 1036 height 645
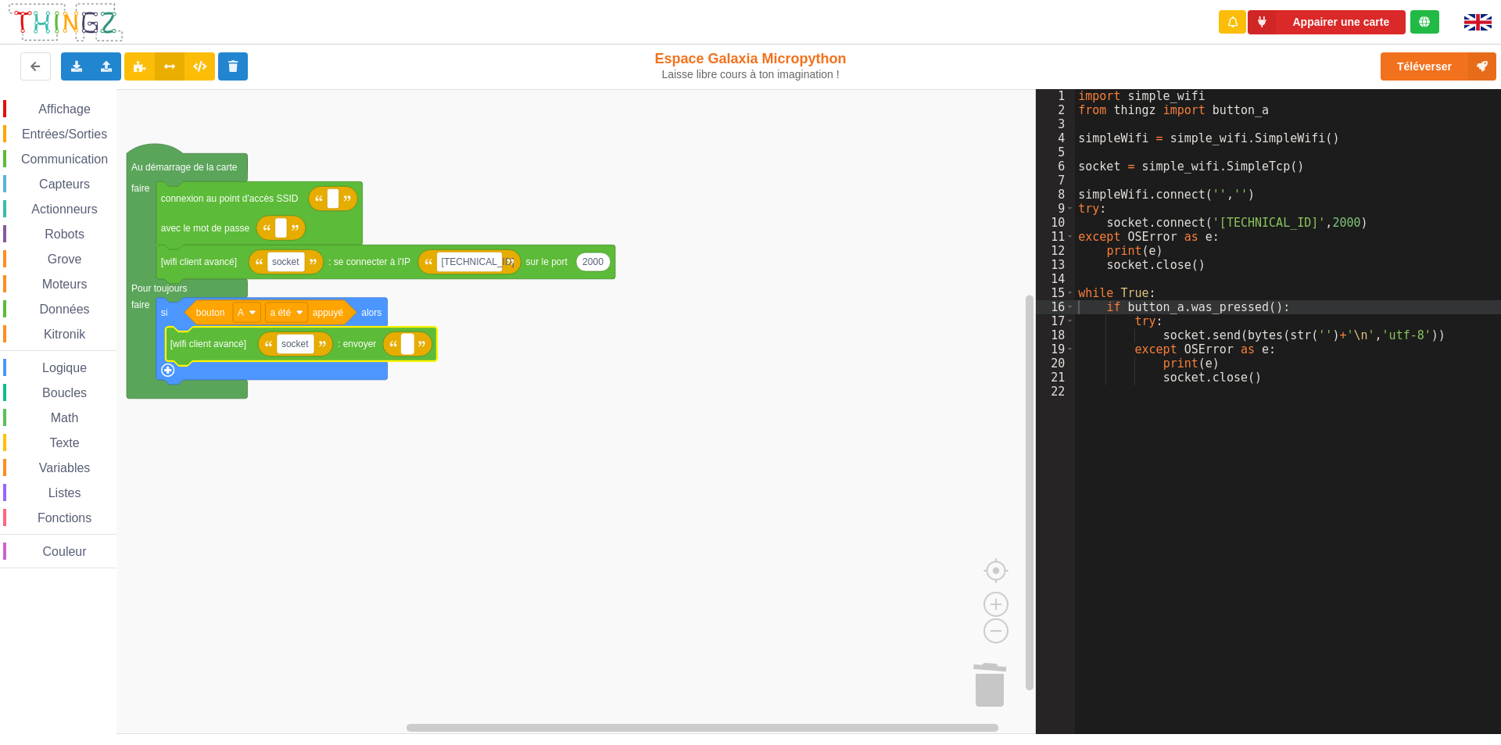
click at [409, 349] on rect "Espace de travail de Blocky" at bounding box center [408, 344] width 12 height 20
type input "ON"
click at [454, 384] on rect "Espace de travail de Blocky" at bounding box center [518, 411] width 1036 height 645
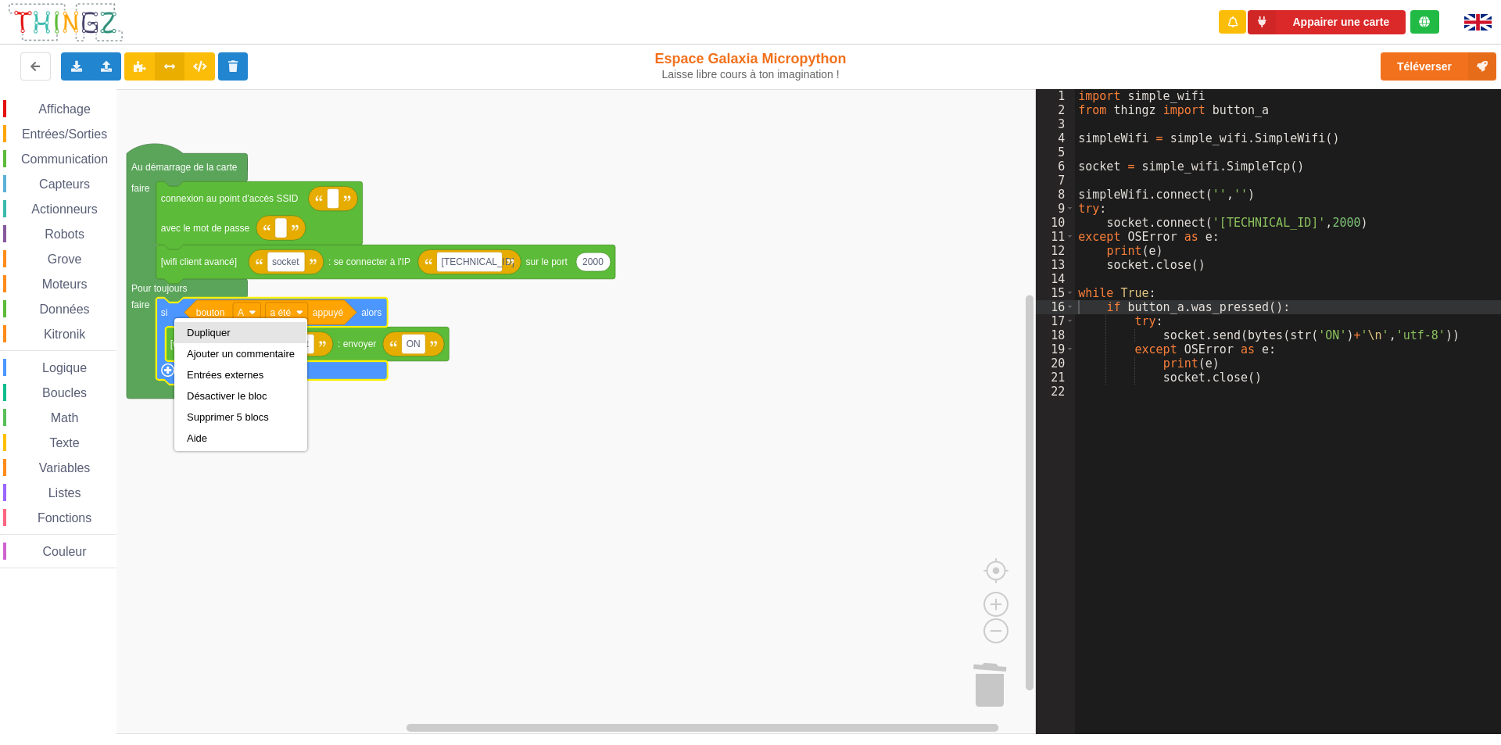
click at [210, 332] on div "Dupliquer" at bounding box center [241, 333] width 108 height 12
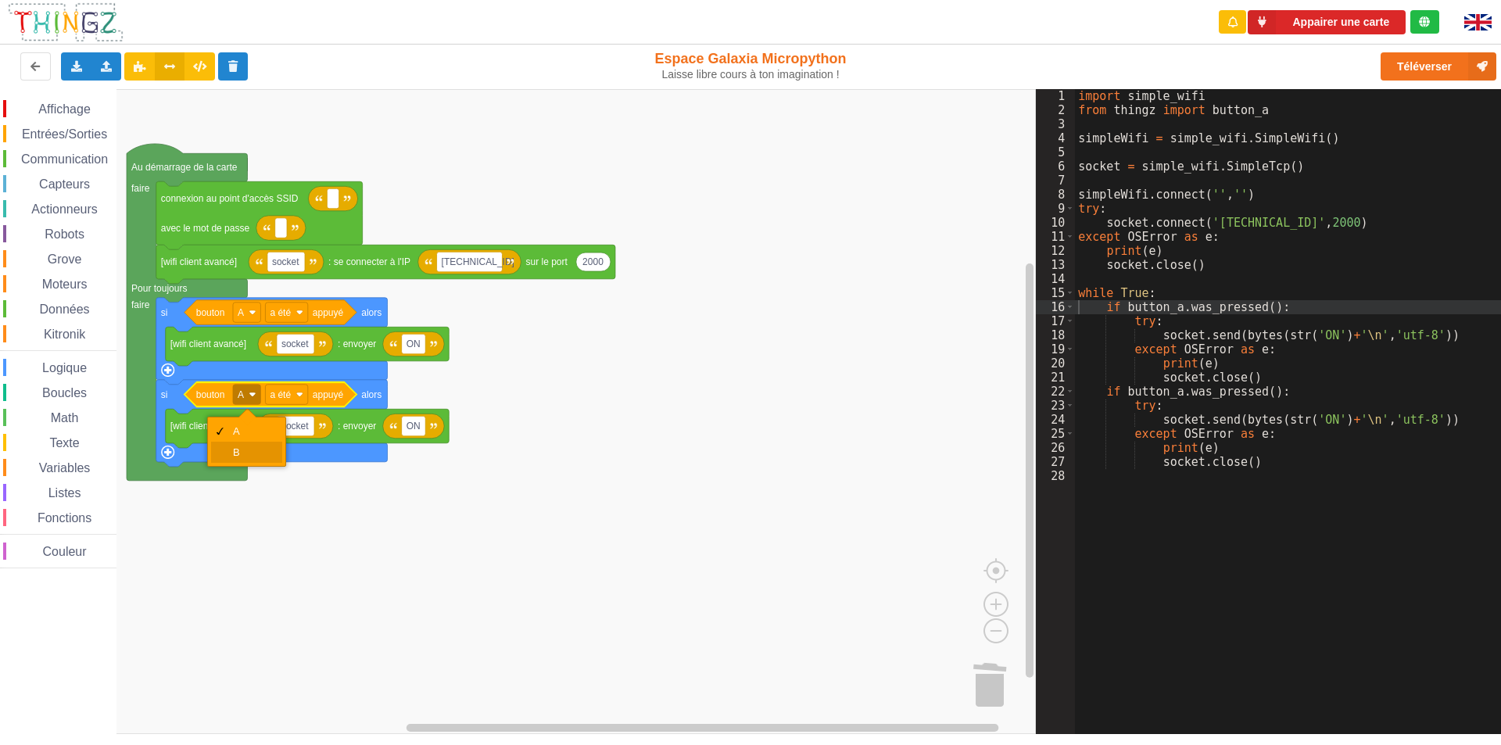
click at [236, 449] on div "B" at bounding box center [252, 452] width 38 height 12
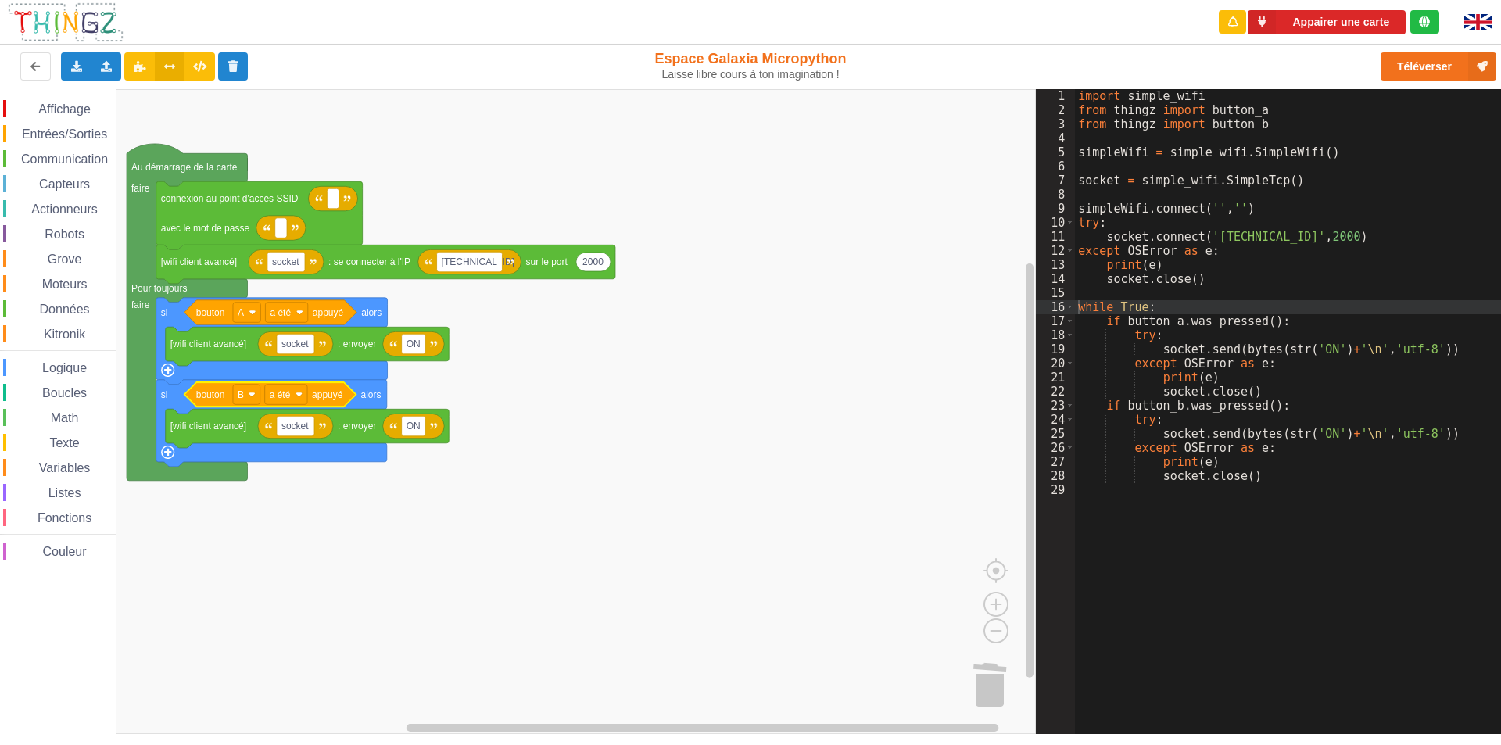
click at [642, 516] on rect "Espace de travail de Blocky" at bounding box center [518, 411] width 1036 height 645
click at [62, 109] on span "Affichage" at bounding box center [64, 108] width 56 height 13
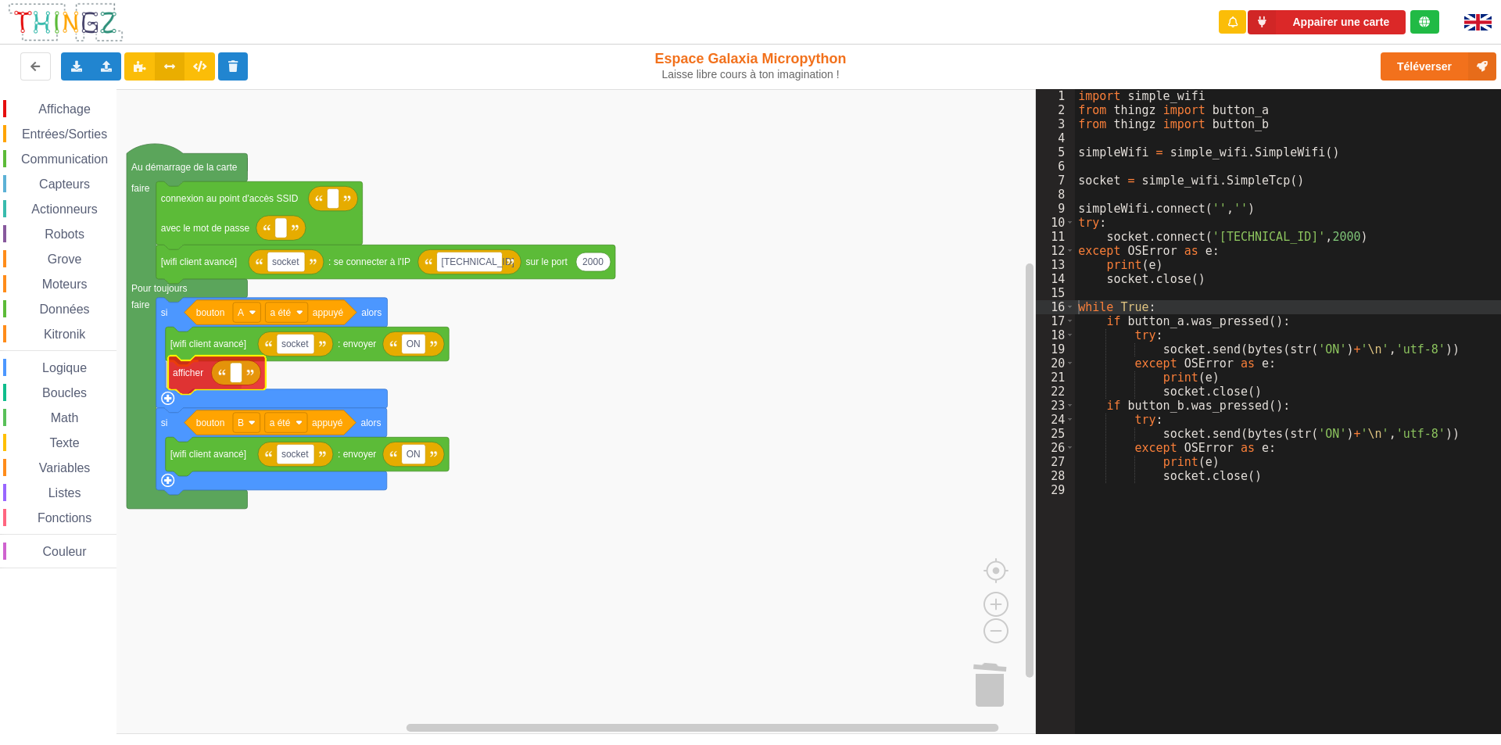
click at [184, 379] on div "Affichage Entrées/Sorties Communication Capteurs Actionneurs Robots Grove Moteu…" at bounding box center [518, 411] width 1036 height 645
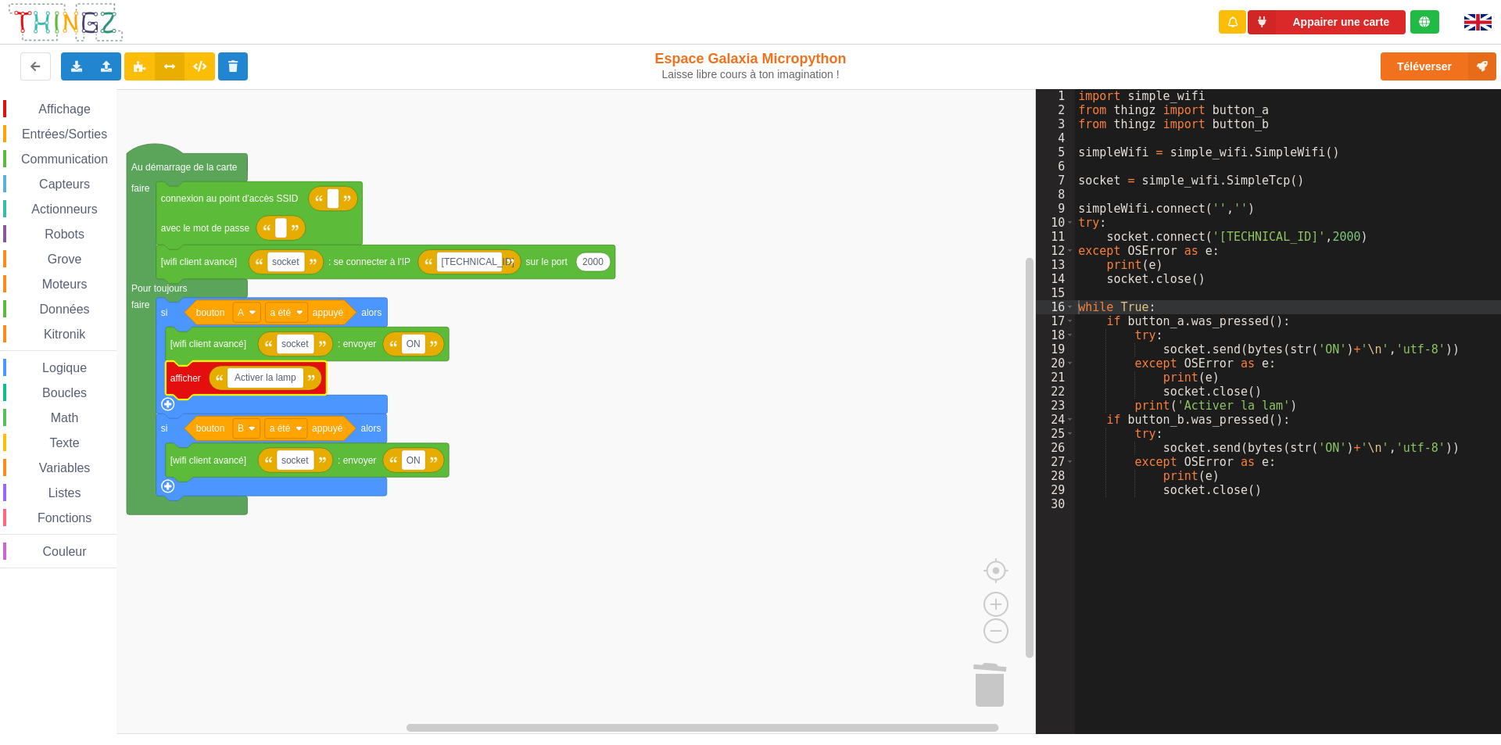
type input "Activer la lampe"
click at [597, 565] on rect "Espace de travail de Blocky" at bounding box center [518, 411] width 1036 height 645
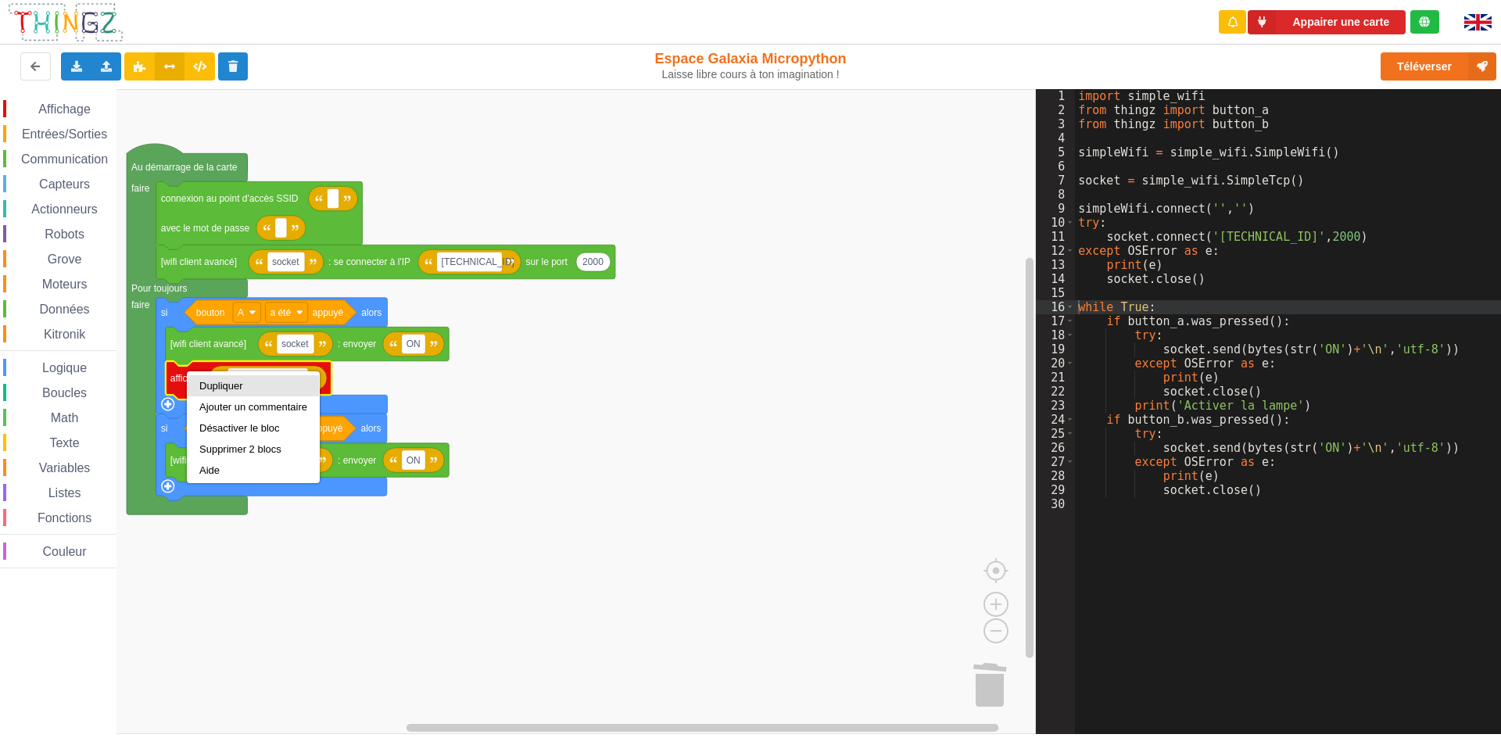
click at [220, 388] on div "Dupliquer" at bounding box center [253, 386] width 108 height 12
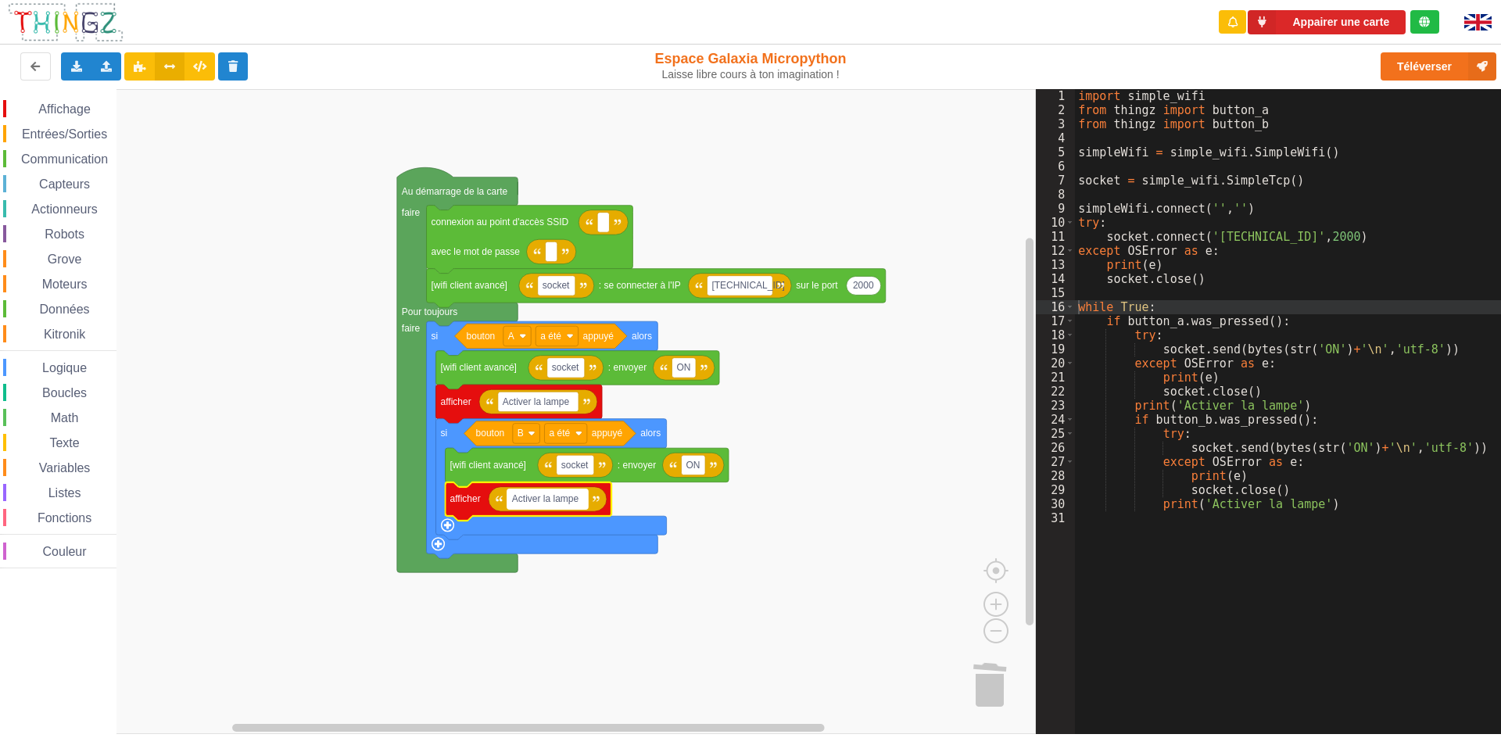
click at [528, 501] on text "Activer la lampe" at bounding box center [545, 498] width 67 height 11
click at [528, 501] on input "Activer la lampe" at bounding box center [547, 499] width 81 height 20
click at [545, 496] on input "Activer la lampe" at bounding box center [547, 499] width 81 height 20
type input "Eteindre"
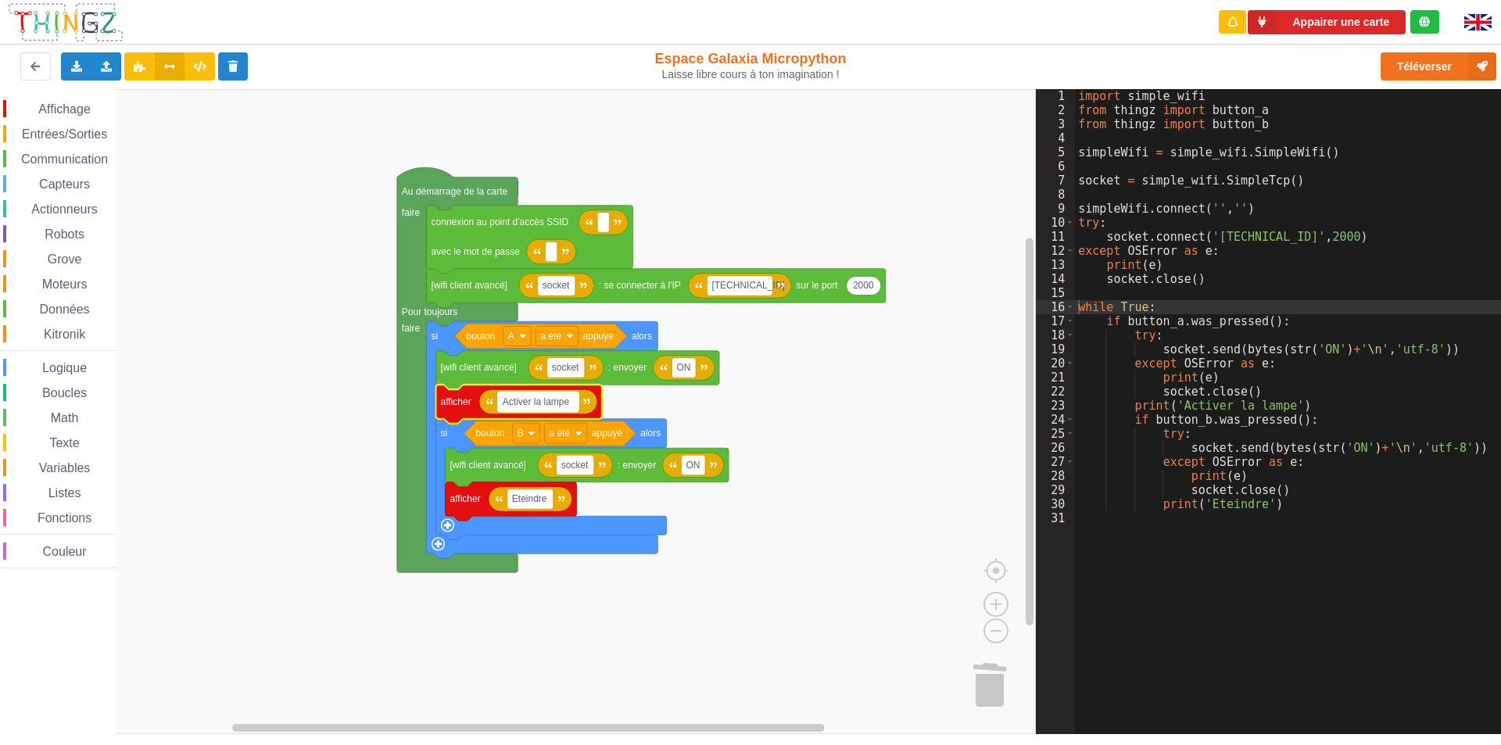
click at [540, 407] on text "Activer la lampe" at bounding box center [536, 401] width 67 height 11
click at [539, 396] on input "Activer la lampe" at bounding box center [538, 402] width 81 height 20
drag, startPoint x: 545, startPoint y: 398, endPoint x: 425, endPoint y: 387, distance: 120.1
click at [425, 387] on body "Appairer une carte Exporter l'assemblage de blocs Exporter l'assemblage de bloc…" at bounding box center [750, 372] width 1501 height 745
click at [532, 403] on input "Lampe" at bounding box center [517, 402] width 39 height 20
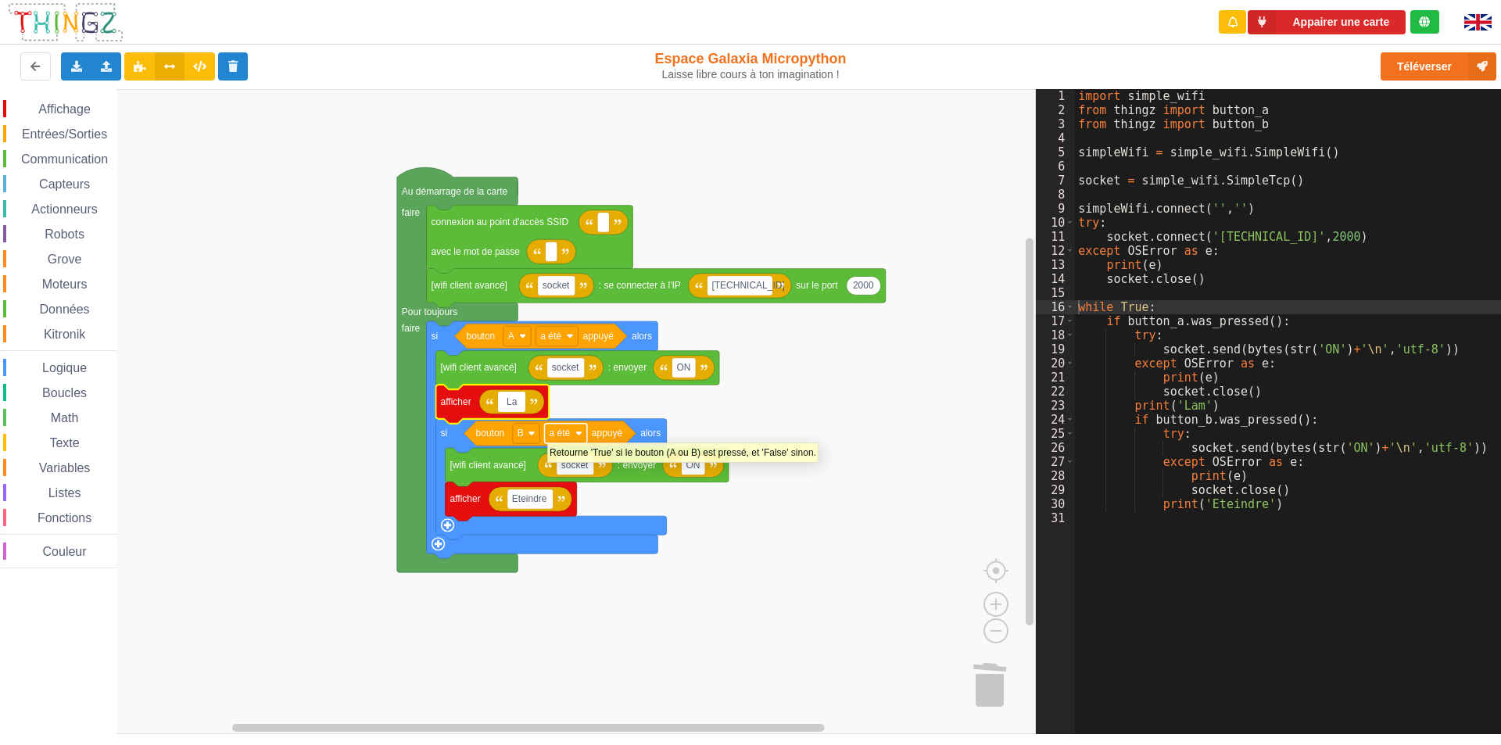
type input "L"
type input "Allumer la lampe"
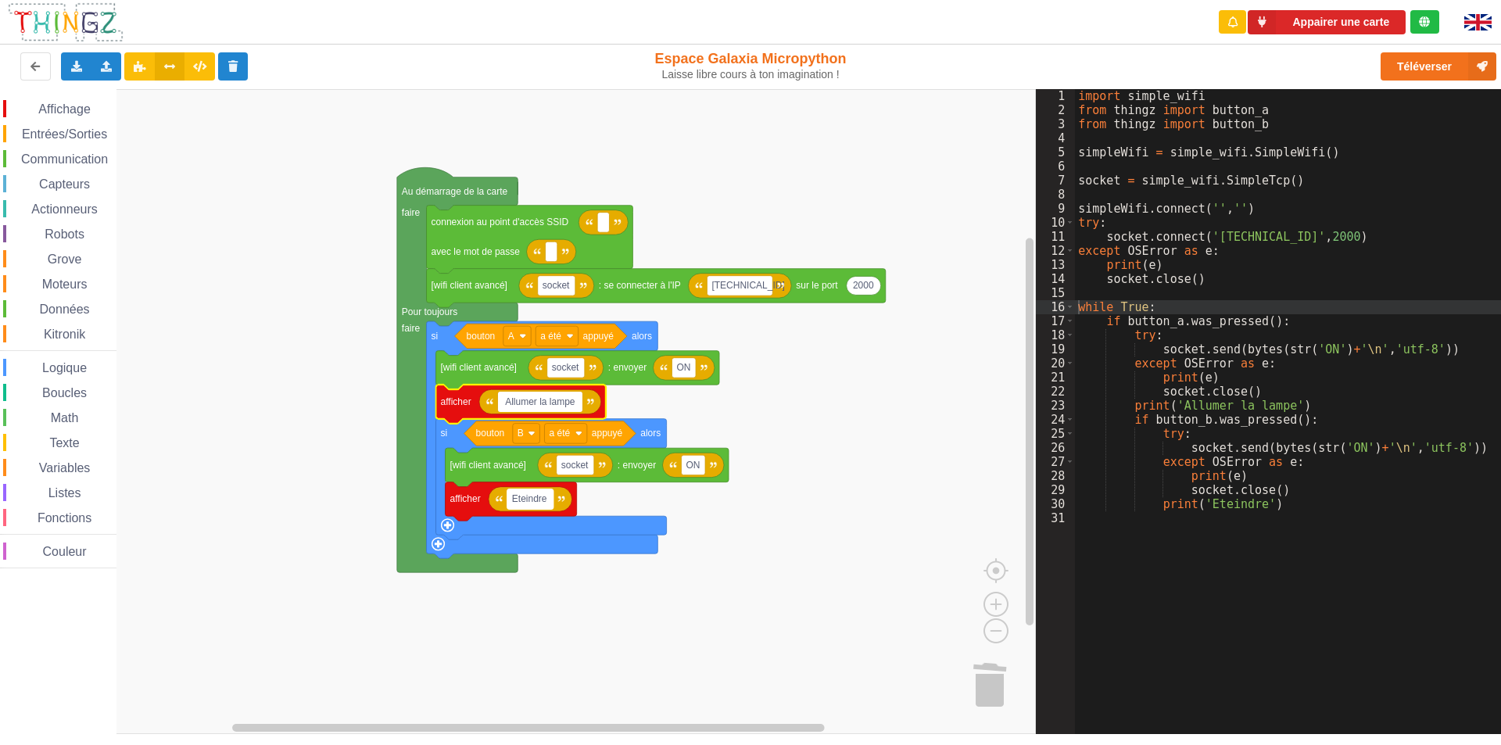
click at [538, 504] on text "Eteindre" at bounding box center [529, 498] width 35 height 11
click at [548, 500] on input "Eteindre" at bounding box center [530, 499] width 46 height 20
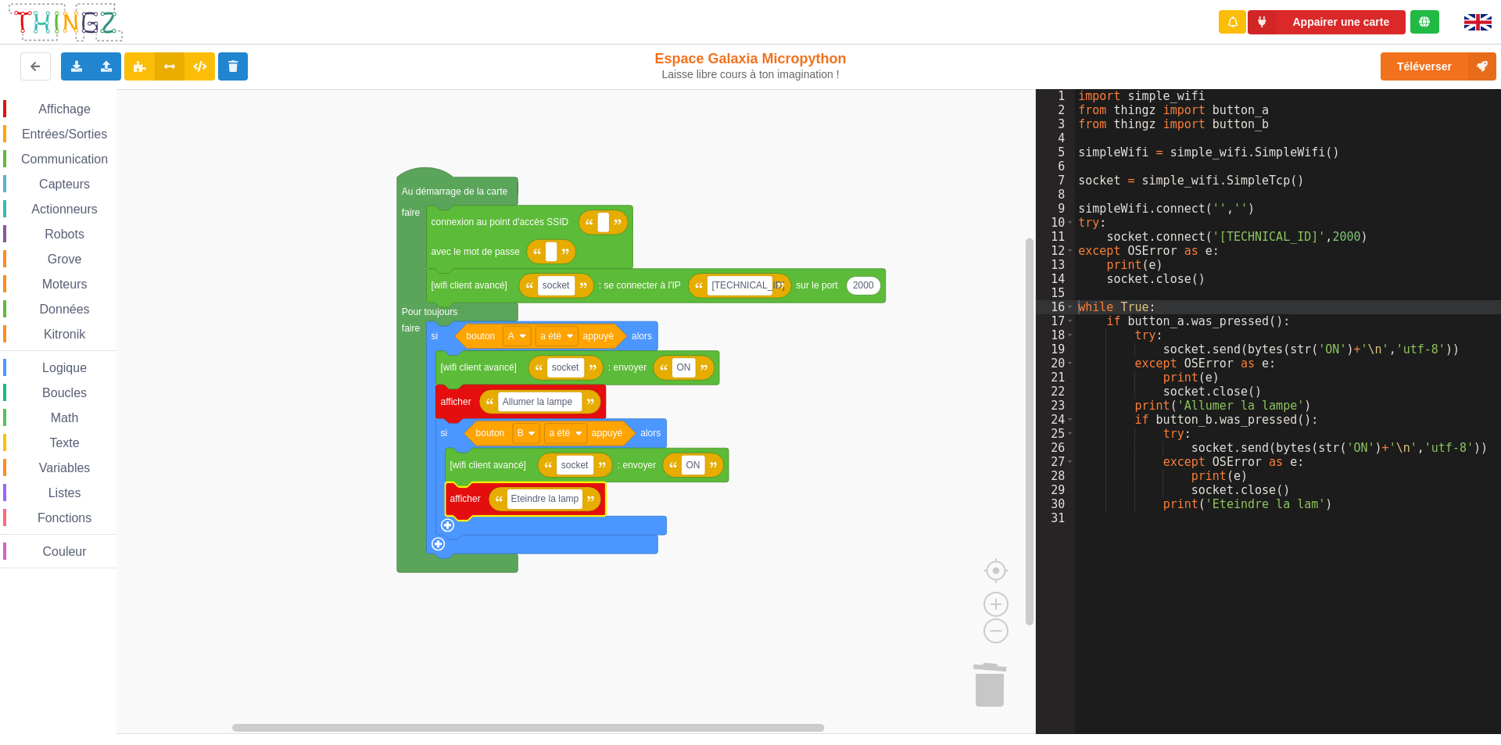
type input "Eteindre la lampe"
click at [790, 559] on rect "Espace de travail de Blocky" at bounding box center [518, 411] width 1036 height 645
click at [696, 465] on text "ON" at bounding box center [693, 465] width 14 height 11
type input "OFF"
click at [711, 506] on rect "Espace de travail de Blocky" at bounding box center [518, 411] width 1036 height 645
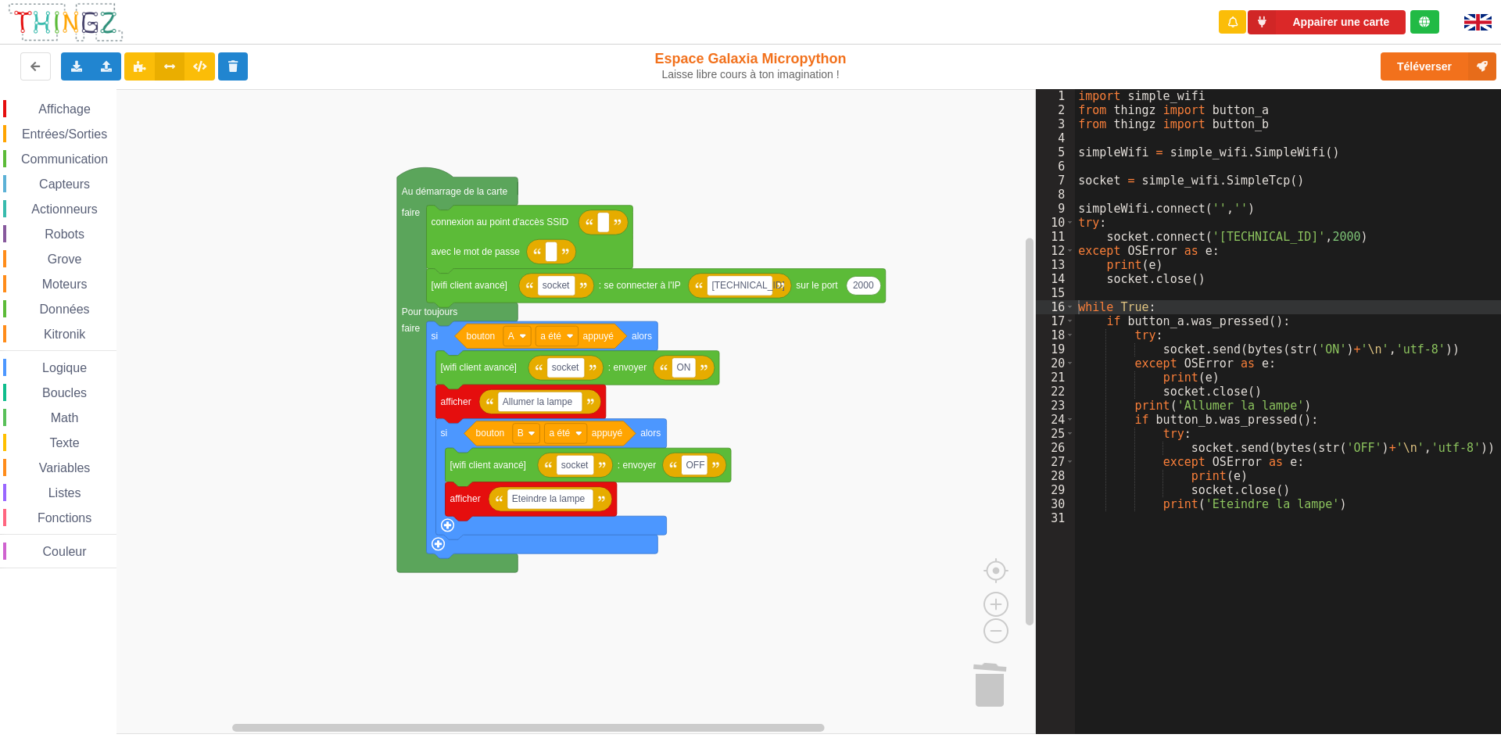
click at [753, 576] on rect "Espace de travail de Blocky" at bounding box center [518, 411] width 1036 height 645
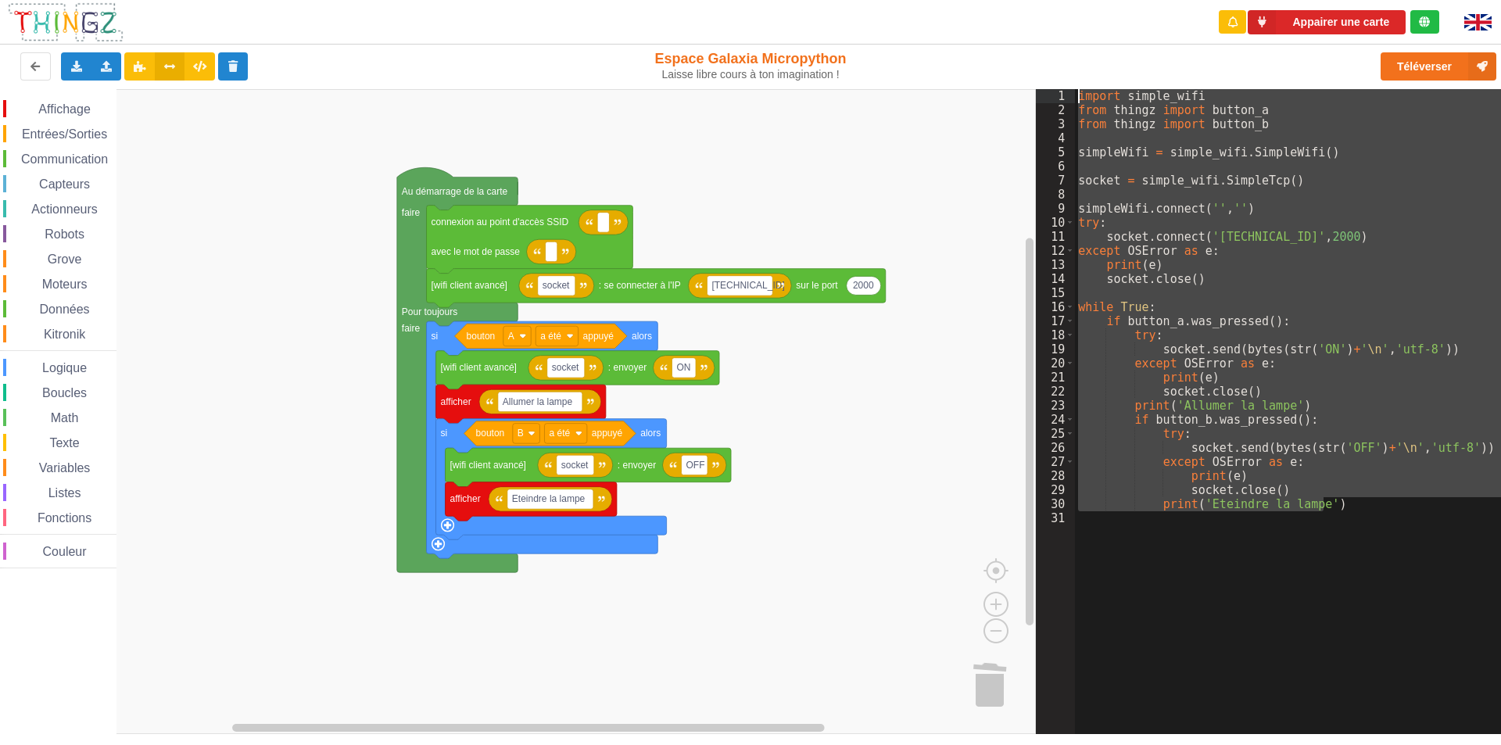
drag, startPoint x: 1331, startPoint y: 507, endPoint x: 1010, endPoint y: 91, distance: 525.8
click at [1010, 91] on div "Affichage Entrées/Sorties Communication Capteurs Actionneurs Robots Grove Moteu…" at bounding box center [750, 411] width 1523 height 645
click at [197, 231] on rect "Espace de travail de Blocky" at bounding box center [518, 411] width 1036 height 645
click at [242, 461] on rect "Espace de travail de Blocky" at bounding box center [518, 411] width 1036 height 645
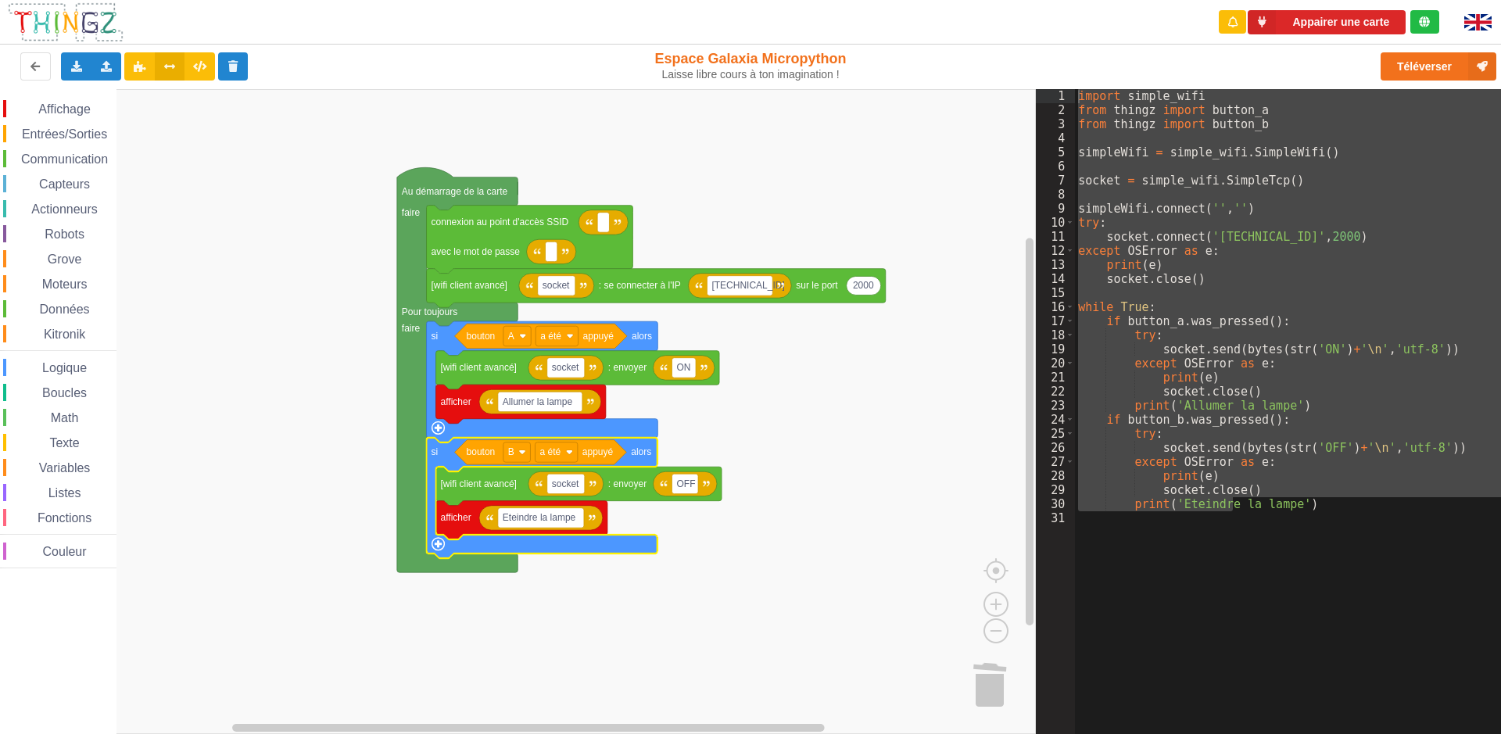
click at [664, 559] on rect "Espace de travail de Blocky" at bounding box center [518, 411] width 1036 height 645
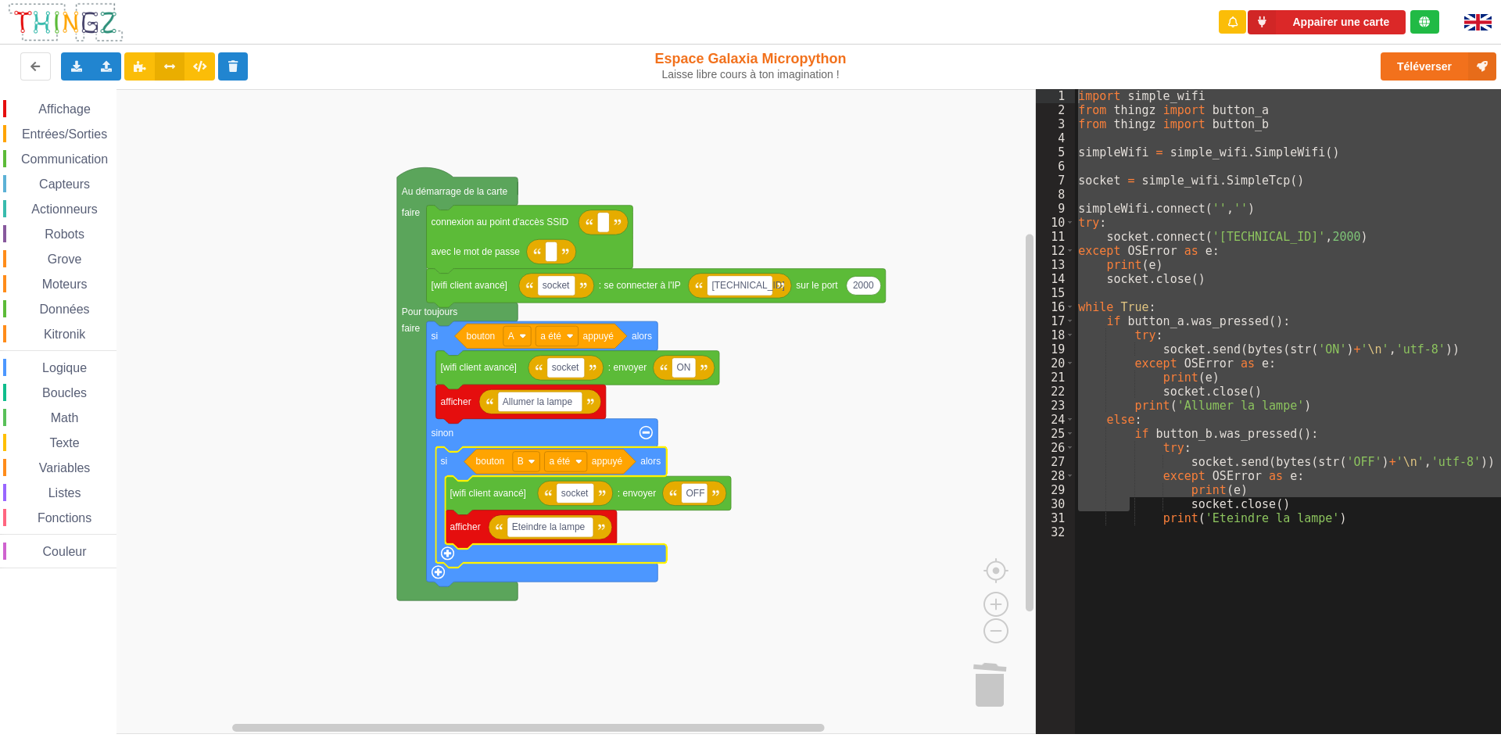
click at [744, 604] on rect "Espace de travail de Blocky" at bounding box center [518, 411] width 1036 height 645
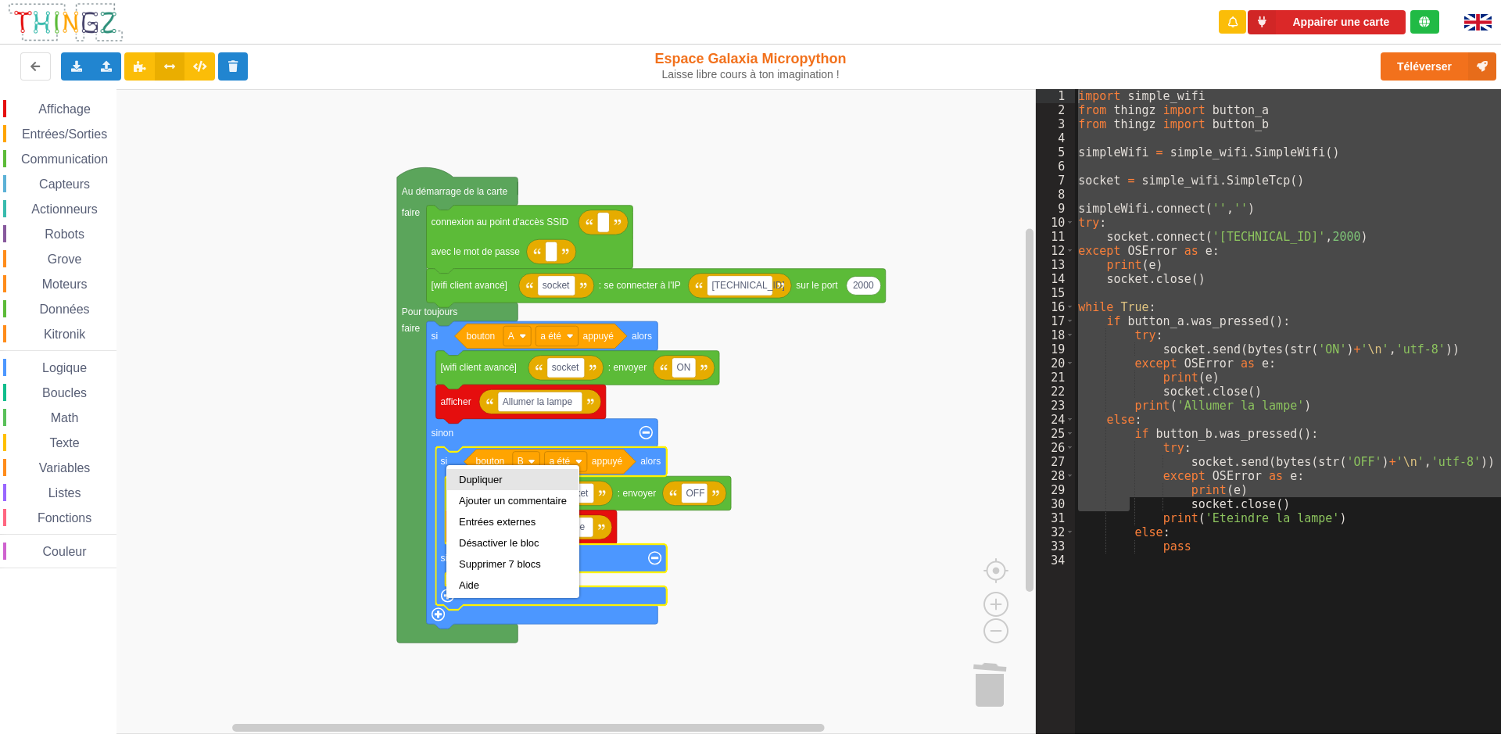
click at [472, 480] on div "Dupliquer" at bounding box center [513, 480] width 108 height 12
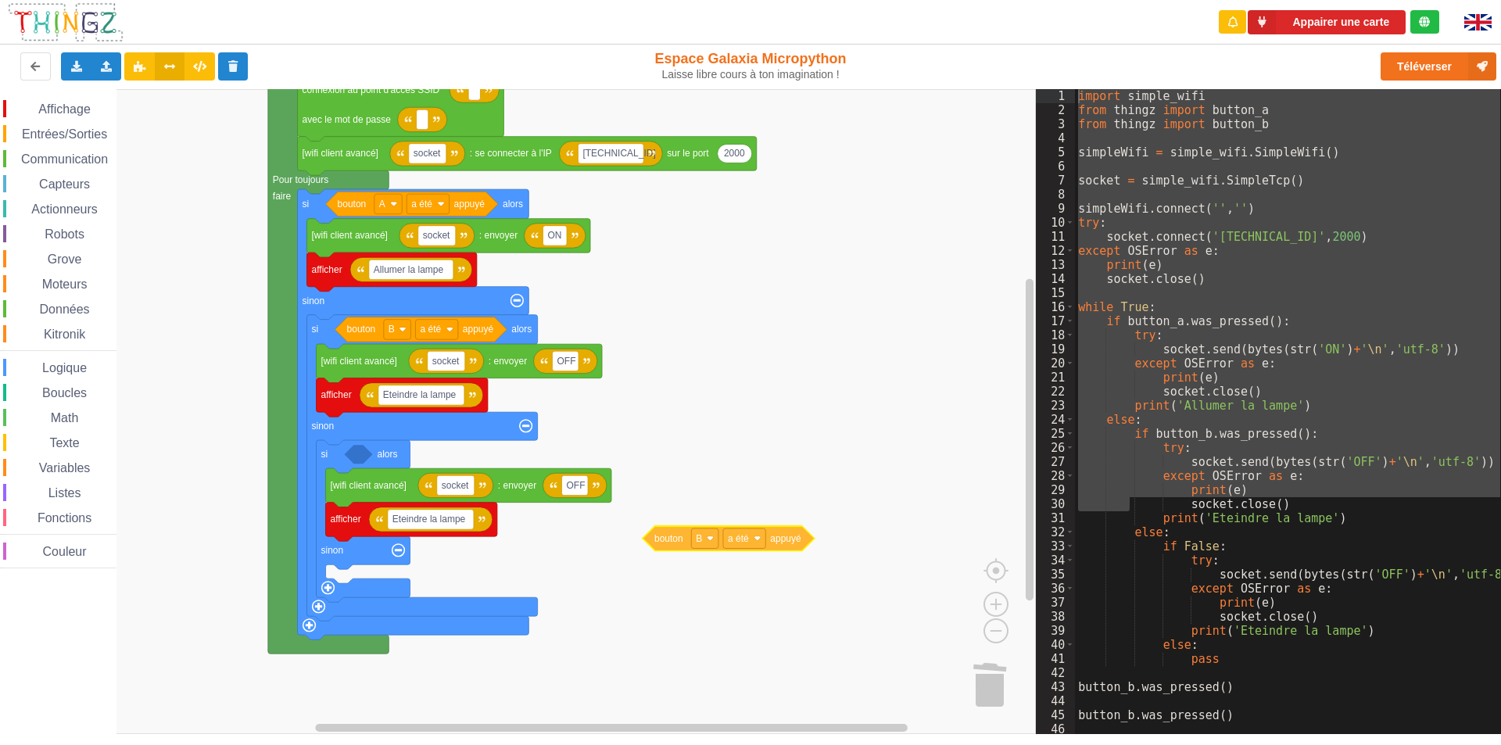
scroll to position [0, 0]
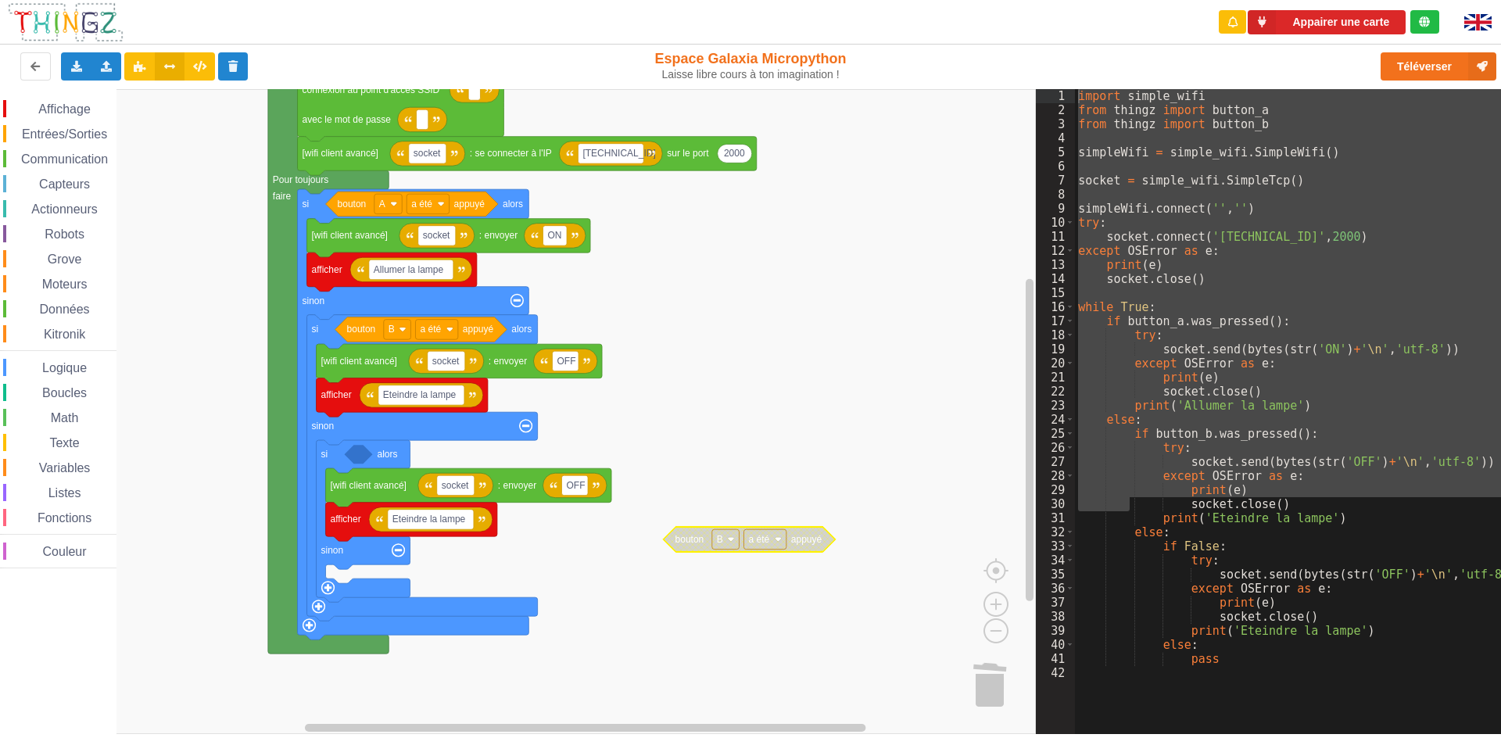
click at [43, 138] on span "Entrées/Sorties" at bounding box center [65, 133] width 90 height 13
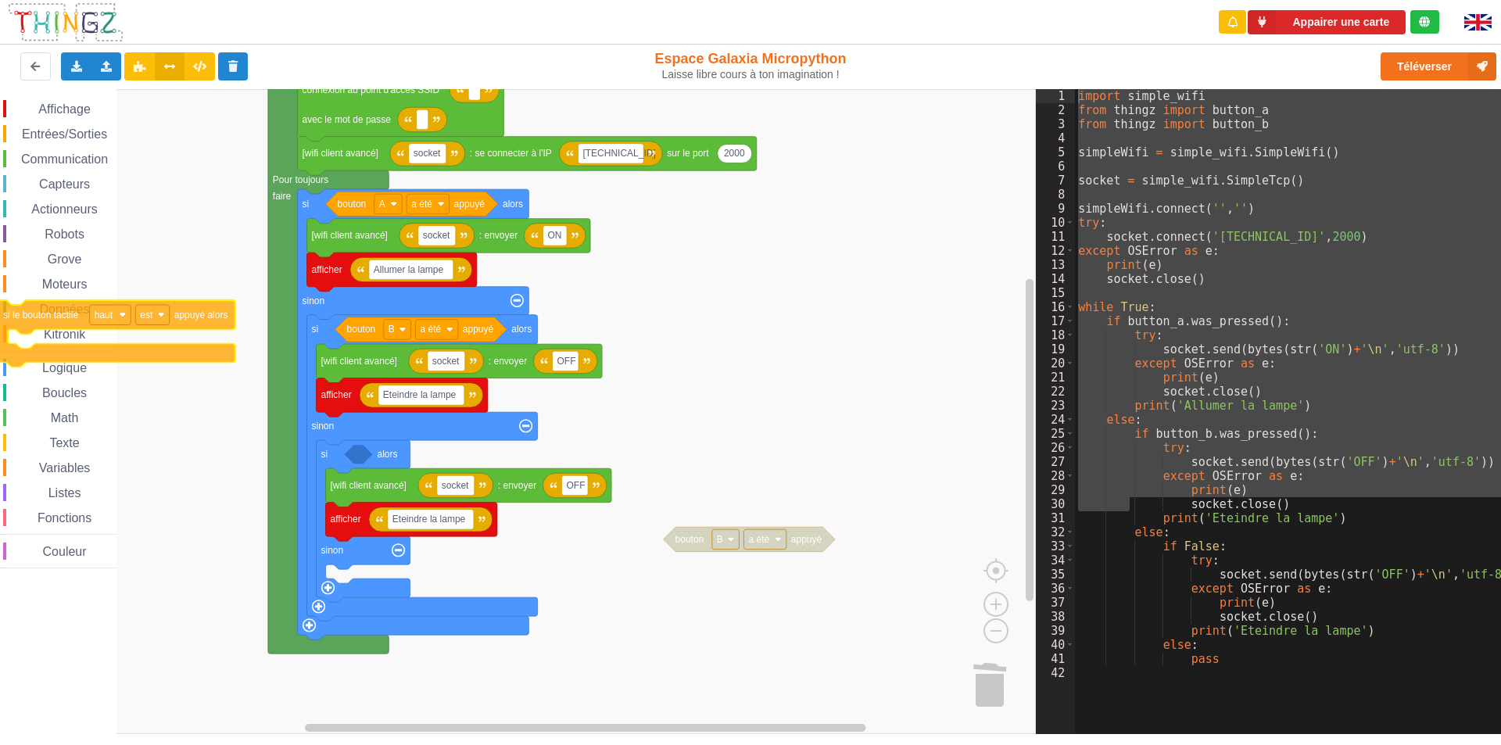
click at [47, 316] on div "Affichage Entrées/Sorties Communication Capteurs Actionneurs Robots Grove Moteu…" at bounding box center [518, 411] width 1036 height 645
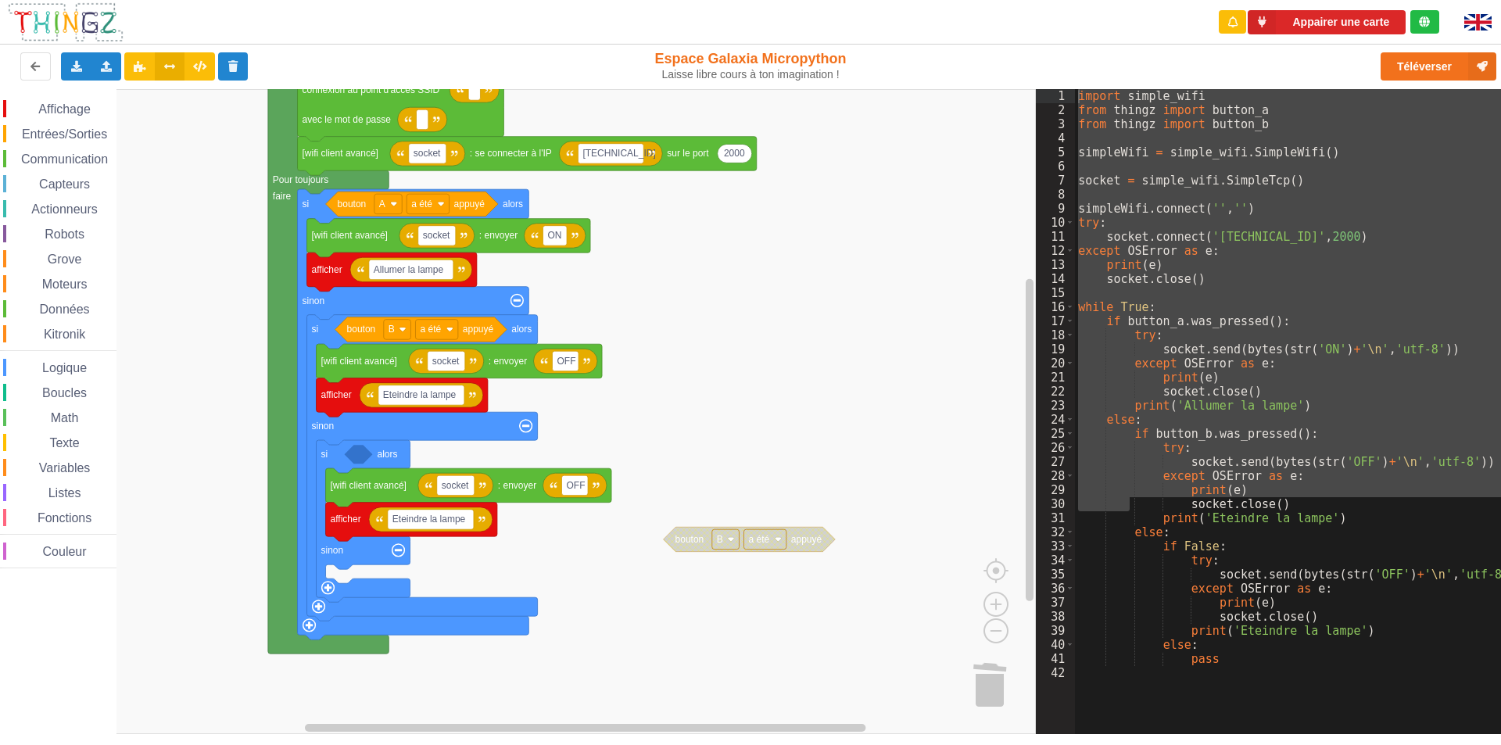
click at [57, 130] on span "Entrées/Sorties" at bounding box center [65, 133] width 90 height 13
click at [398, 461] on div "Affichage Entrées/Sorties Communication Capteurs Actionneurs Robots Grove Moteu…" at bounding box center [518, 411] width 1036 height 645
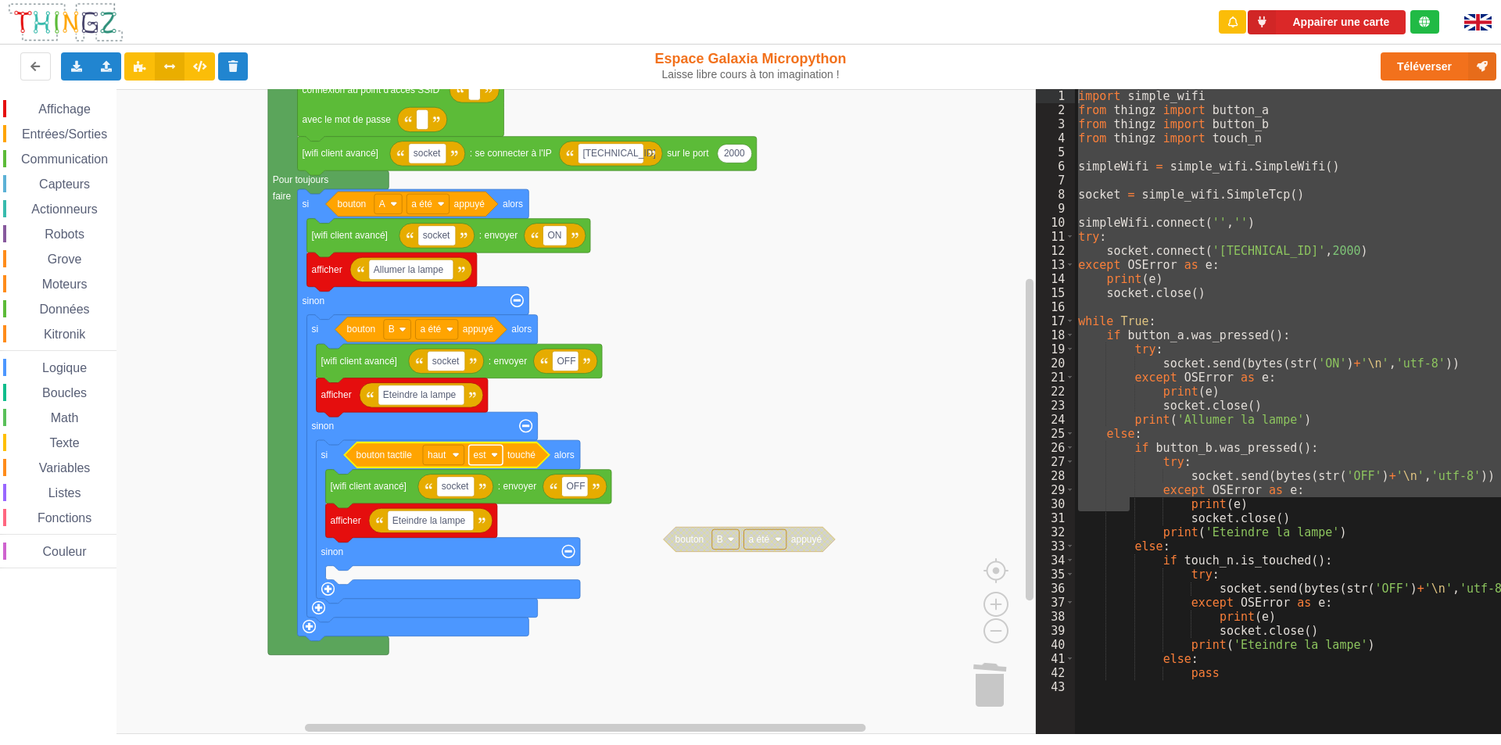
click at [496, 454] on image "Espace de travail de Blocky" at bounding box center [494, 454] width 7 height 7
click at [491, 516] on div "a été" at bounding box center [490, 513] width 38 height 12
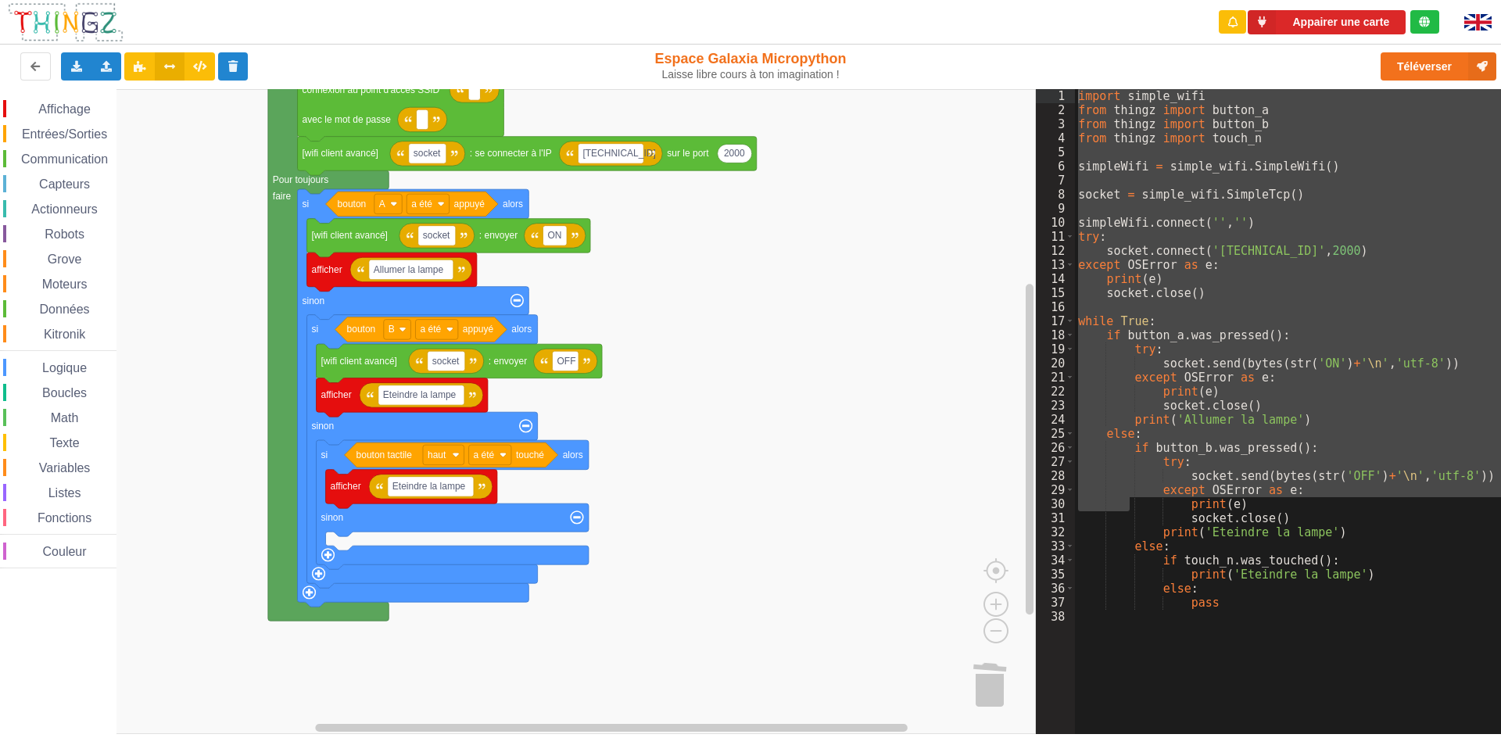
click at [66, 159] on span "Communication" at bounding box center [64, 158] width 91 height 13
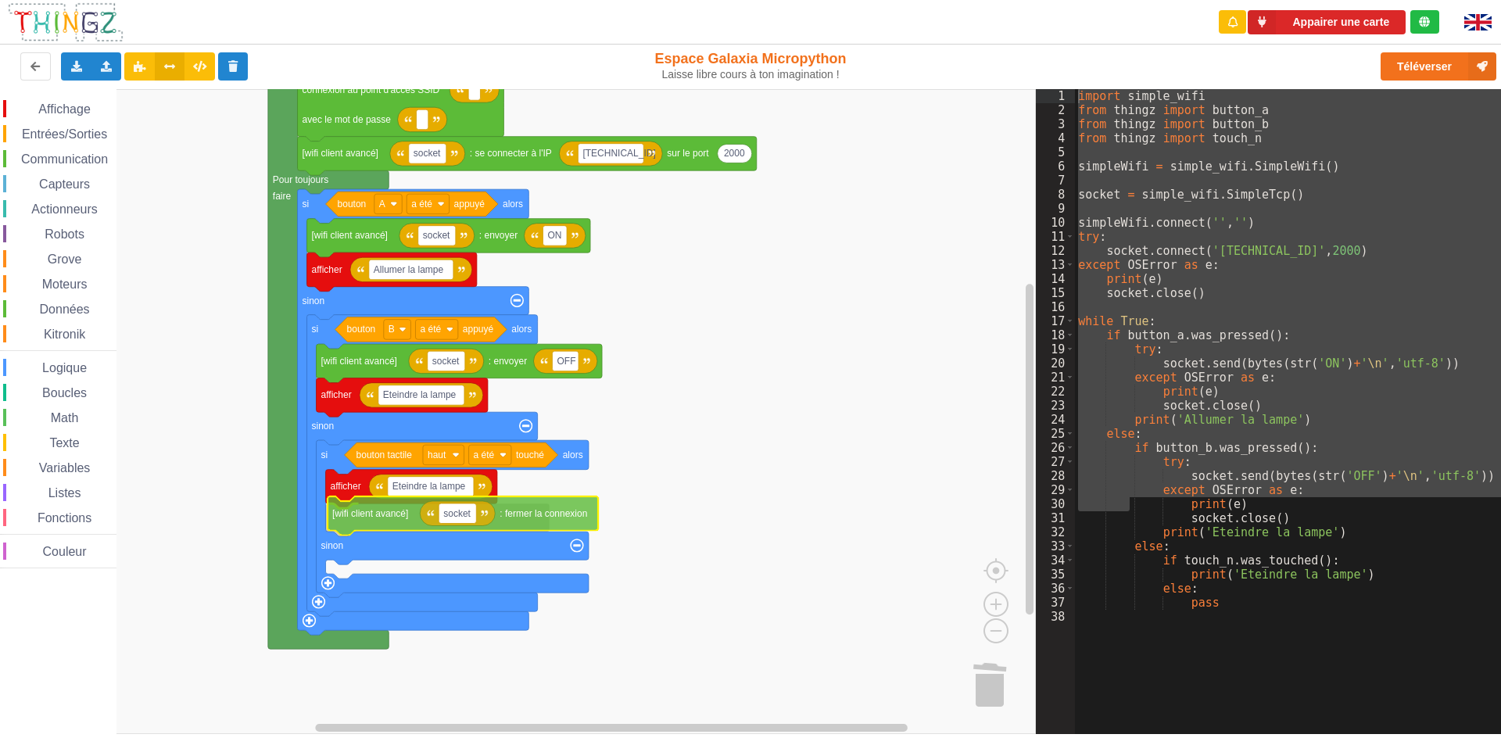
click at [389, 516] on div "Affichage Entrées/Sorties Communication Capteurs Actionneurs Robots Grove Moteu…" at bounding box center [518, 411] width 1036 height 645
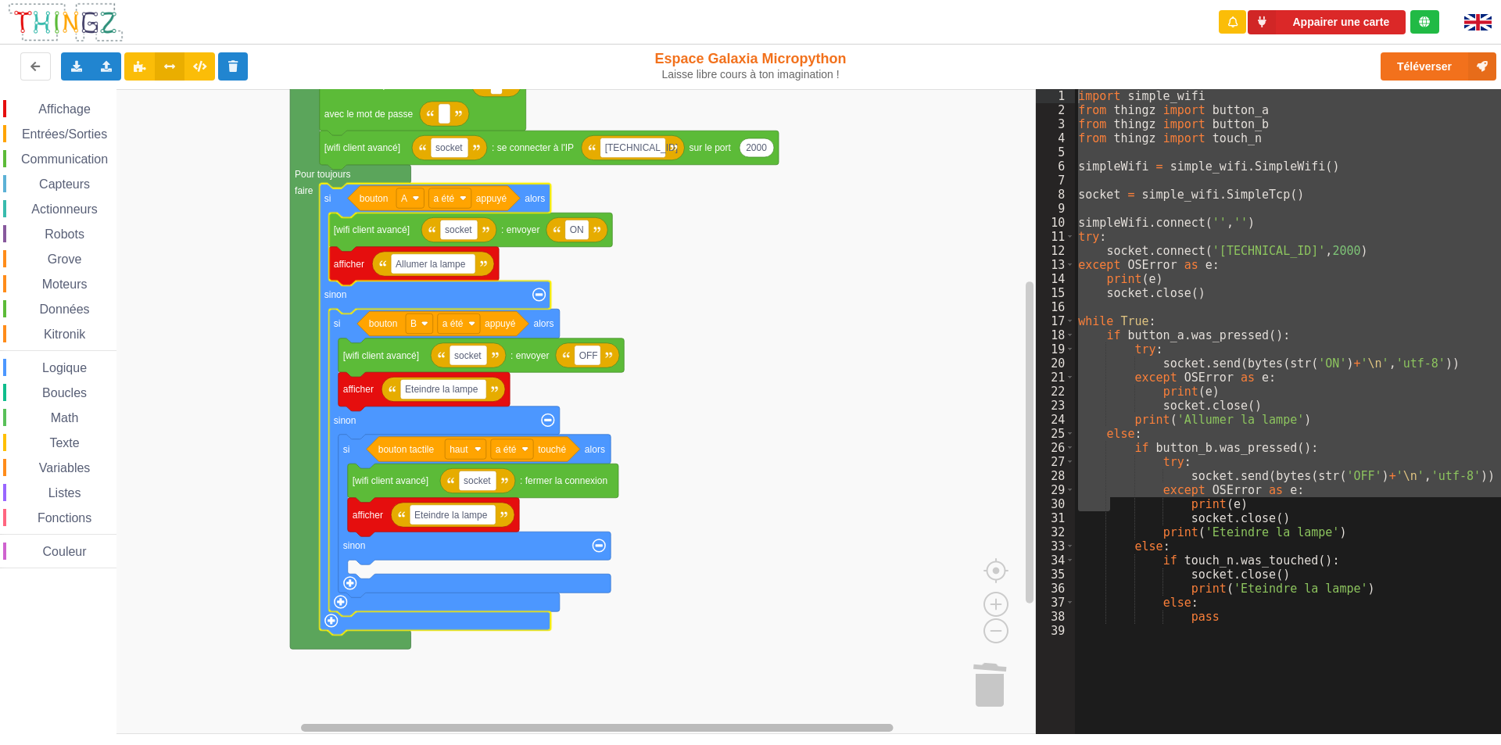
click at [469, 651] on div "Affichage Entrées/Sorties Communication Capteurs Actionneurs Robots Grove Moteu…" at bounding box center [518, 411] width 1036 height 645
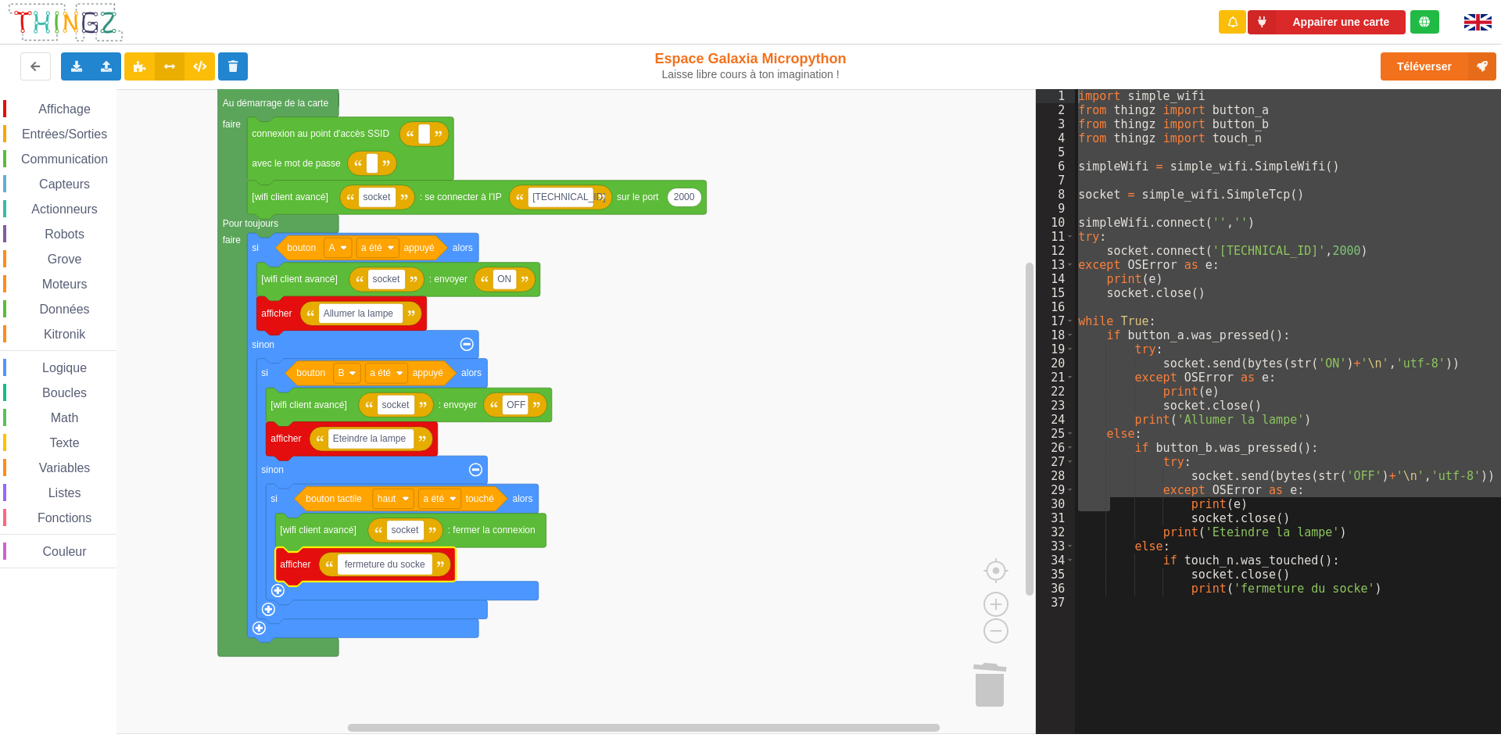
type input "fermeture du socket"
click at [699, 595] on rect "Espace de travail de Blocky" at bounding box center [518, 411] width 1036 height 645
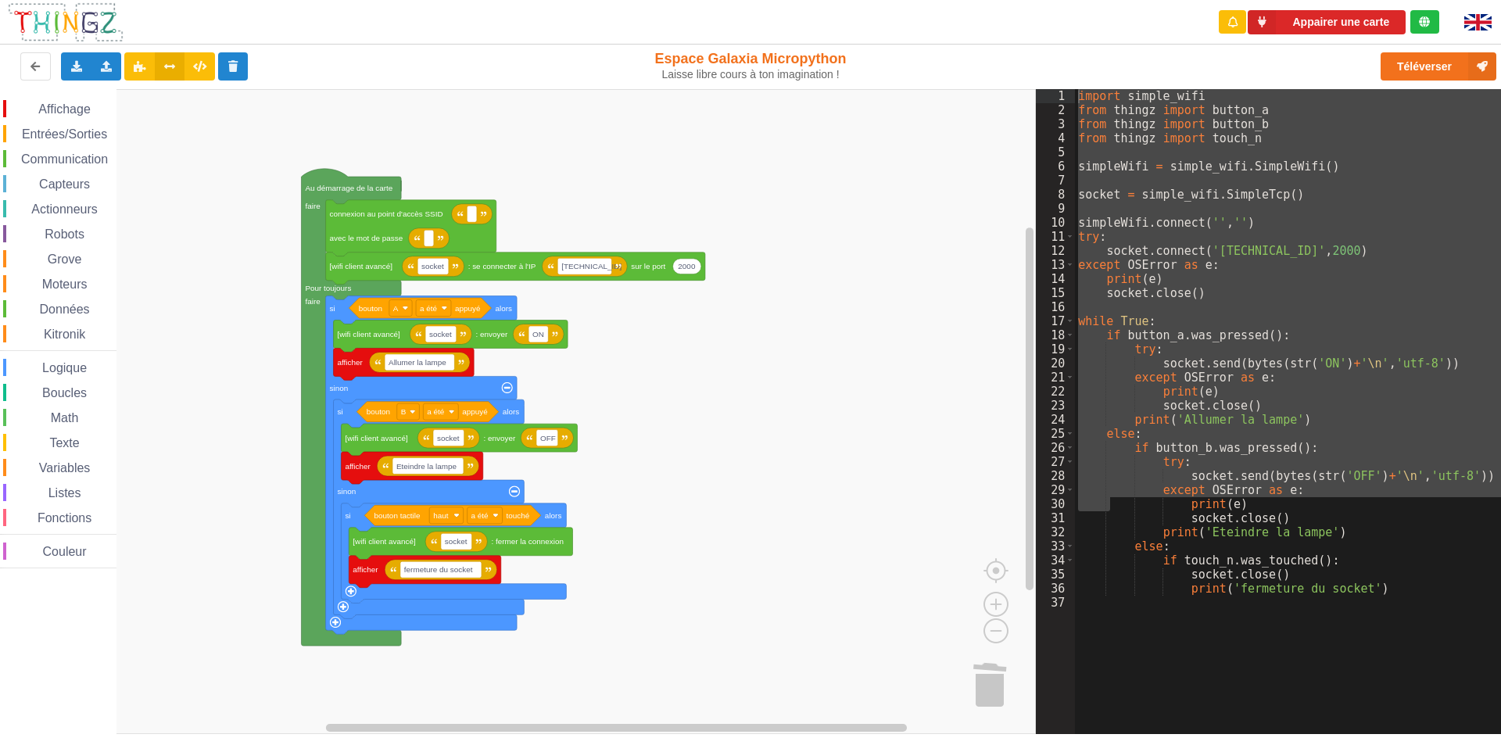
click at [615, 578] on rect "Espace de travail de Blocky" at bounding box center [518, 411] width 1036 height 645
click at [600, 572] on rect "Espace de travail de Blocky" at bounding box center [518, 411] width 1036 height 645
click at [1131, 195] on div "import simple_wifi from thingz import button_a from thingz import button_b from…" at bounding box center [1293, 411] width 437 height 645
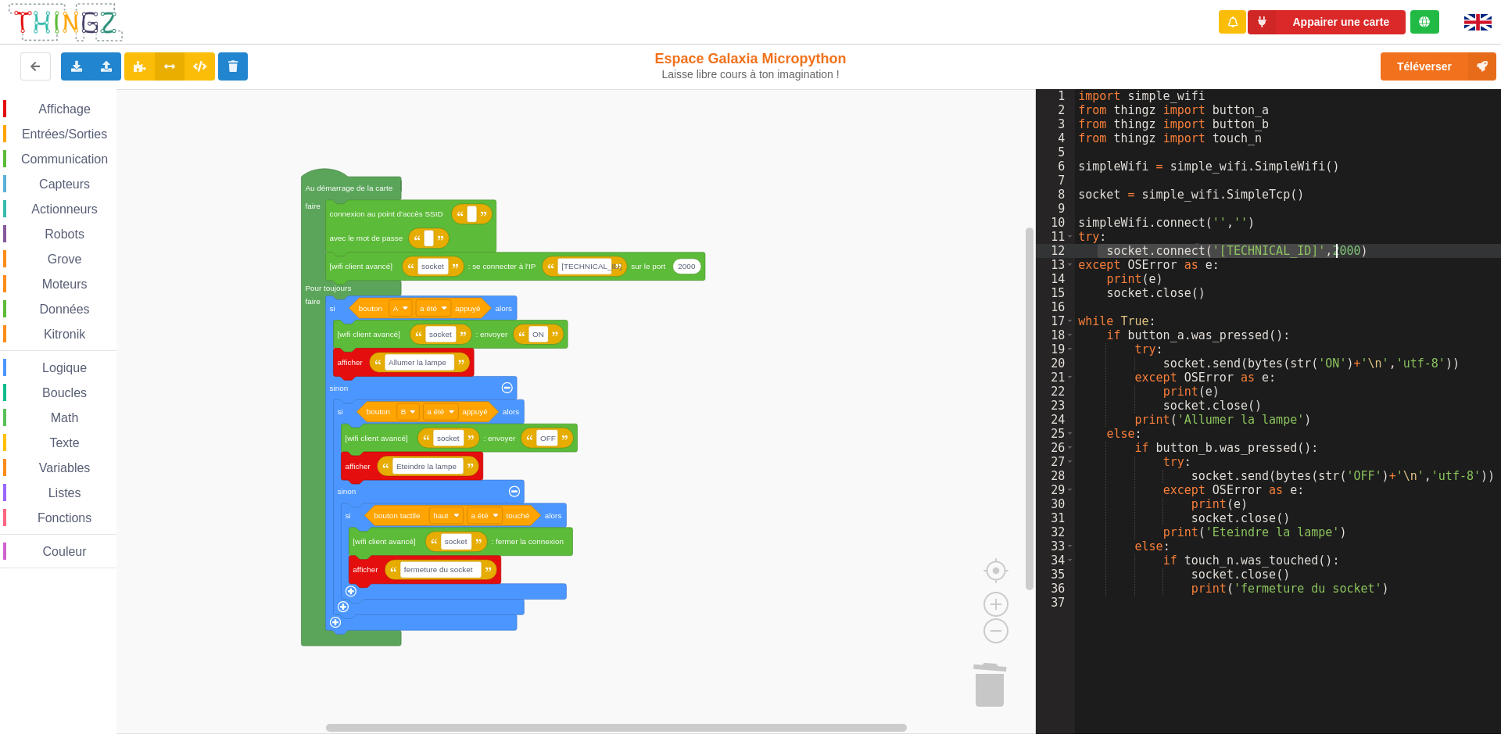
drag, startPoint x: 1101, startPoint y: 254, endPoint x: 1343, endPoint y: 250, distance: 242.4
click at [1131, 250] on div "import simple_wifi from thingz import button_a from thingz import button_b from…" at bounding box center [1293, 425] width 437 height 673
click at [77, 63] on icon at bounding box center [76, 65] width 13 height 9
click at [122, 96] on span "Exporter l'assemblage de blocs" at bounding box center [172, 95] width 152 height 13
click at [783, 651] on rect "Espace de travail de Blocky" at bounding box center [518, 411] width 1036 height 645
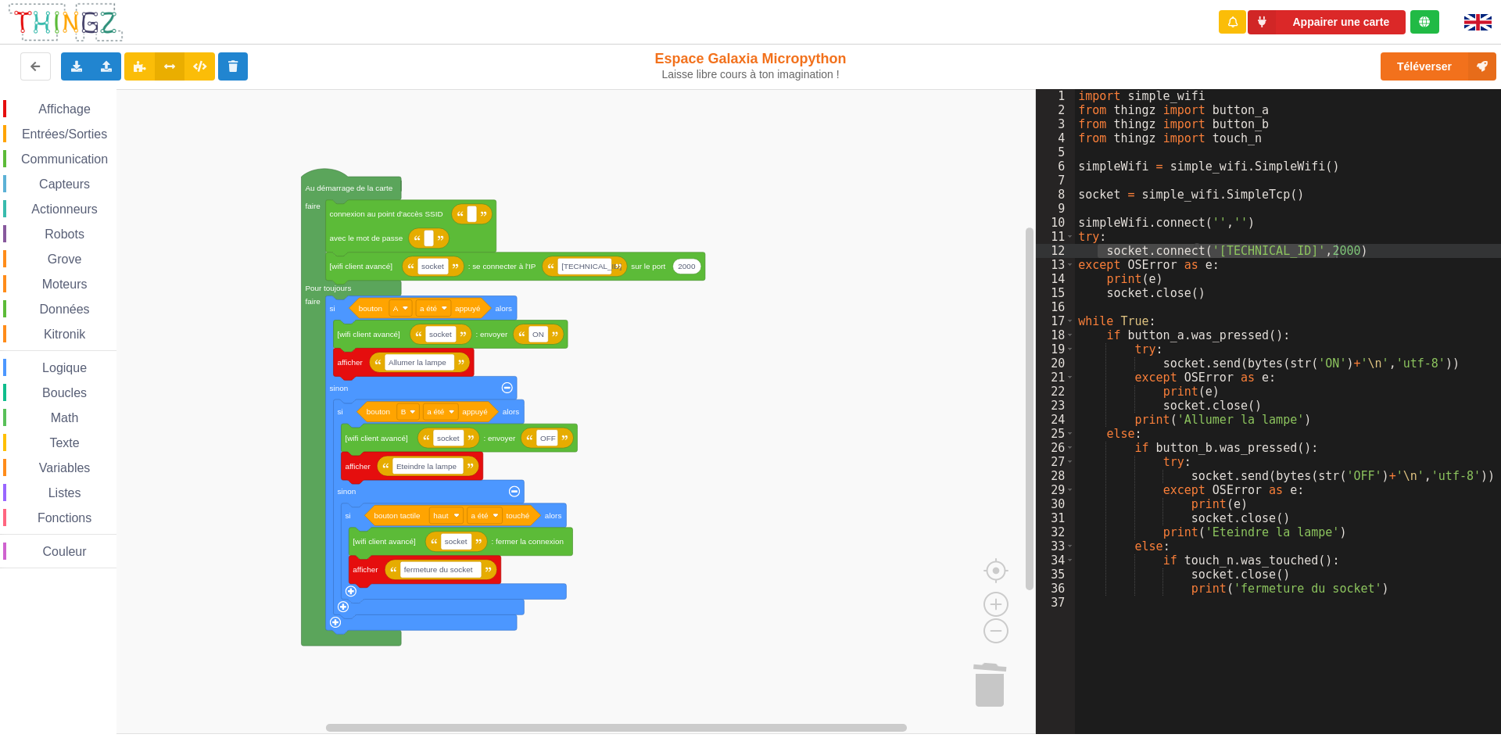
click at [1131, 633] on div "import simple_wifi from thingz import button_a from thingz import button_b from…" at bounding box center [1293, 425] width 437 height 673
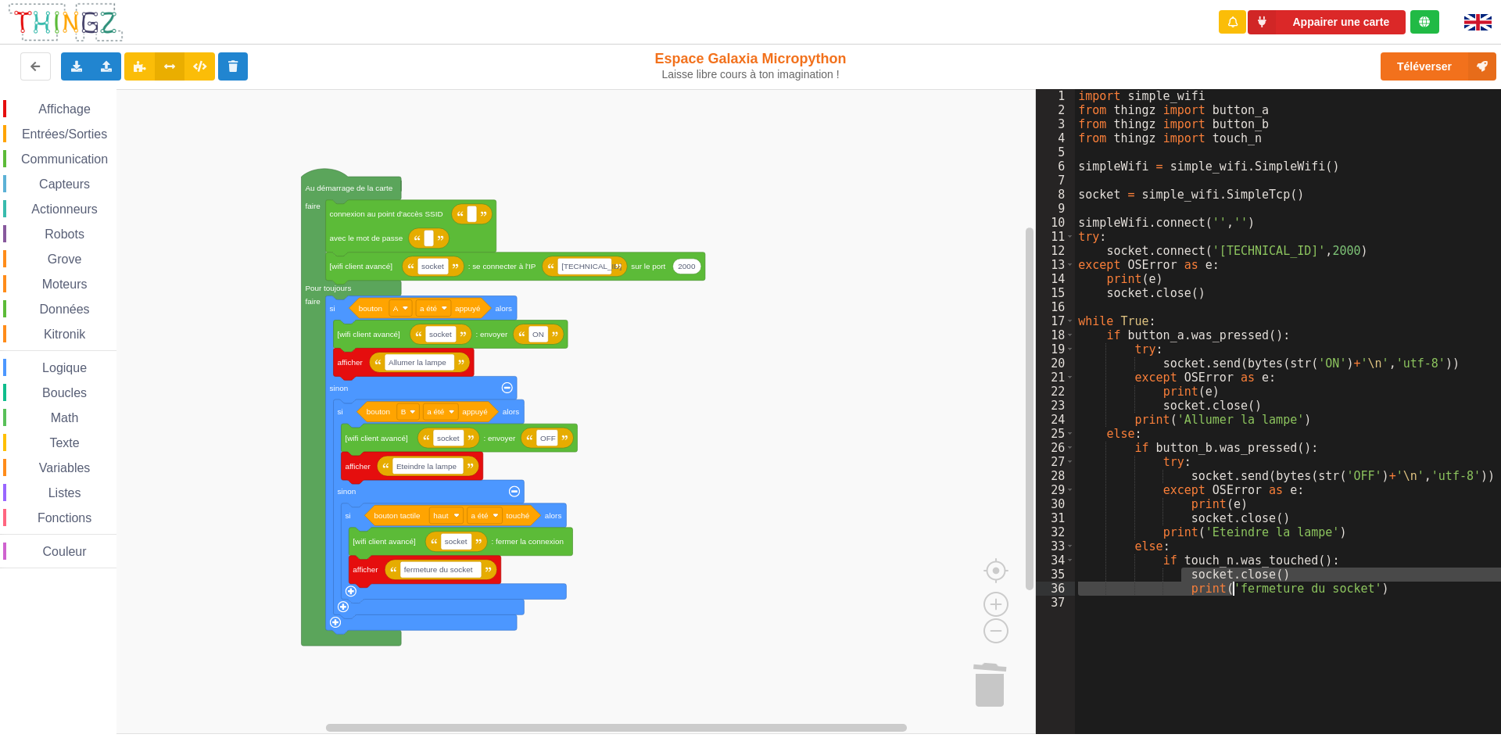
drag, startPoint x: 1183, startPoint y: 577, endPoint x: 1235, endPoint y: 584, distance: 52.9
click at [1131, 584] on div "import simple_wifi from thingz import button_a from thingz import button_b from…" at bounding box center [1293, 425] width 437 height 673
click at [1131, 631] on div "import simple_wifi from thingz import button_a from thingz import button_b from…" at bounding box center [1293, 425] width 437 height 673
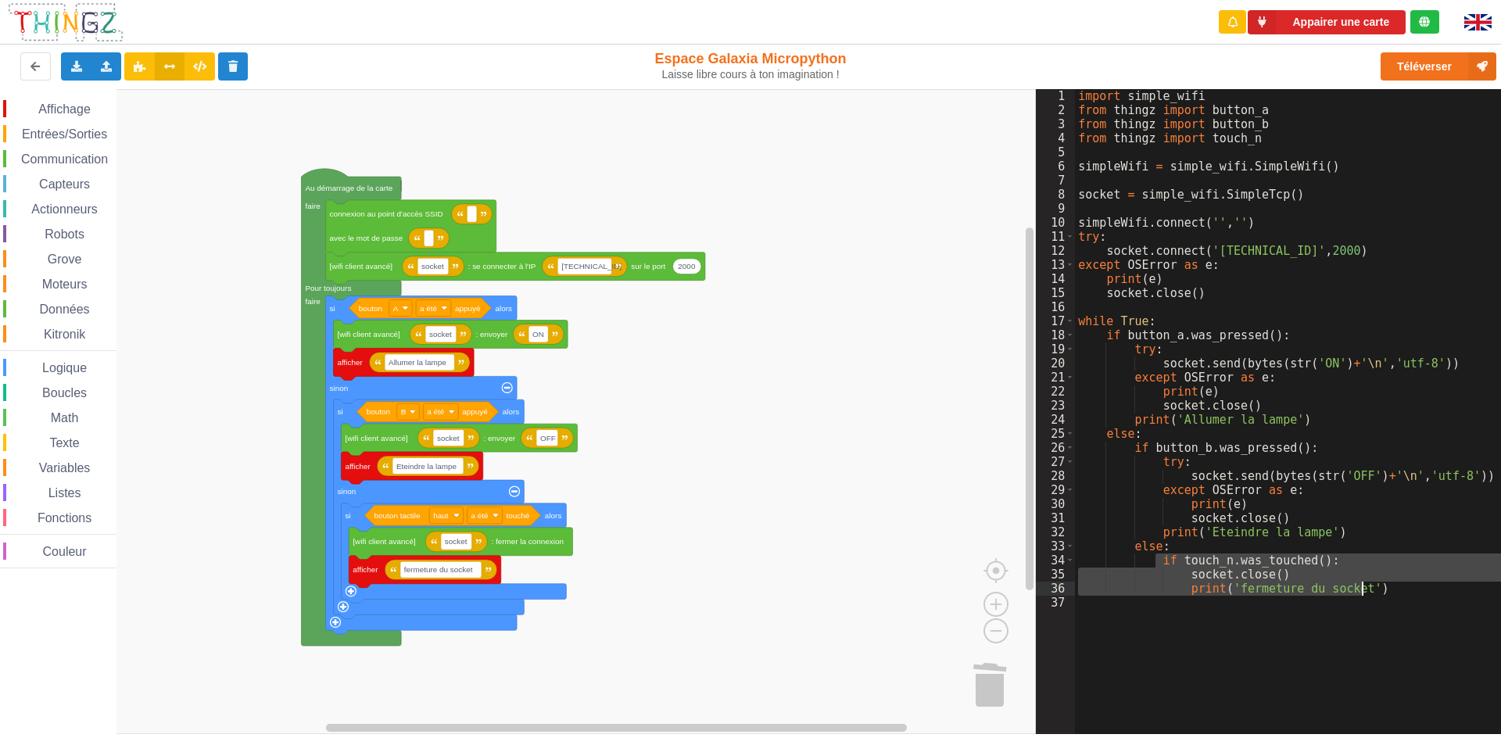
drag, startPoint x: 1154, startPoint y: 561, endPoint x: 1369, endPoint y: 588, distance: 216.7
click at [1131, 588] on div "import simple_wifi from thingz import button_a from thingz import button_b from…" at bounding box center [1293, 425] width 437 height 673
click at [901, 421] on rect "Espace de travail de Blocky" at bounding box center [518, 411] width 1036 height 645
click at [221, 516] on rect "Espace de travail de Blocky" at bounding box center [518, 411] width 1036 height 645
click at [888, 310] on rect "Espace de travail de Blocky" at bounding box center [518, 411] width 1036 height 645
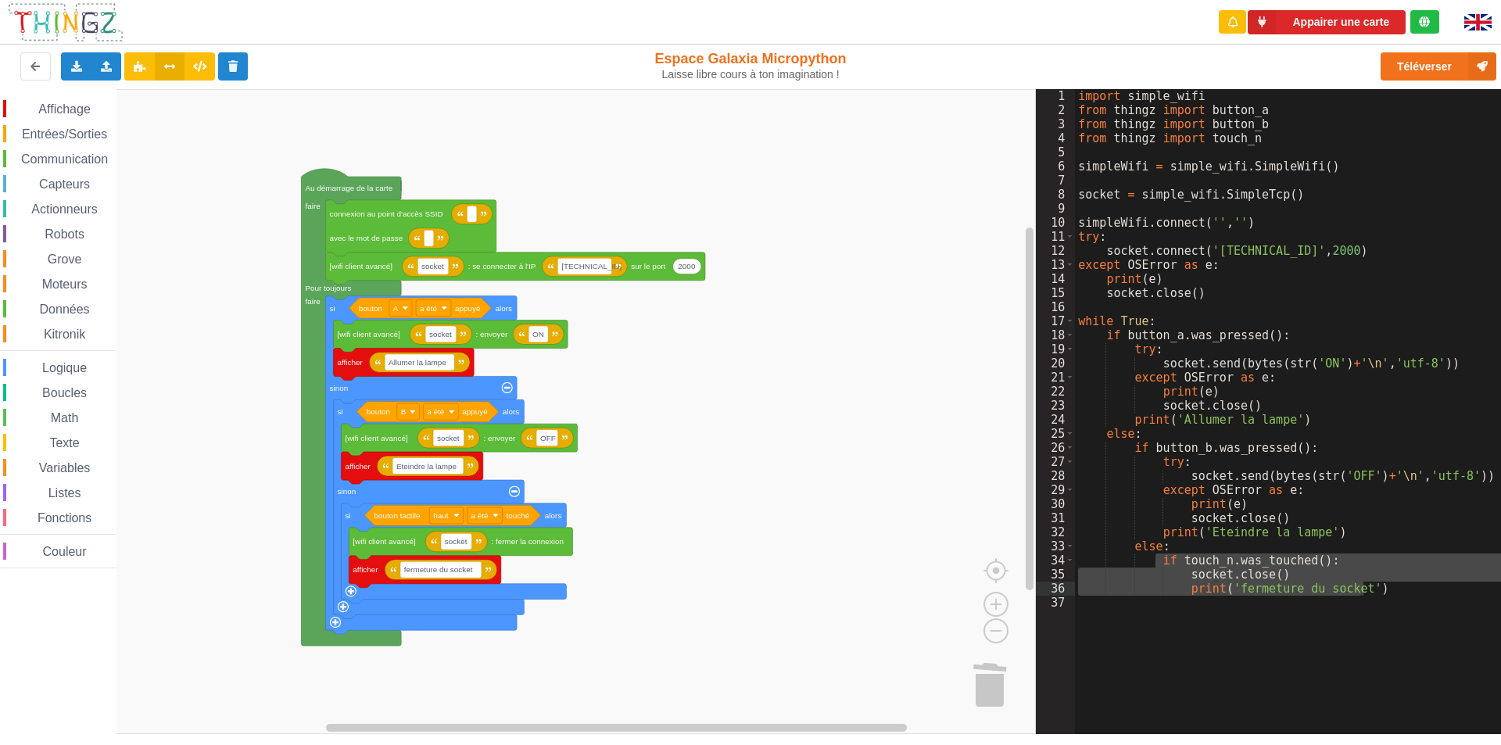
click at [704, 599] on rect "Espace de travail de Blocky" at bounding box center [518, 411] width 1036 height 645
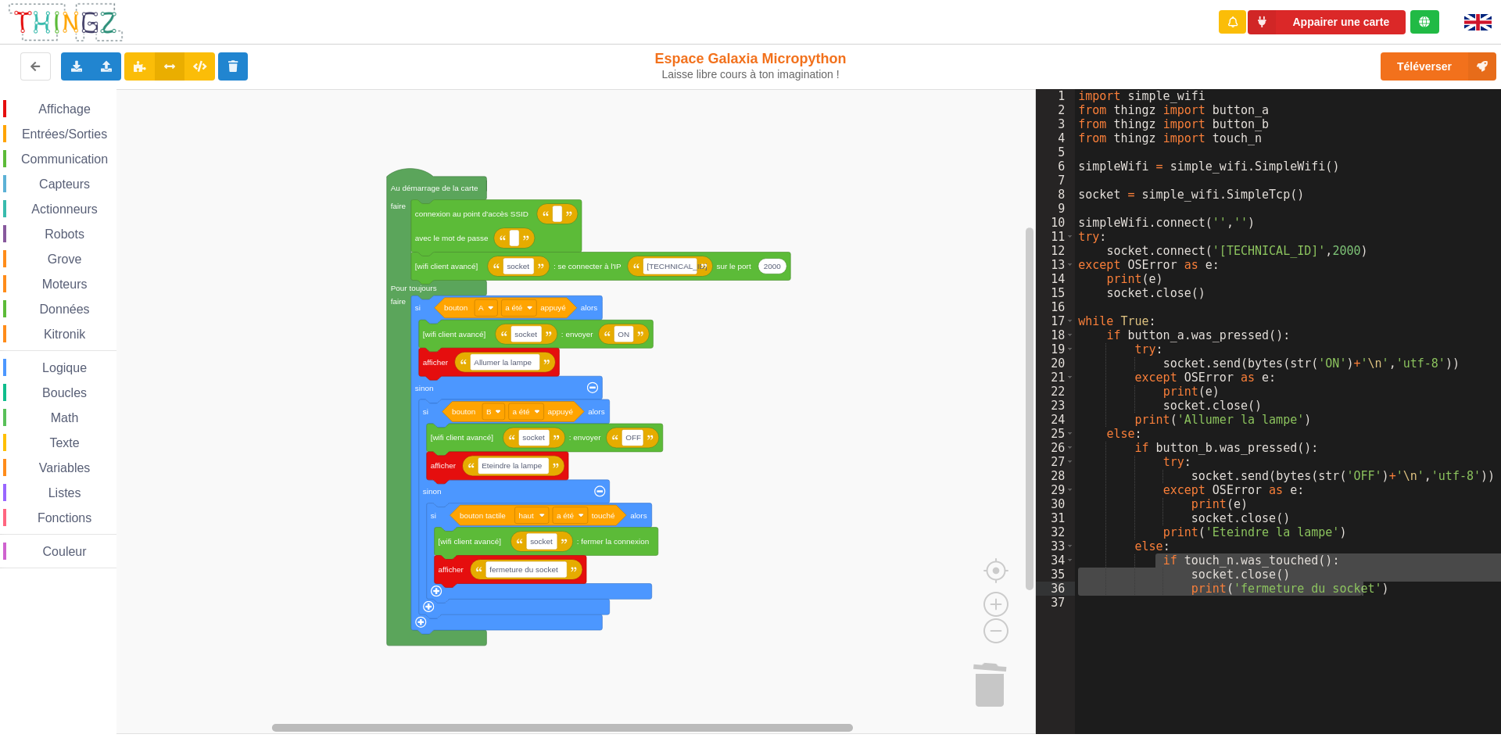
click at [668, 651] on g "Espace de travail de Blocky" at bounding box center [570, 728] width 907 height 12
click at [795, 561] on rect "Espace de travail de Blocky" at bounding box center [518, 411] width 1036 height 645
click at [506, 145] on rect "Espace de travail de Blocky" at bounding box center [518, 411] width 1036 height 645
